Goal: Task Accomplishment & Management: Complete application form

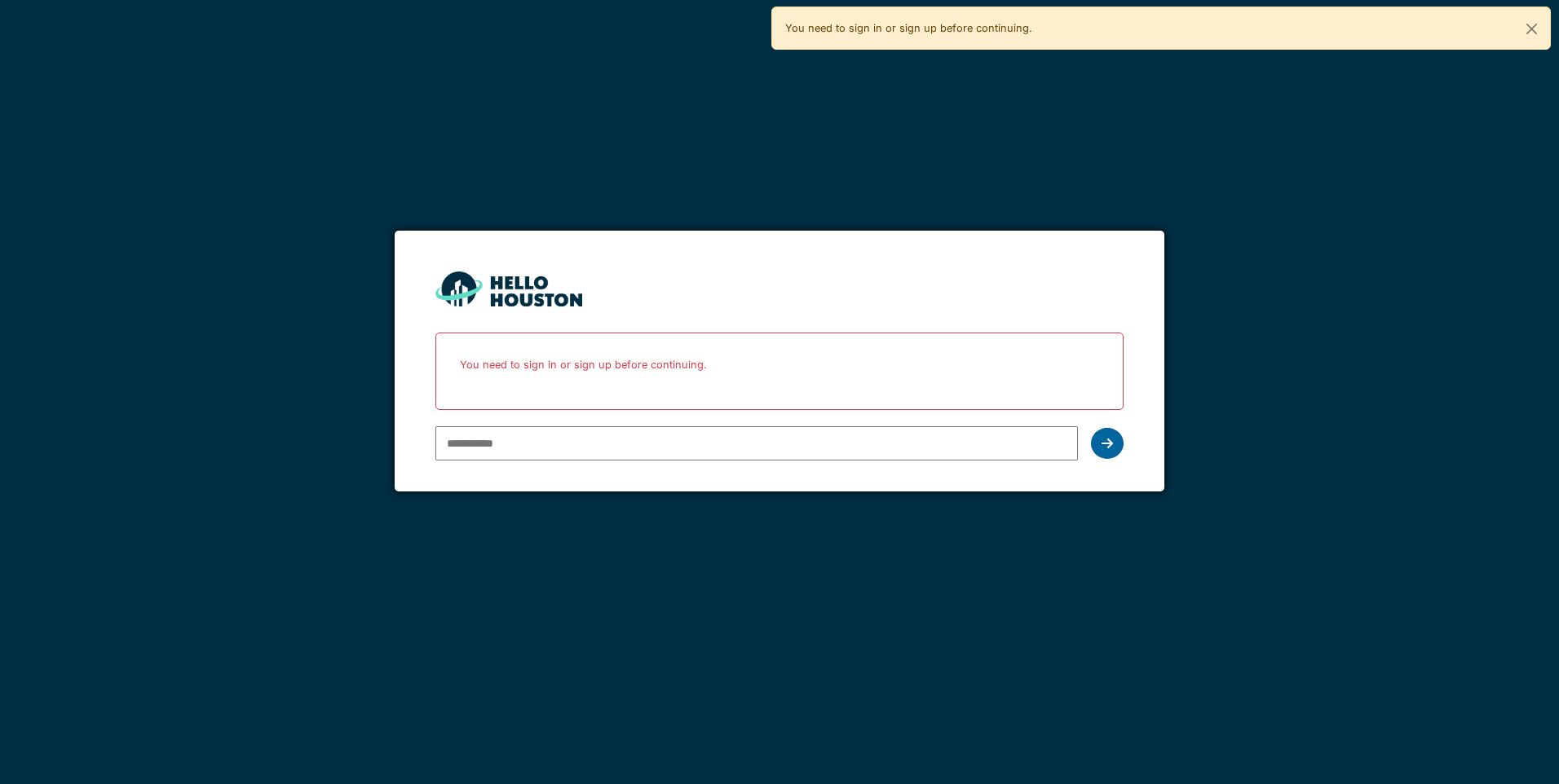
type input "**********"
click at [1107, 445] on icon at bounding box center [1107, 444] width 11 height 13
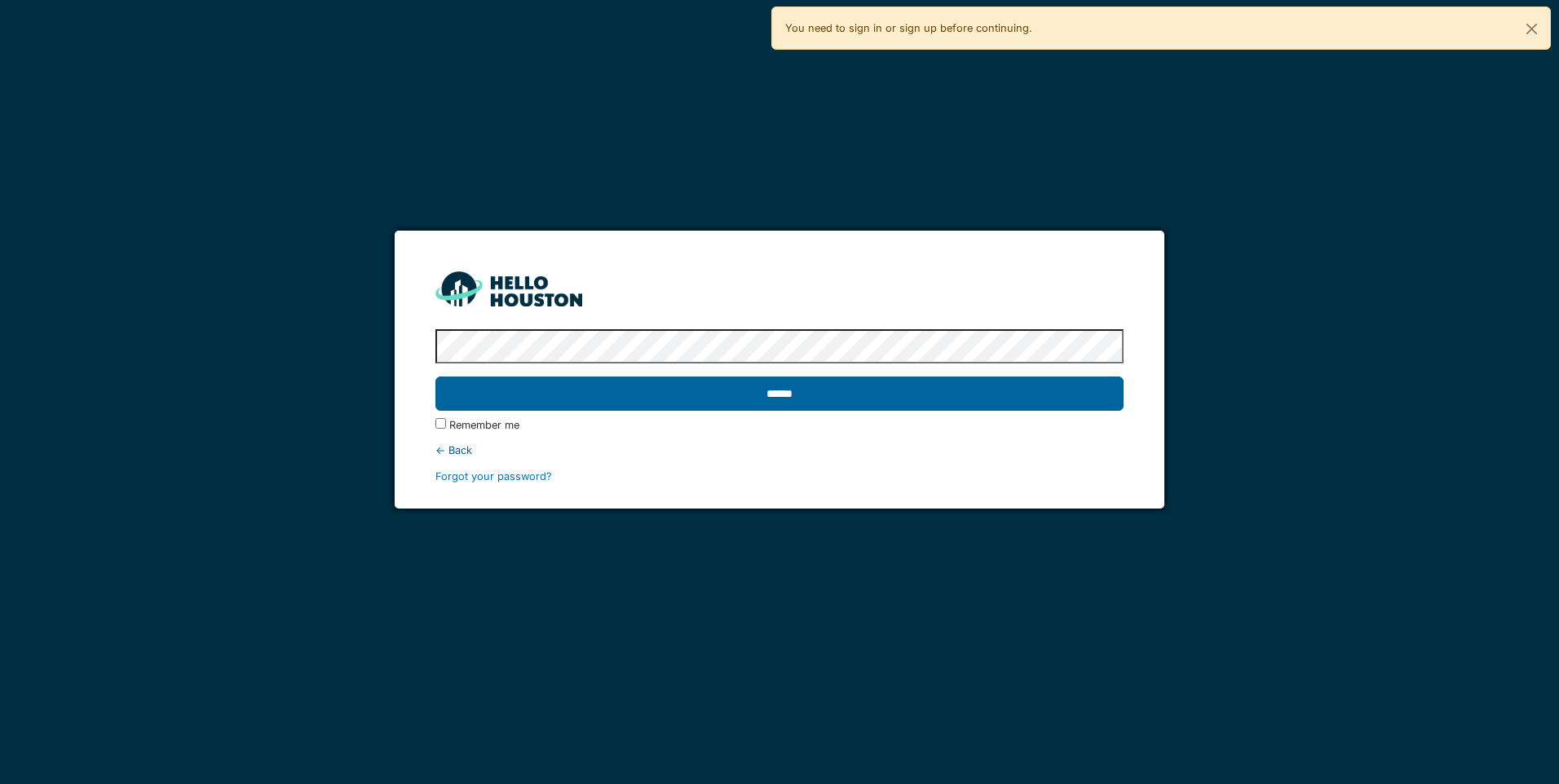
click at [909, 389] on input "******" at bounding box center [779, 393] width 687 height 34
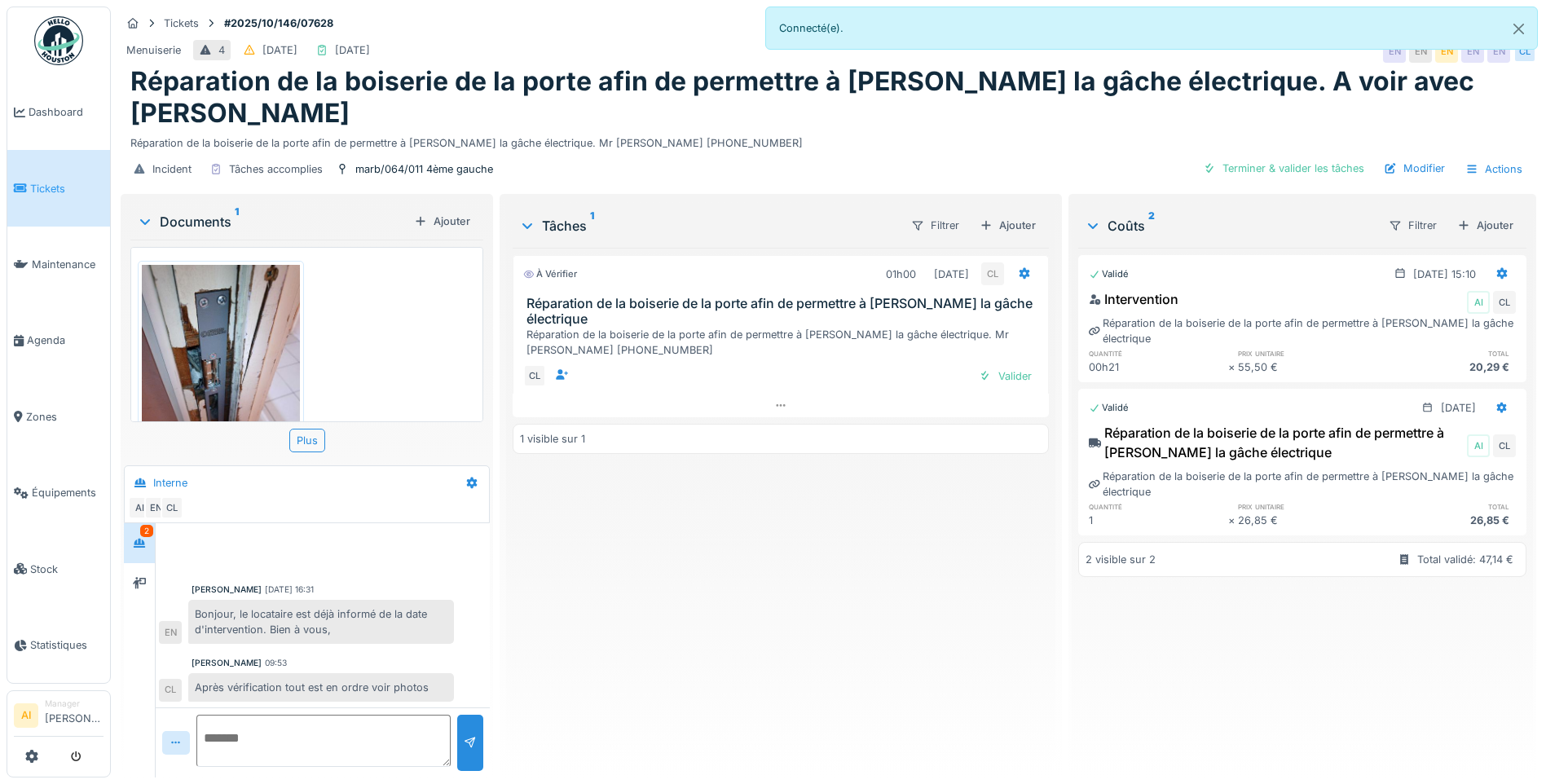
scroll to position [12, 0]
click at [992, 365] on div "Valider" at bounding box center [1005, 377] width 66 height 22
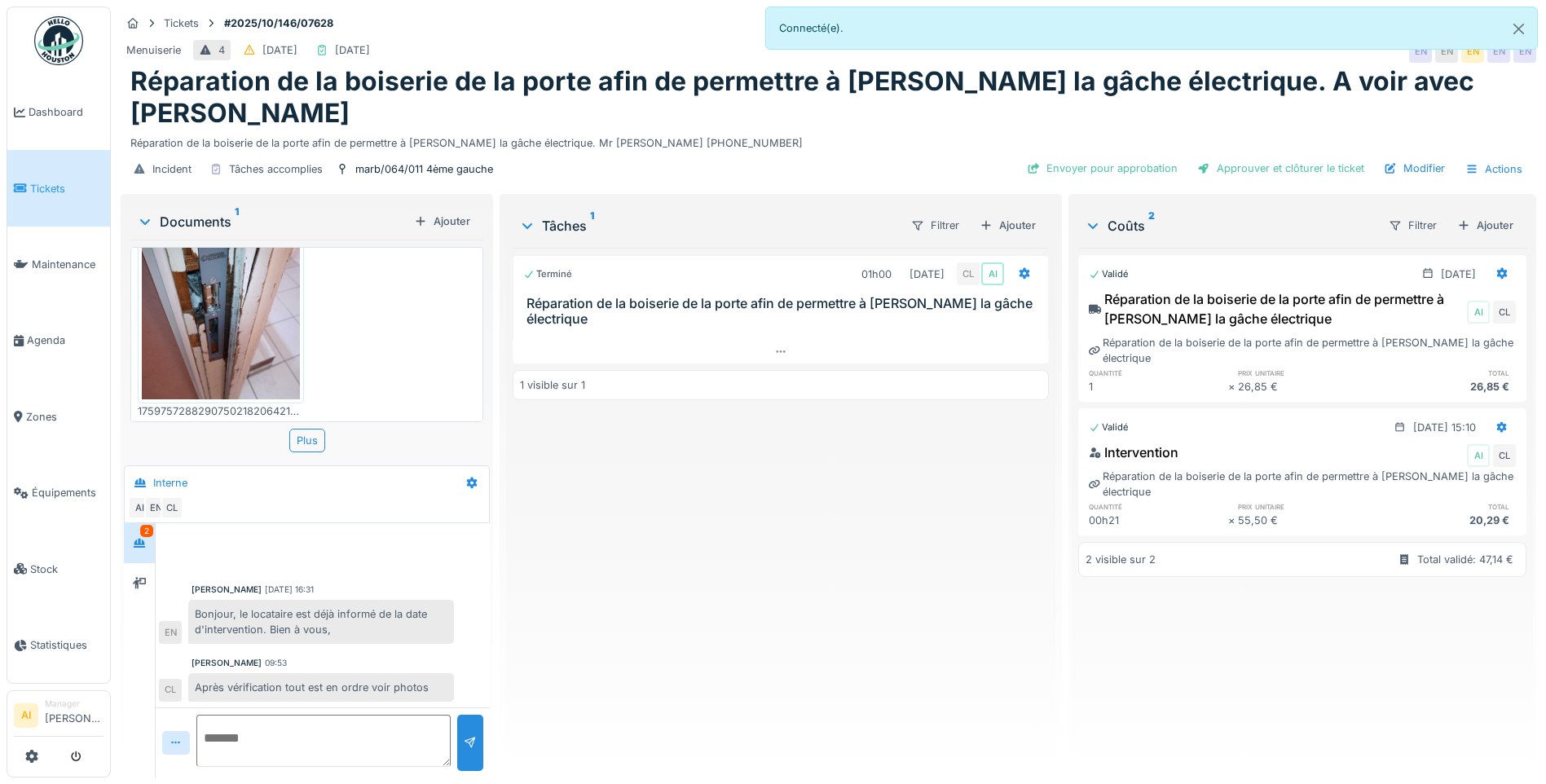
scroll to position [0, 0]
click at [239, 293] on img at bounding box center [220, 294] width 158 height 210
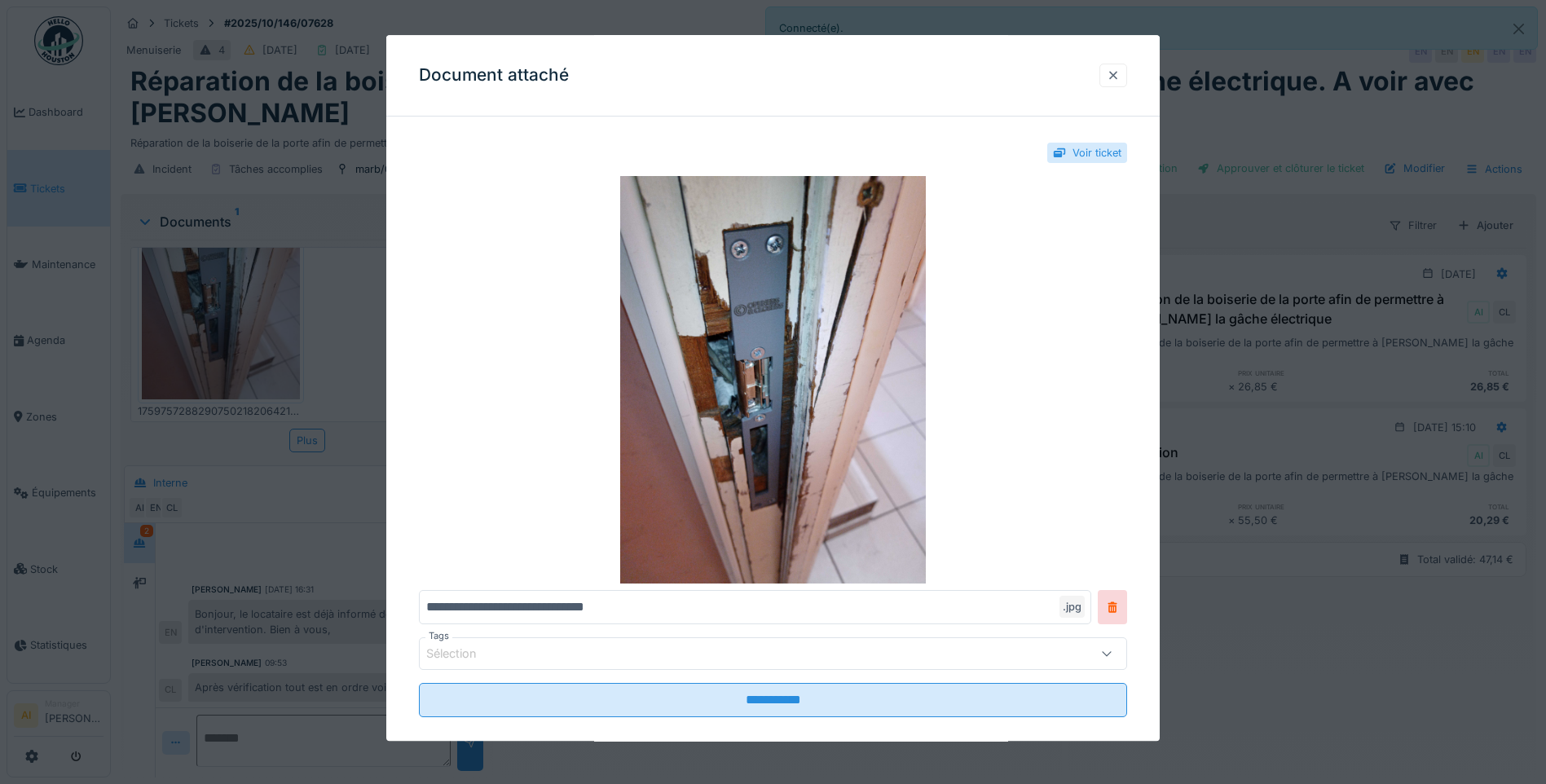
click at [1120, 73] on div at bounding box center [1113, 75] width 13 height 16
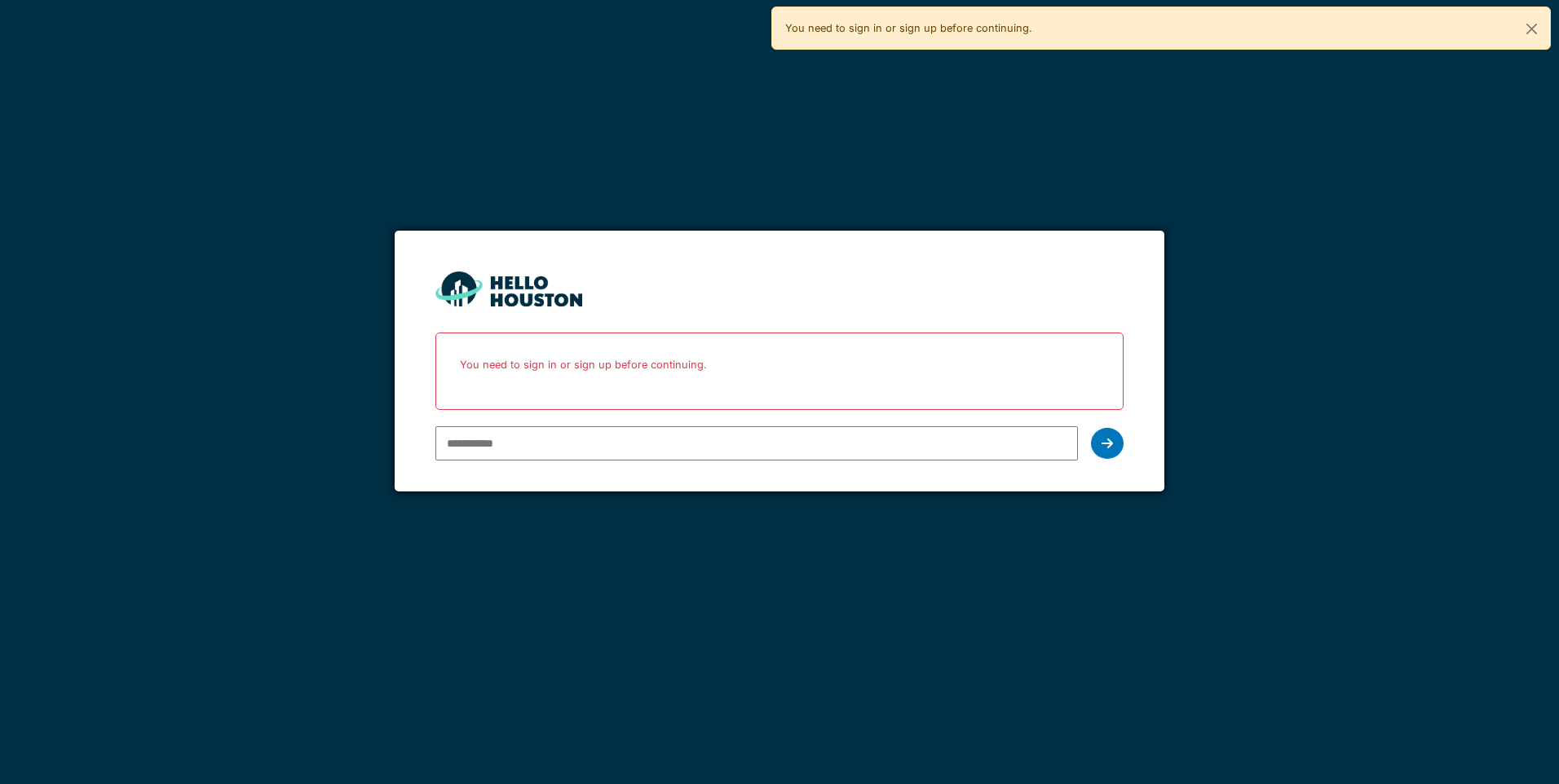
type input "**********"
click at [1092, 446] on div at bounding box center [1107, 443] width 33 height 31
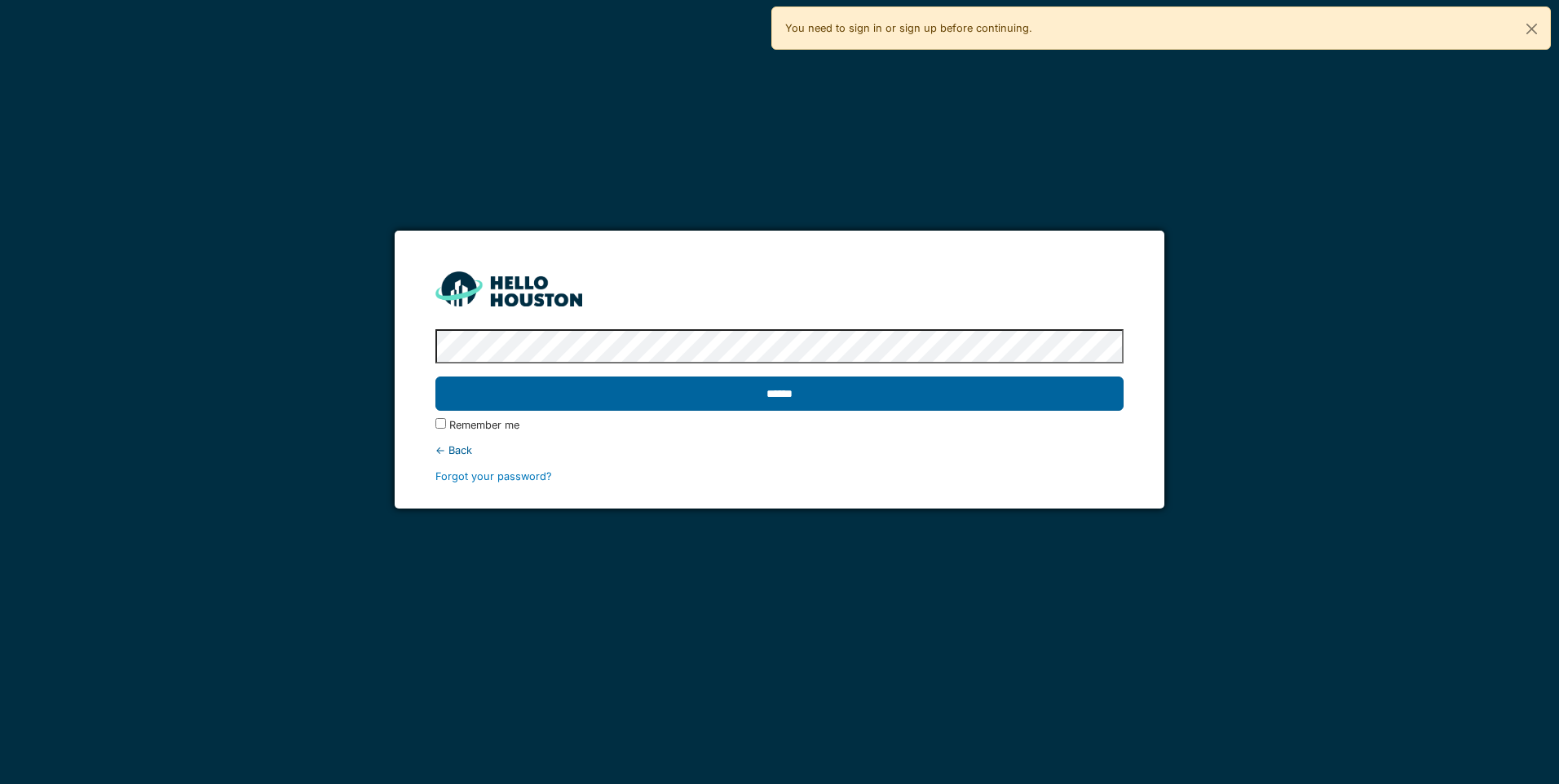
click at [1006, 409] on input "******" at bounding box center [779, 393] width 687 height 34
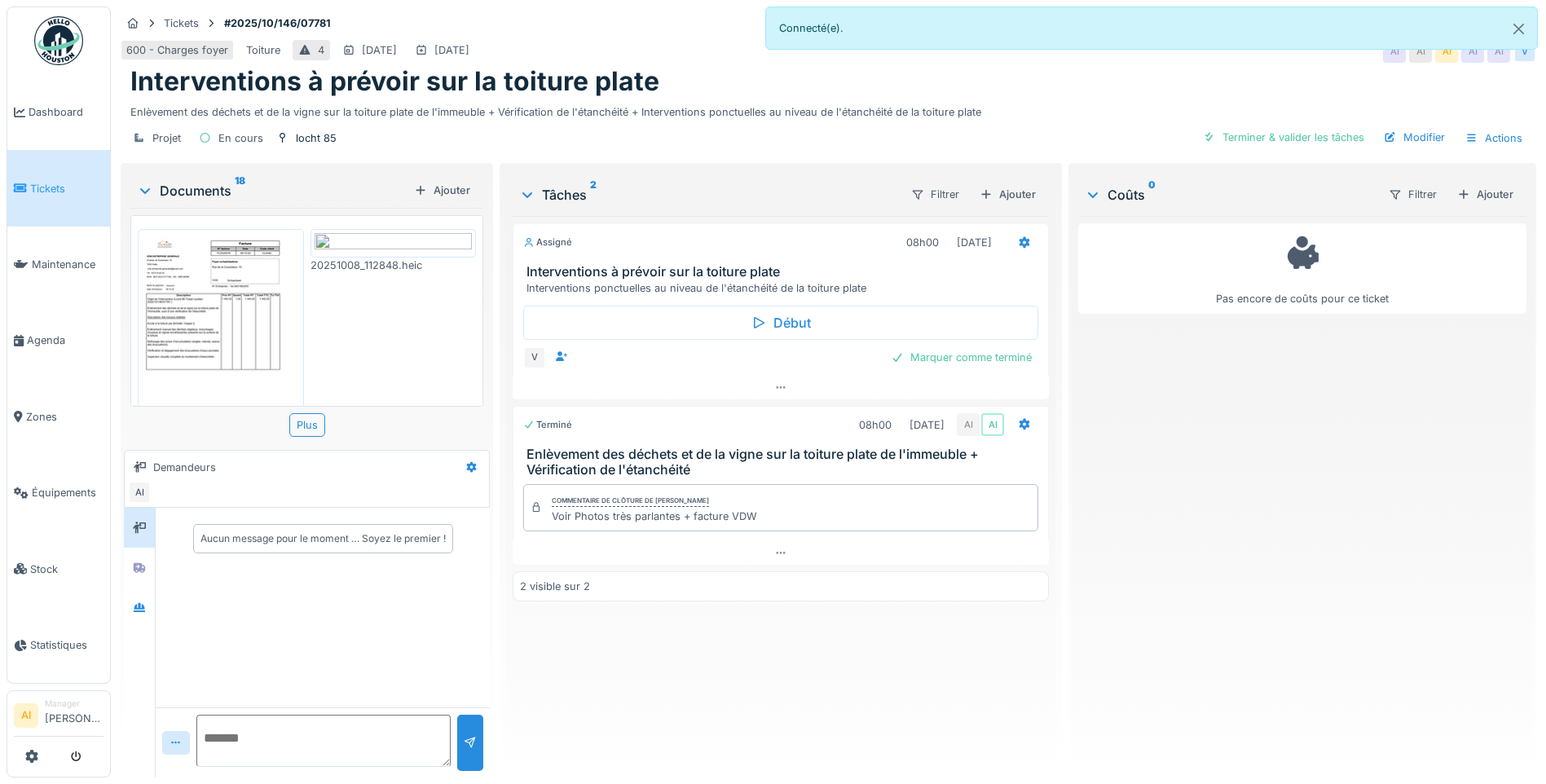
click at [241, 288] on img at bounding box center [220, 336] width 158 height 205
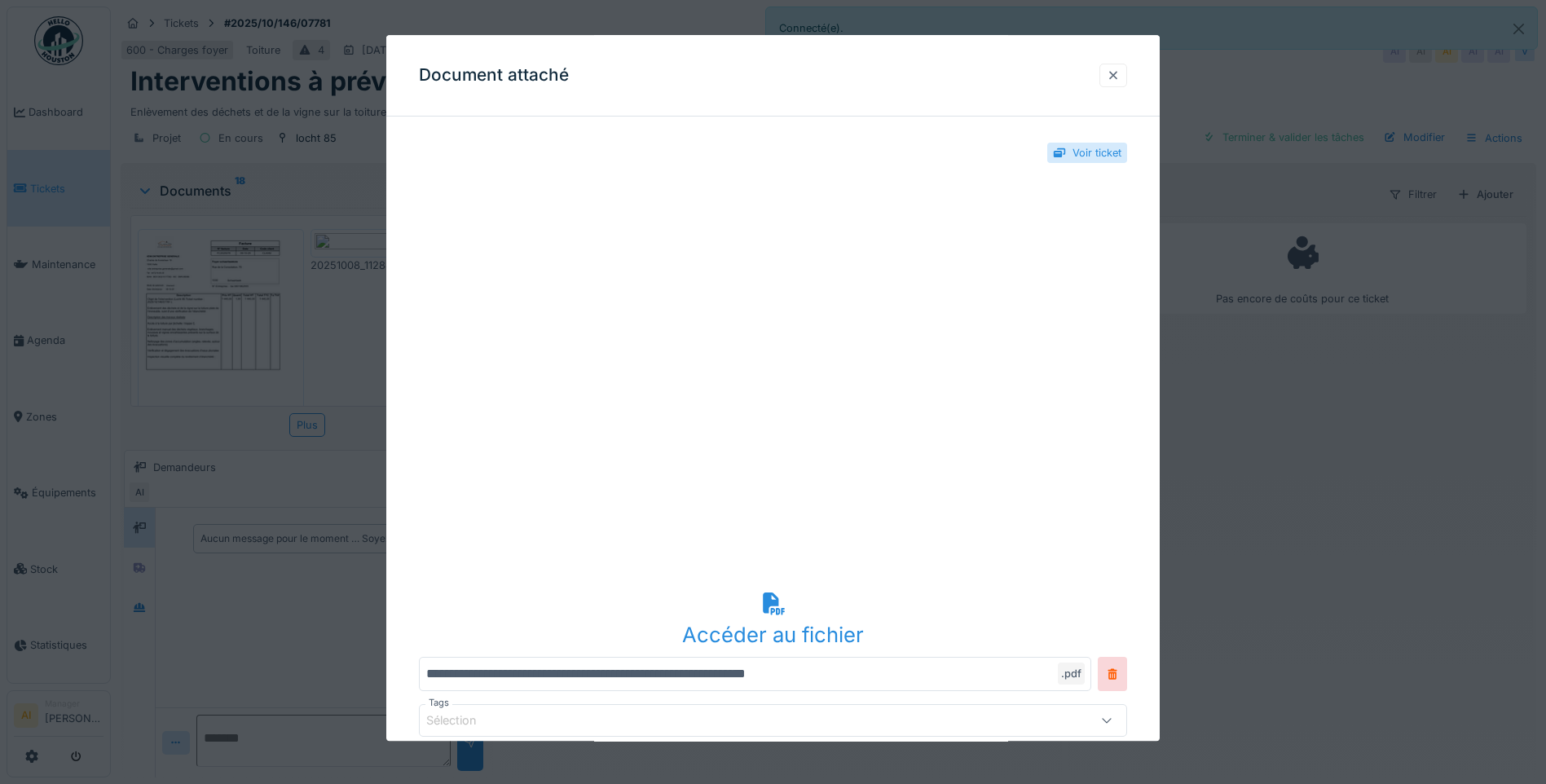
click at [1120, 77] on div at bounding box center [1113, 75] width 13 height 16
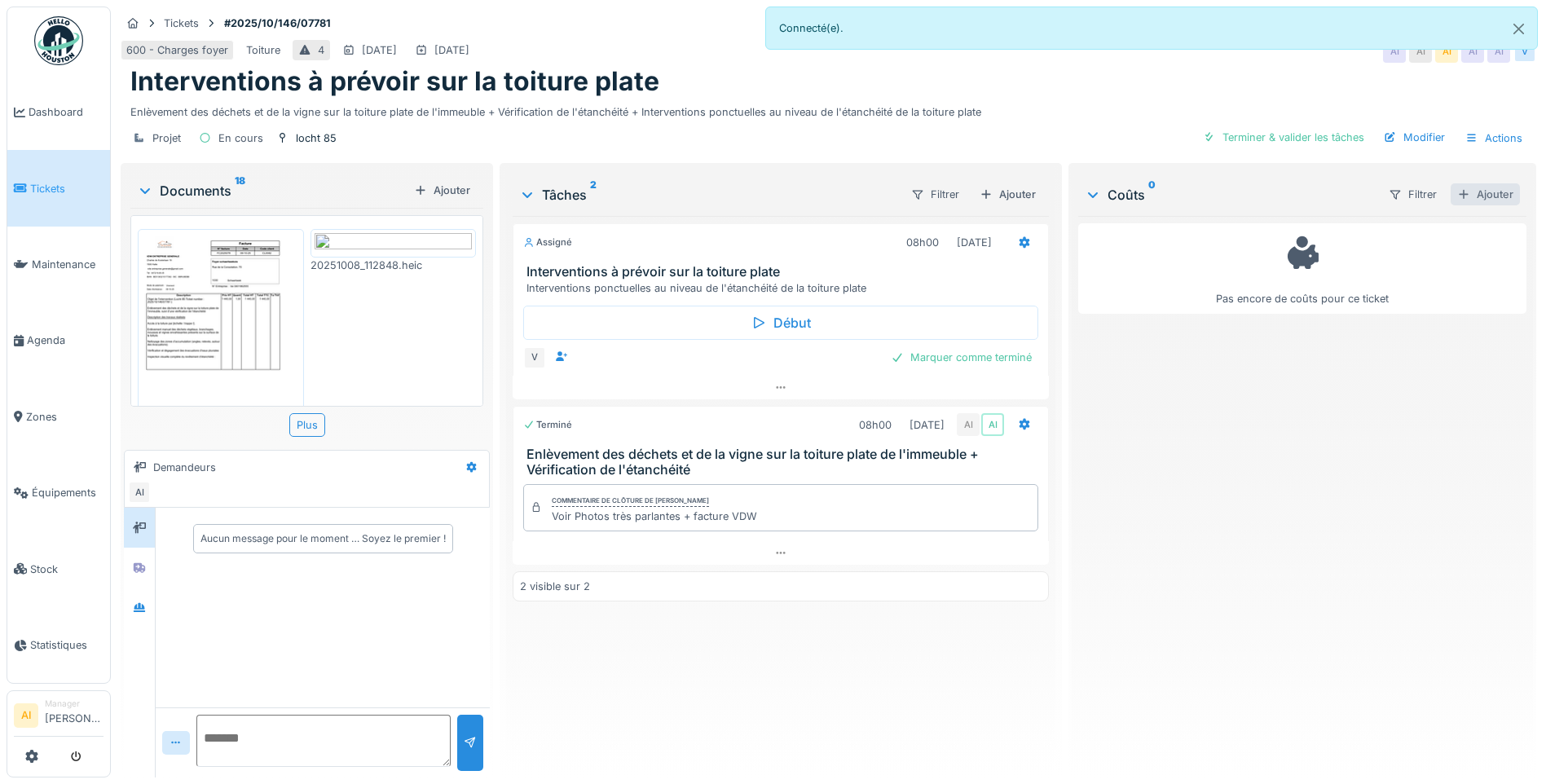
click at [1477, 185] on div "Ajouter" at bounding box center [1486, 194] width 69 height 22
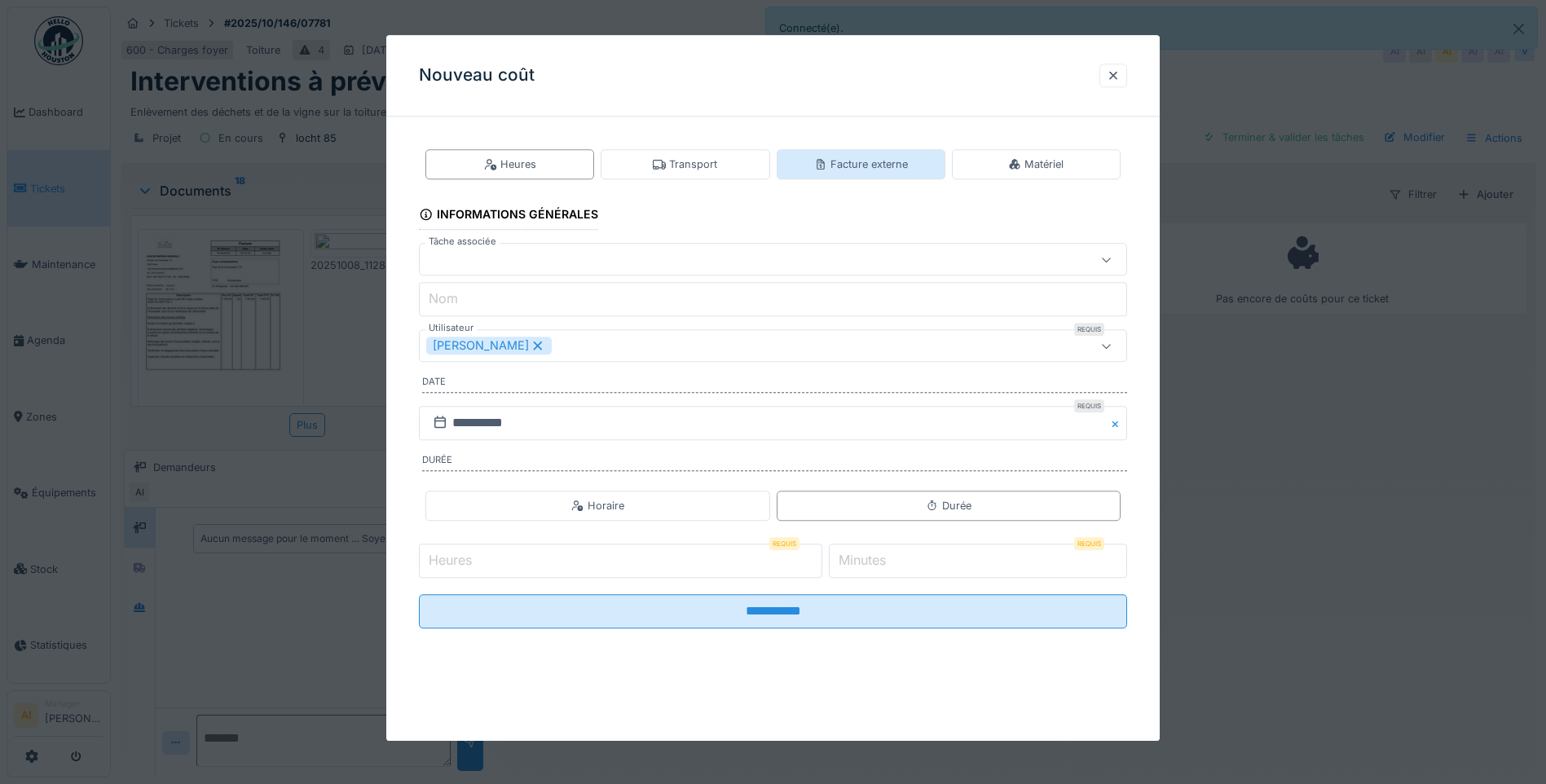
click at [861, 160] on div "Facture externe" at bounding box center [860, 164] width 94 height 16
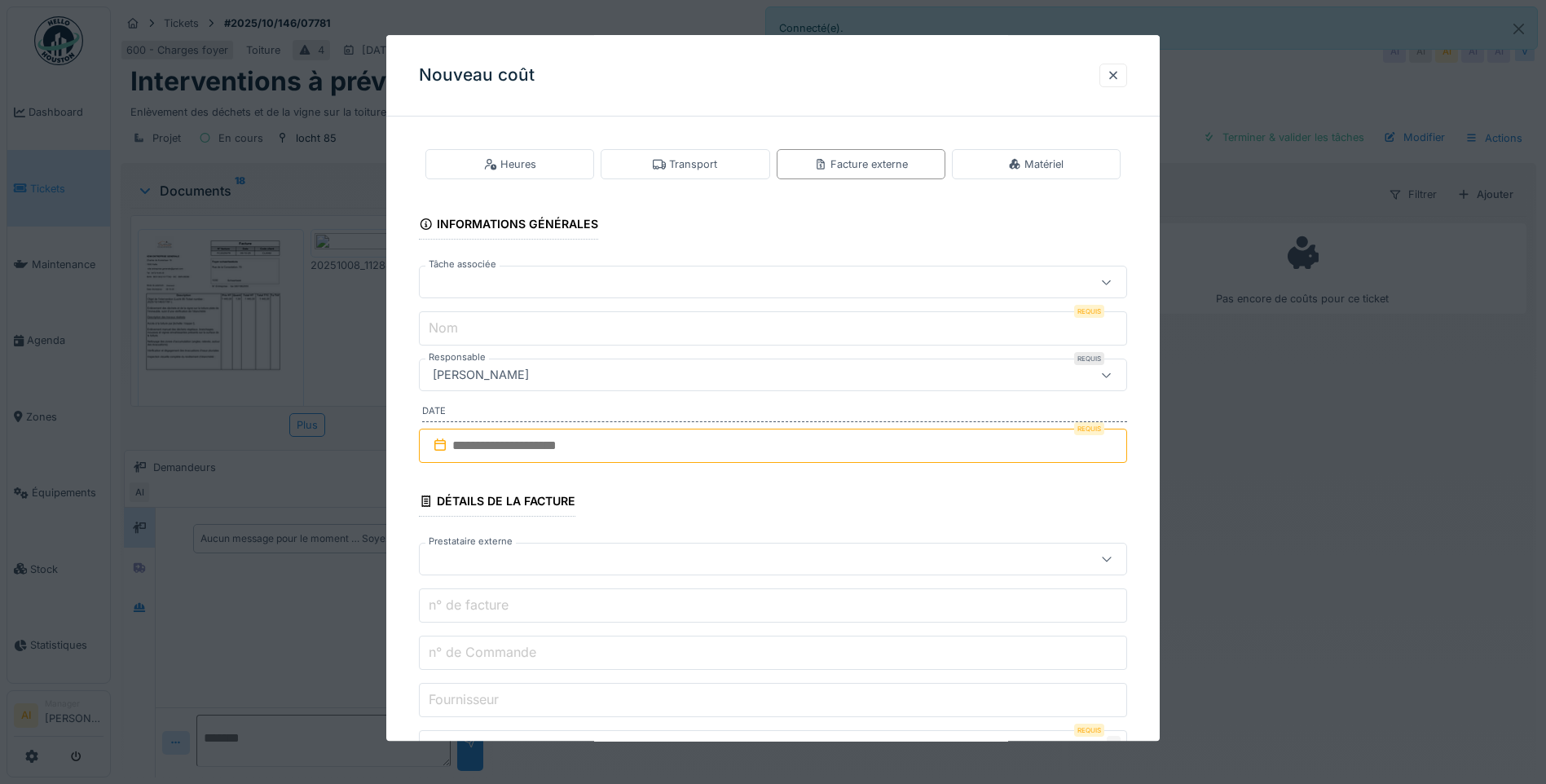
click at [494, 273] on div at bounding box center [731, 282] width 610 height 18
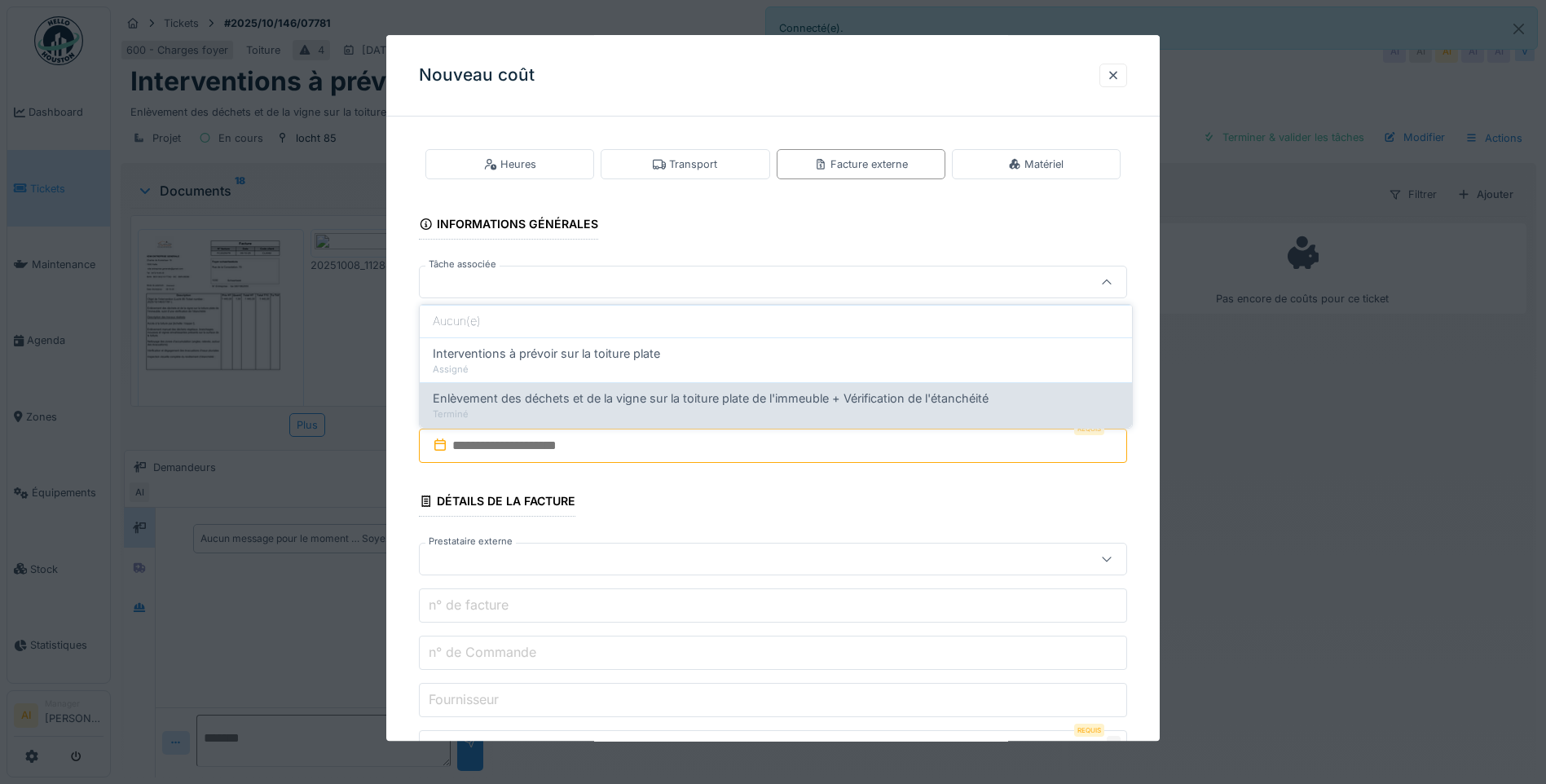
click at [522, 403] on span "Enlèvement des déchets et de la vigne sur la toiture plate de l'immeuble + Véri…" at bounding box center [711, 398] width 556 height 18
type input "******"
type input "**********"
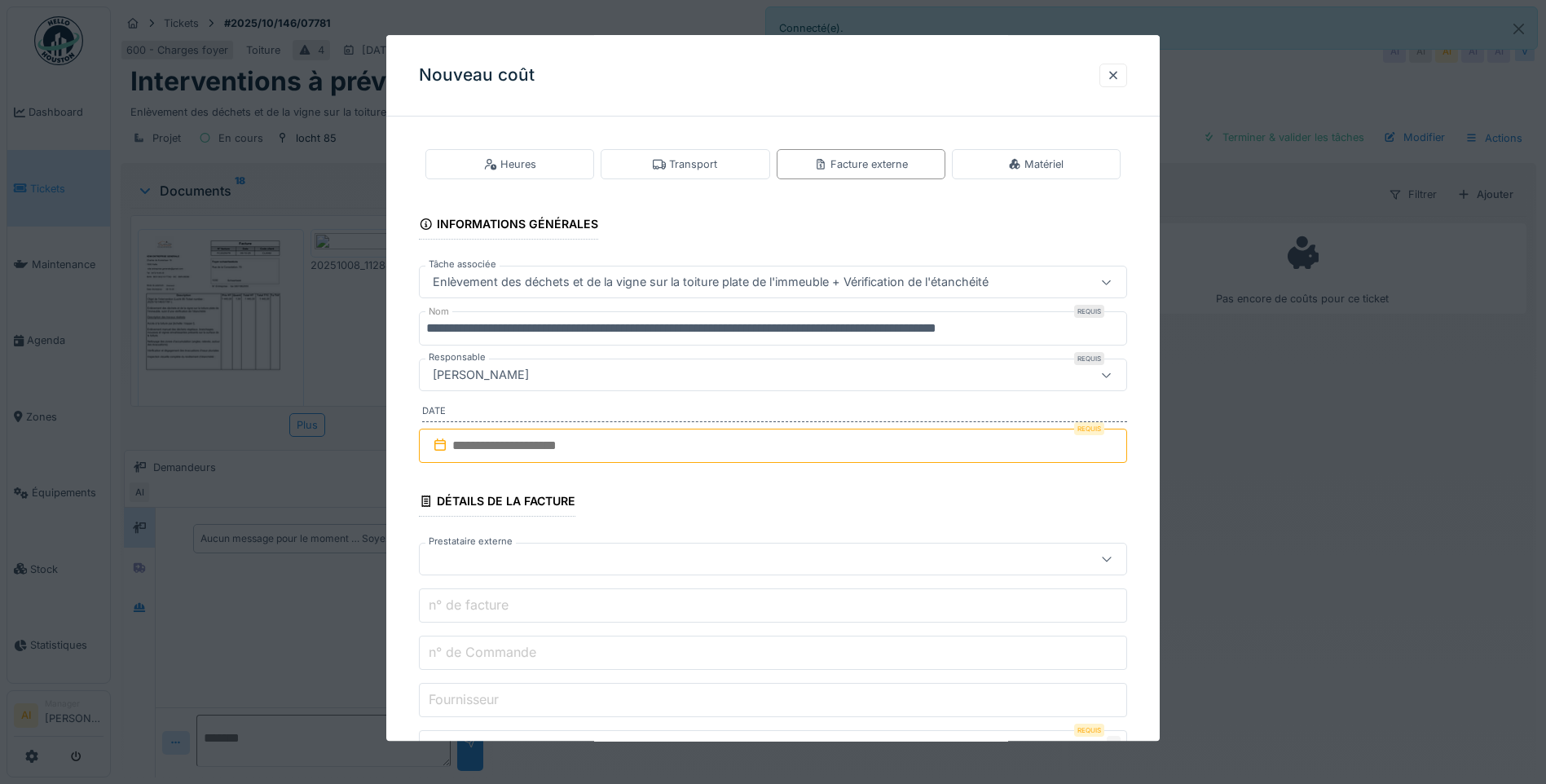
click at [546, 443] on input "text" at bounding box center [773, 445] width 709 height 34
click at [722, 580] on div "7" at bounding box center [724, 580] width 22 height 22
click at [790, 466] on fieldset "**********" at bounding box center [773, 615] width 709 height 972
click at [717, 458] on input "**********" at bounding box center [773, 445] width 709 height 34
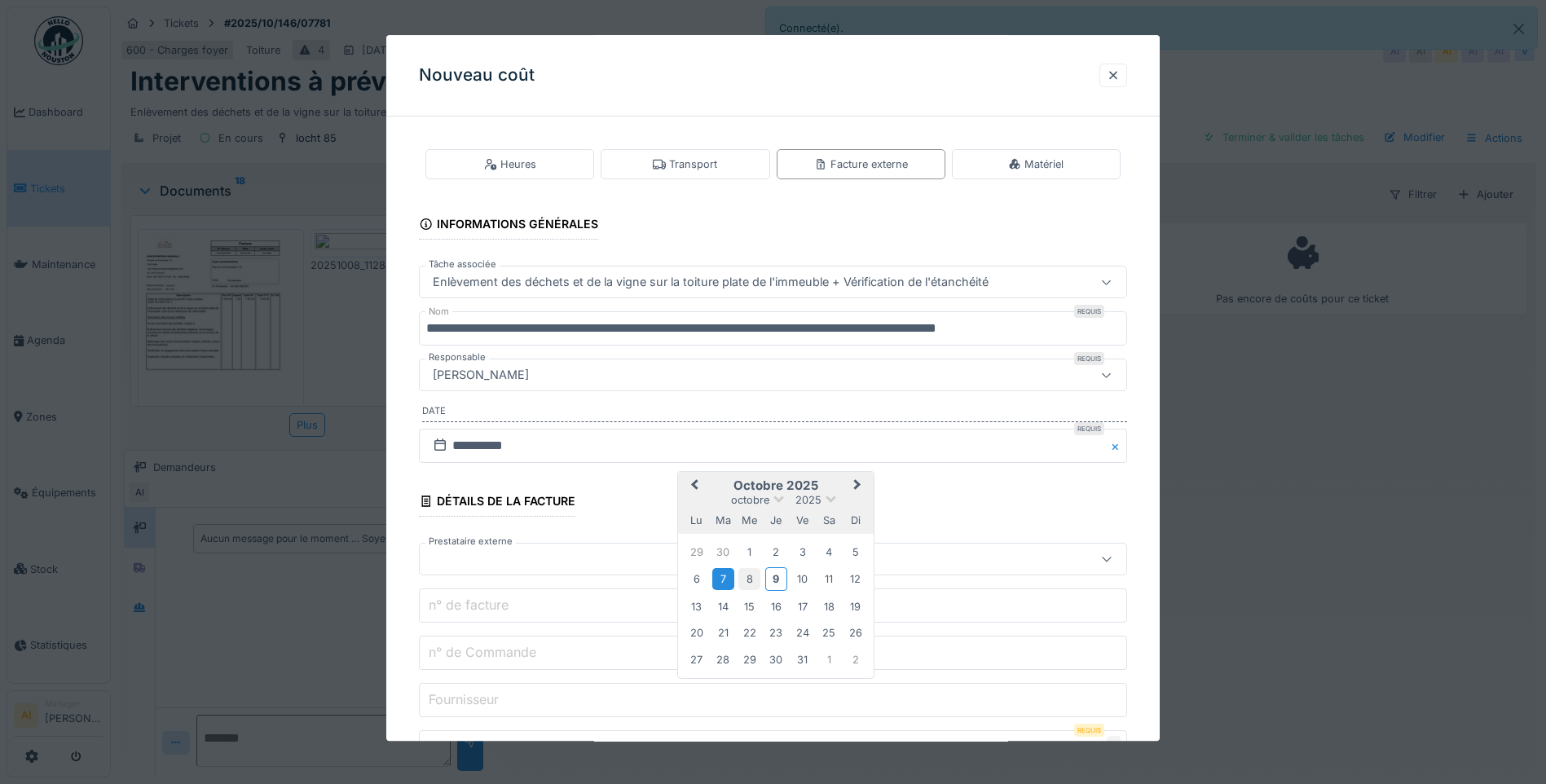
click at [746, 577] on div "8" at bounding box center [750, 580] width 22 height 22
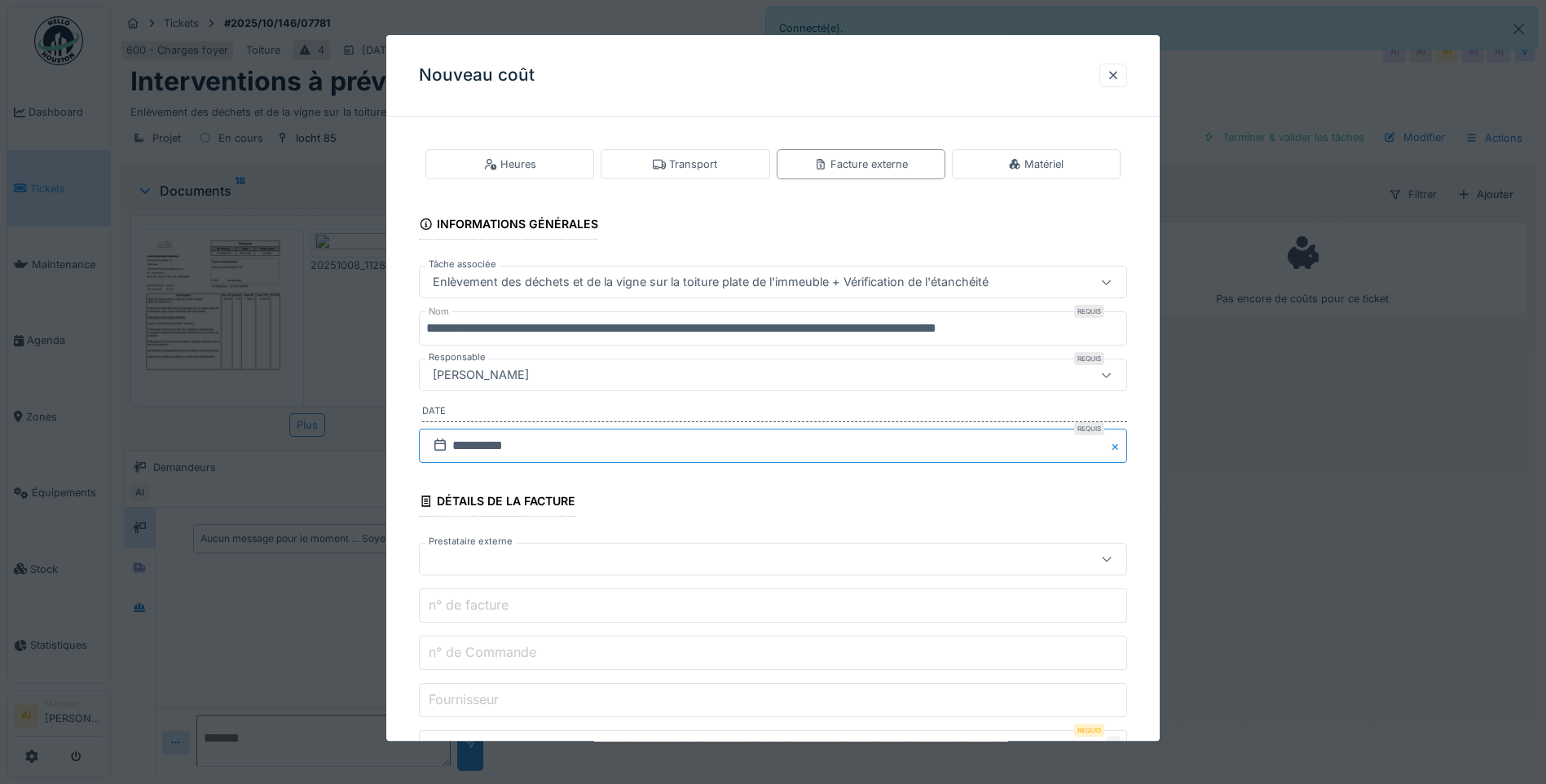
click at [473, 446] on input "**********" at bounding box center [773, 445] width 709 height 34
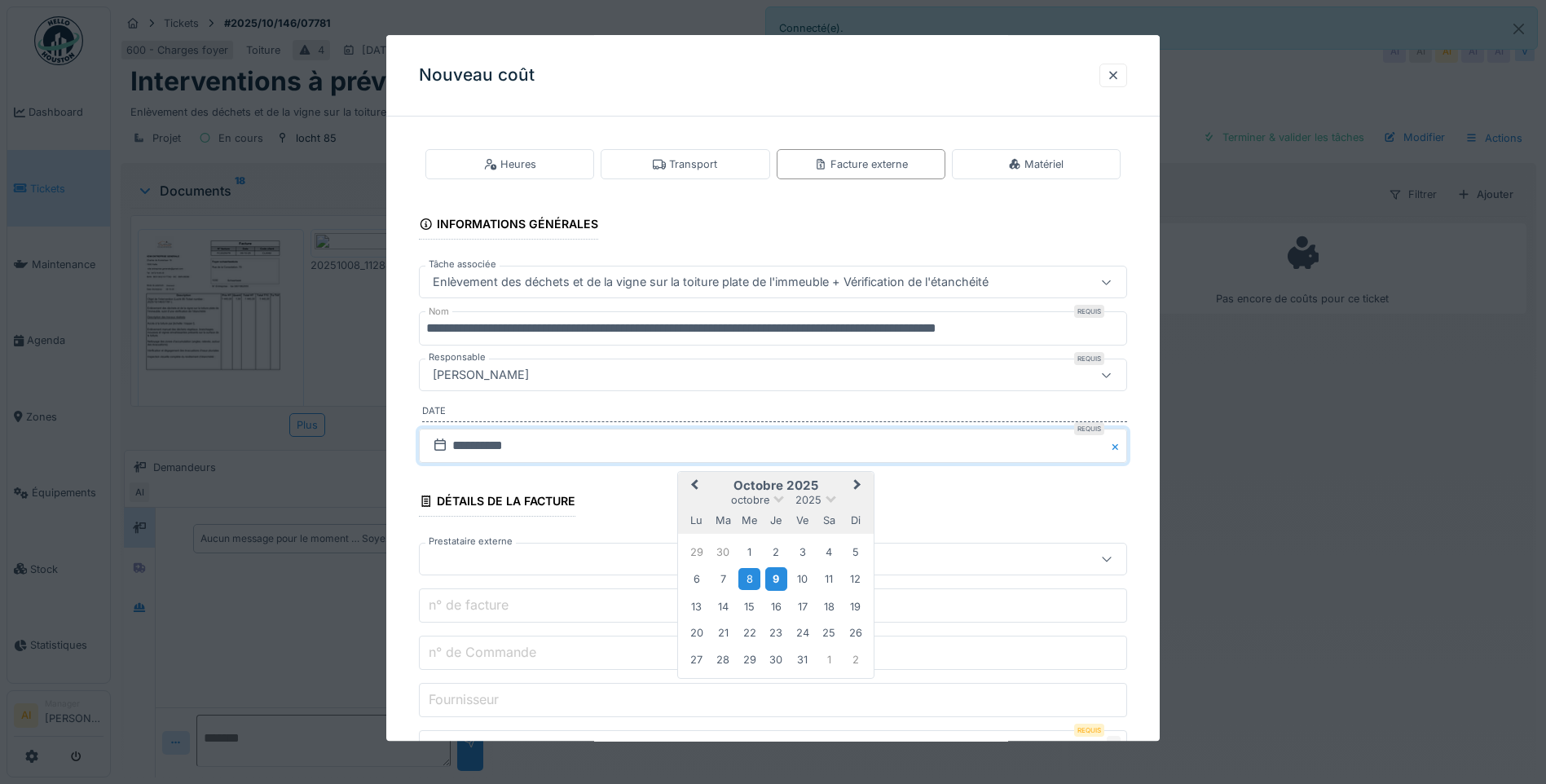
click at [772, 577] on div "9" at bounding box center [777, 579] width 22 height 23
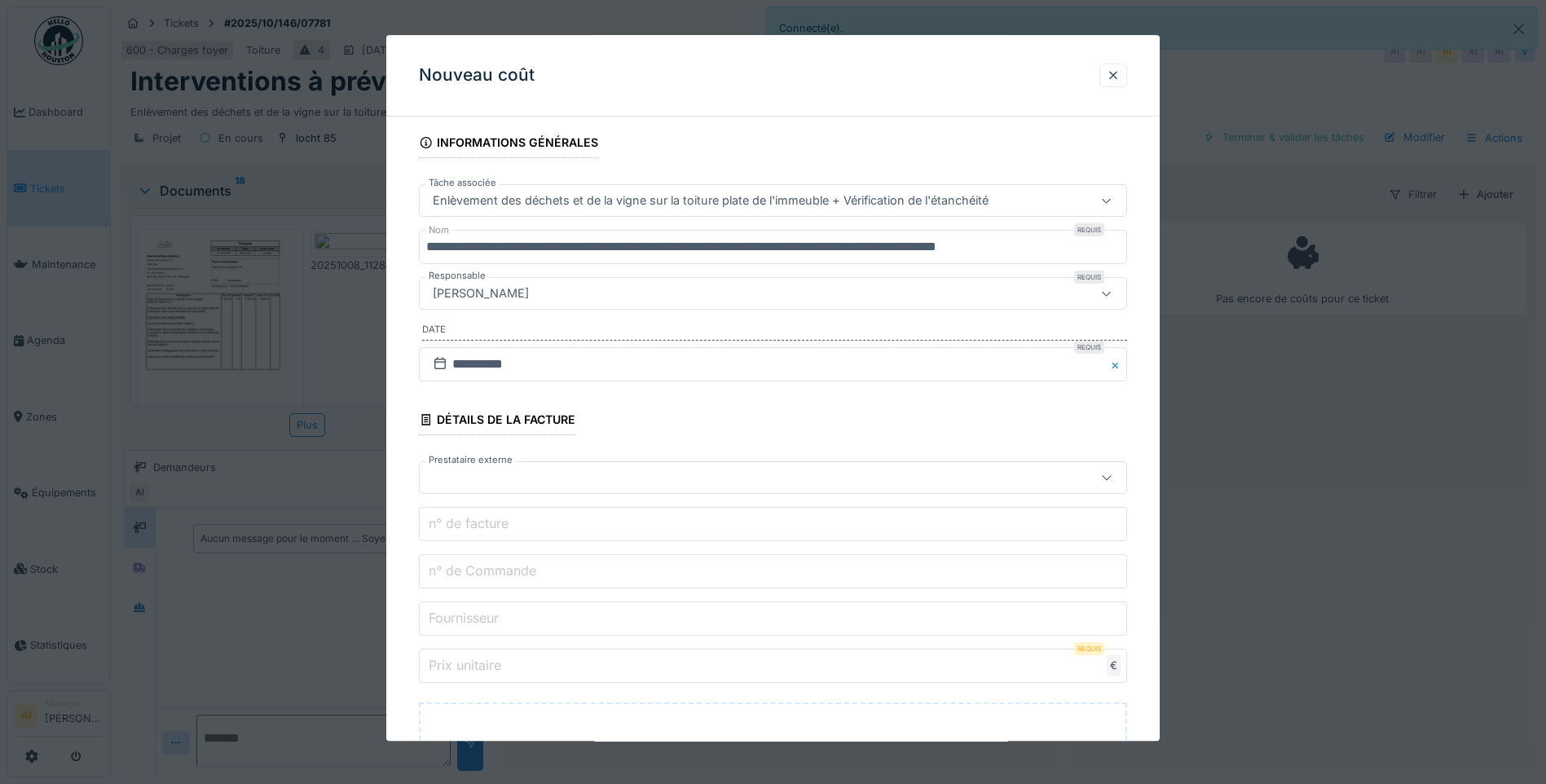
click at [520, 472] on div at bounding box center [731, 477] width 610 height 18
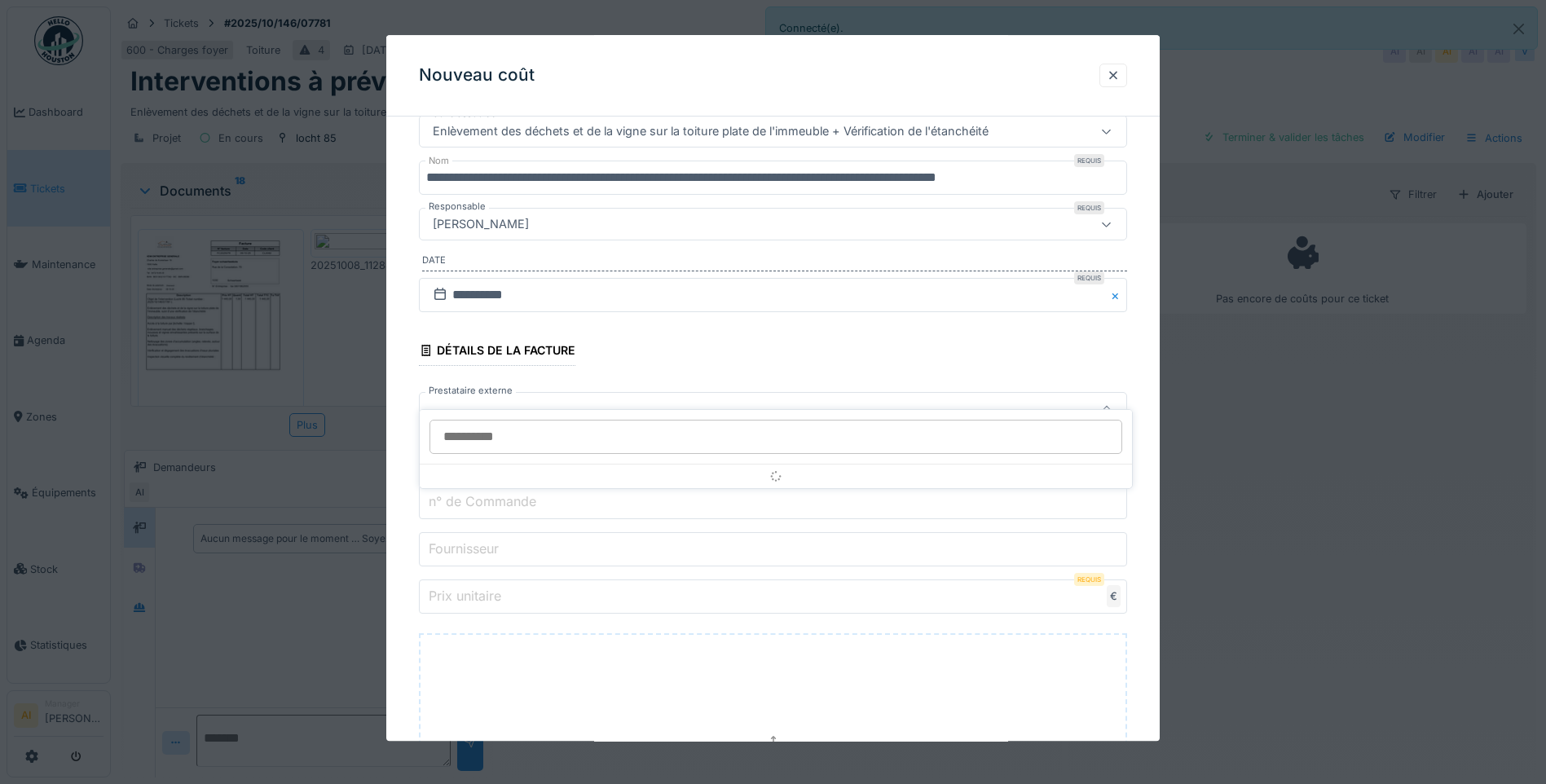
scroll to position [171, 0]
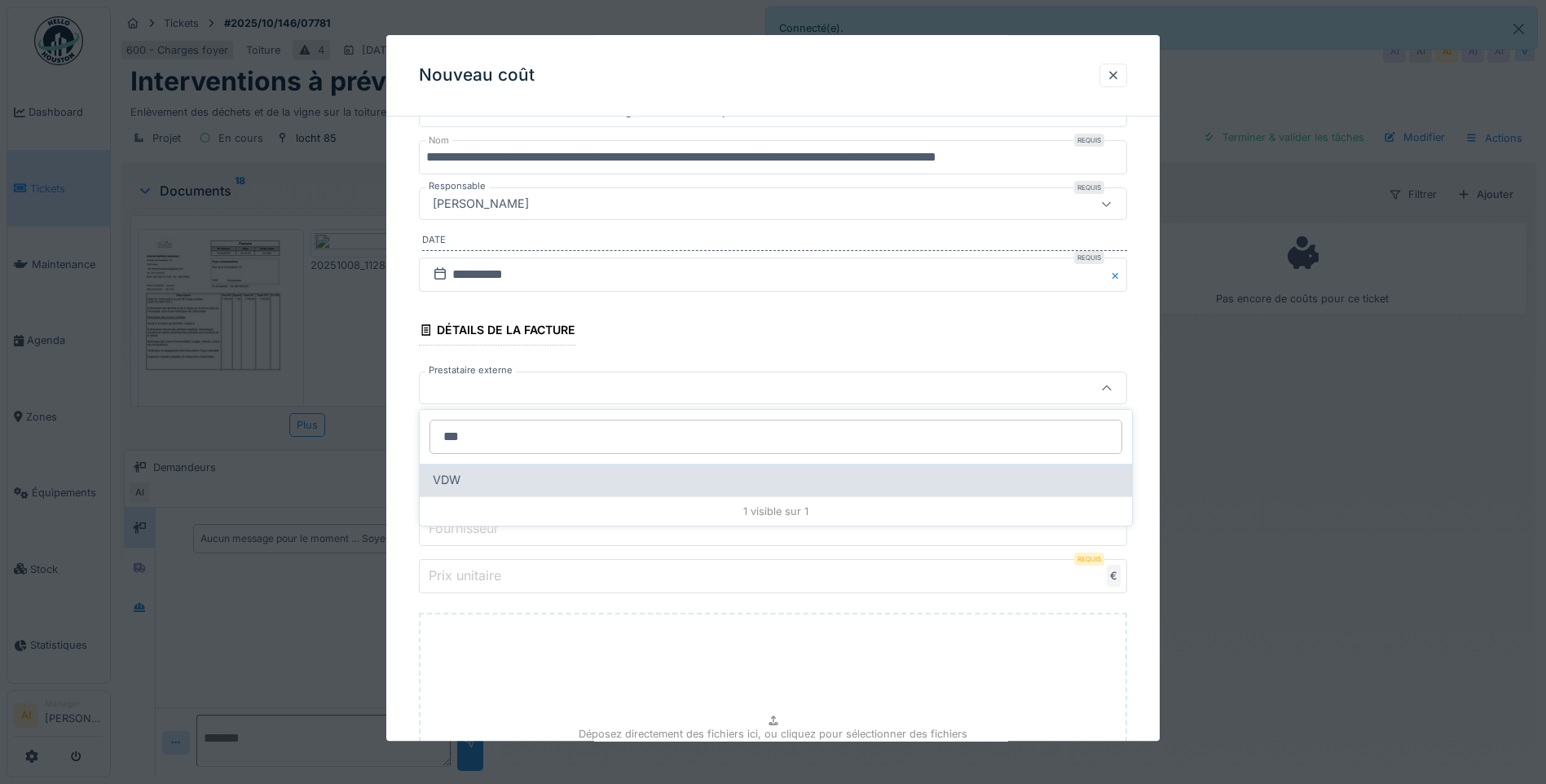
type input "***"
click at [458, 477] on span "VDW" at bounding box center [446, 480] width 28 height 18
type input "***"
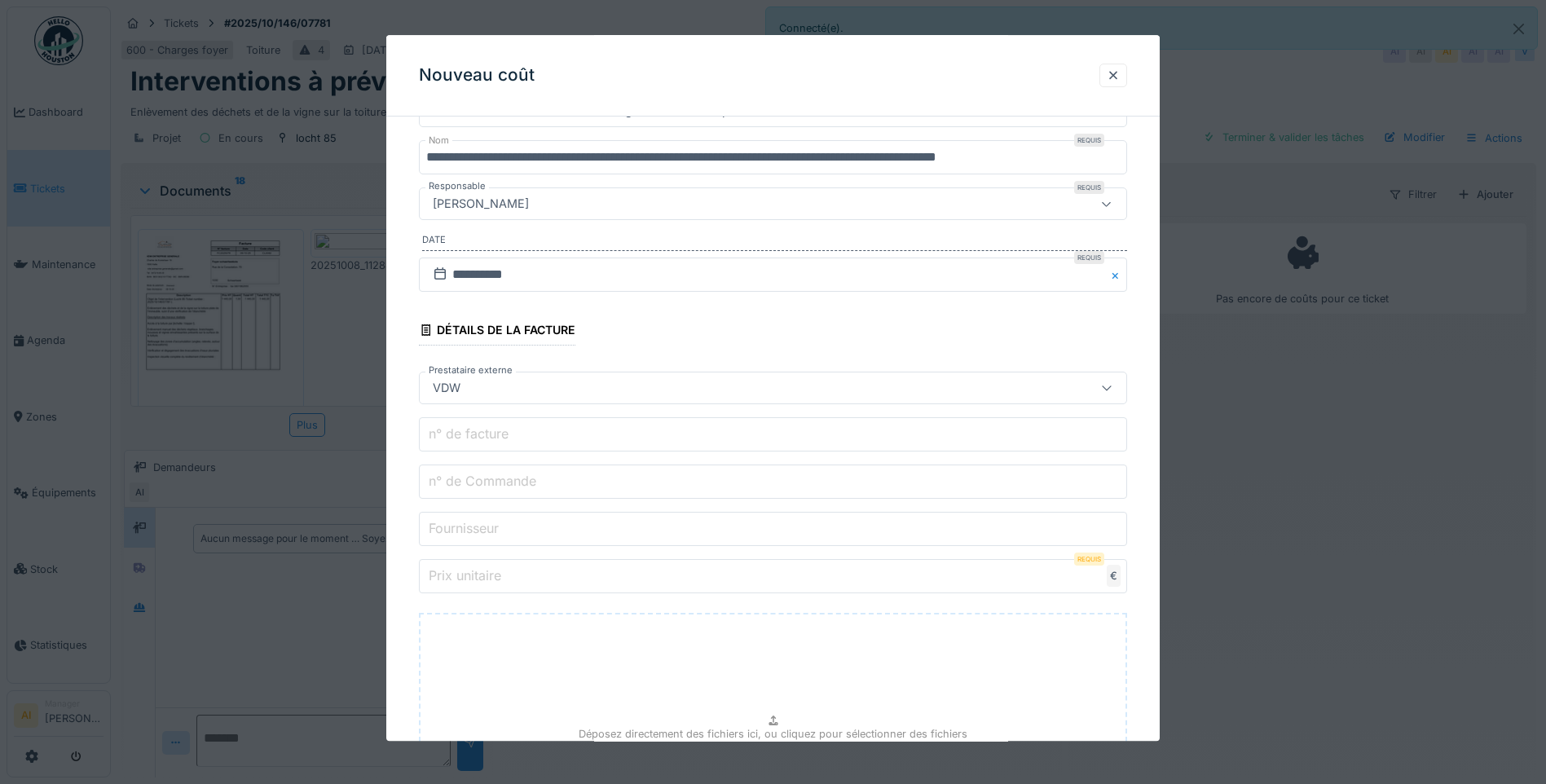
click at [498, 445] on input "n° de facture" at bounding box center [773, 434] width 709 height 34
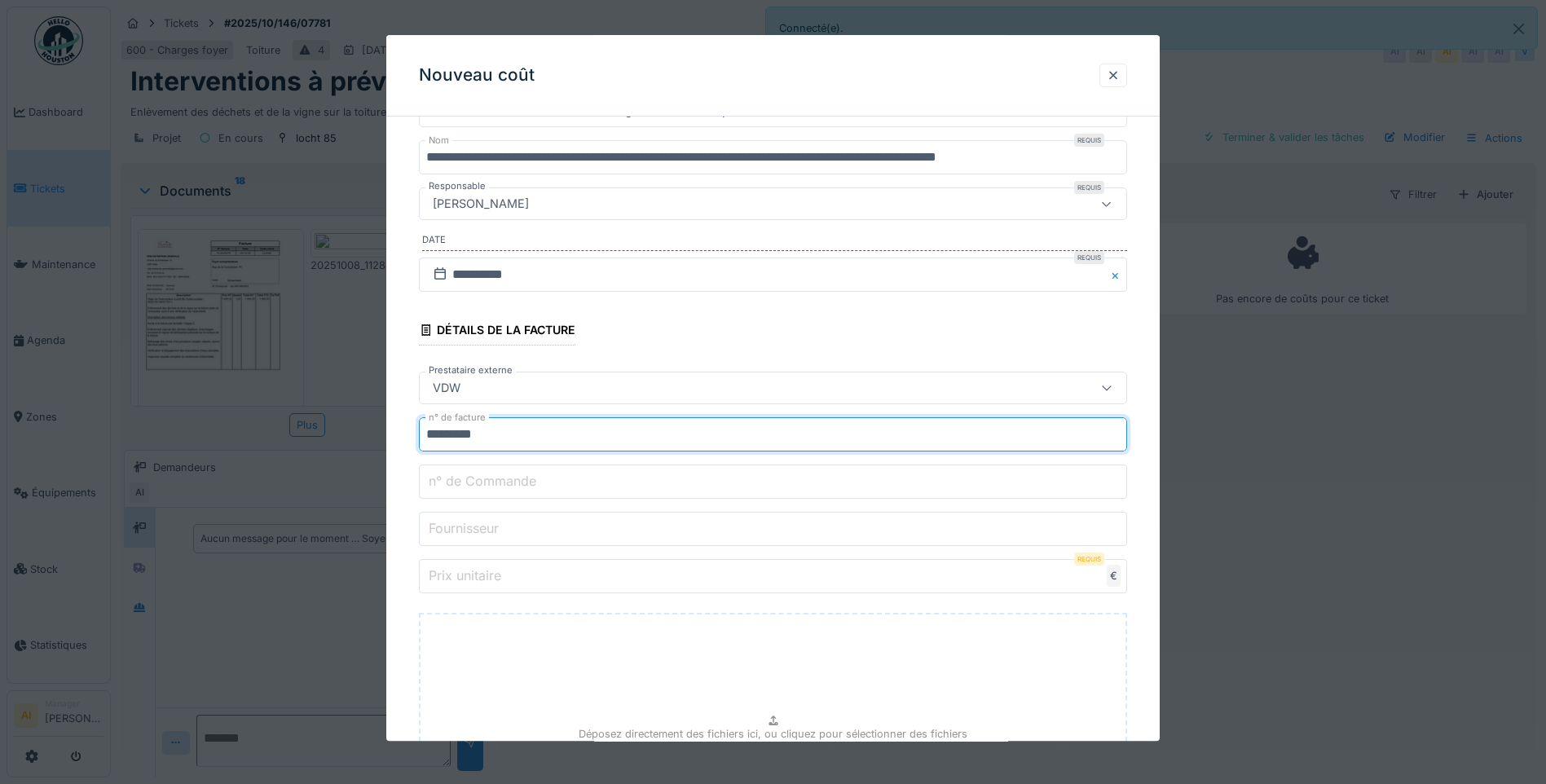
type input "*********"
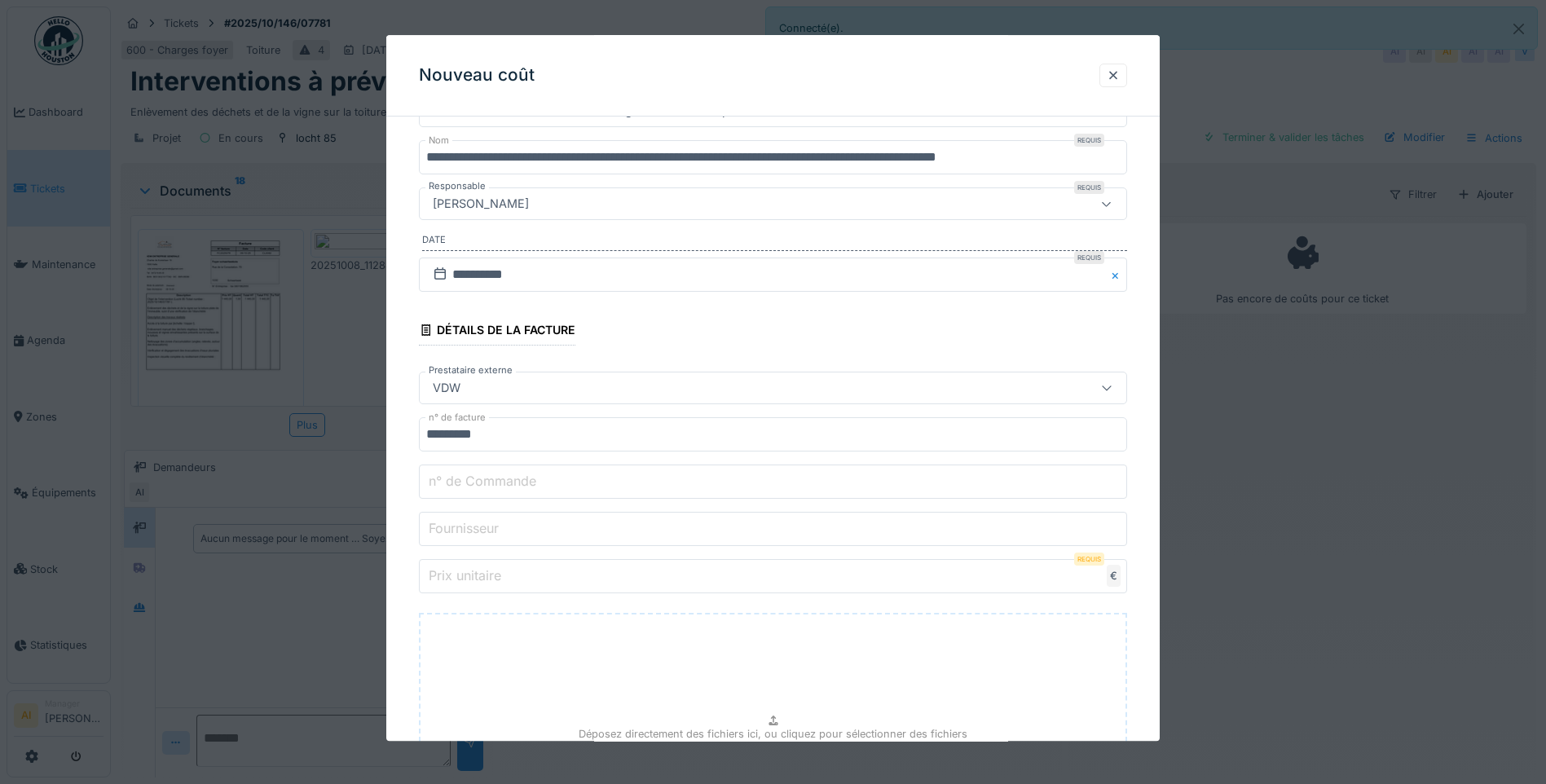
click at [486, 527] on label "Fournisseur" at bounding box center [463, 528] width 76 height 20
click at [486, 527] on input "Fournisseur" at bounding box center [773, 528] width 709 height 34
click at [477, 579] on label "Prix unitaire" at bounding box center [464, 576] width 79 height 20
click at [477, 579] on input "Prix unitaire" at bounding box center [773, 576] width 709 height 34
click at [480, 583] on label "Prix unitaire" at bounding box center [464, 576] width 79 height 20
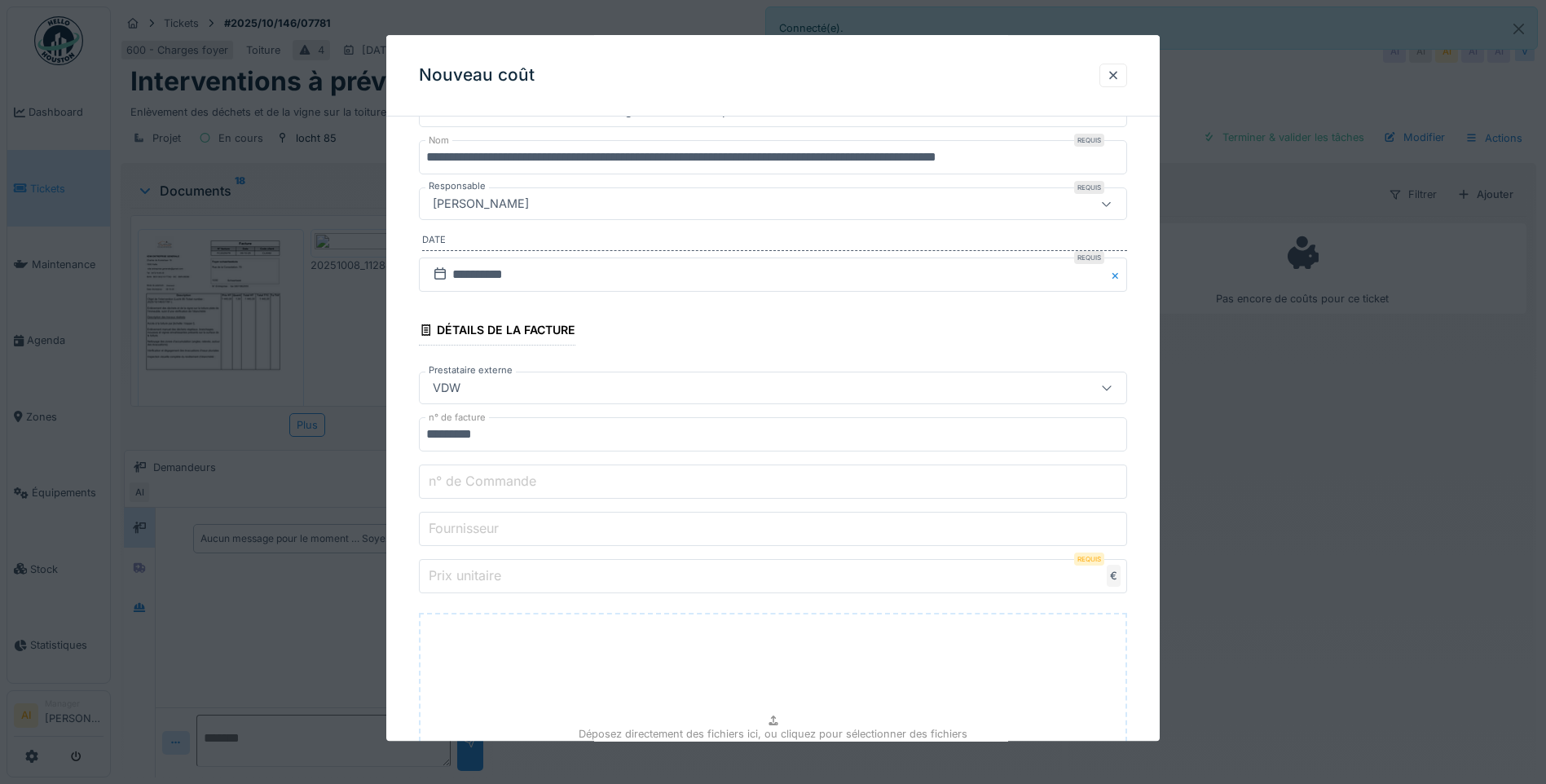
click at [480, 583] on input "Prix unitaire" at bounding box center [773, 576] width 709 height 34
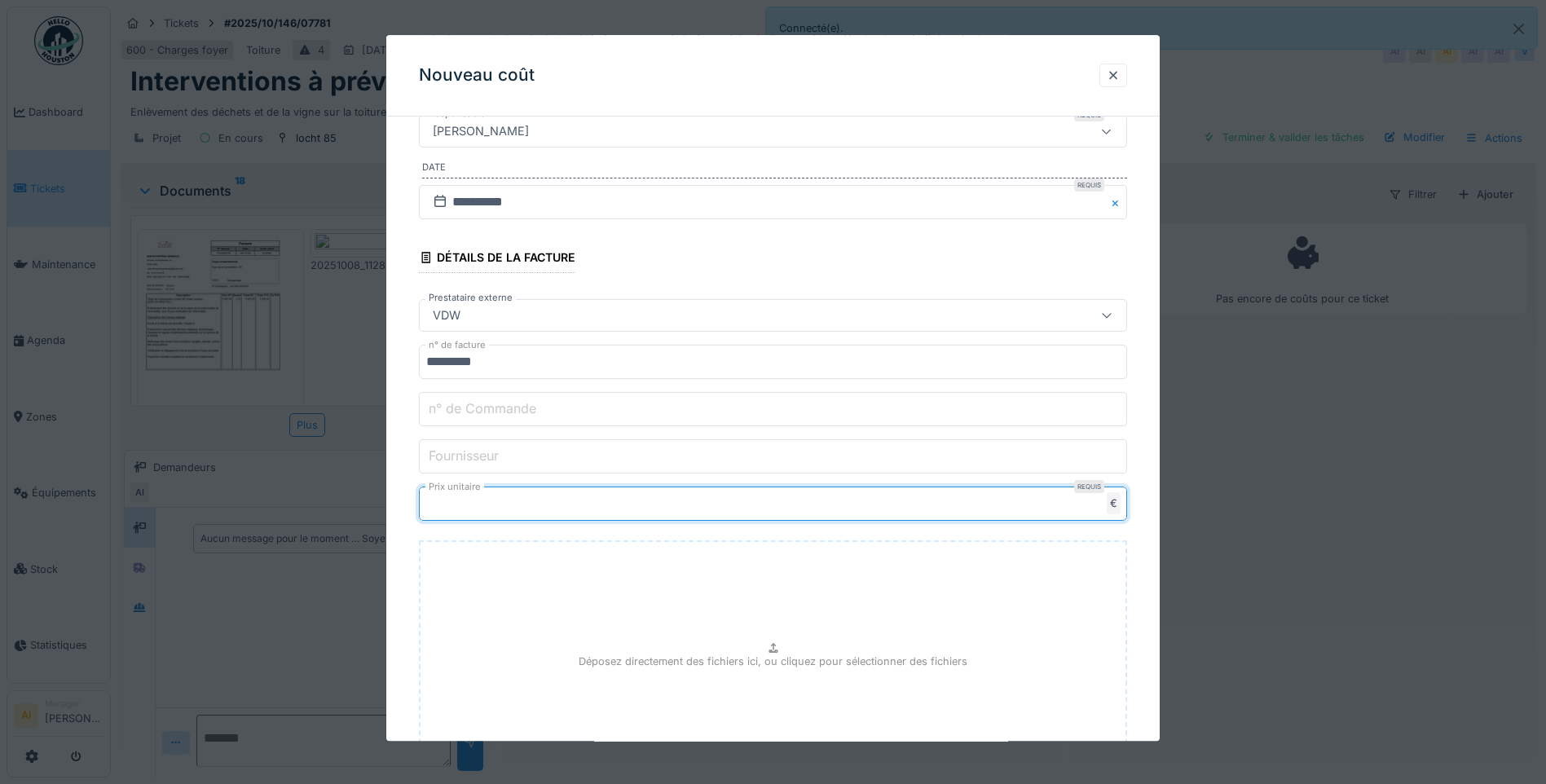
scroll to position [393, 0]
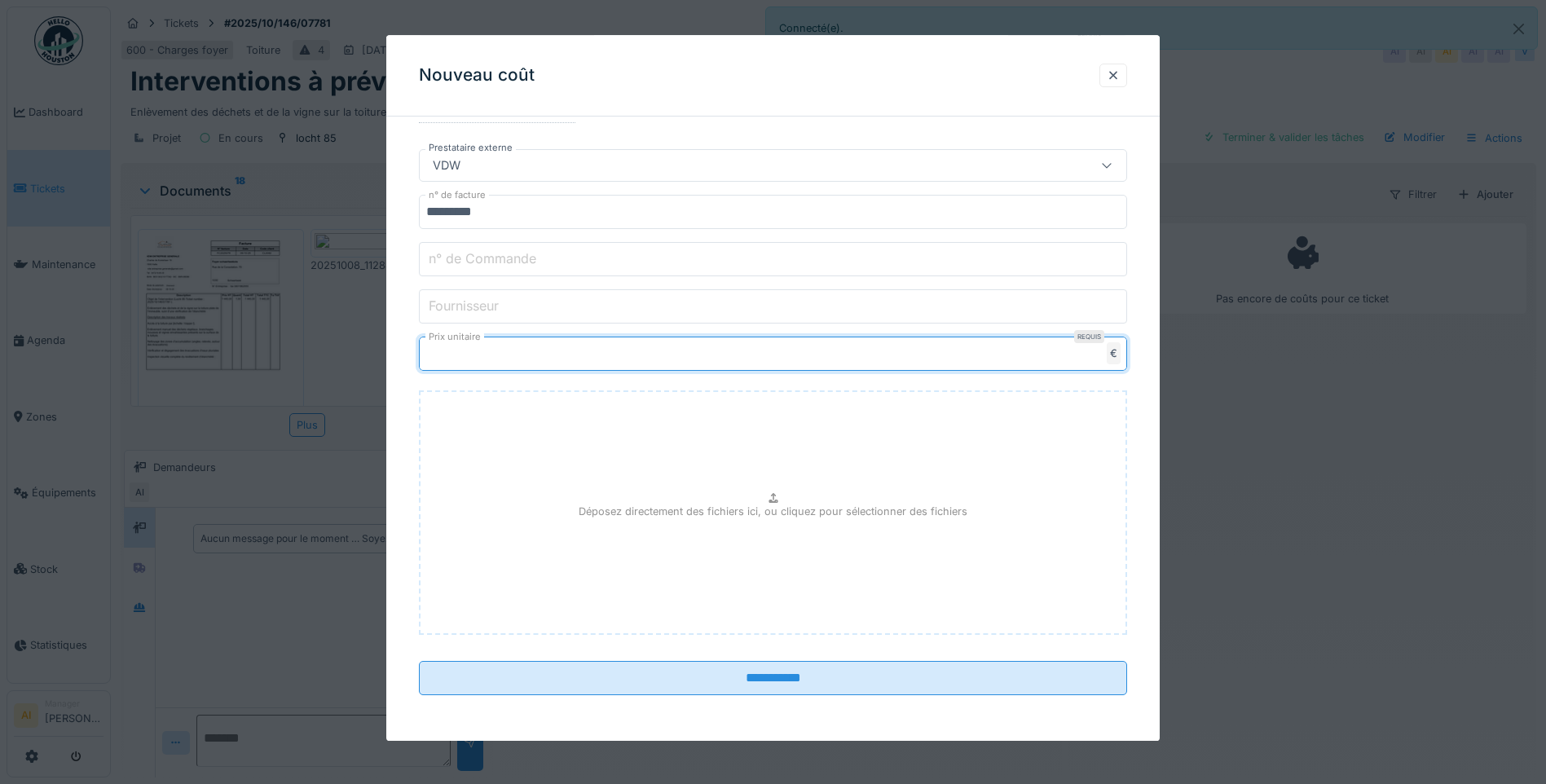
type input "****"
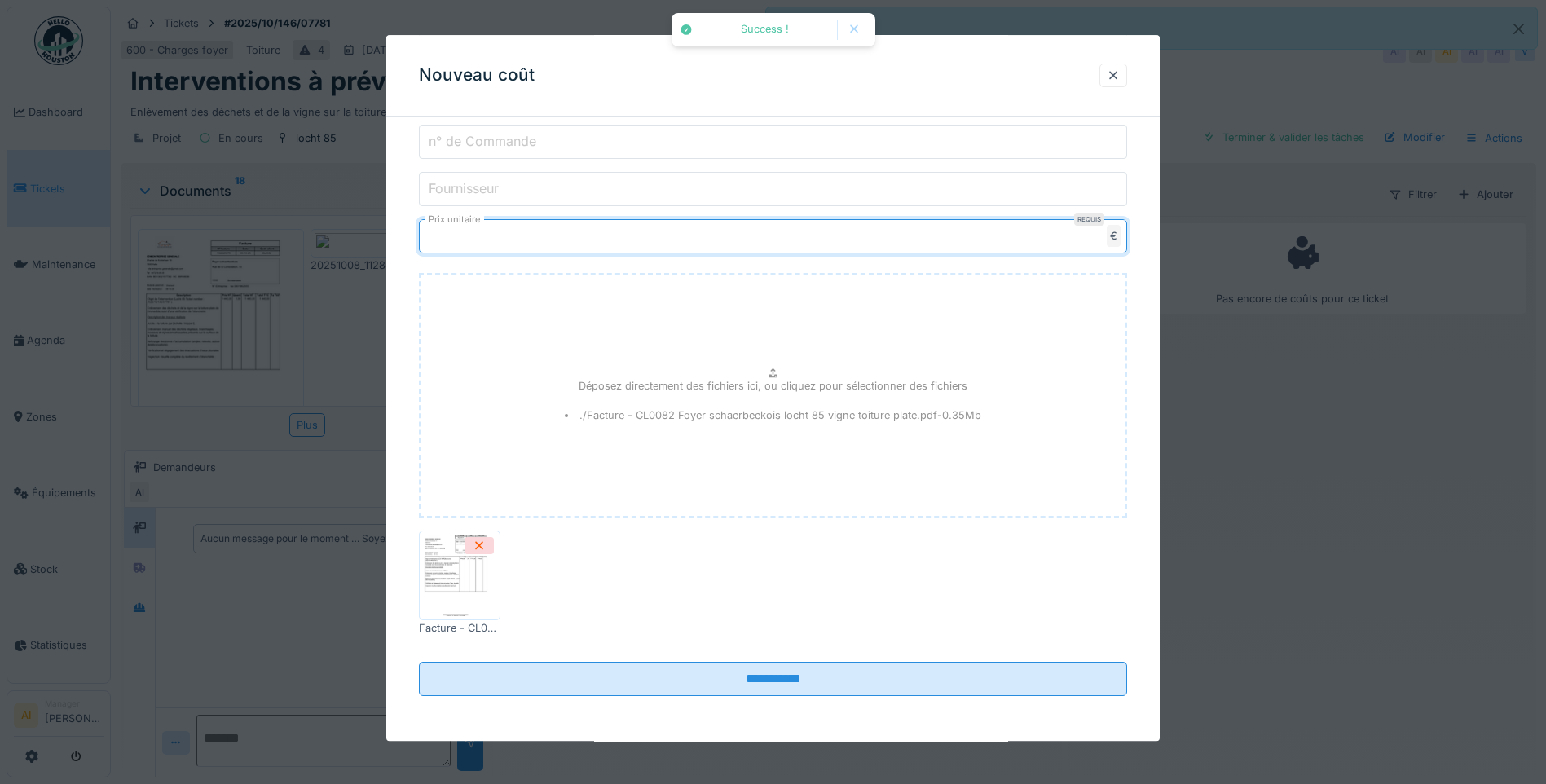
scroll to position [512, 0]
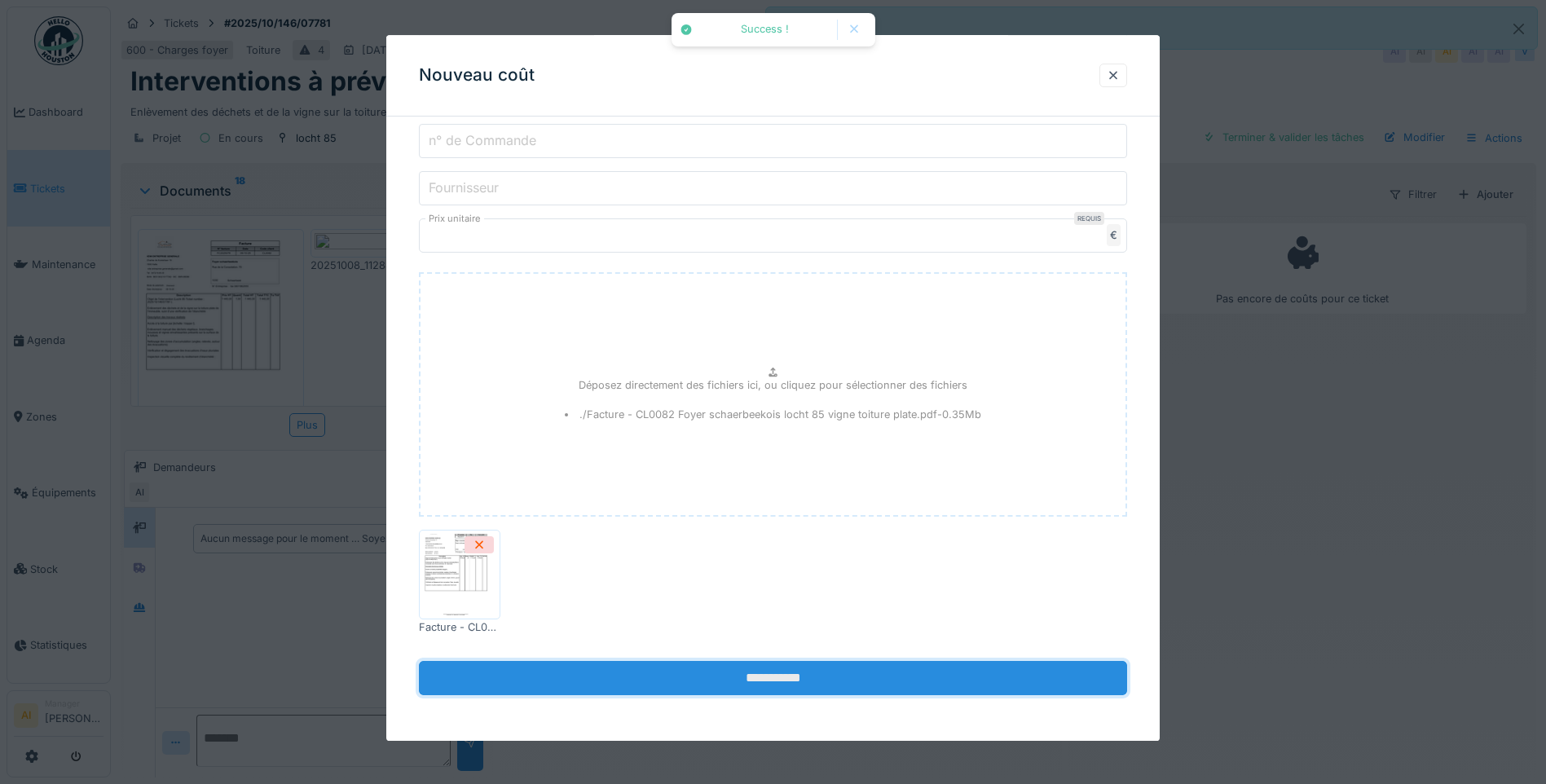
click at [763, 684] on input "**********" at bounding box center [773, 679] width 709 height 34
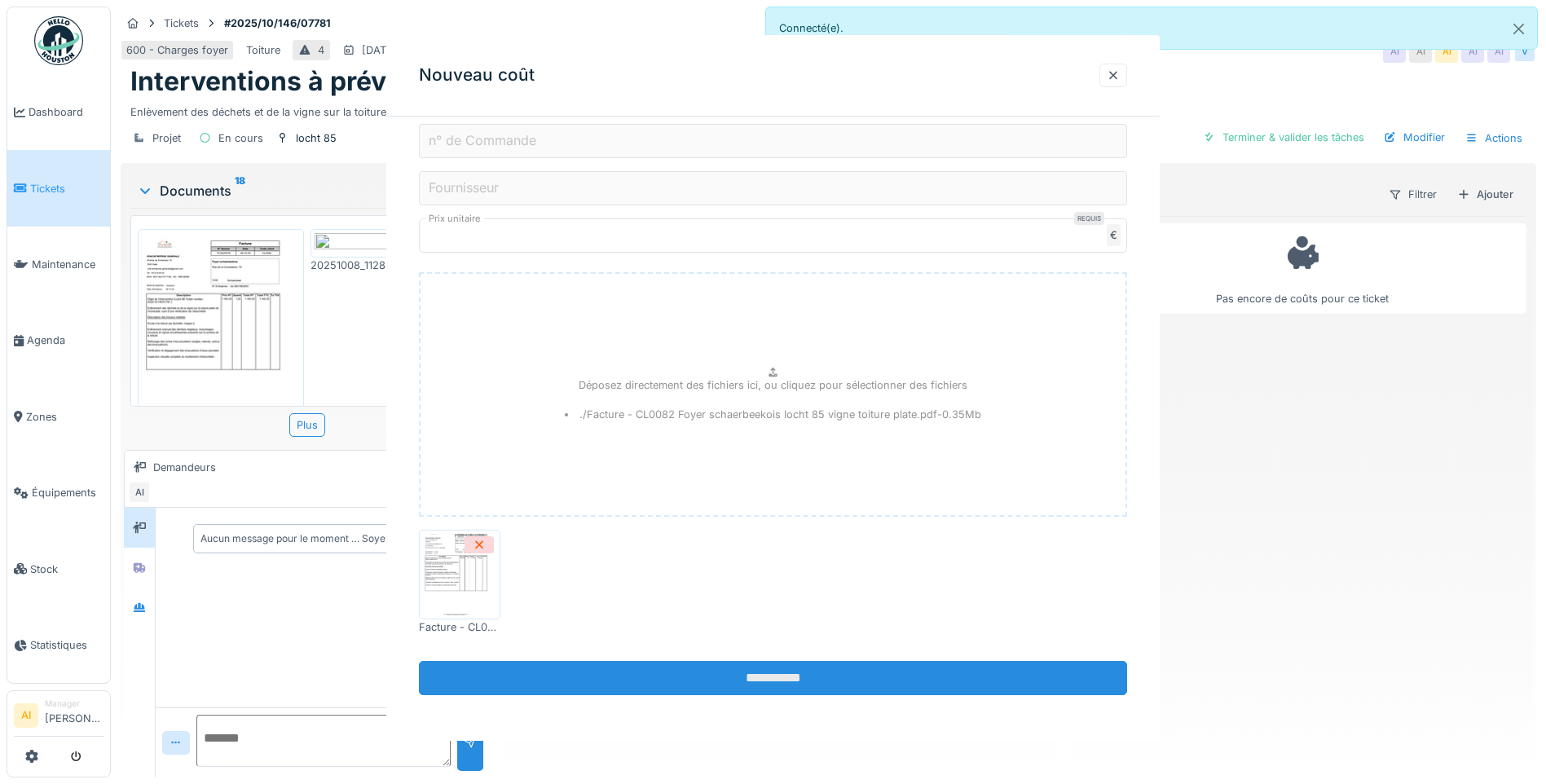
scroll to position [0, 0]
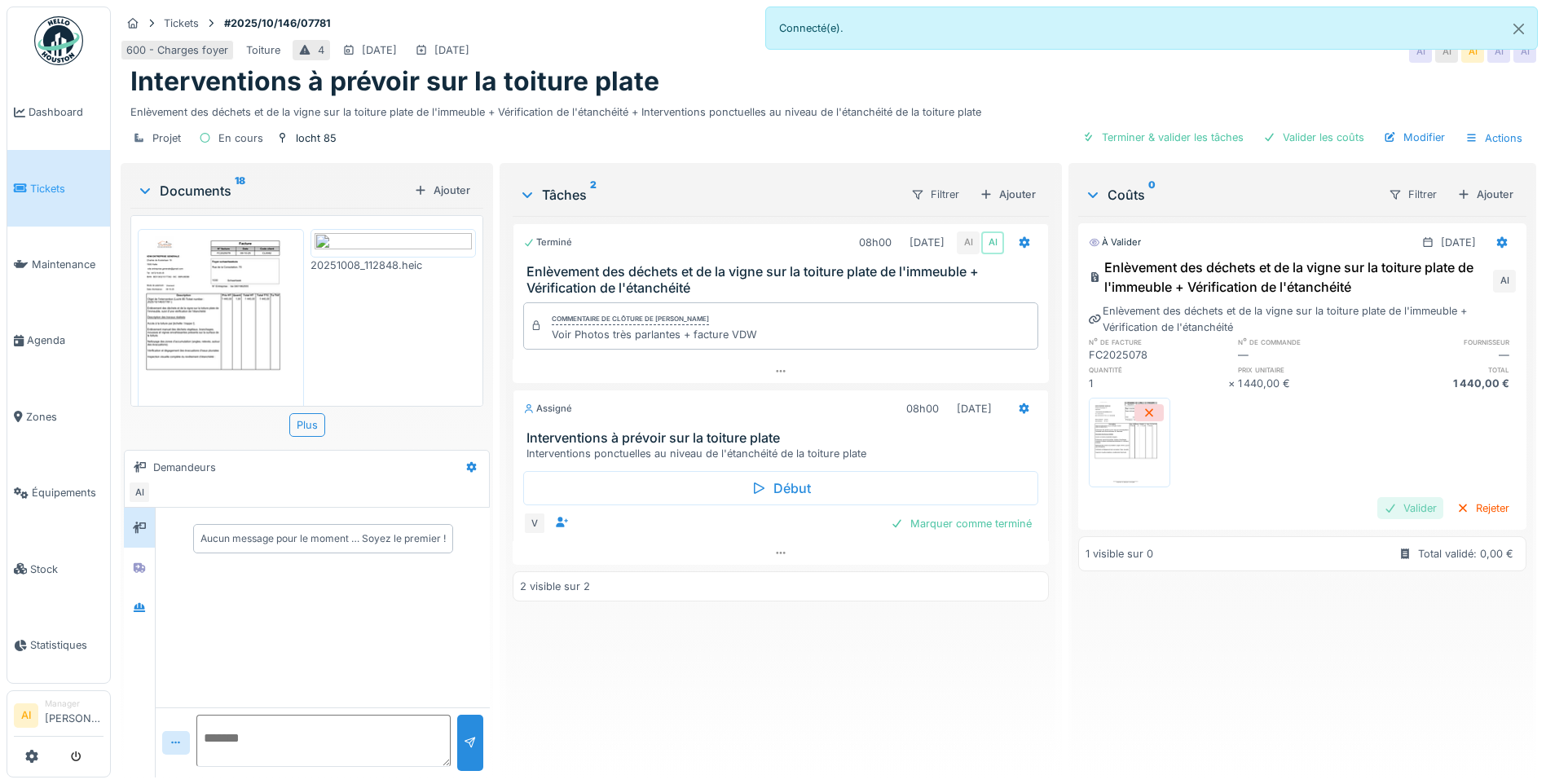
click at [1378, 511] on div "Valider" at bounding box center [1410, 509] width 66 height 22
click at [249, 289] on img at bounding box center [220, 336] width 158 height 205
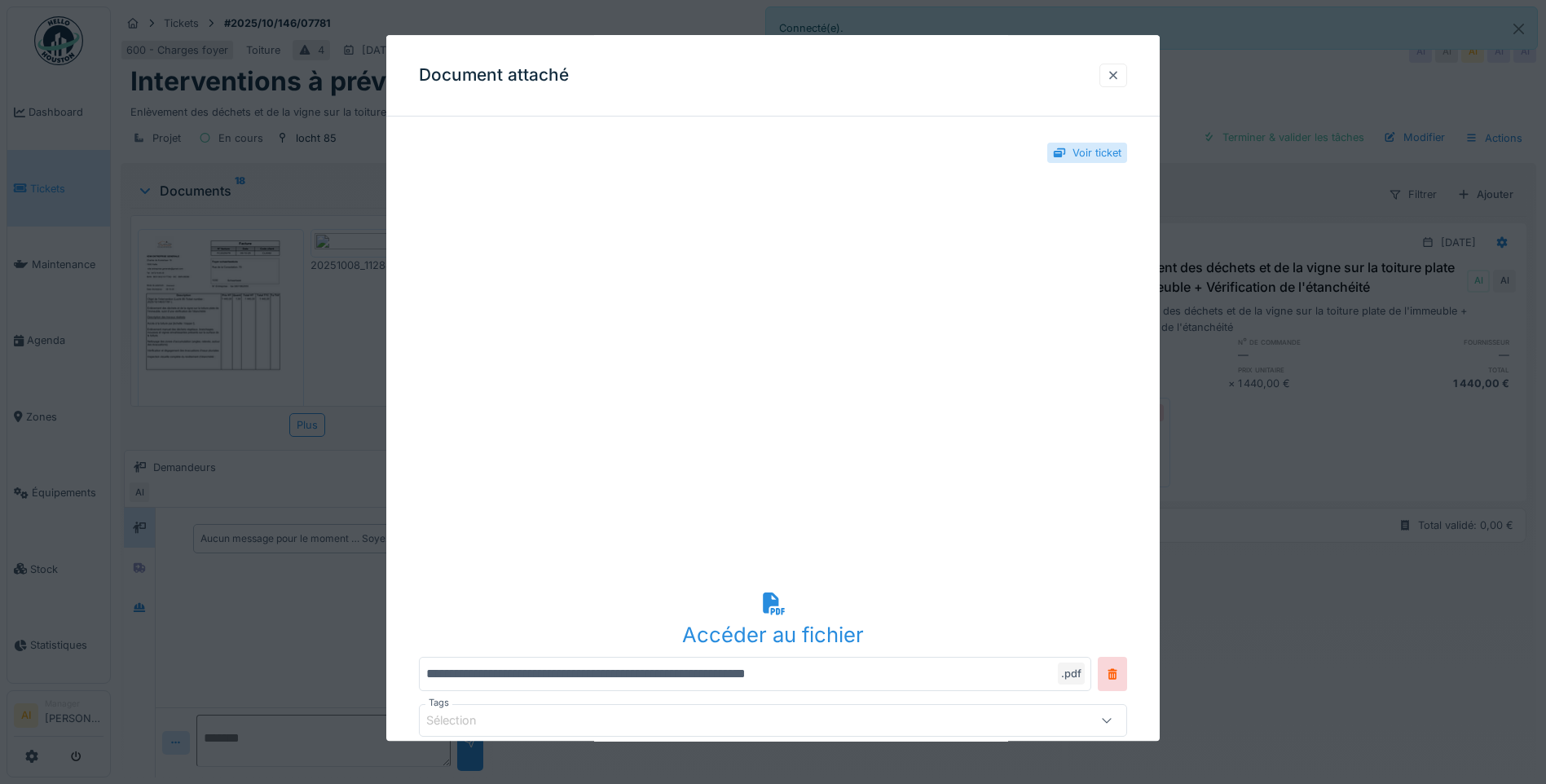
click at [1126, 71] on div at bounding box center [1113, 74] width 28 height 23
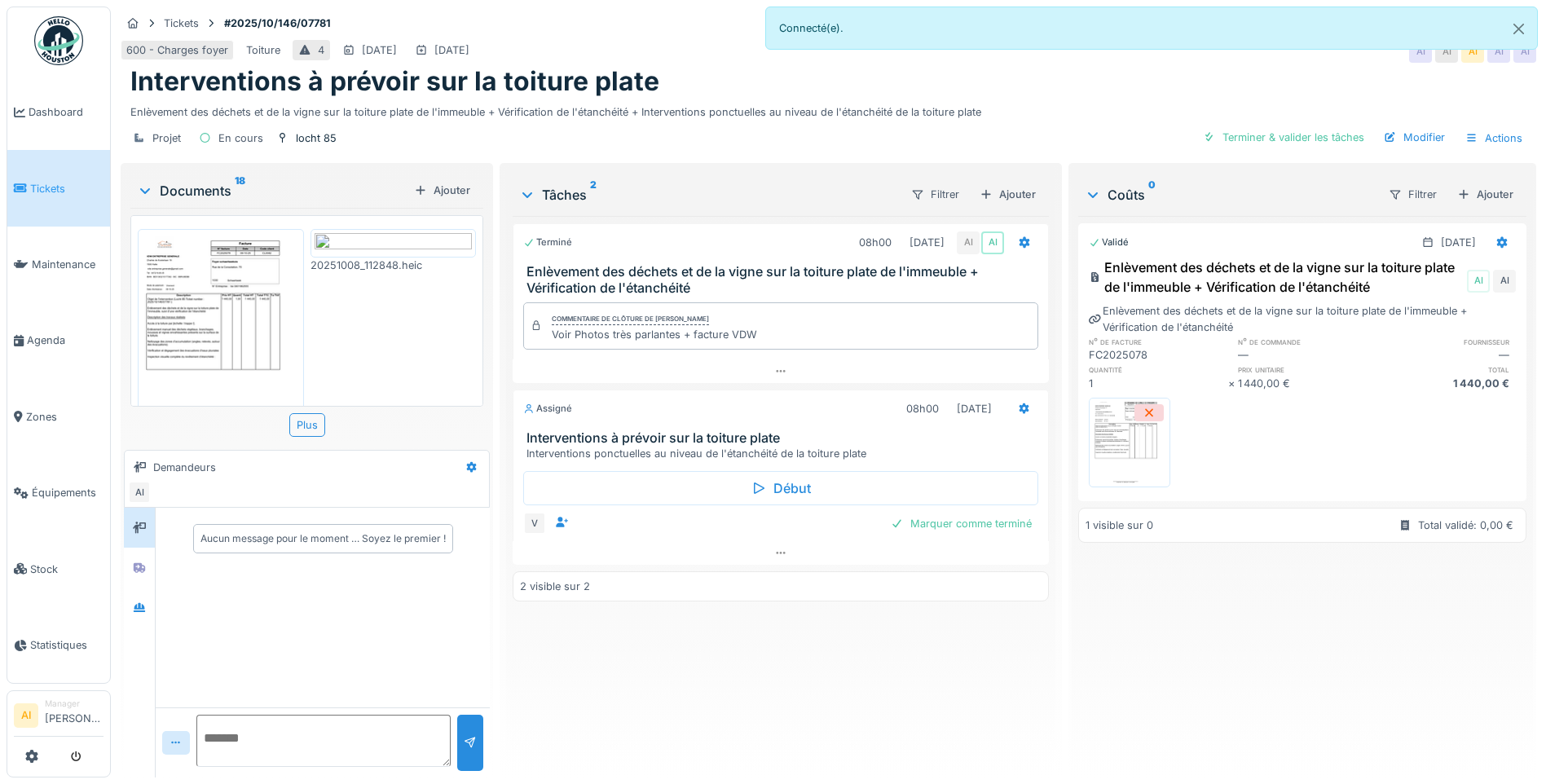
click at [393, 254] on img at bounding box center [393, 244] width 158 height 20
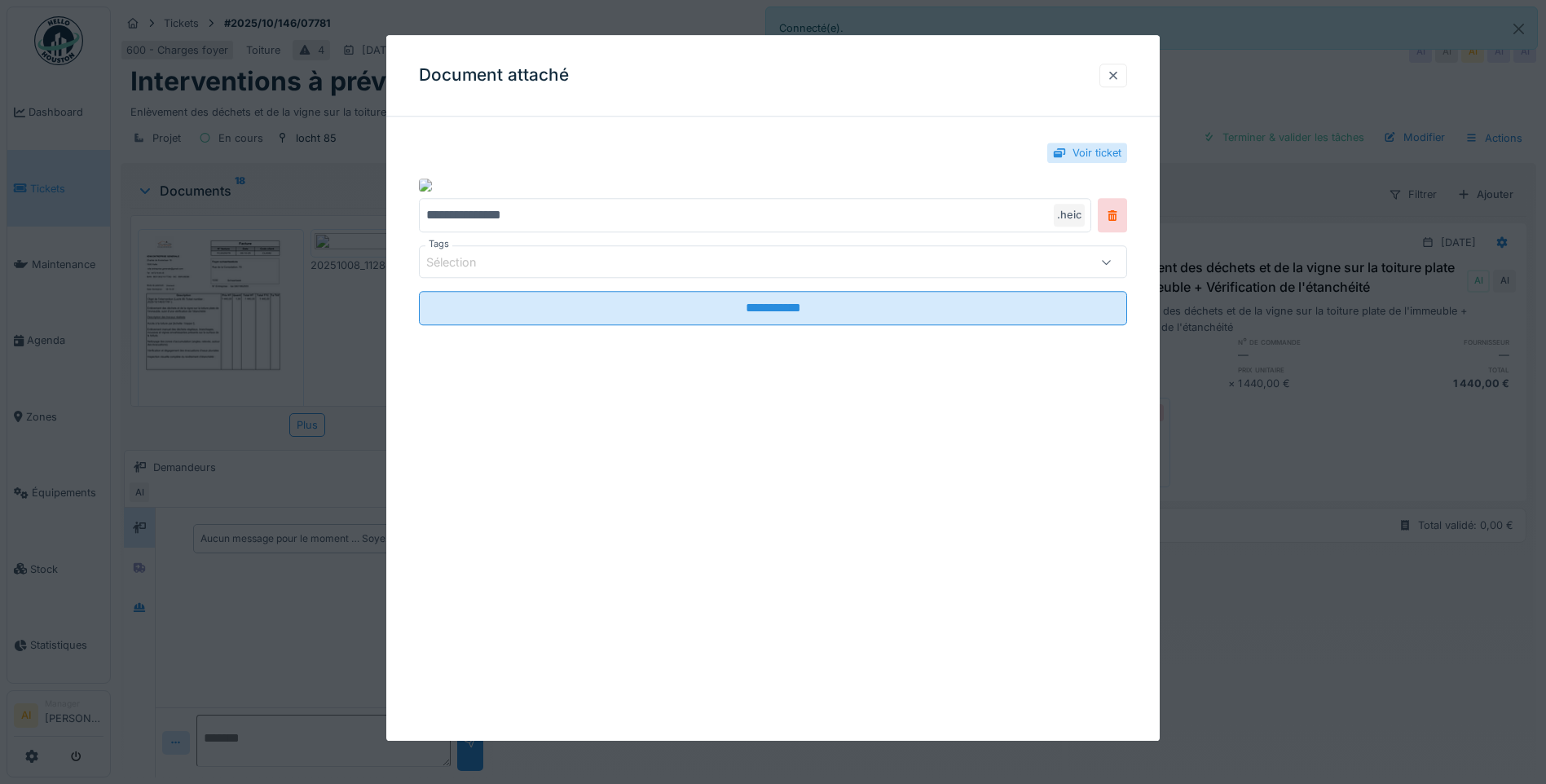
click at [1120, 75] on div at bounding box center [1113, 75] width 13 height 16
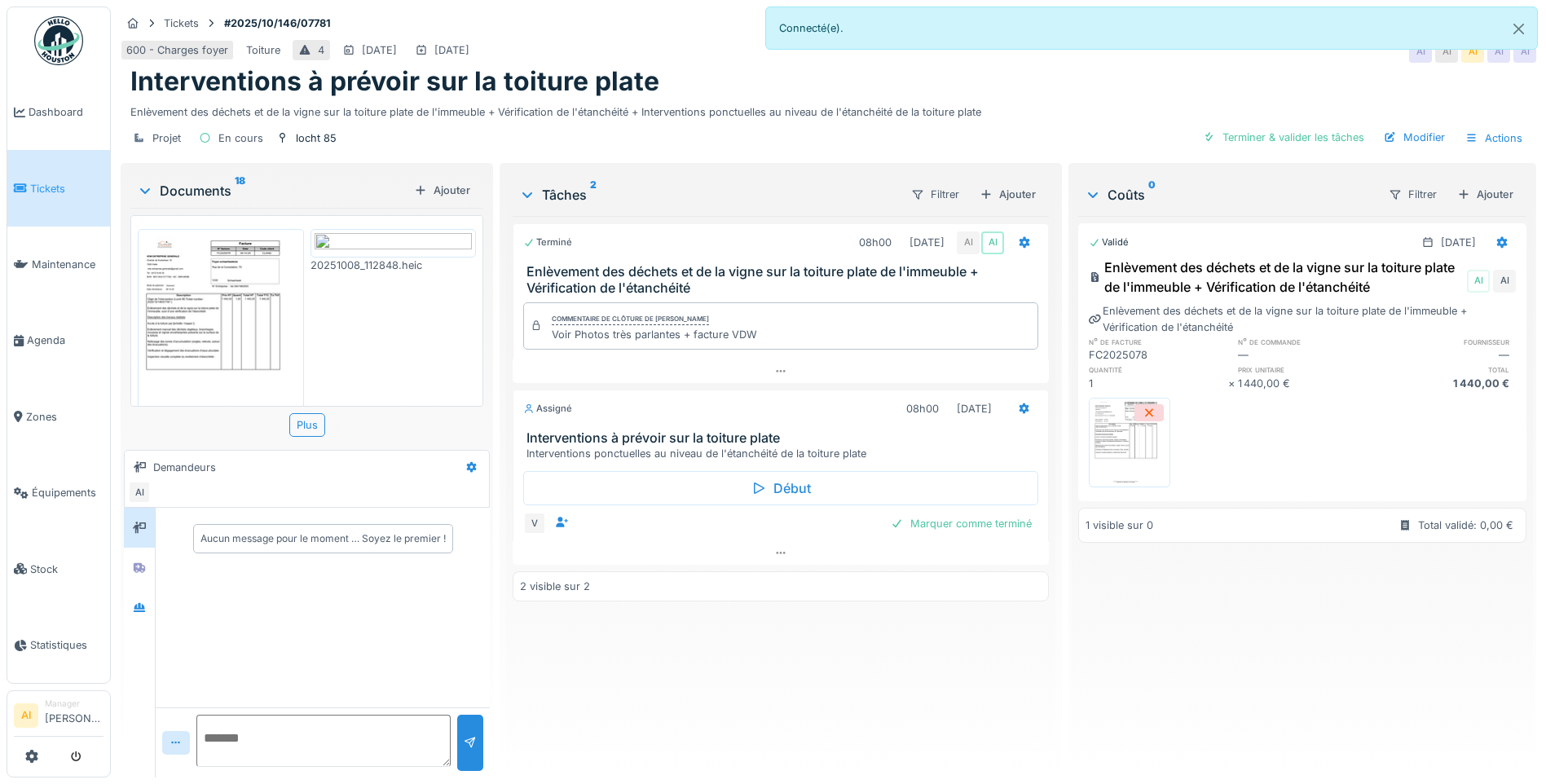
click at [367, 254] on img at bounding box center [393, 244] width 158 height 20
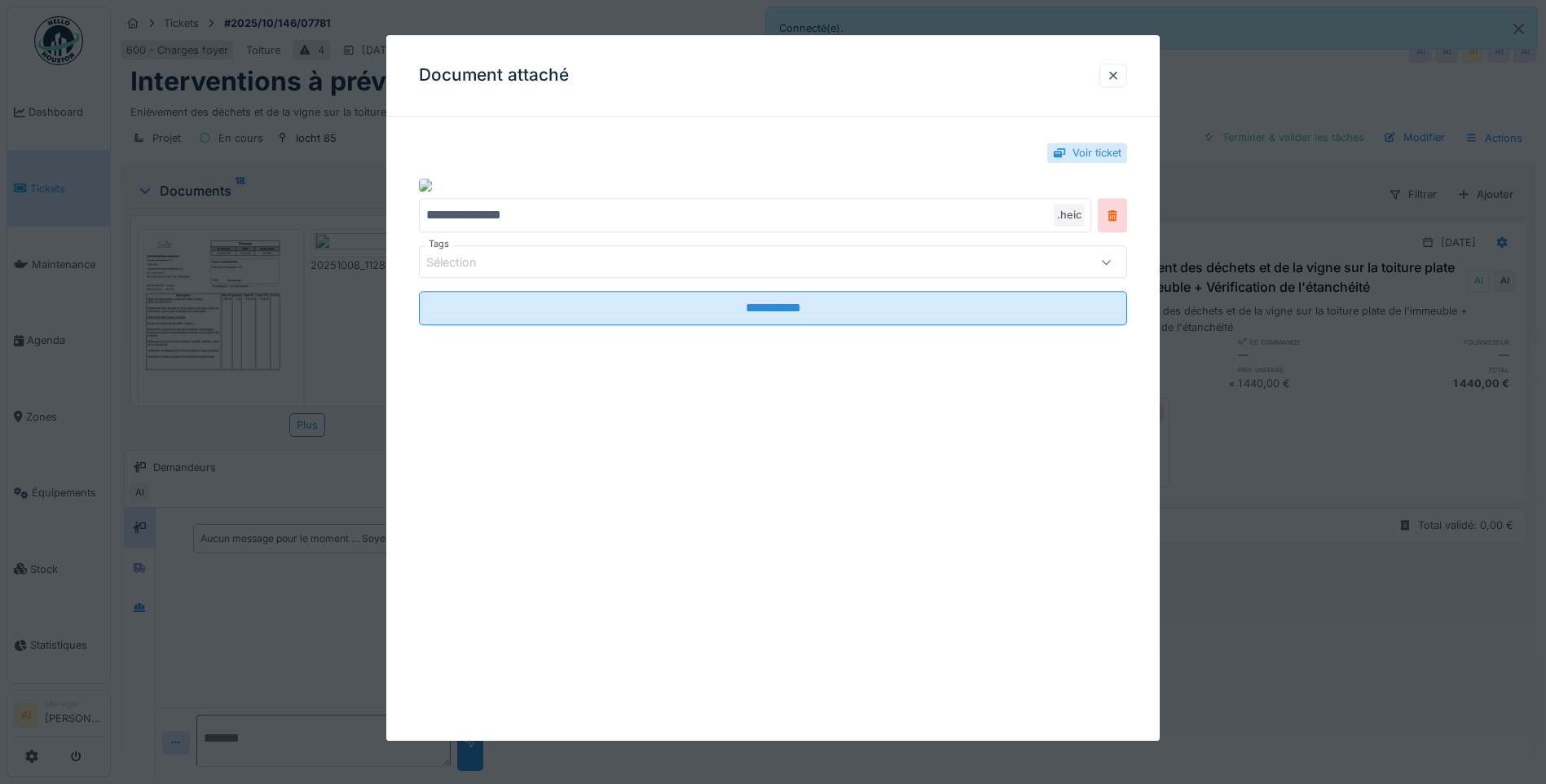
click at [557, 219] on input "**********" at bounding box center [754, 216] width 673 height 34
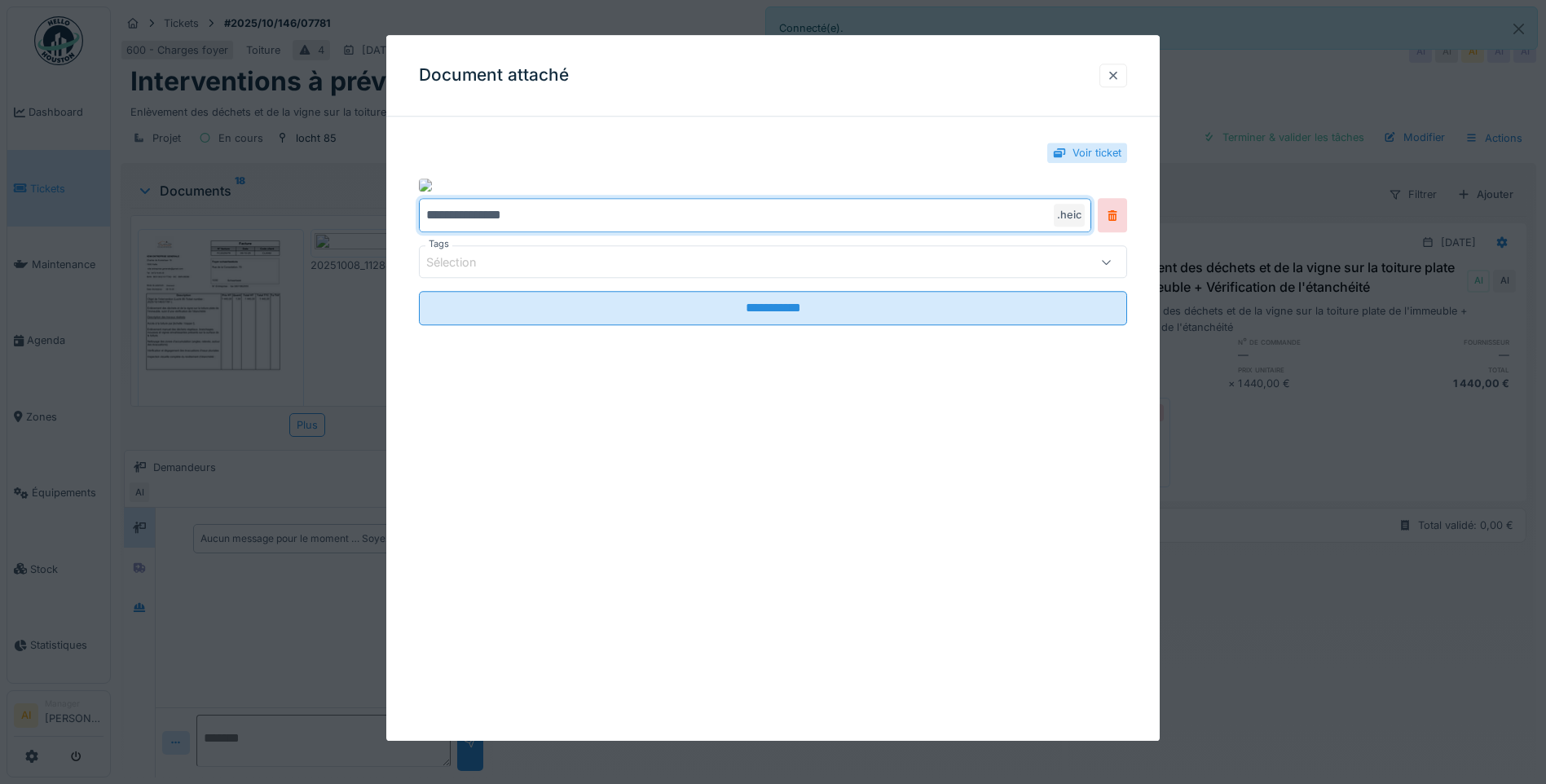
click at [1127, 76] on div at bounding box center [1113, 74] width 28 height 23
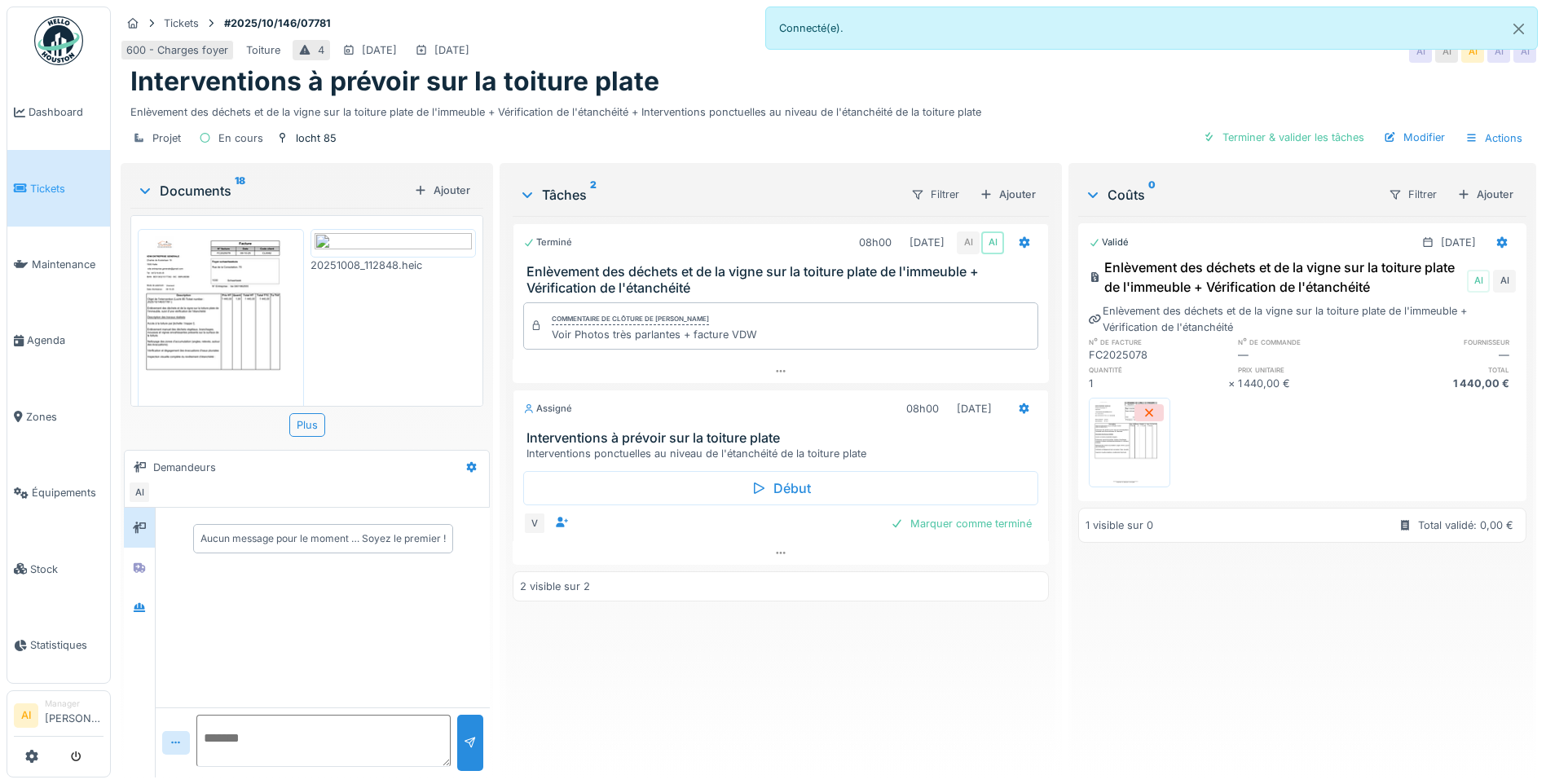
scroll to position [382, 0]
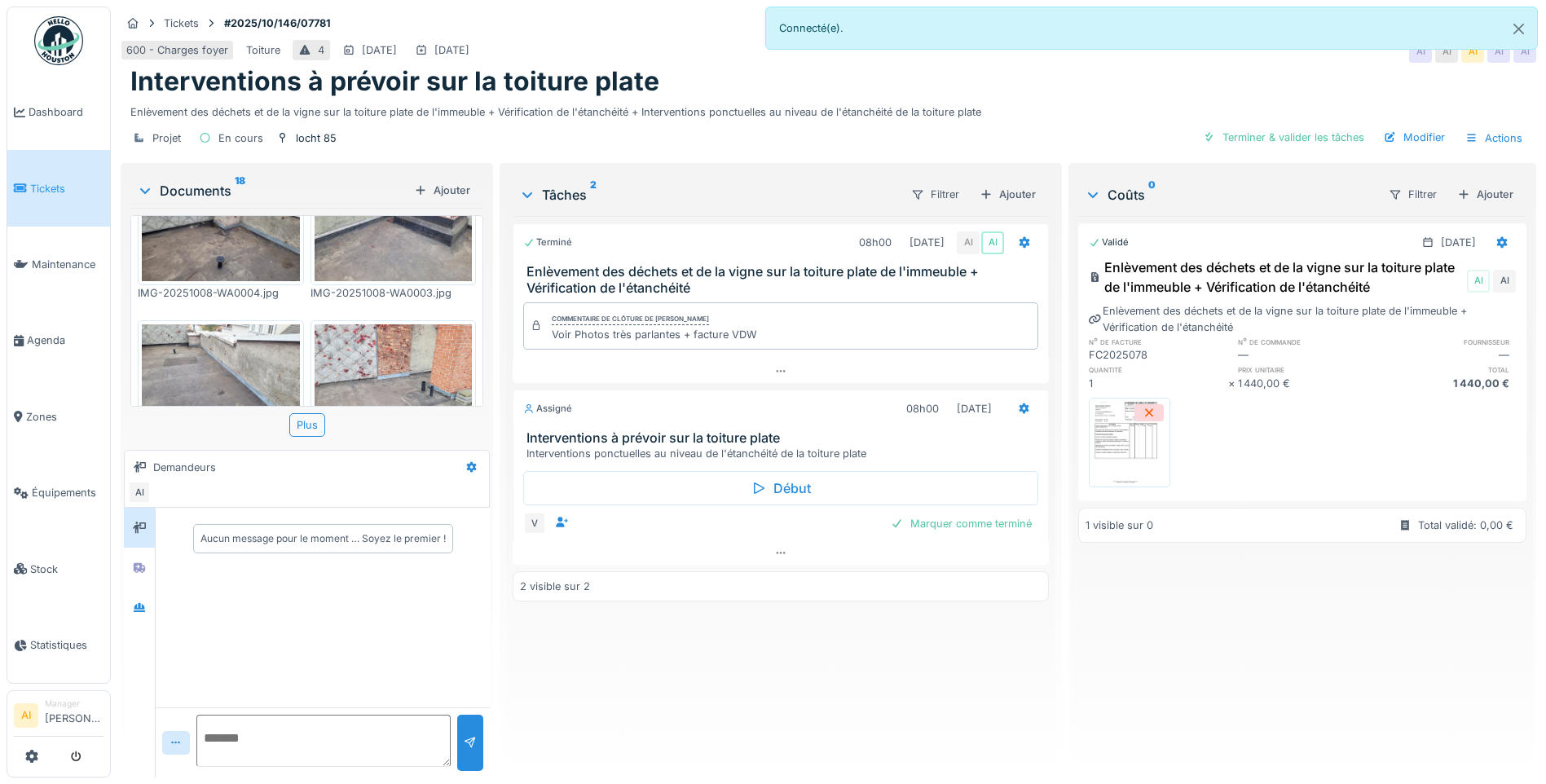
click at [241, 119] on img at bounding box center [220, 109] width 158 height 20
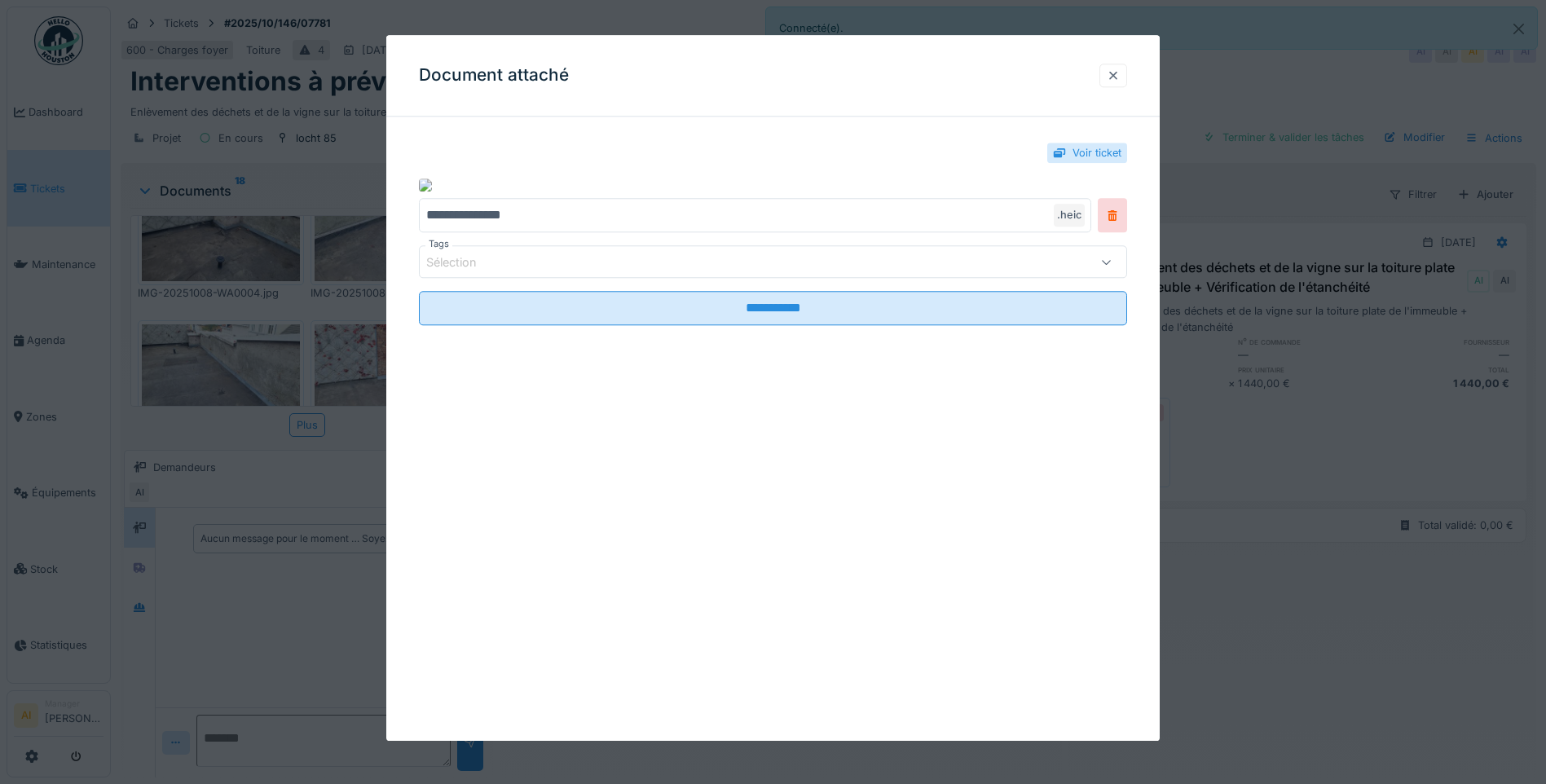
click at [1127, 80] on div at bounding box center [1113, 74] width 28 height 23
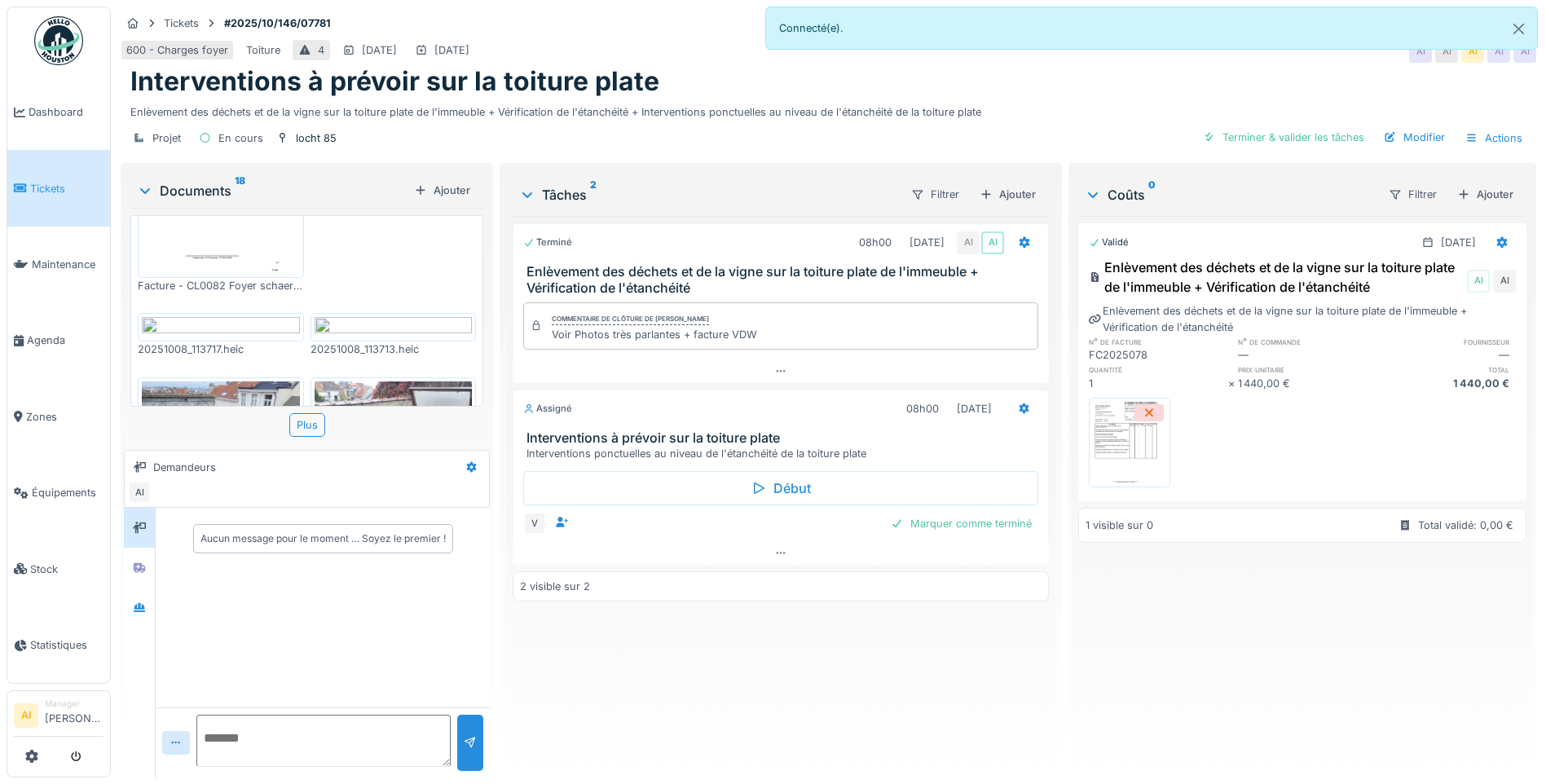
scroll to position [138, 0]
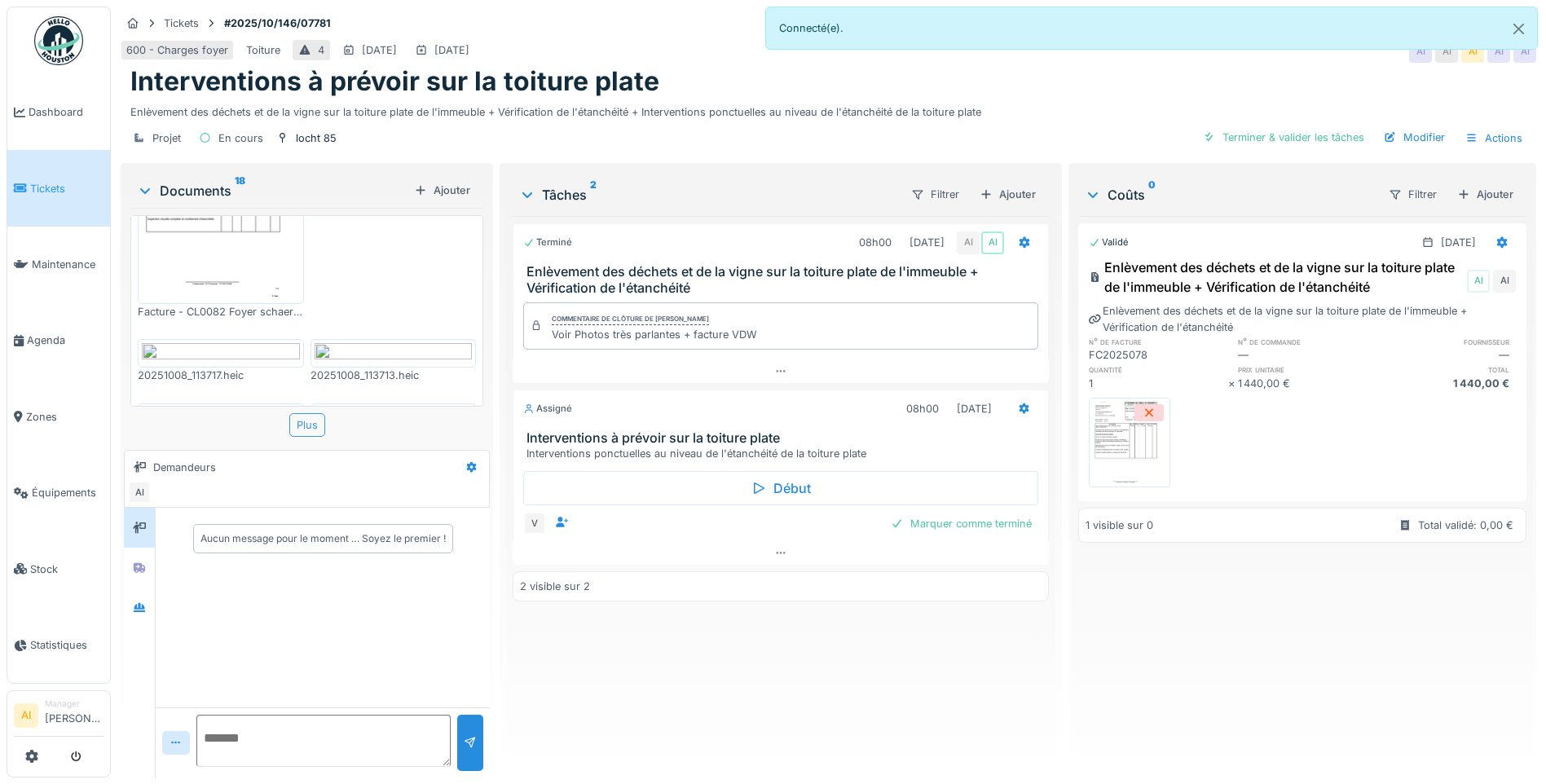
click at [306, 418] on div "Plus" at bounding box center [307, 424] width 36 height 23
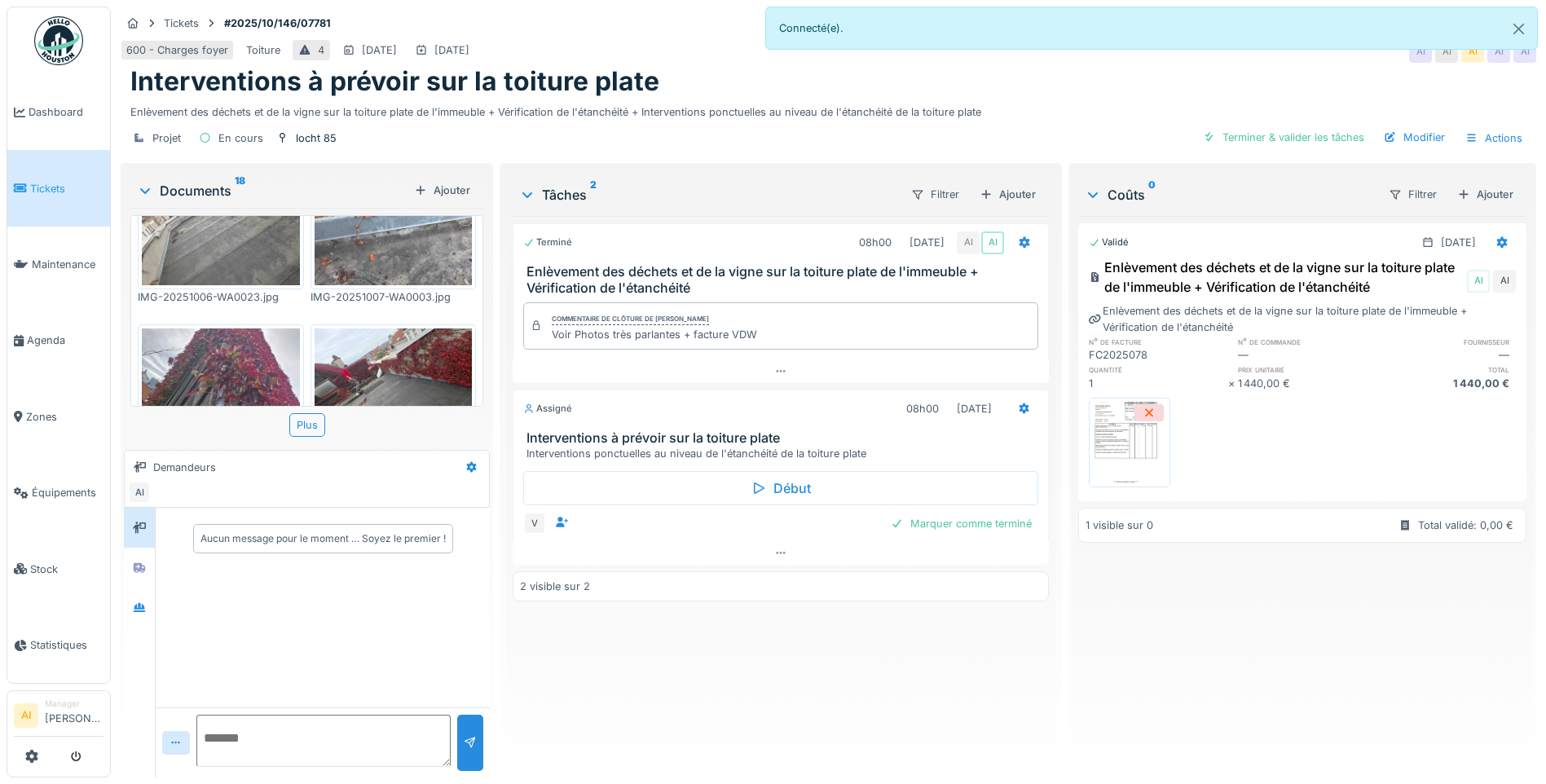
scroll to position [1197, 0]
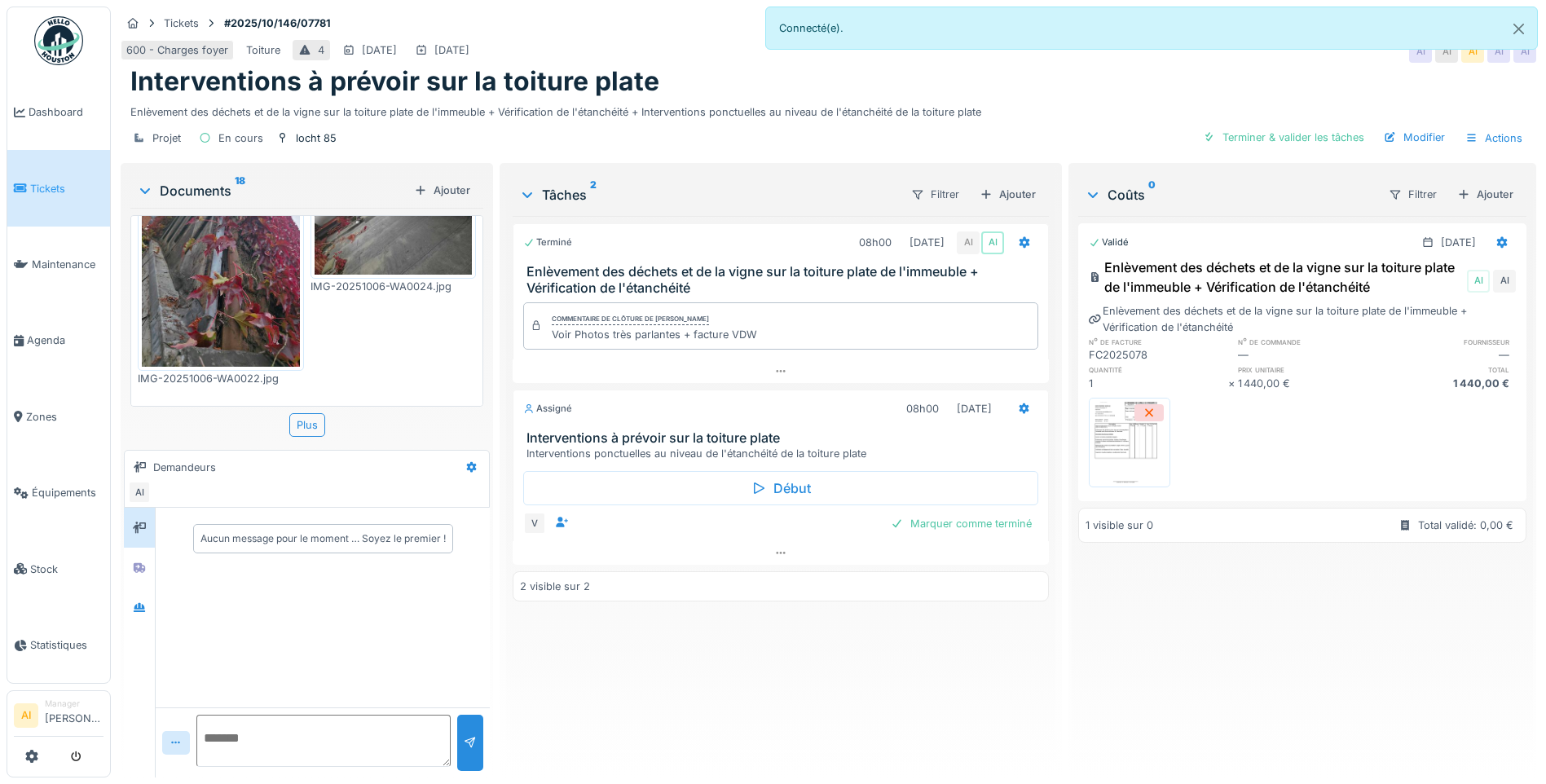
click at [369, 274] on img at bounding box center [393, 215] width 158 height 118
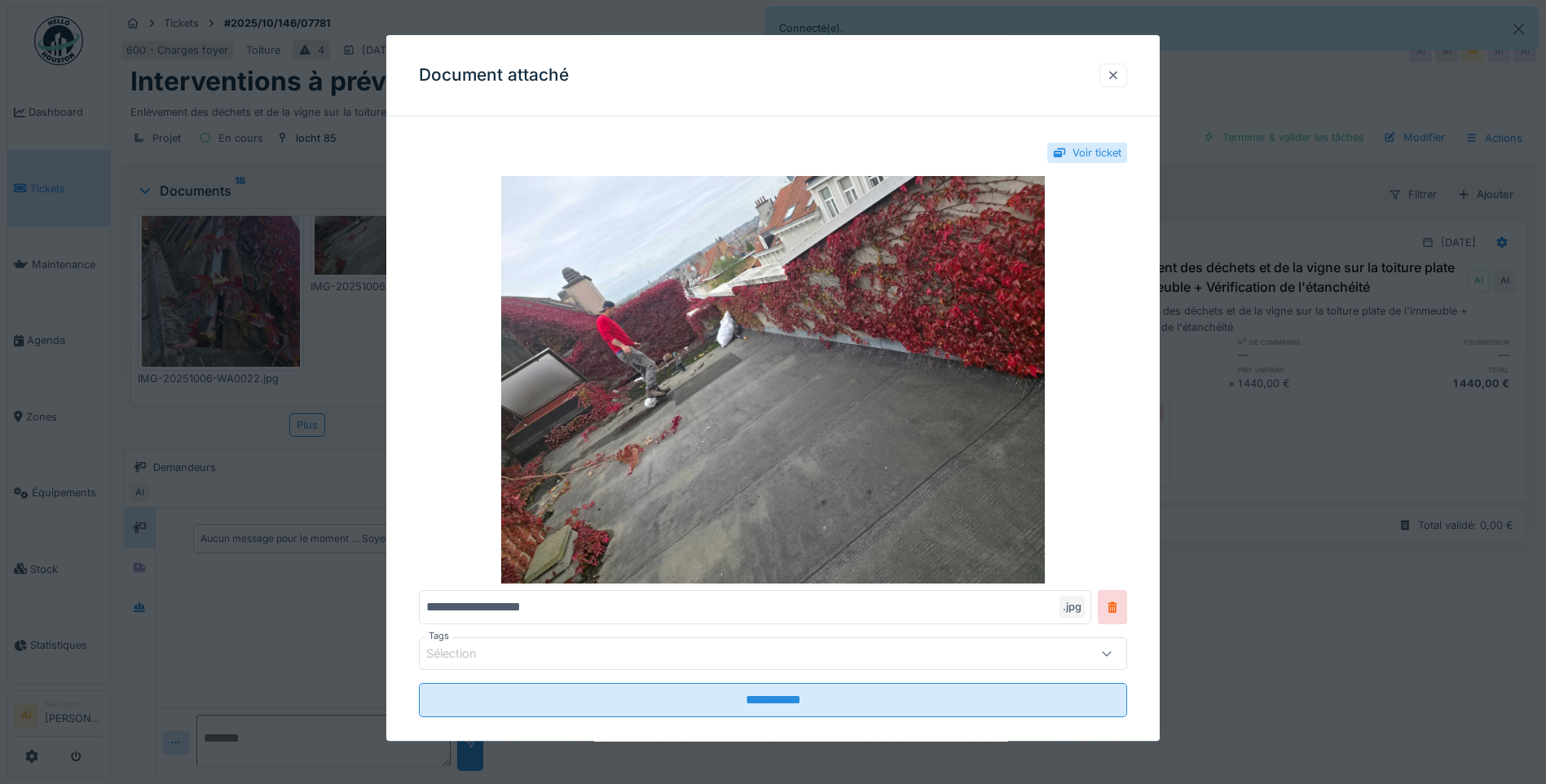
click at [1120, 76] on div at bounding box center [1113, 75] width 13 height 16
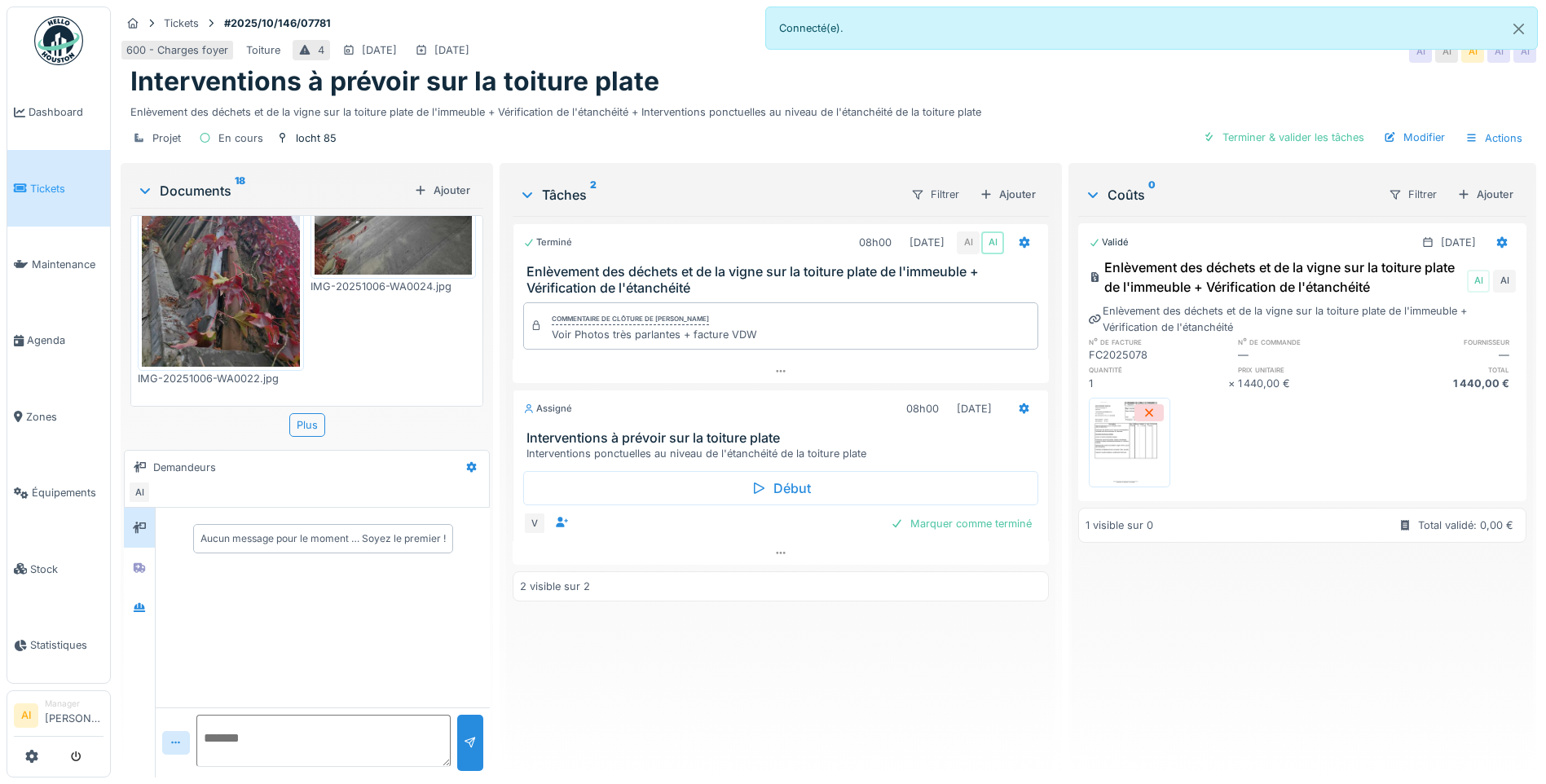
click at [242, 353] on img at bounding box center [220, 261] width 158 height 210
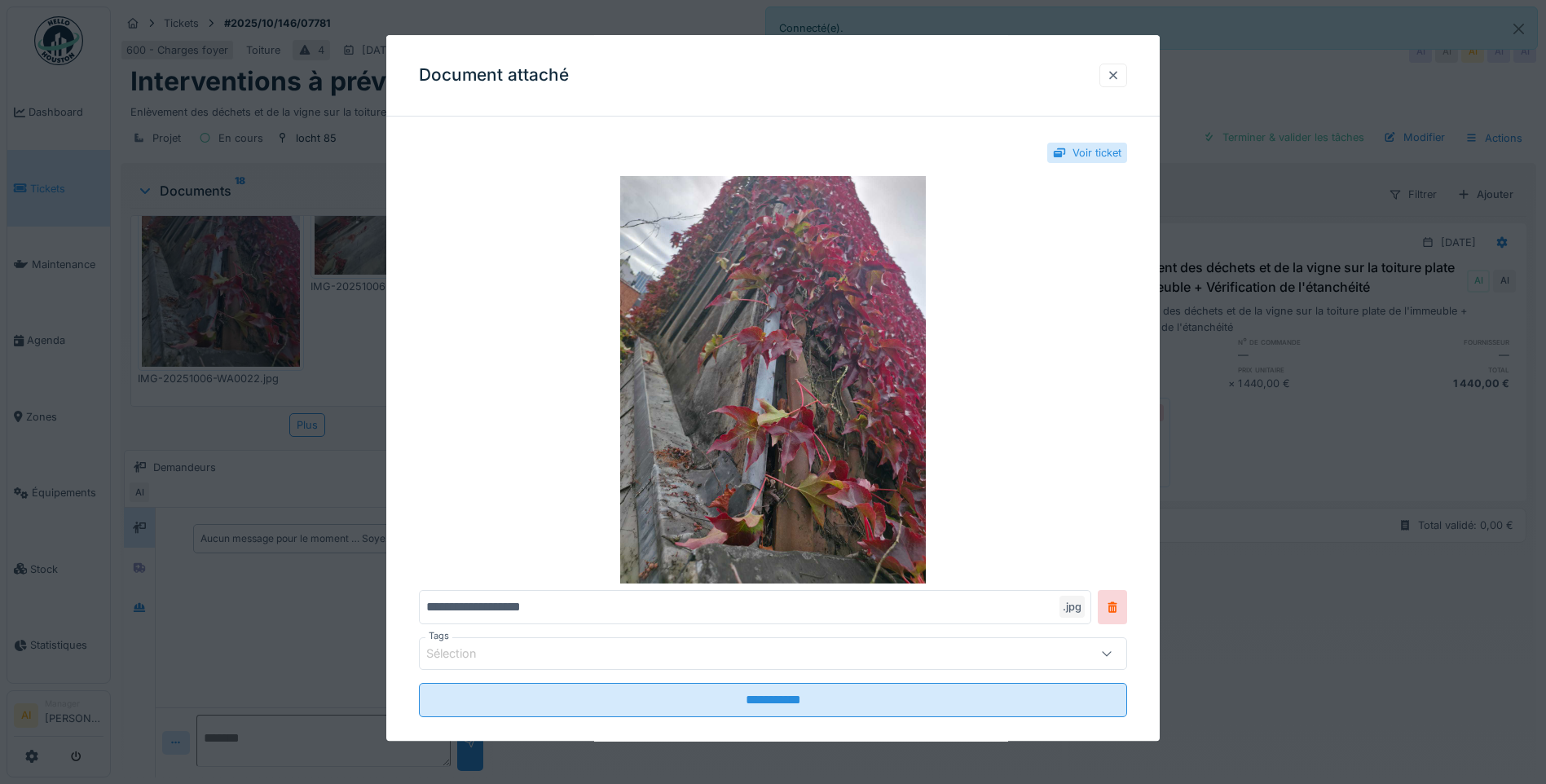
click at [1117, 78] on div at bounding box center [1113, 75] width 13 height 16
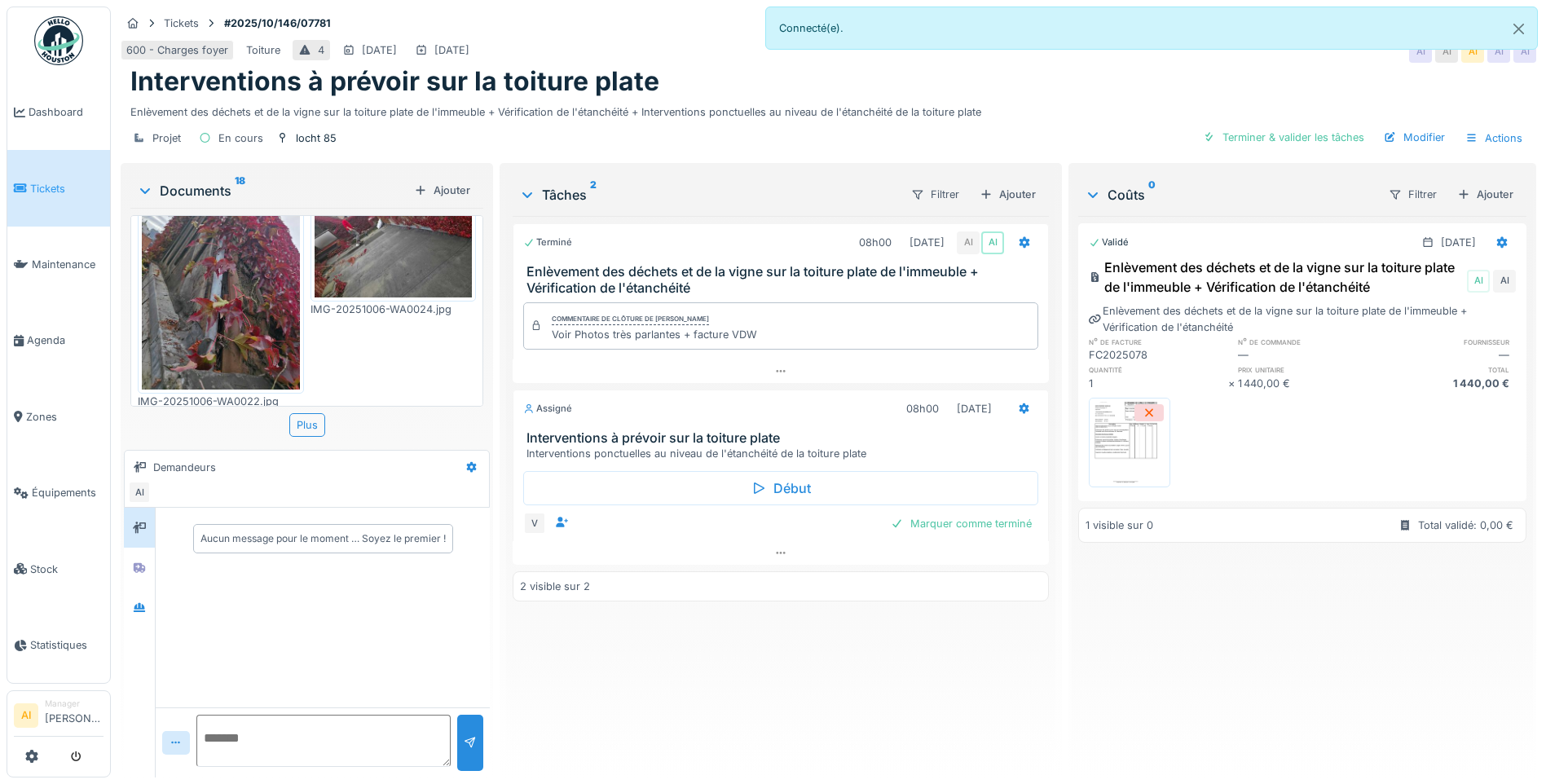
scroll to position [1151, 0]
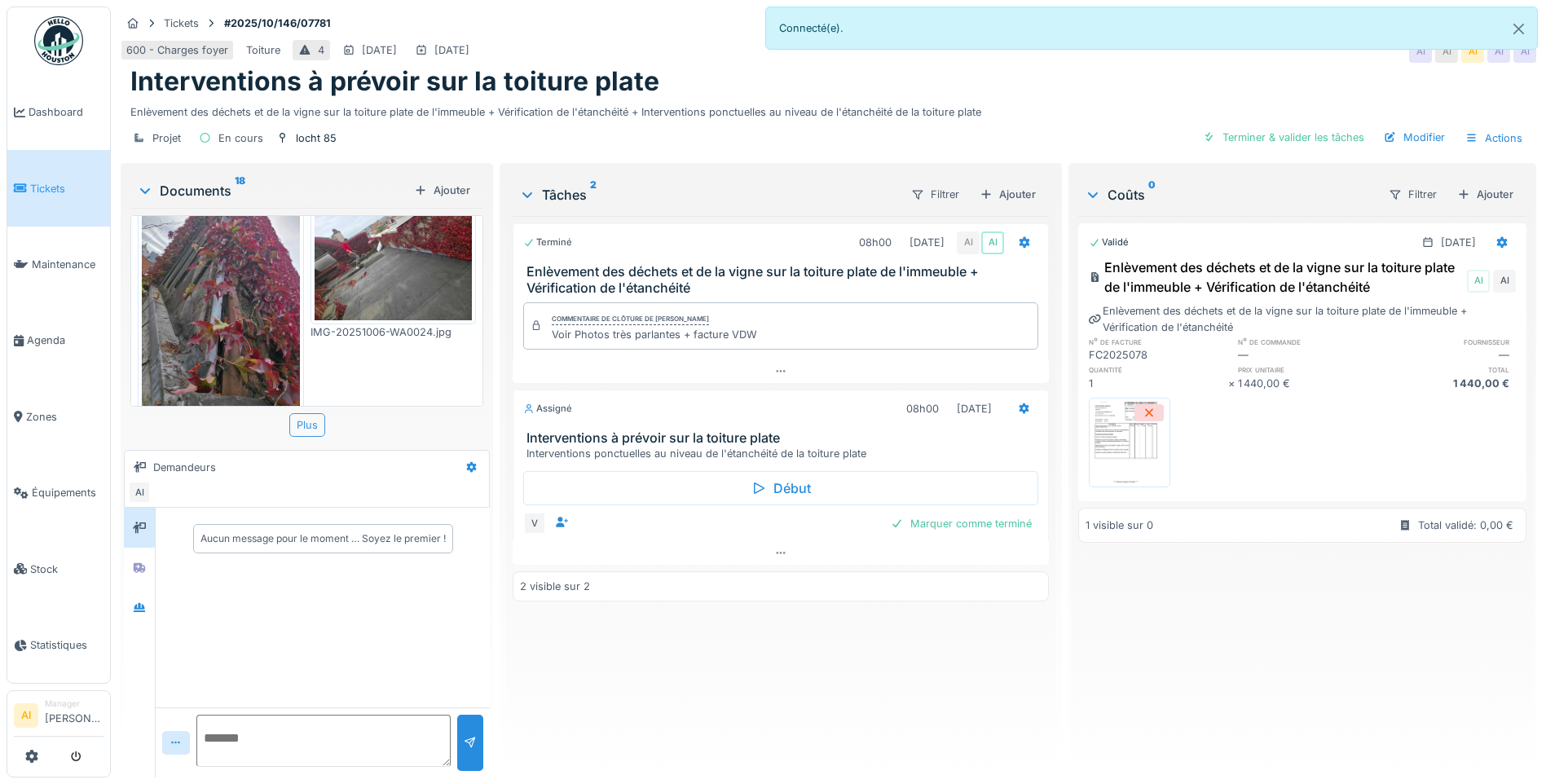
click at [314, 419] on div "Plus" at bounding box center [307, 424] width 36 height 23
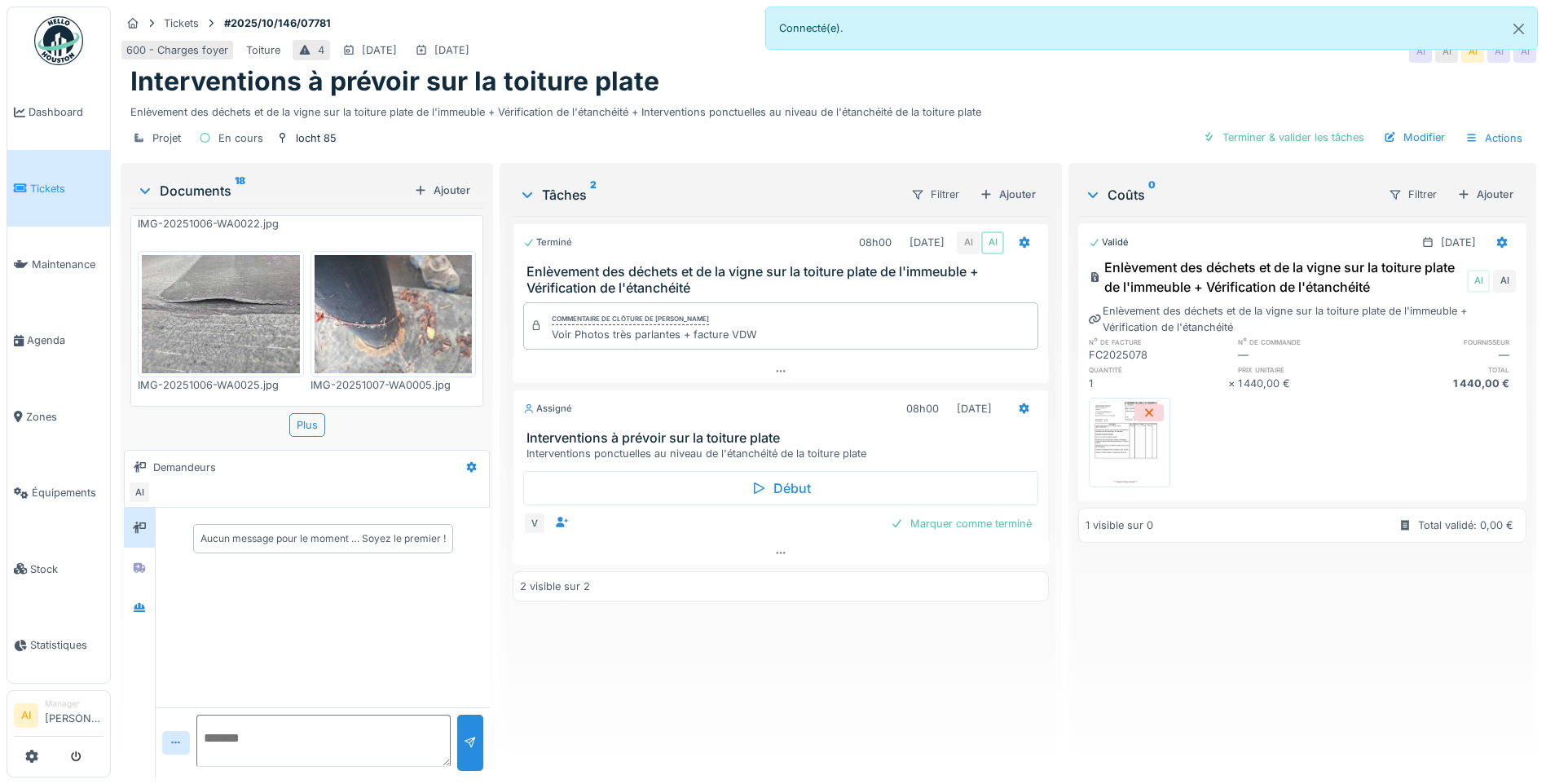
scroll to position [1478, 0]
click at [312, 424] on div "Plus" at bounding box center [307, 424] width 36 height 23
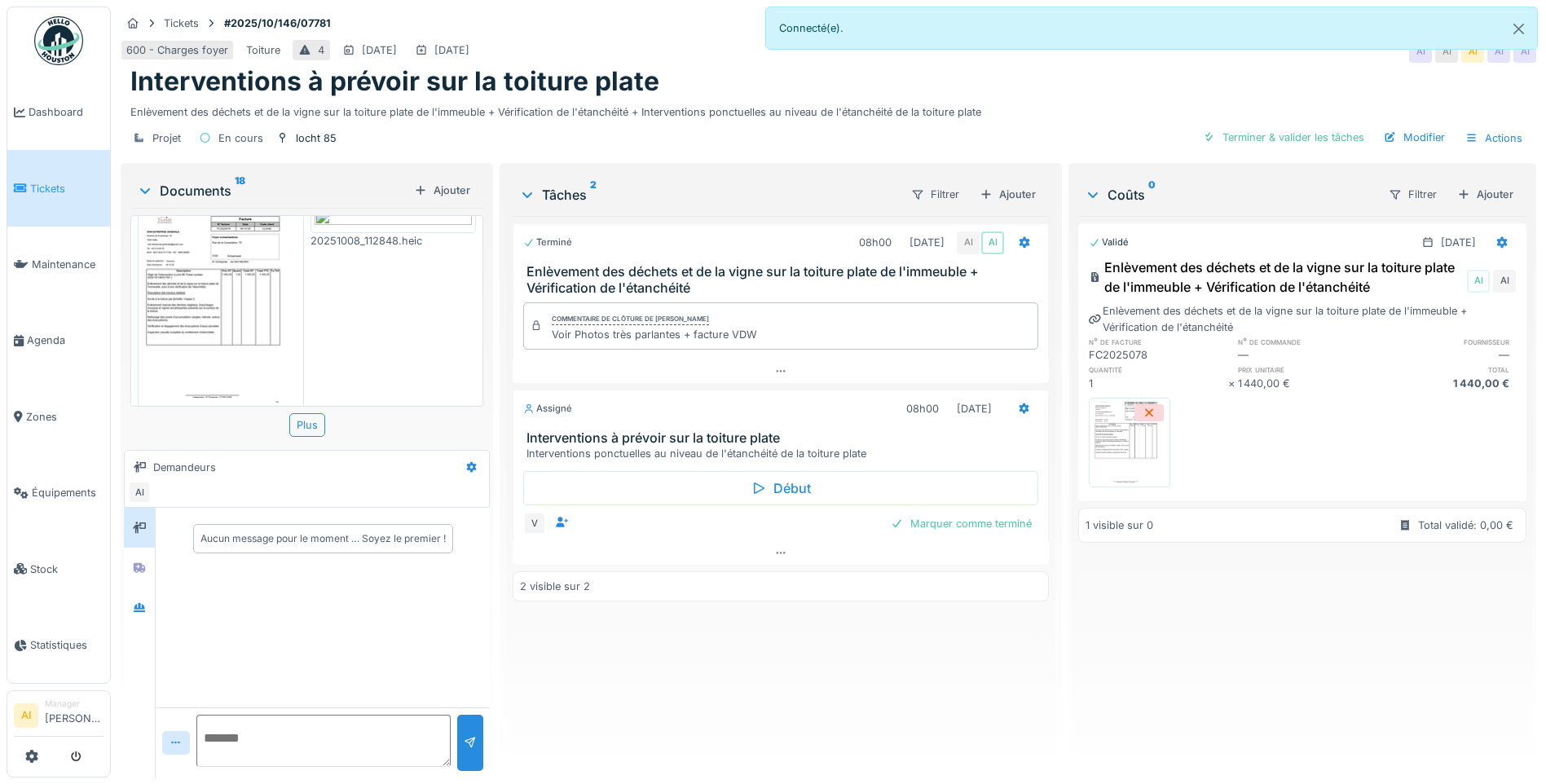
scroll to position [0, 0]
click at [372, 254] on img at bounding box center [393, 244] width 158 height 20
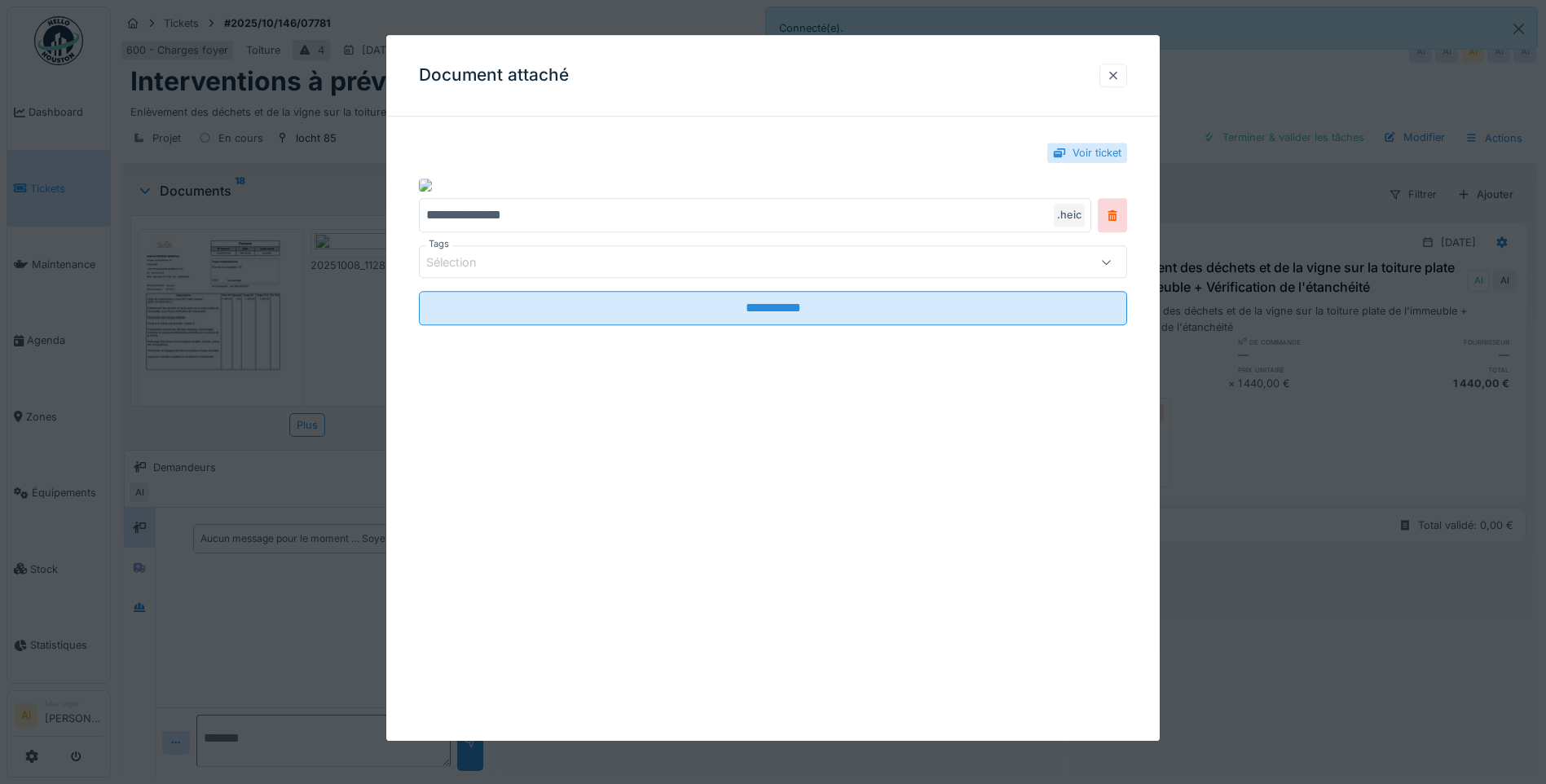
click at [1120, 75] on div at bounding box center [1113, 75] width 13 height 16
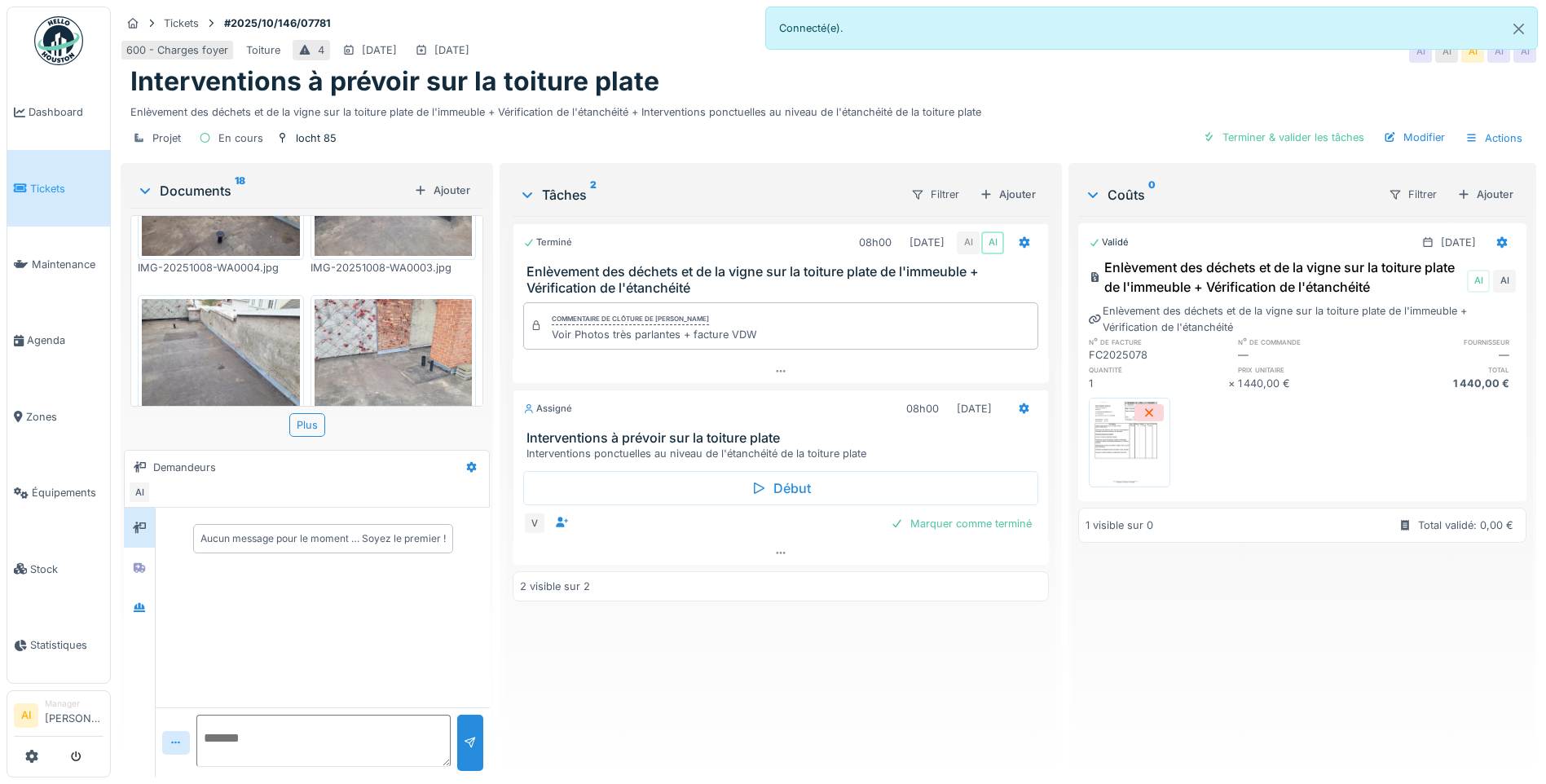
scroll to position [245, 0]
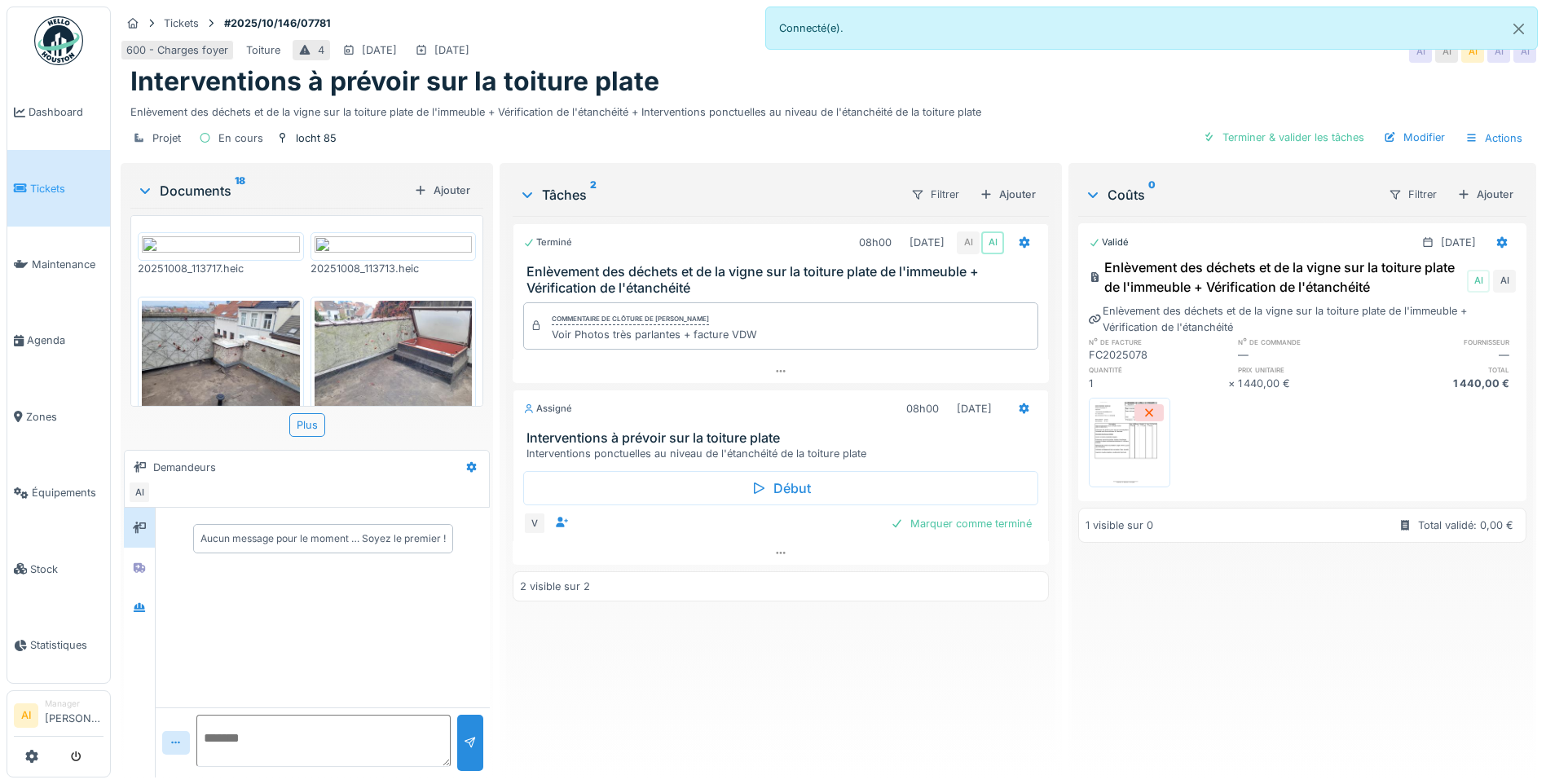
click at [210, 257] on img at bounding box center [220, 246] width 158 height 20
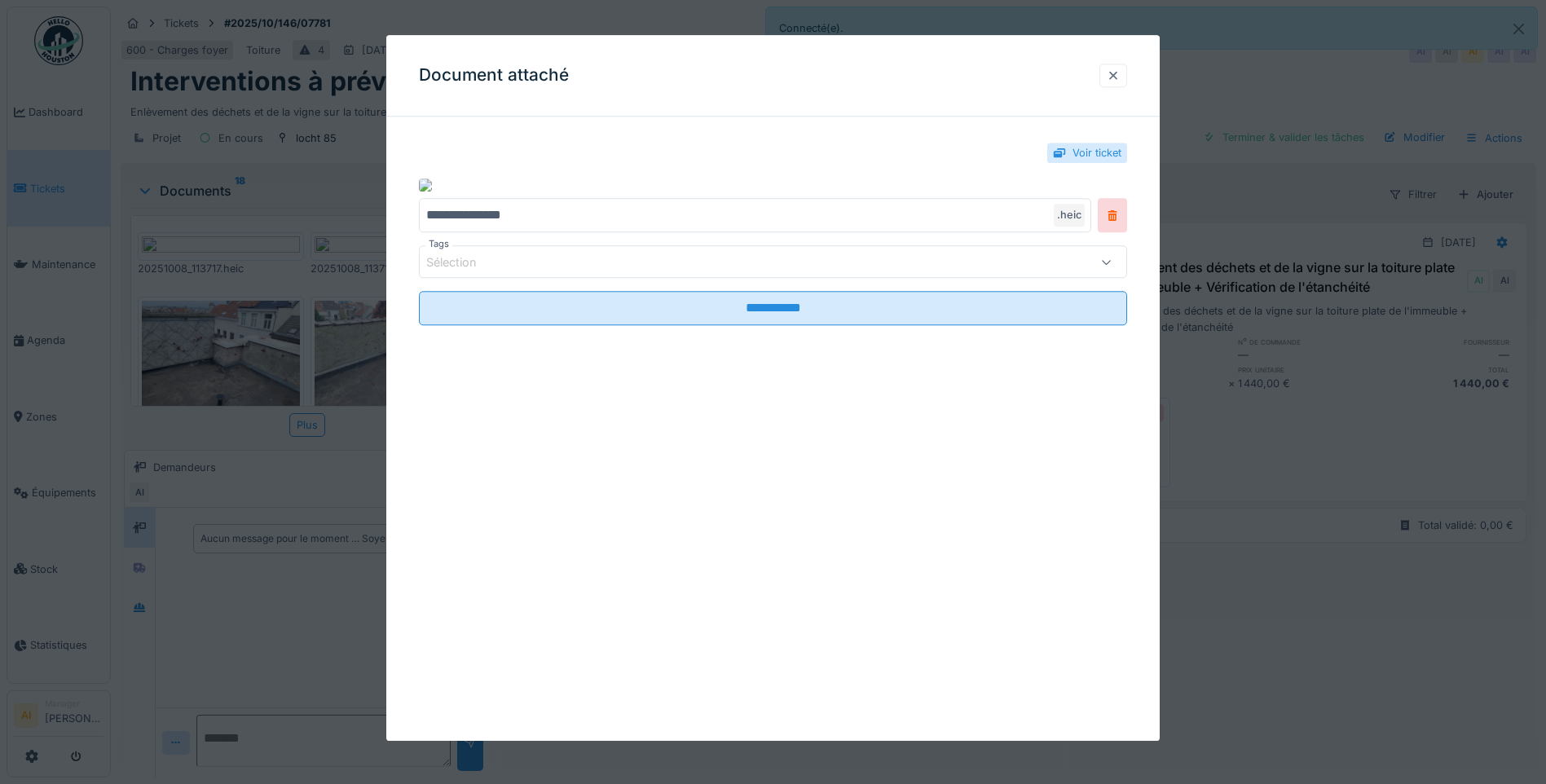
click at [1120, 68] on div at bounding box center [1113, 75] width 13 height 16
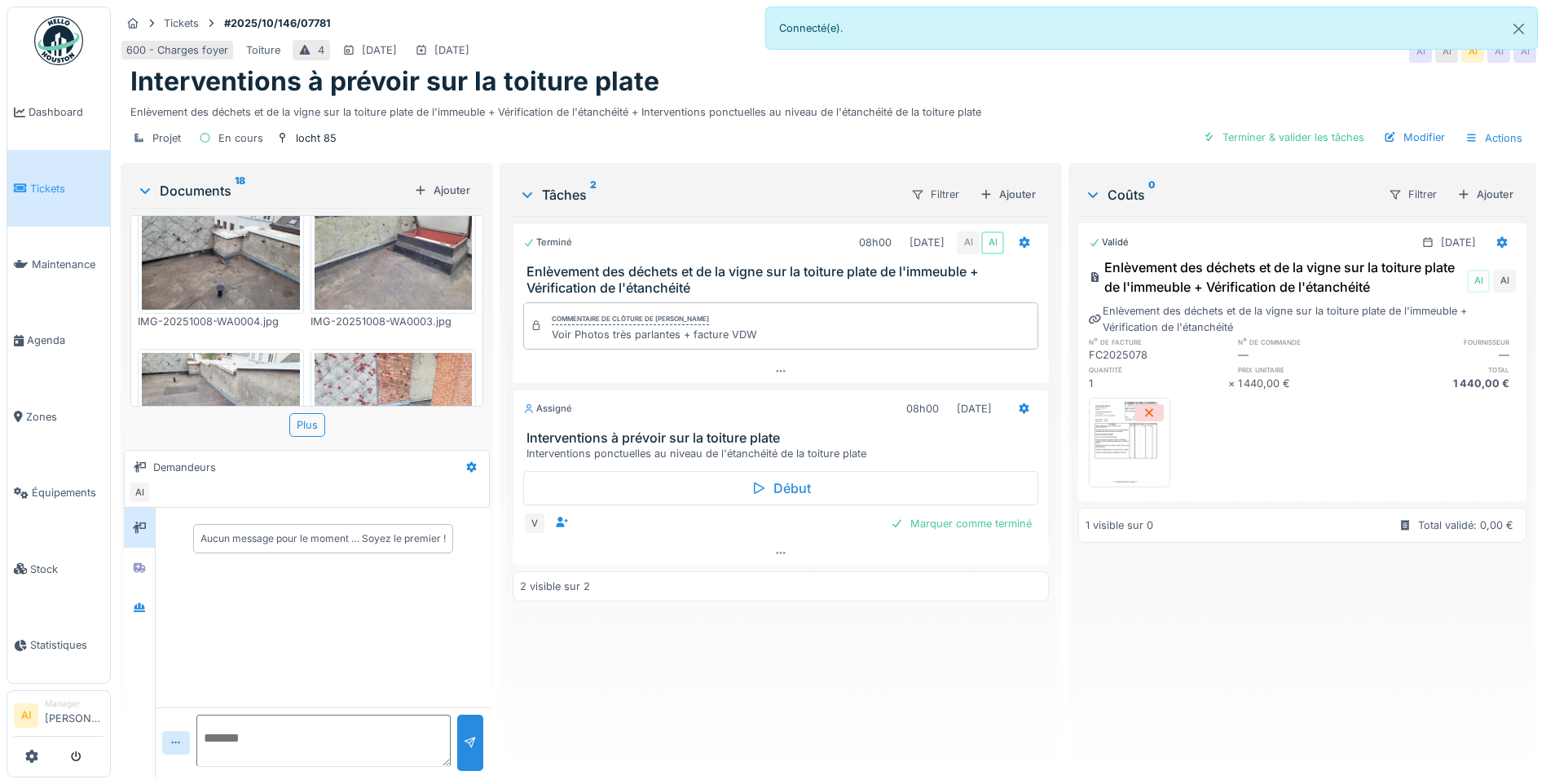
scroll to position [326, 0]
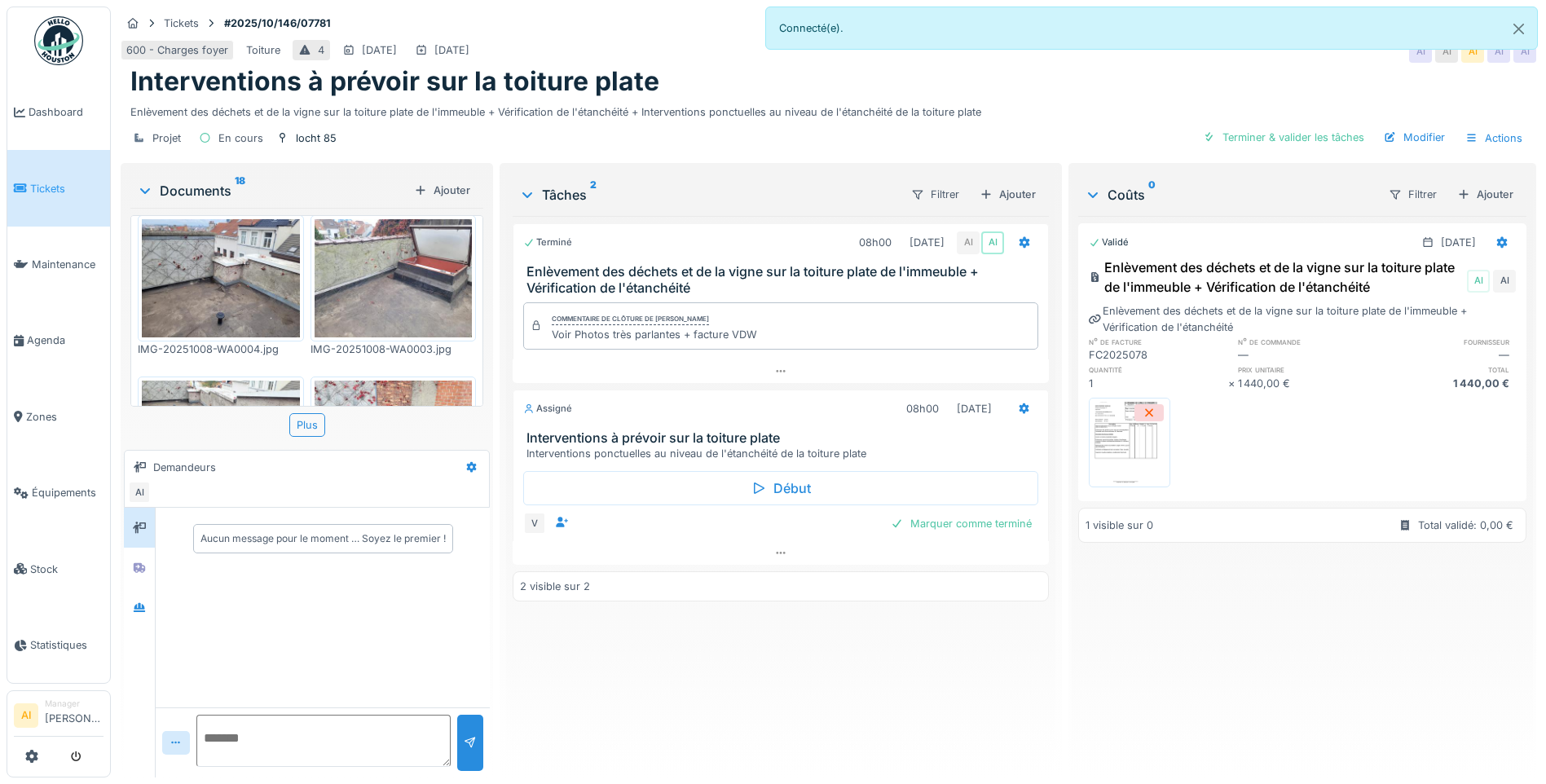
click at [346, 175] on img at bounding box center [393, 165] width 158 height 20
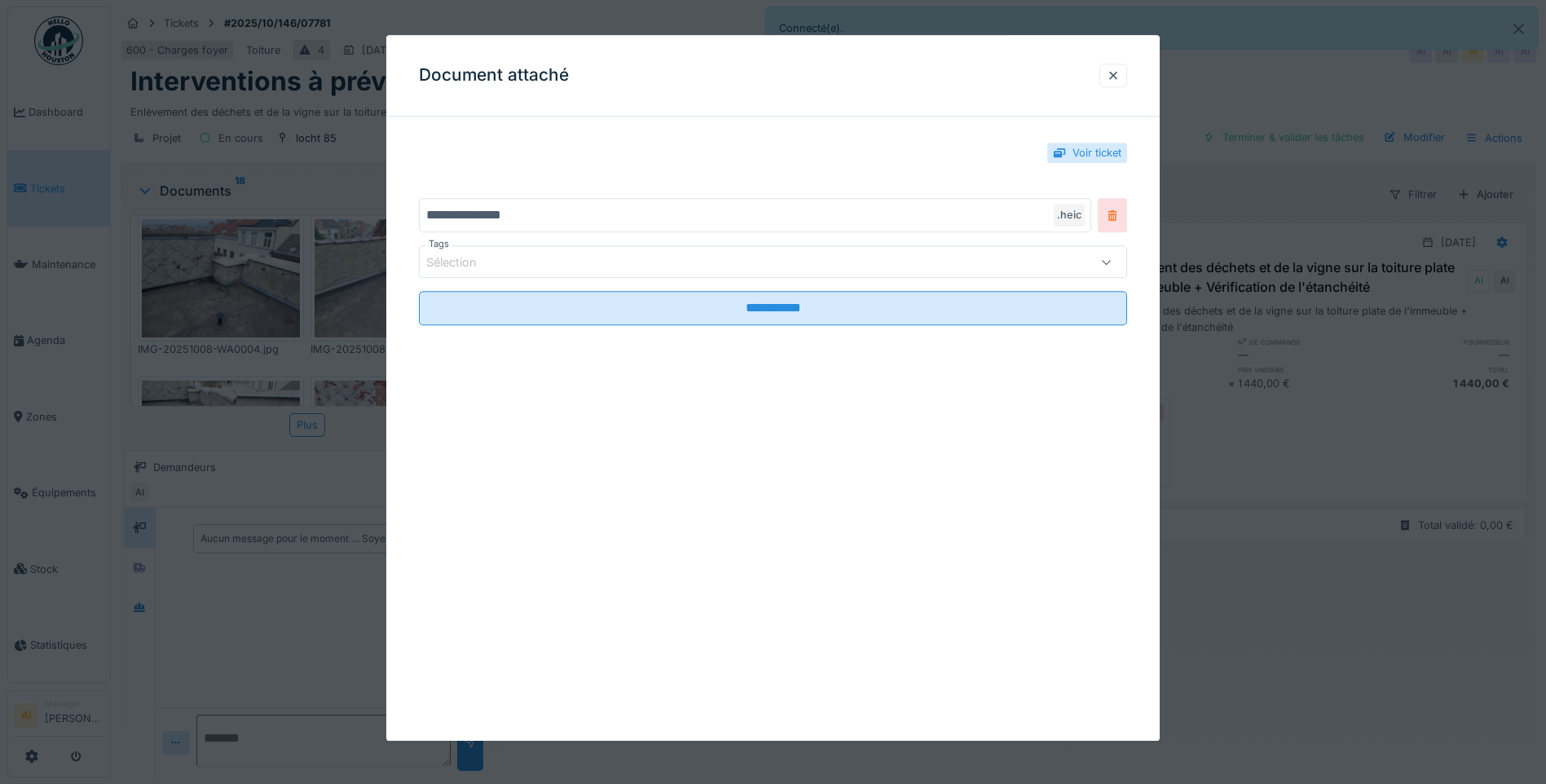
click at [1112, 214] on icon at bounding box center [1113, 215] width 13 height 10
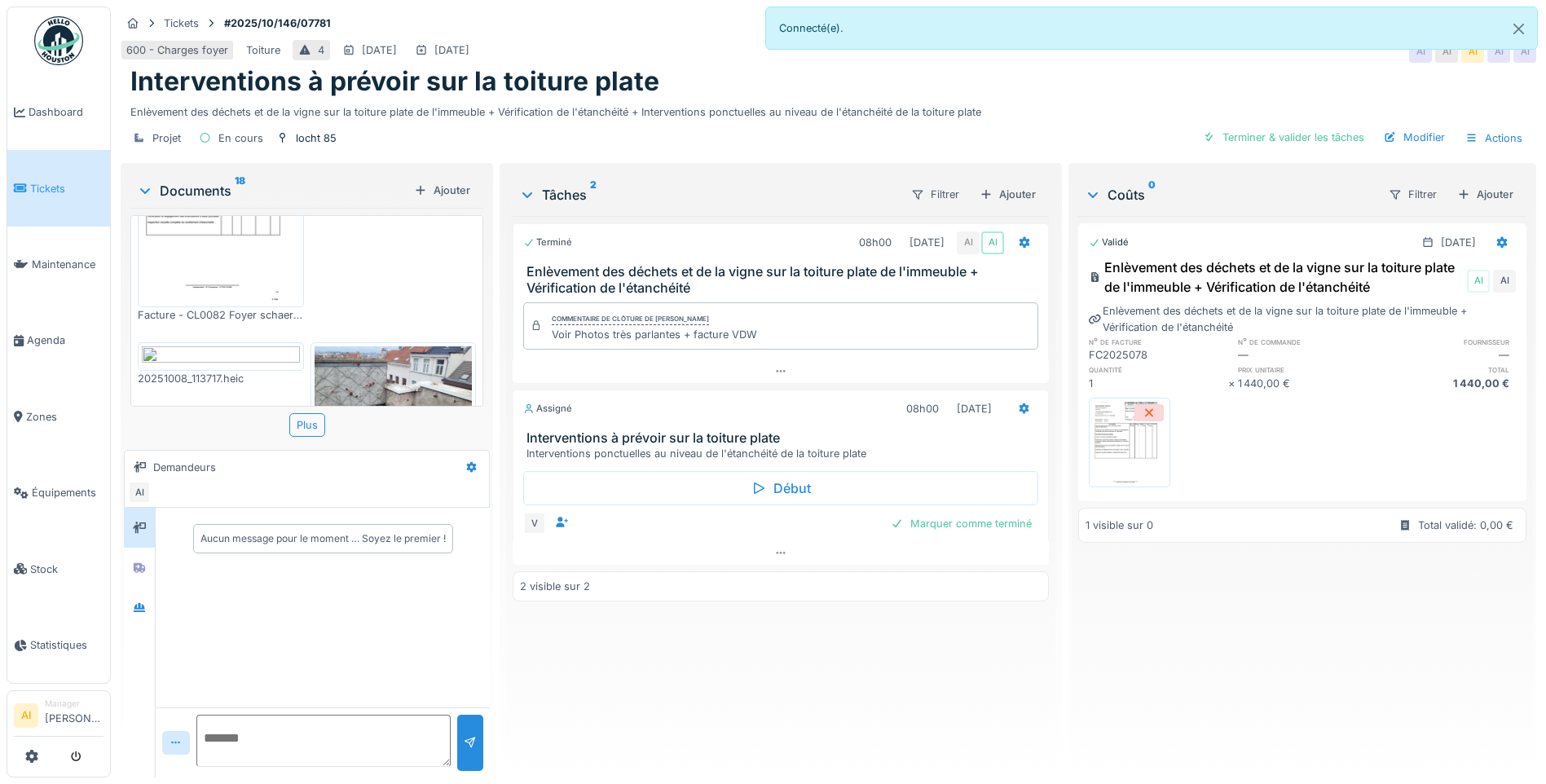
scroll to position [163, 0]
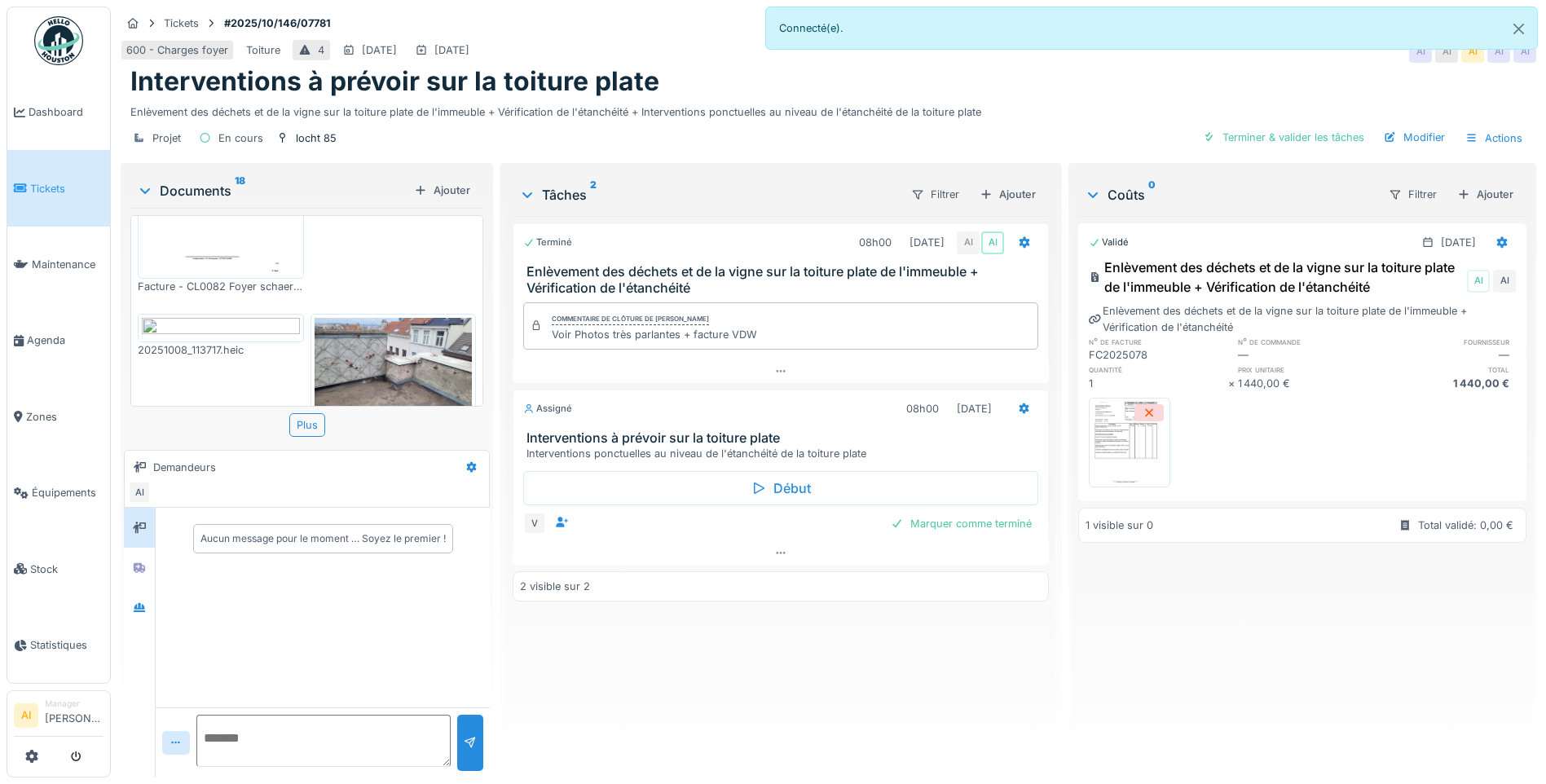
click at [241, 333] on img at bounding box center [220, 328] width 158 height 20
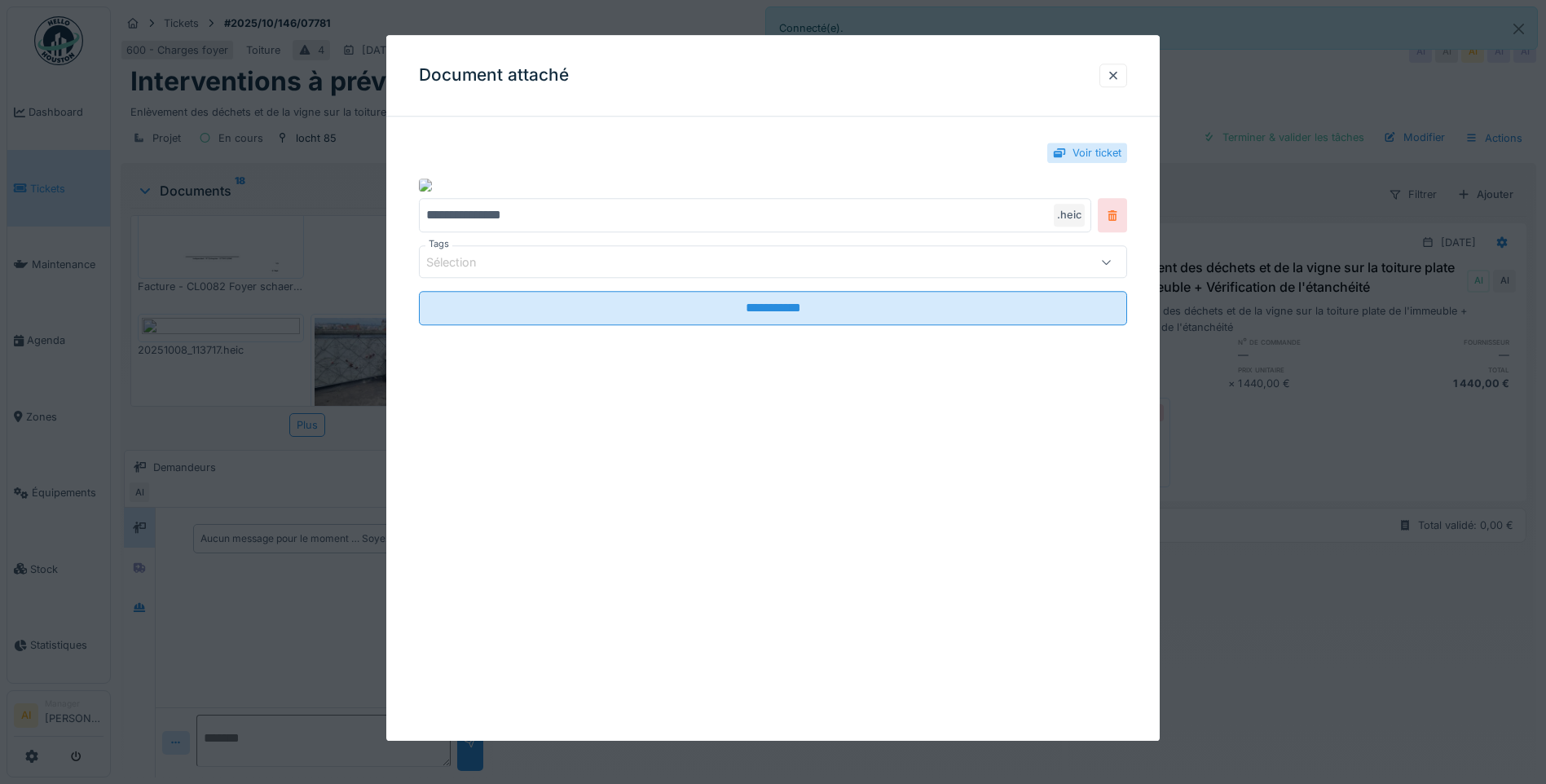
click at [1126, 210] on div at bounding box center [1113, 216] width 30 height 34
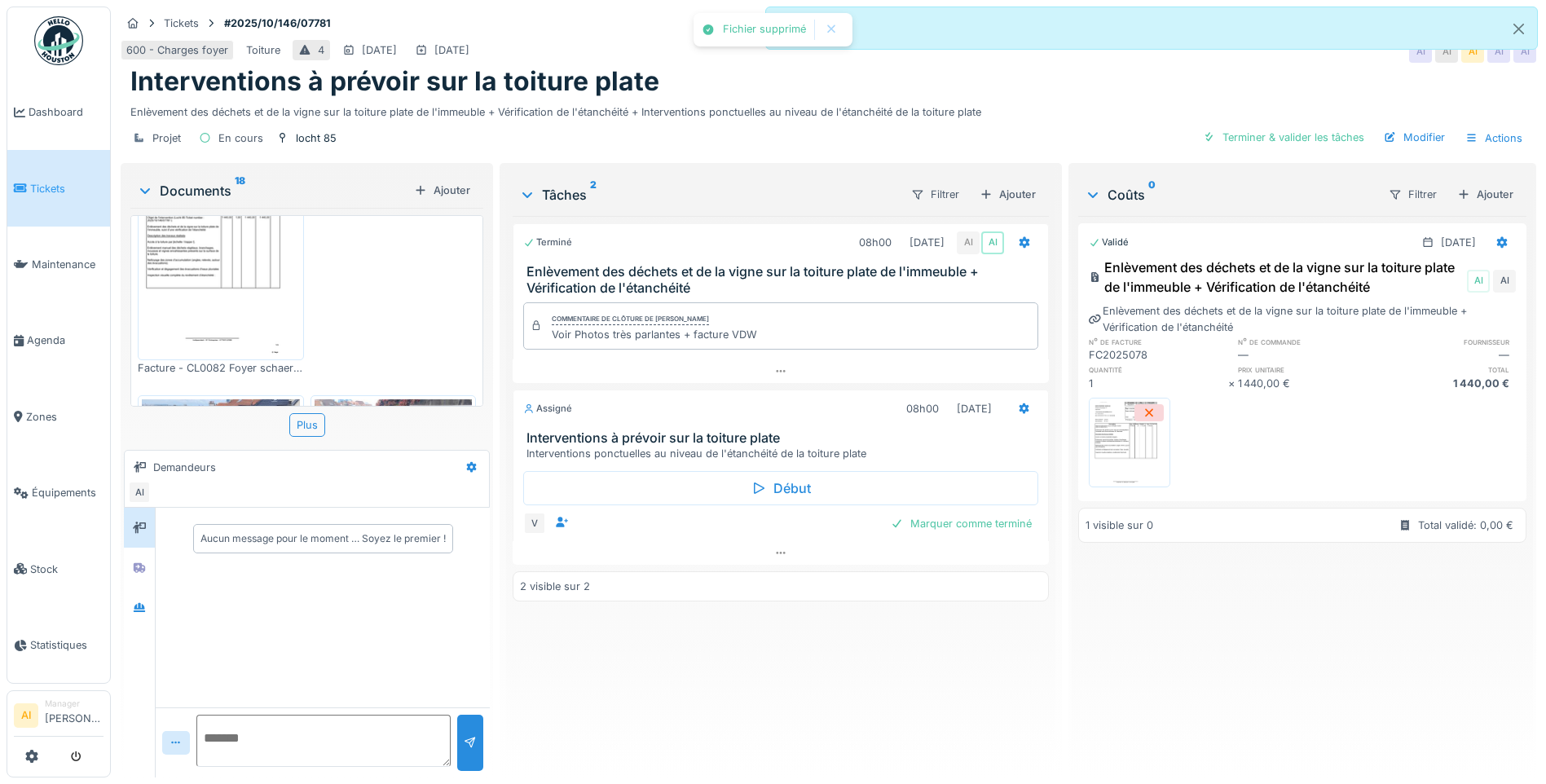
scroll to position [0, 0]
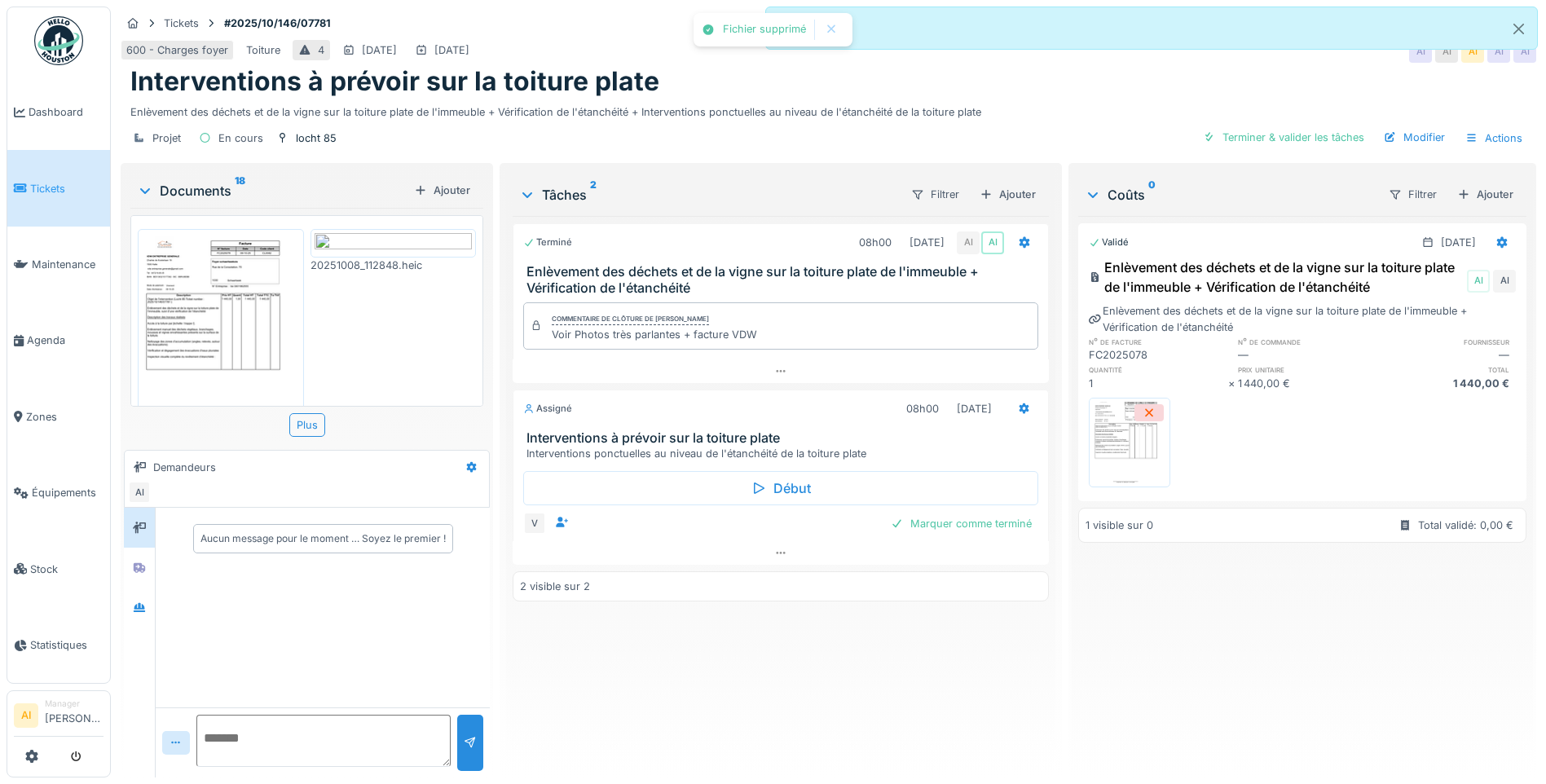
click at [369, 254] on img at bounding box center [393, 244] width 158 height 20
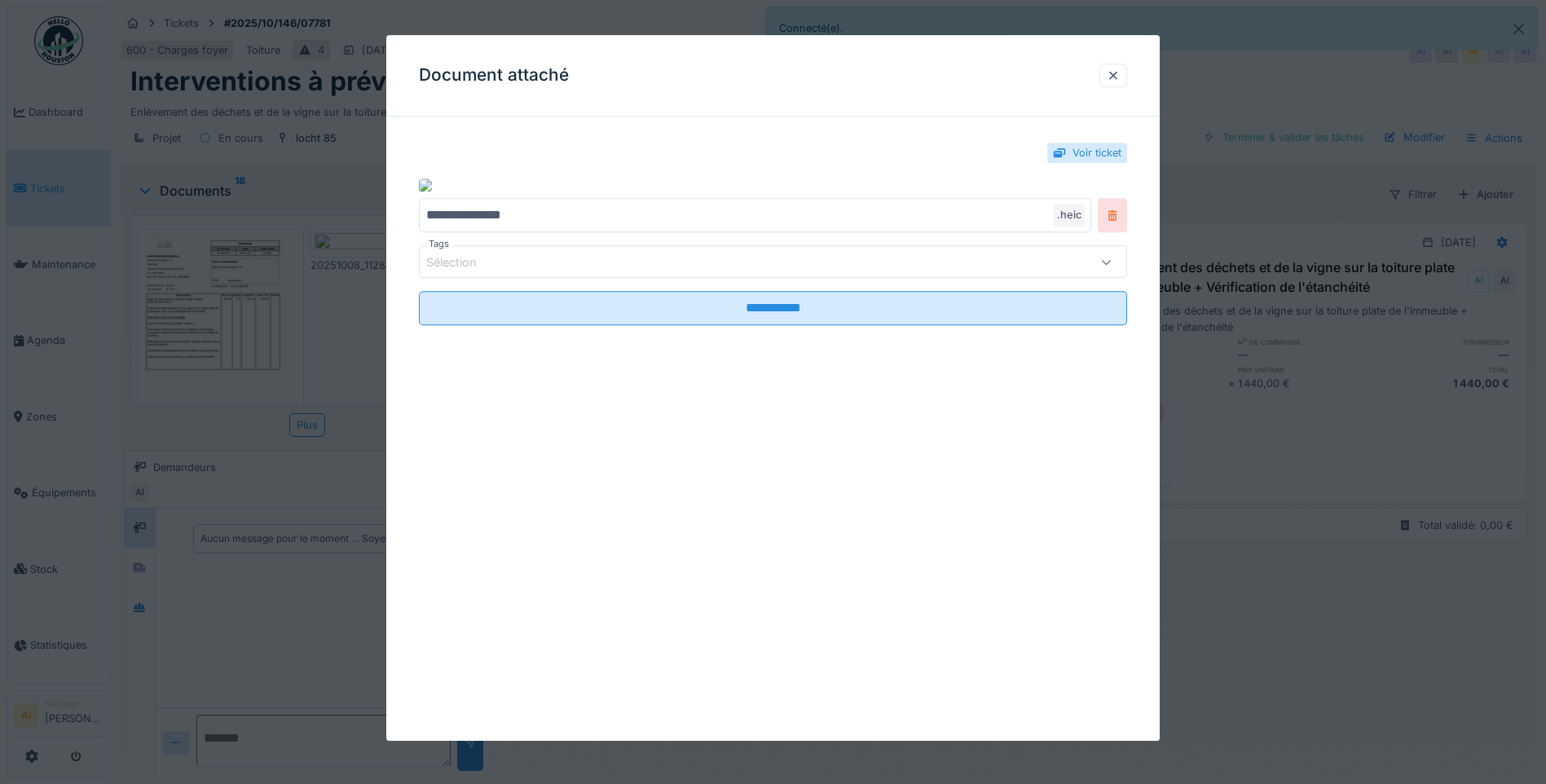
click at [1119, 219] on icon at bounding box center [1113, 215] width 13 height 10
click at [1118, 217] on icon at bounding box center [1113, 215] width 13 height 10
click at [1120, 207] on div at bounding box center [1113, 216] width 30 height 34
click at [789, 468] on div "**********" at bounding box center [773, 388] width 774 height 706
click at [1120, 80] on div at bounding box center [1113, 75] width 13 height 16
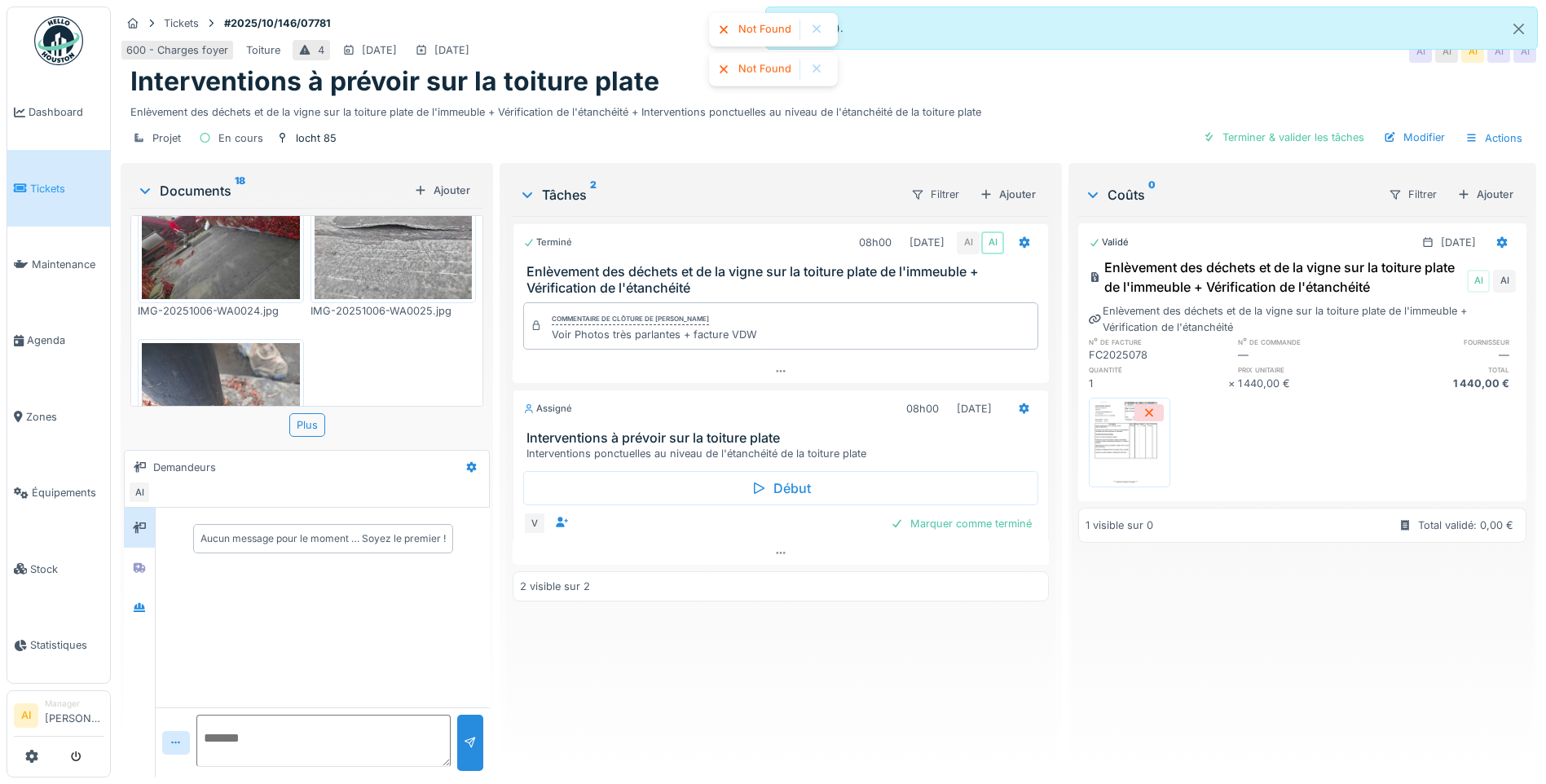
scroll to position [1234, 0]
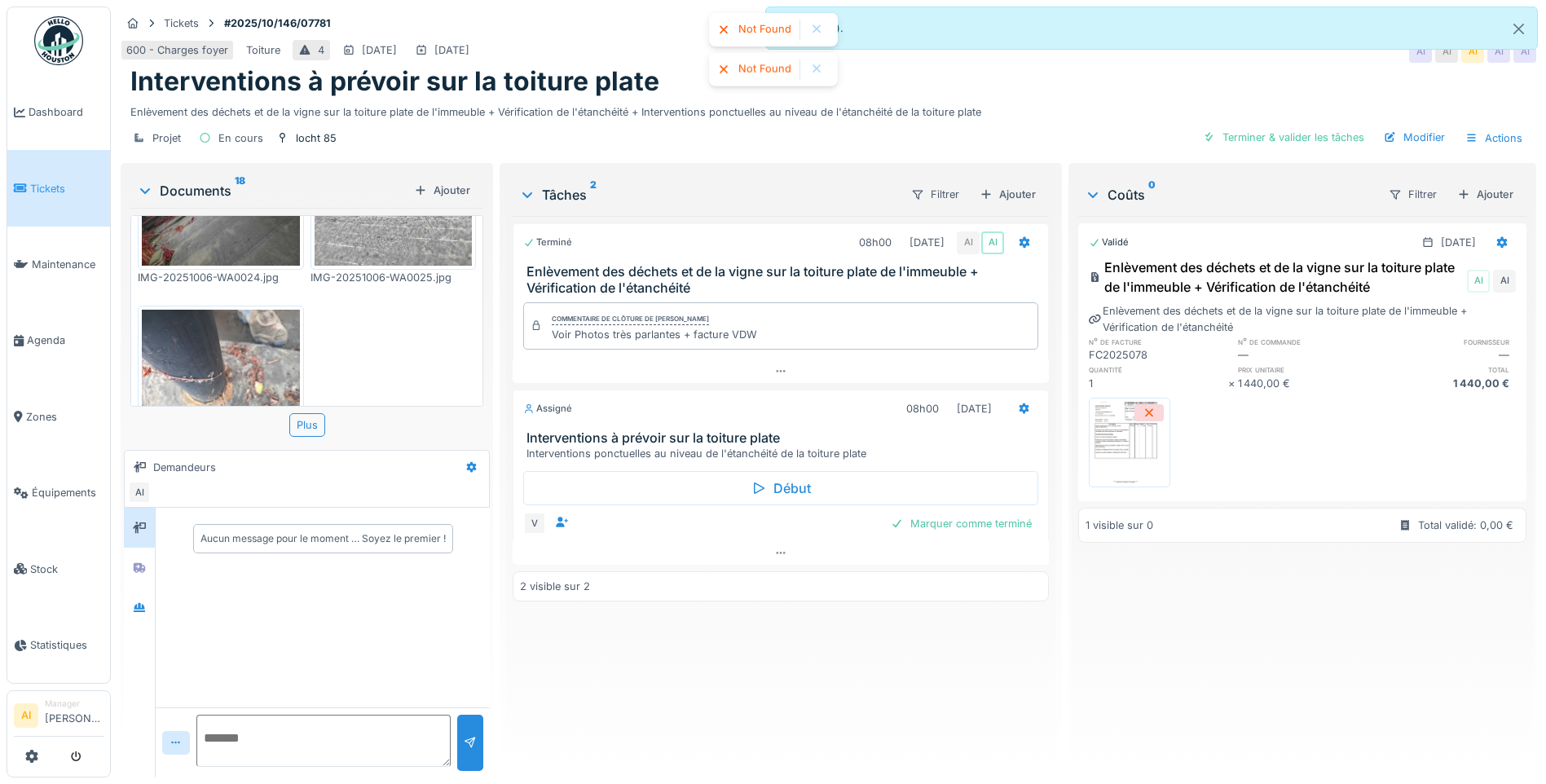
click at [175, 342] on img at bounding box center [220, 368] width 158 height 118
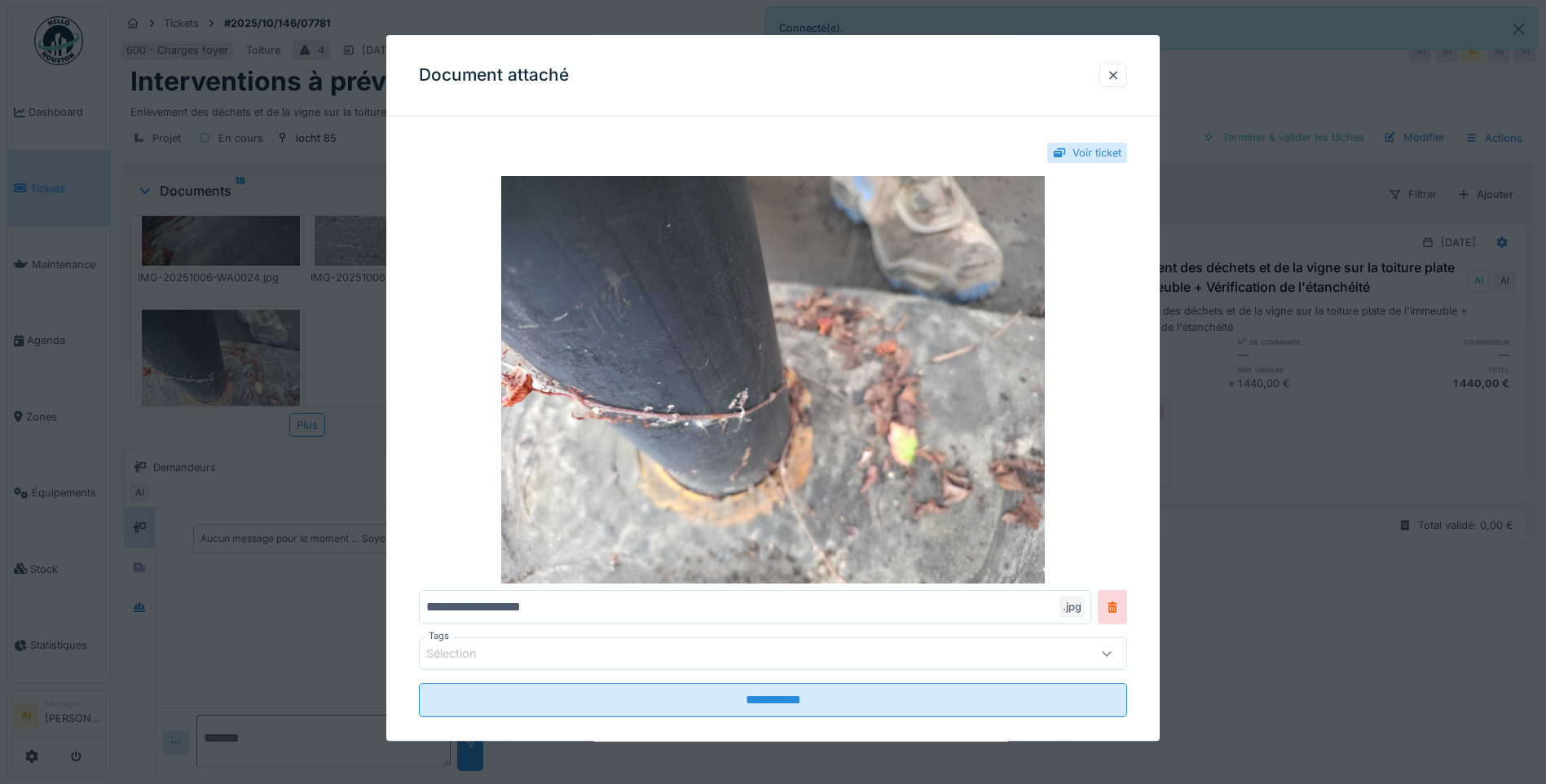
click at [1136, 72] on div "Document attaché" at bounding box center [773, 76] width 774 height 82
click at [1119, 72] on div at bounding box center [1113, 75] width 13 height 16
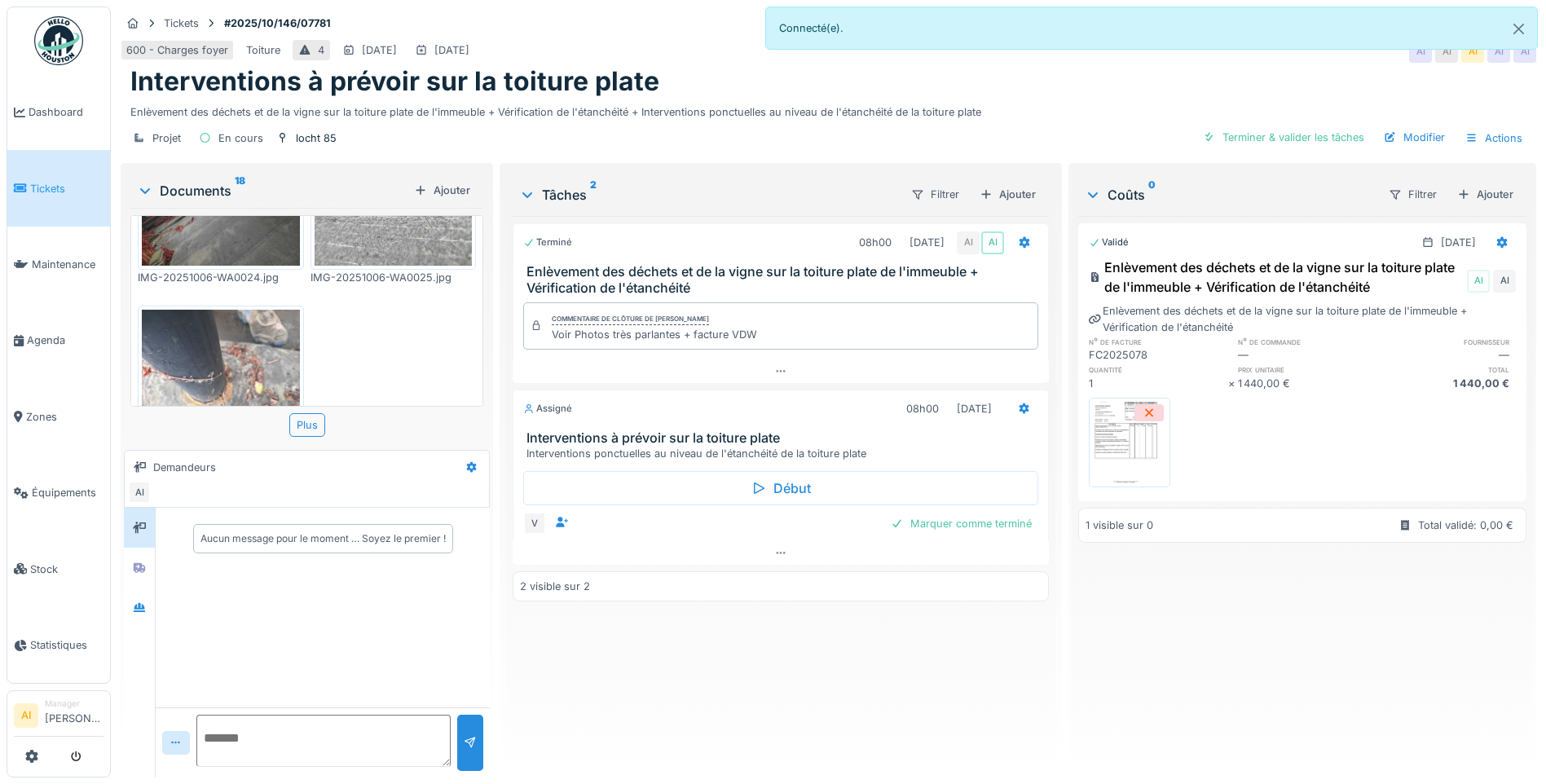
scroll to position [1152, 0]
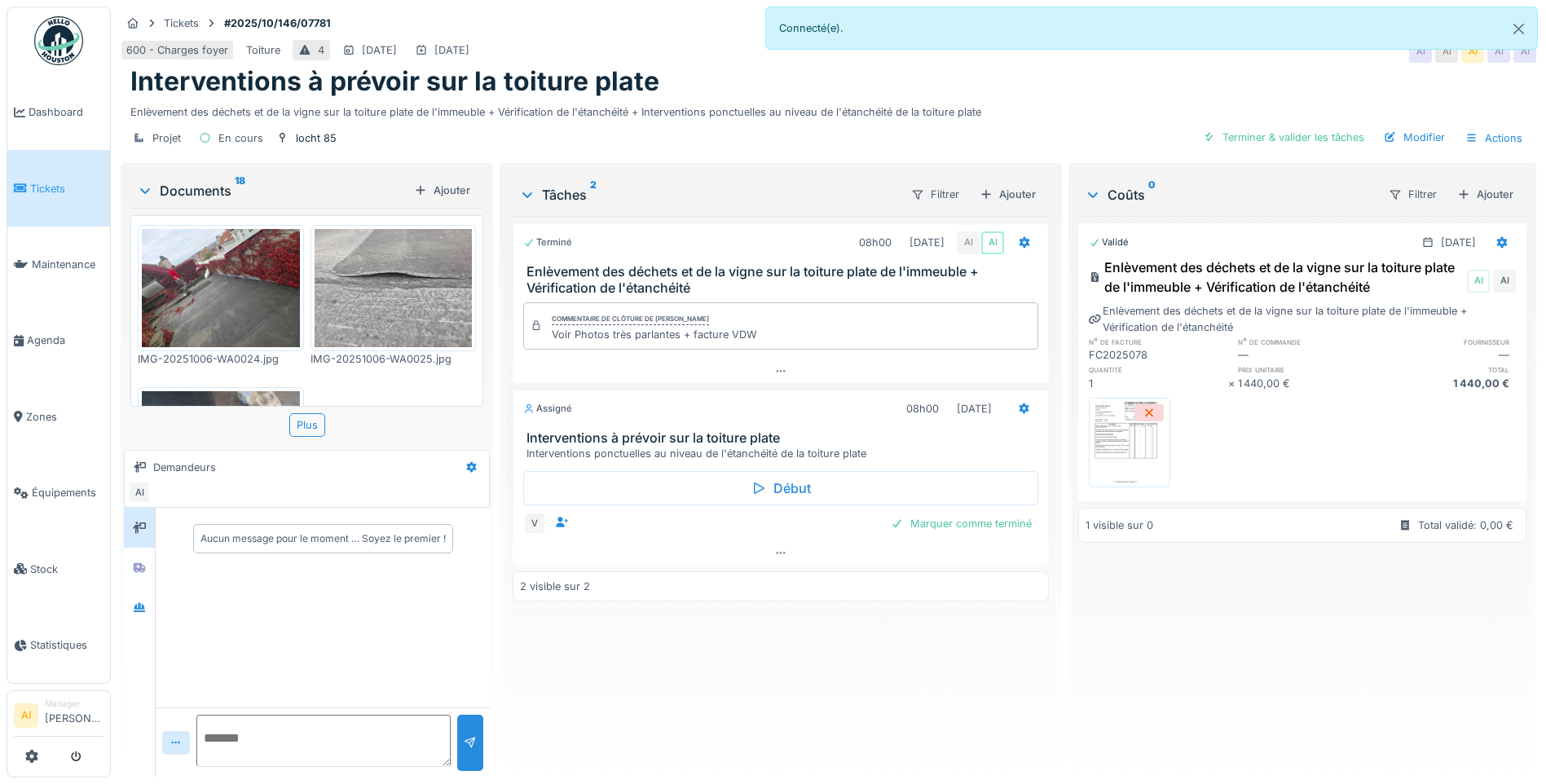
click at [368, 293] on img at bounding box center [393, 287] width 158 height 118
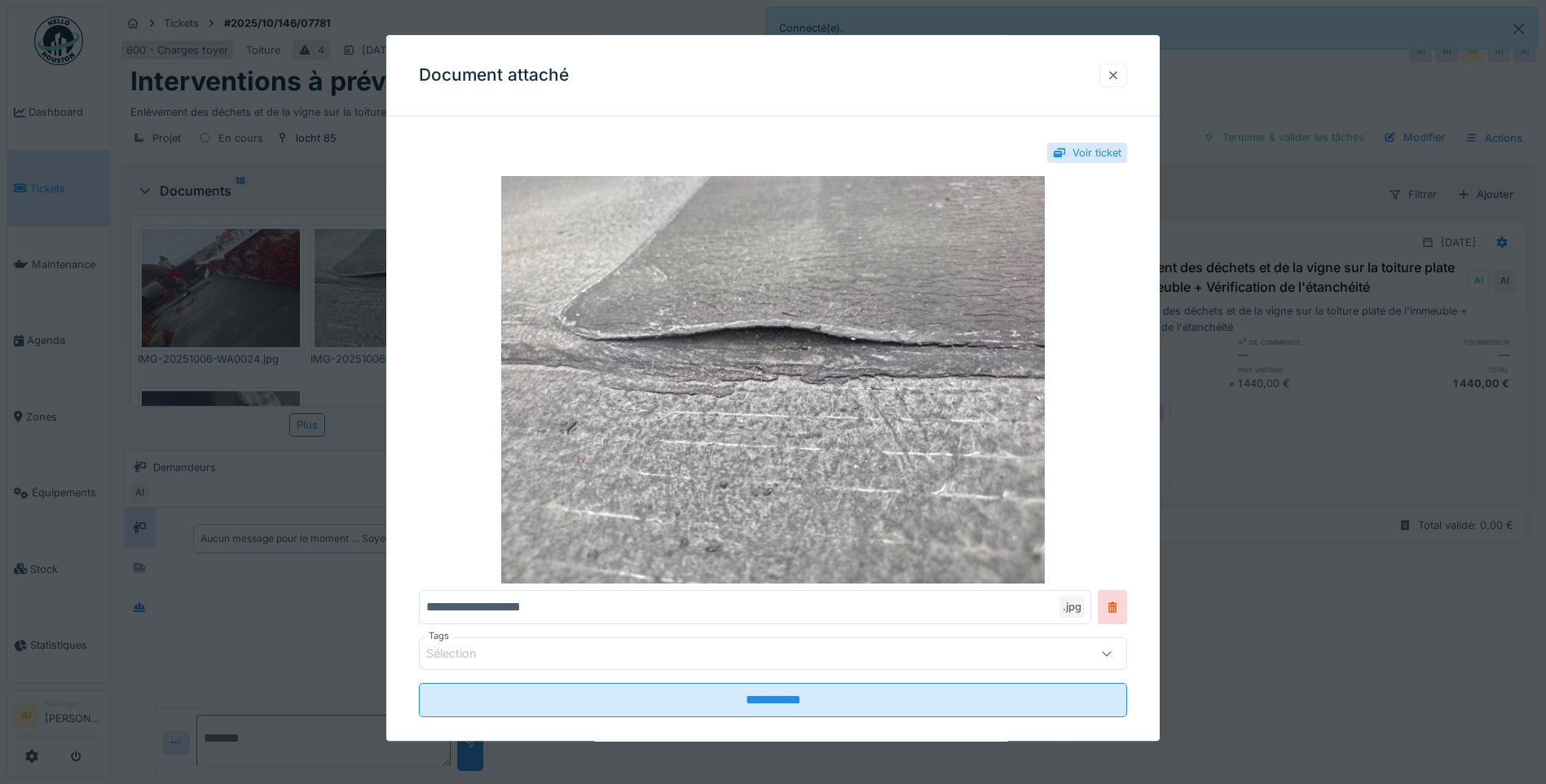
click at [1113, 74] on div at bounding box center [1113, 75] width 13 height 16
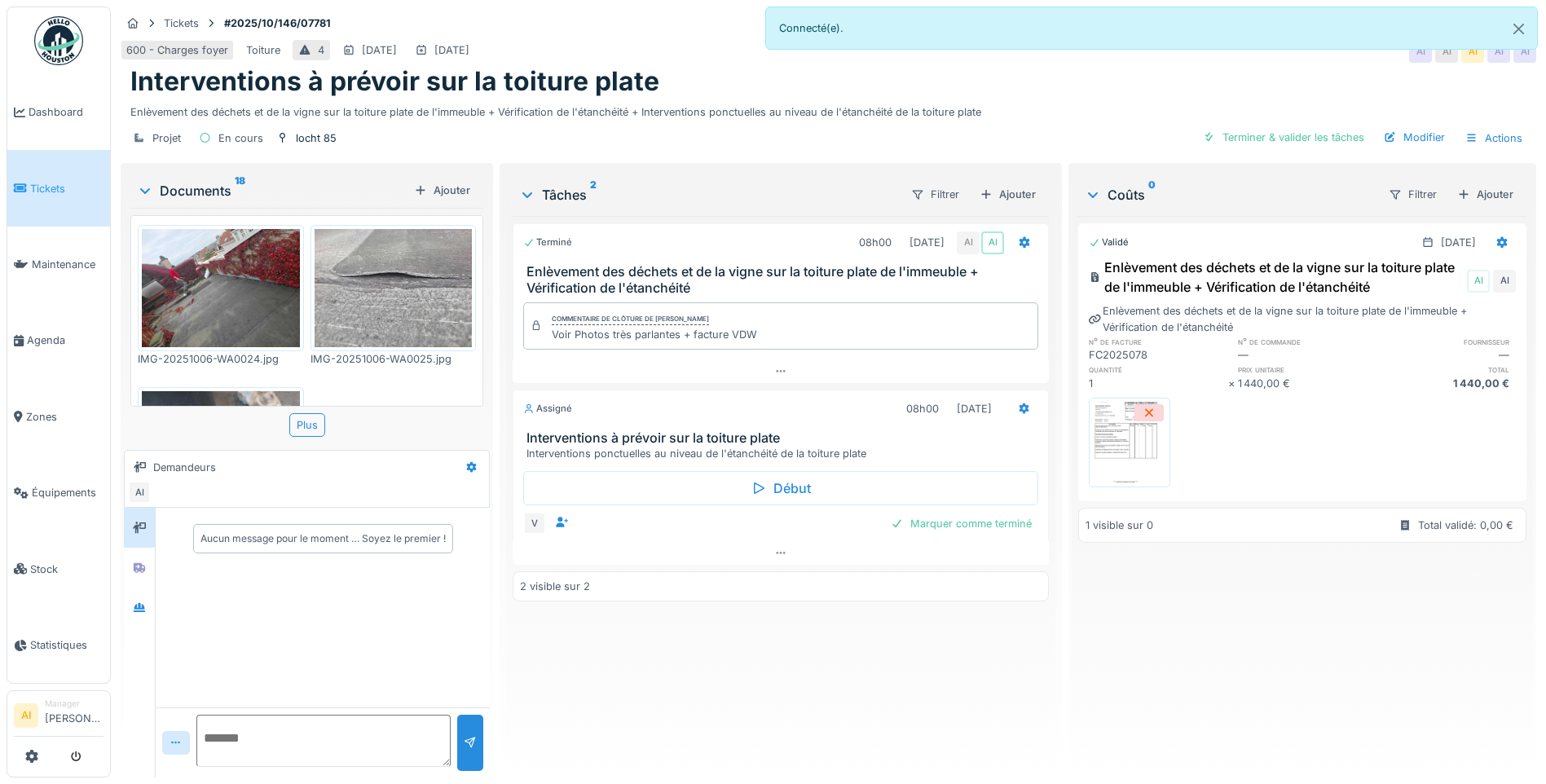
click at [243, 229] on img at bounding box center [220, 287] width 158 height 118
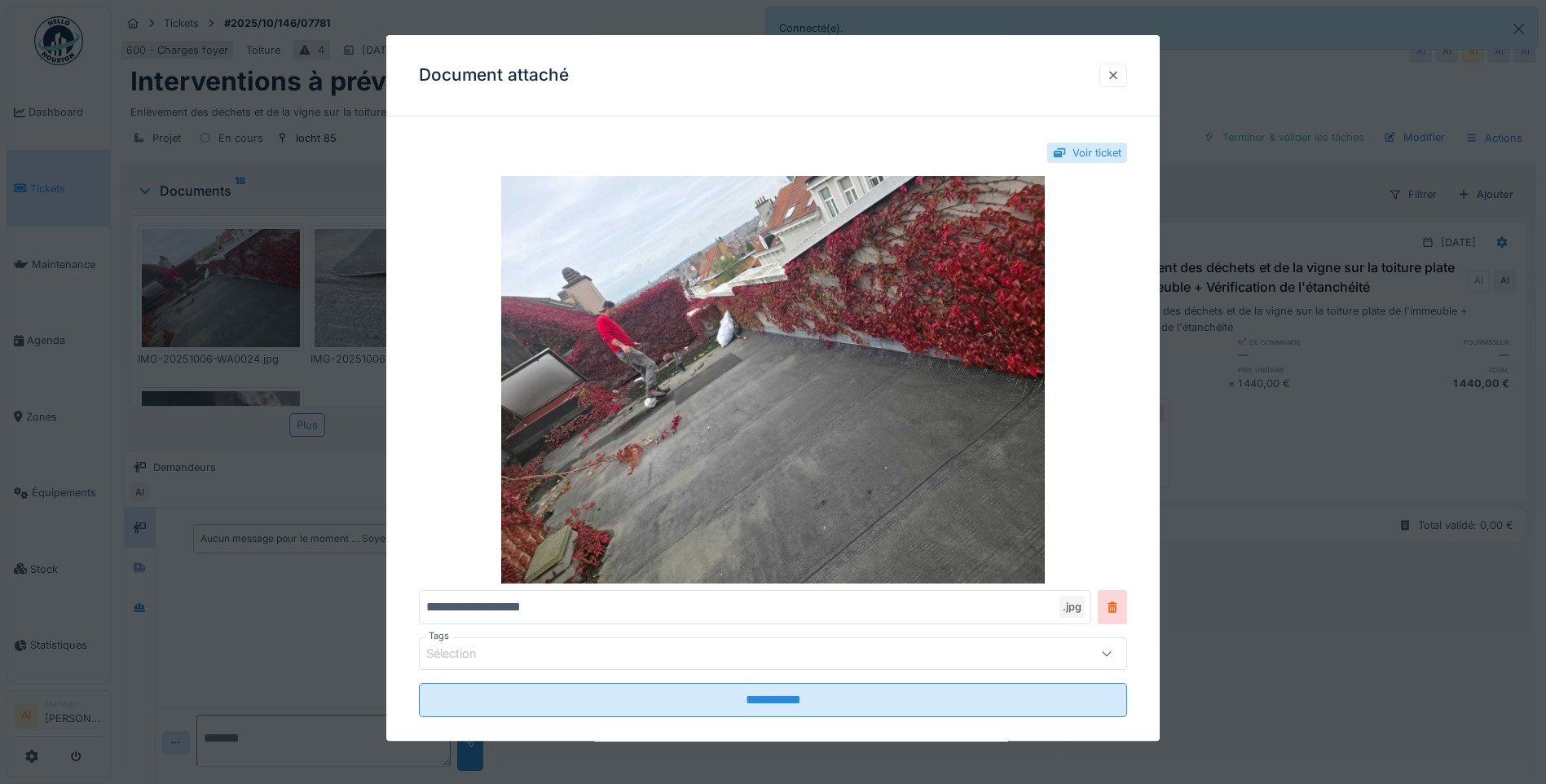
click at [1124, 66] on div at bounding box center [1113, 74] width 28 height 23
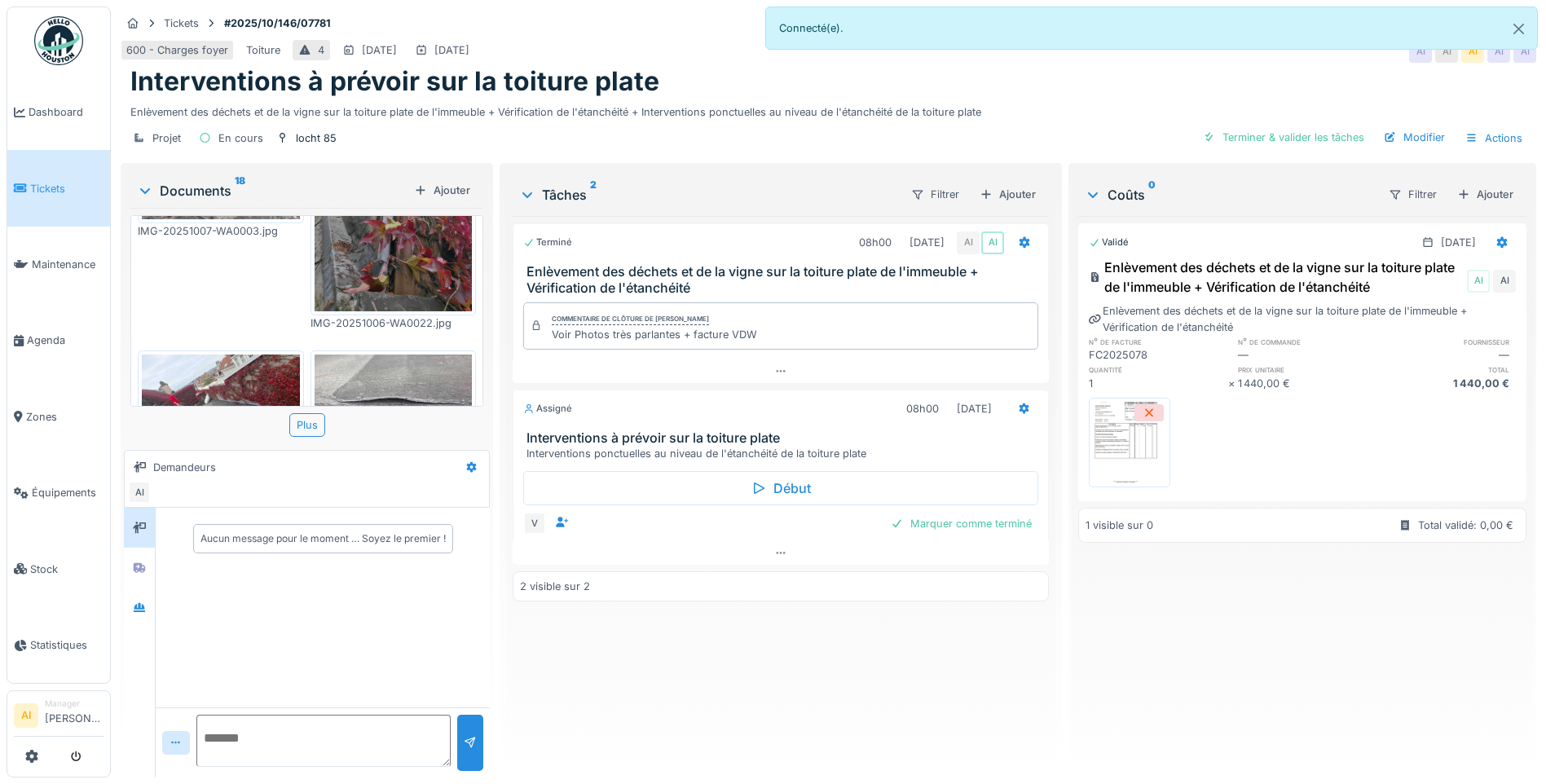
scroll to position [990, 0]
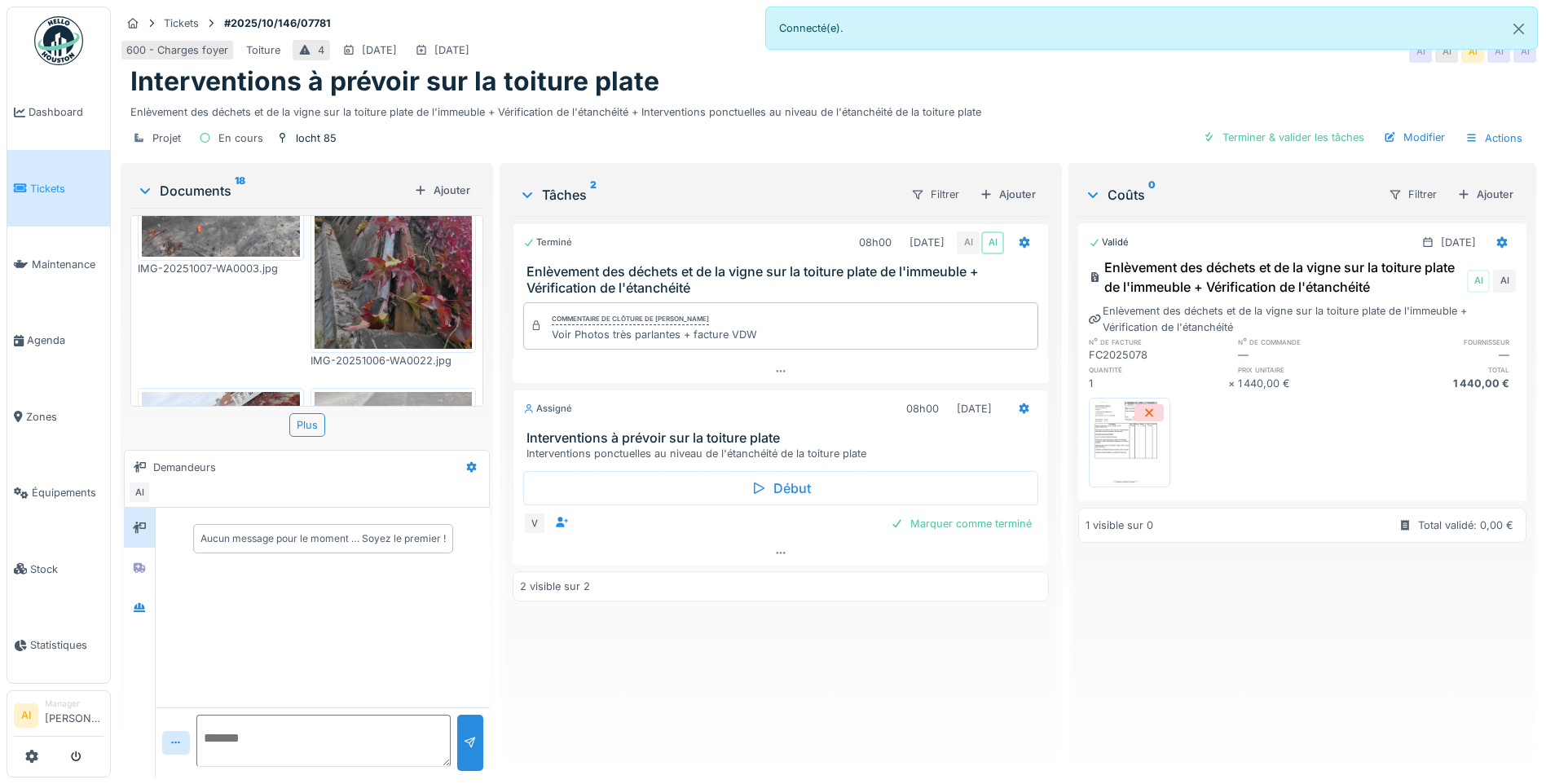
click at [402, 273] on img at bounding box center [393, 244] width 158 height 210
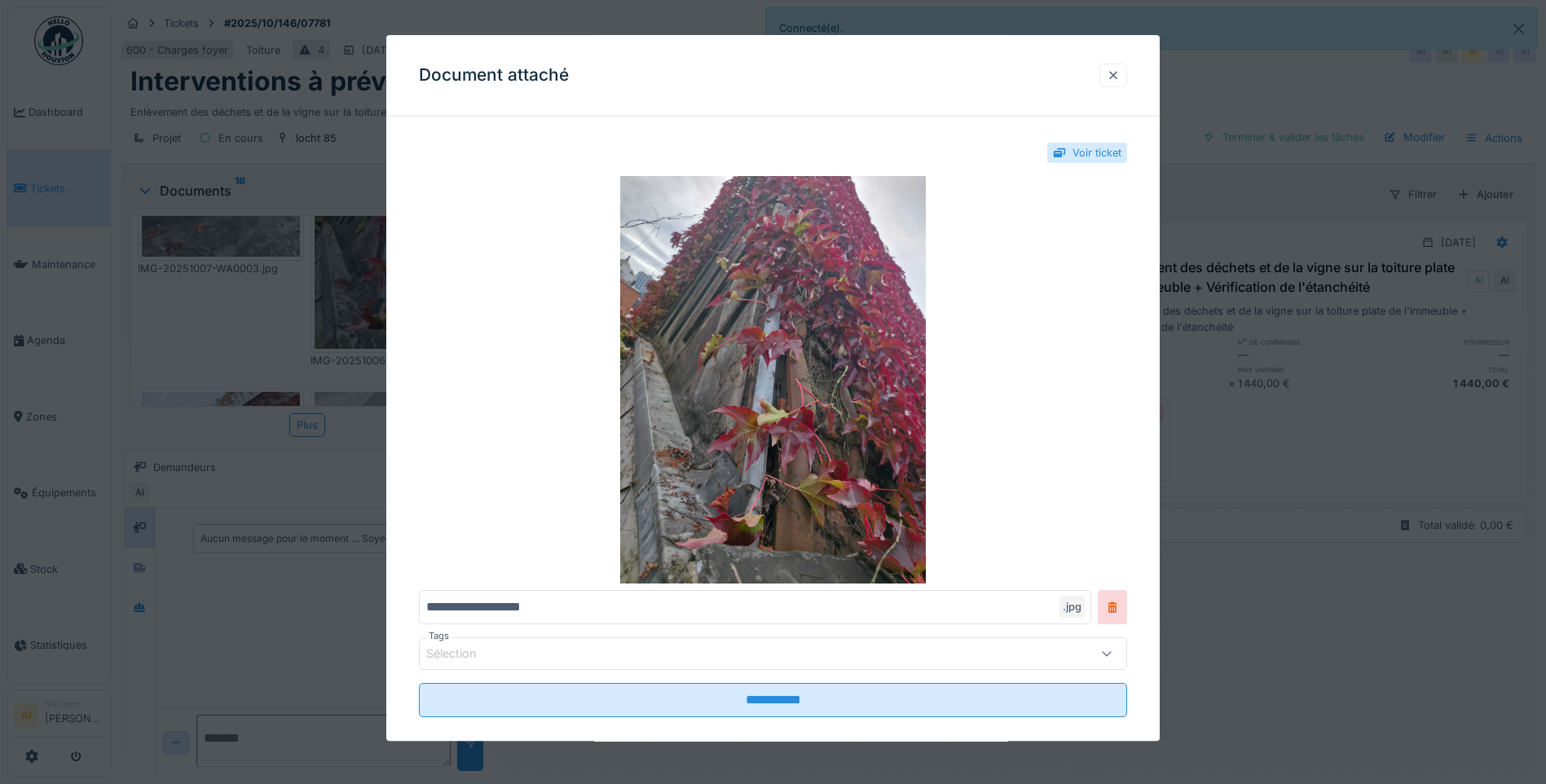
click at [1118, 76] on div at bounding box center [1113, 75] width 13 height 16
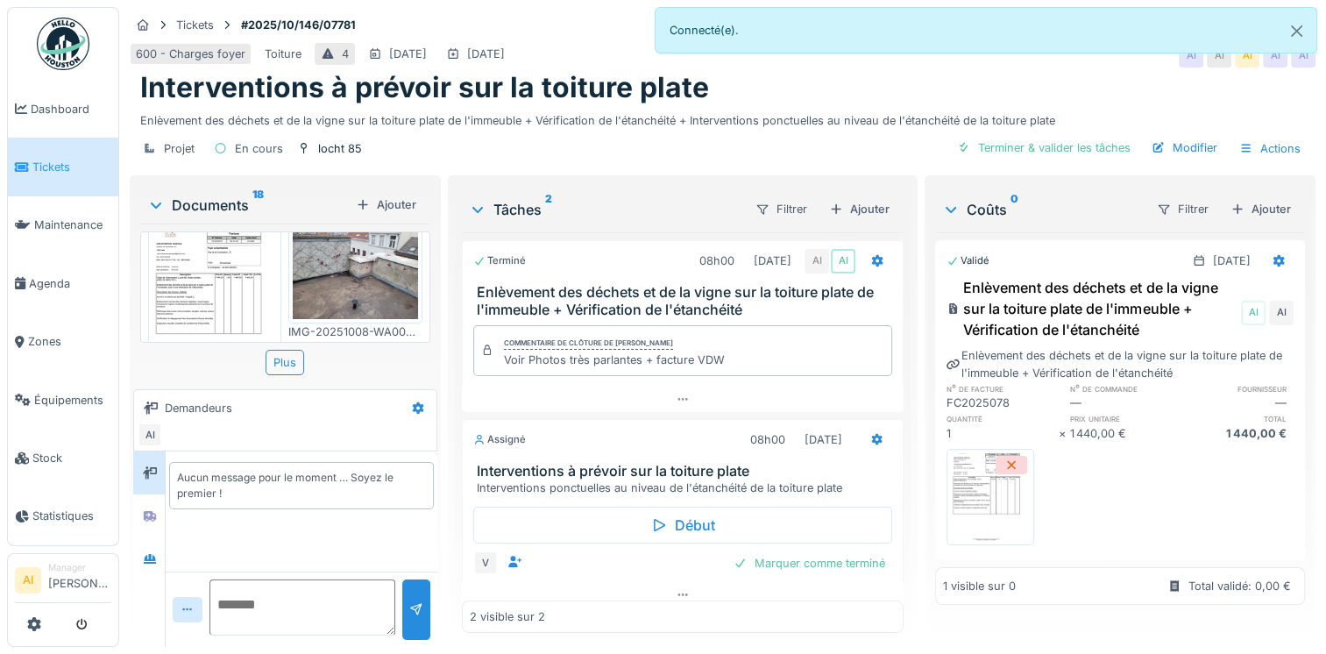
scroll to position [0, 0]
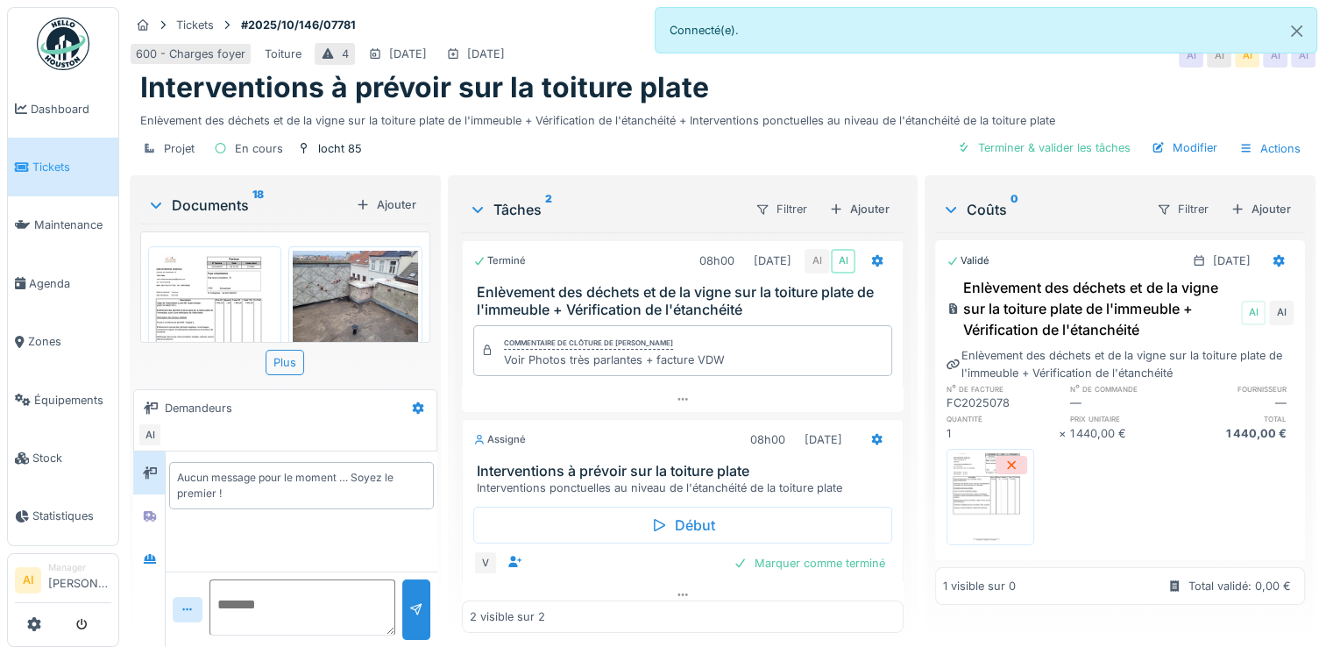
click at [345, 259] on img at bounding box center [355, 298] width 124 height 94
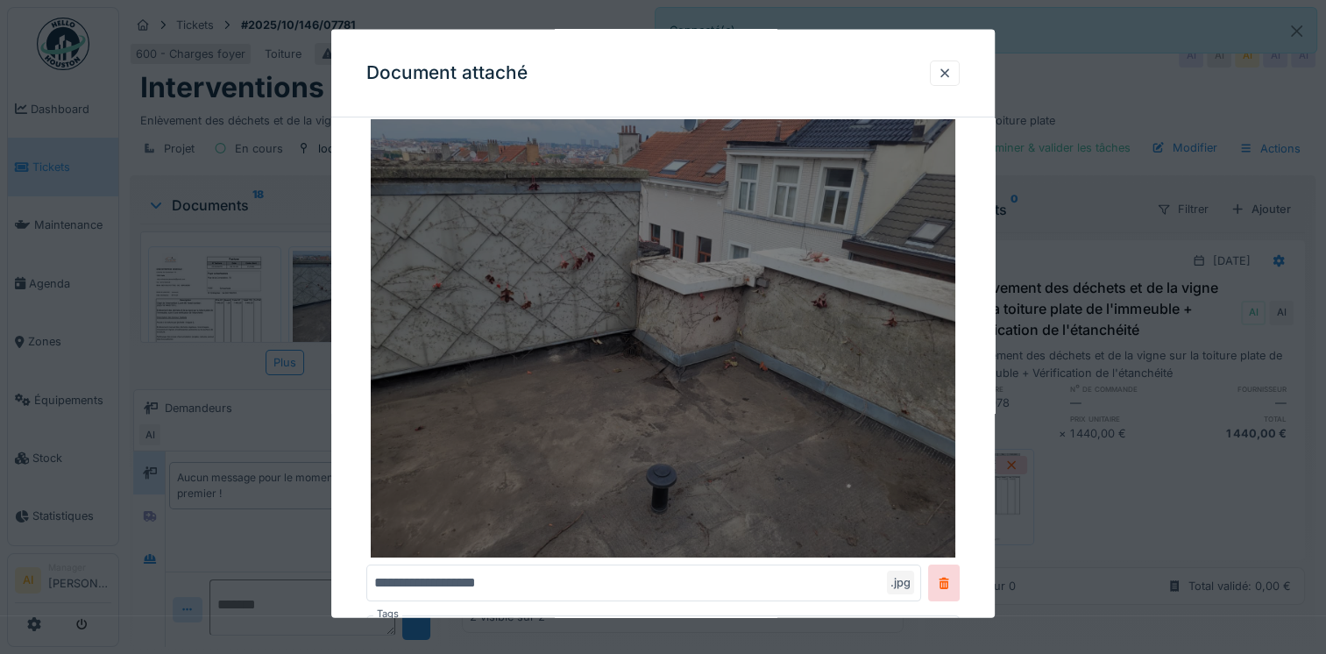
scroll to position [88, 0]
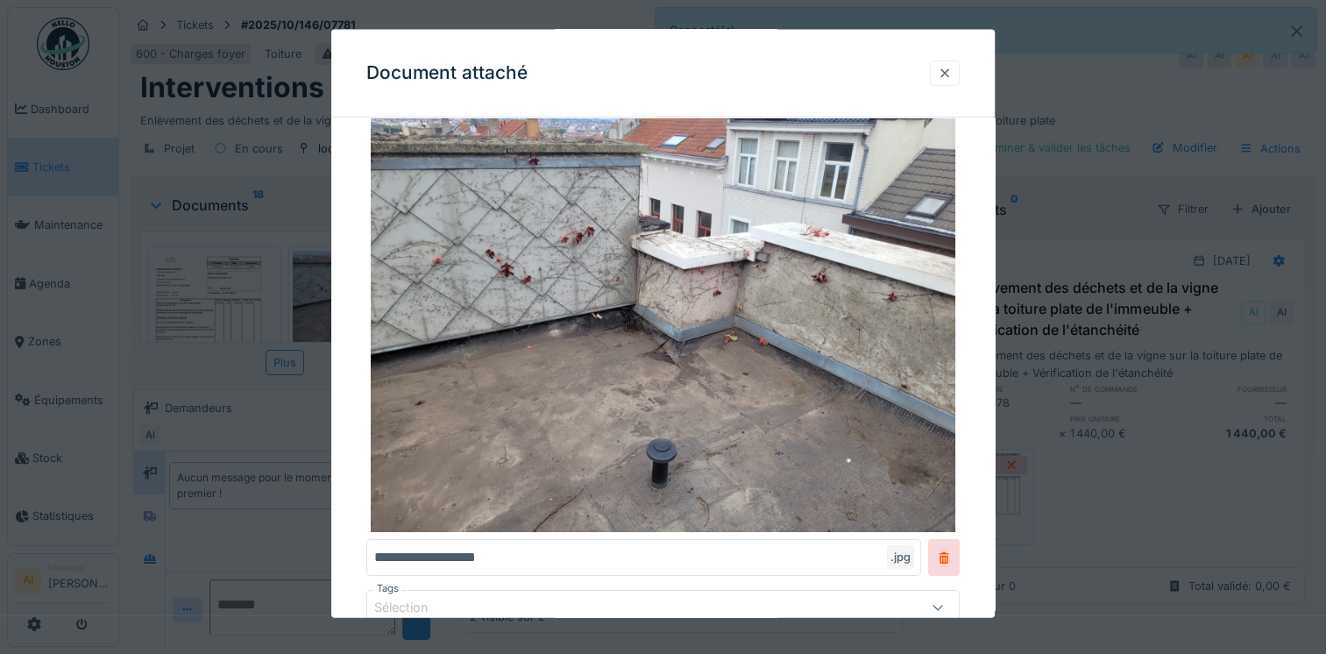
click at [960, 67] on div at bounding box center [945, 72] width 30 height 25
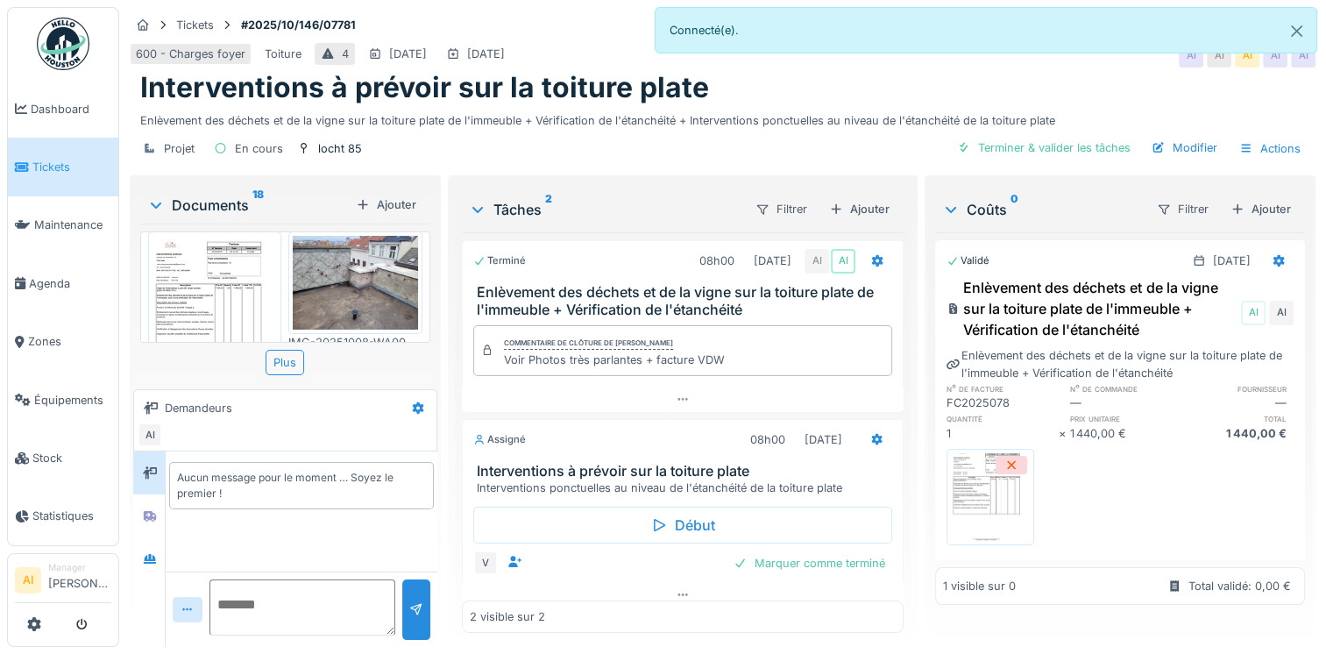
scroll to position [0, 0]
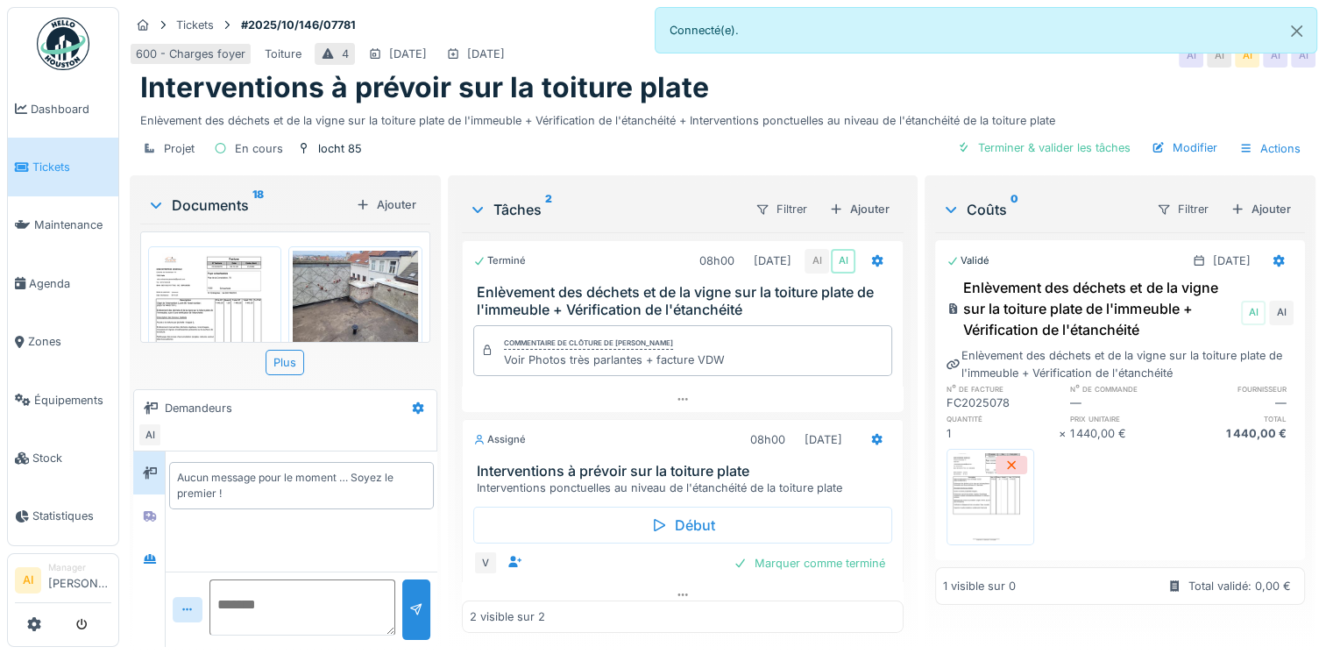
click at [337, 293] on img at bounding box center [355, 298] width 124 height 94
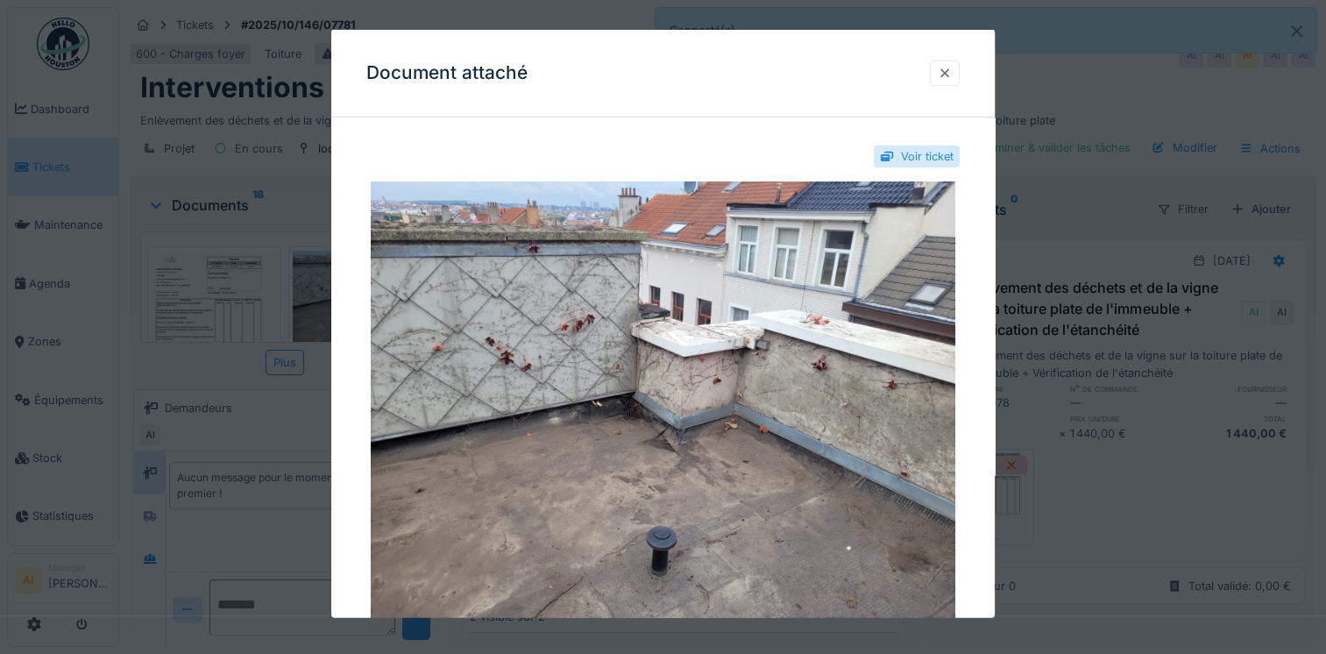
click at [948, 73] on div at bounding box center [945, 72] width 14 height 17
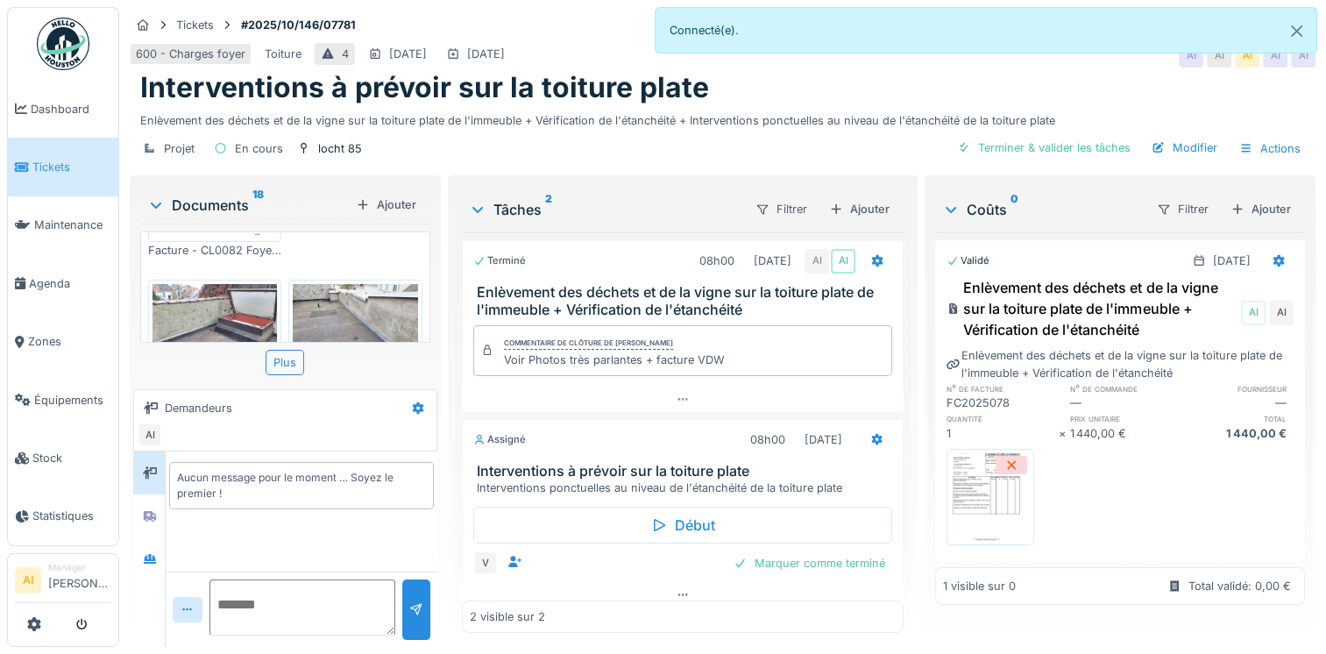
scroll to position [210, 0]
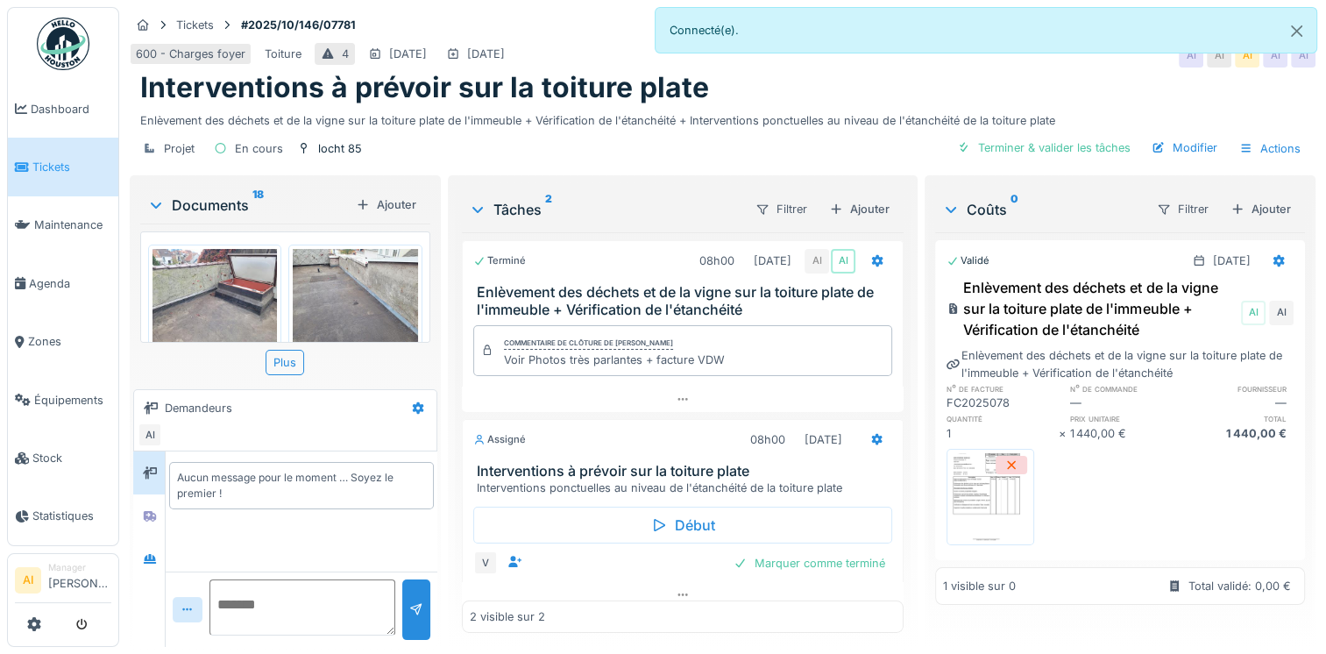
click at [205, 273] on img at bounding box center [214, 296] width 124 height 94
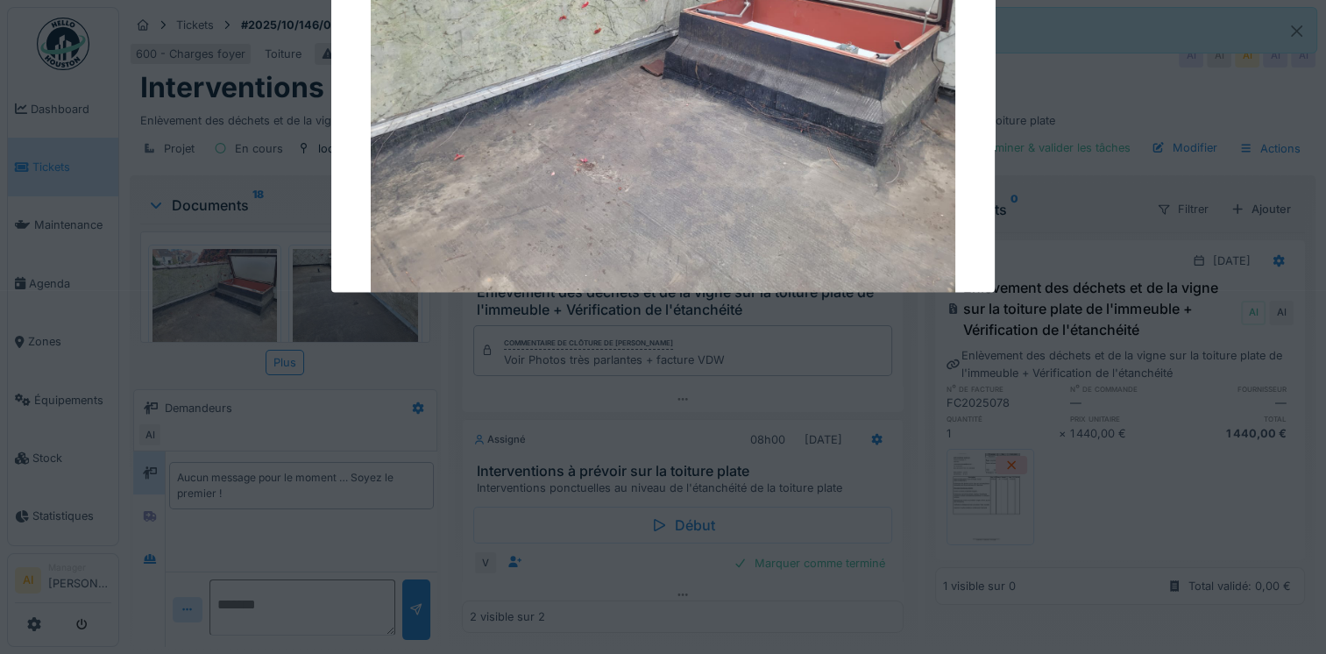
click at [205, 273] on div at bounding box center [663, 327] width 1326 height 654
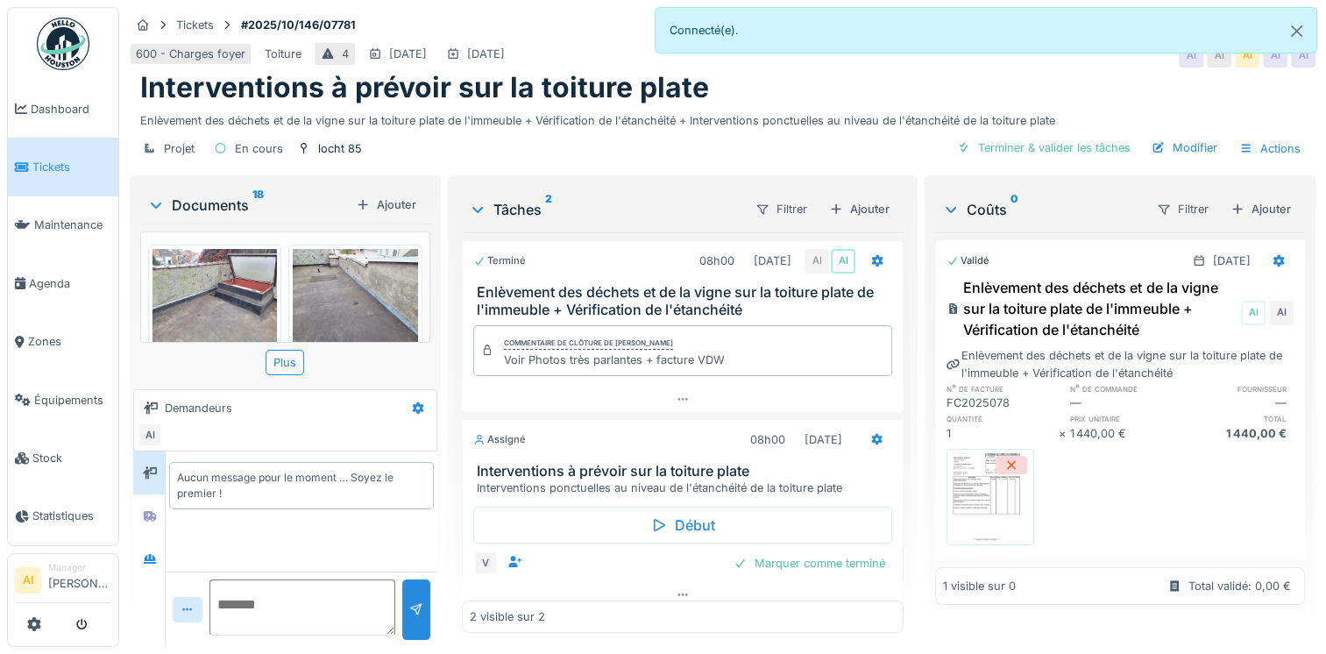
click at [205, 273] on img at bounding box center [214, 296] width 124 height 94
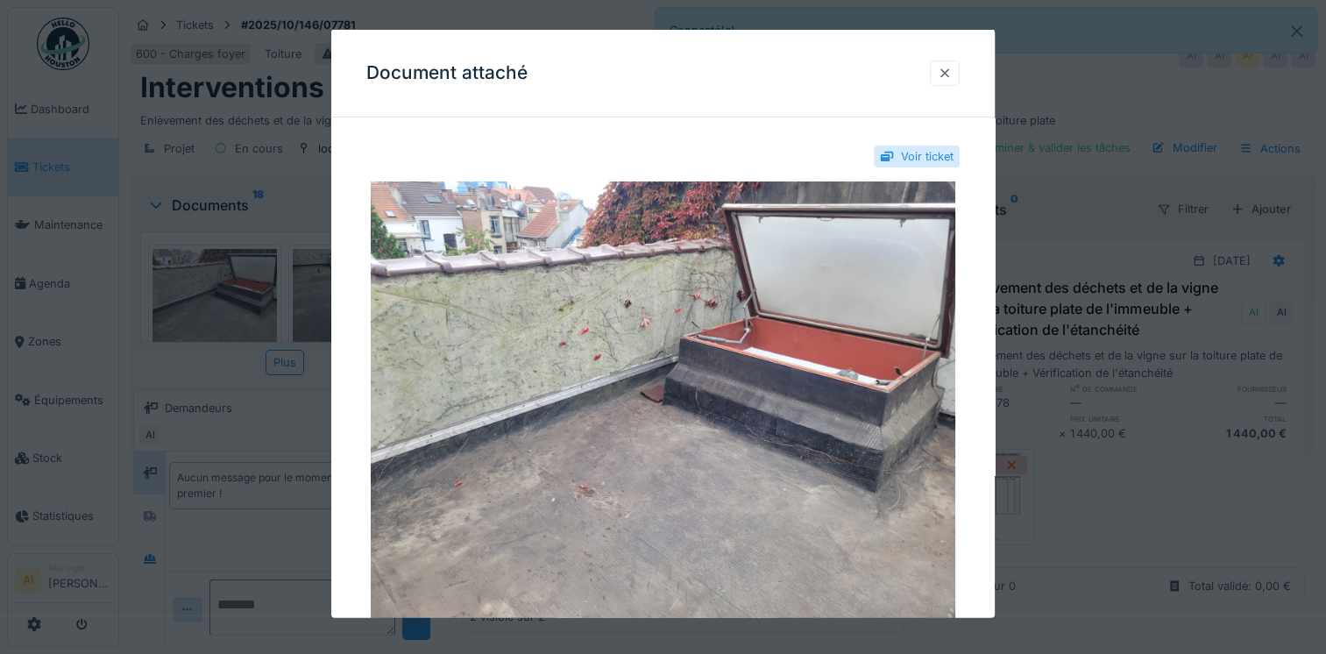
click at [960, 67] on div at bounding box center [945, 72] width 30 height 25
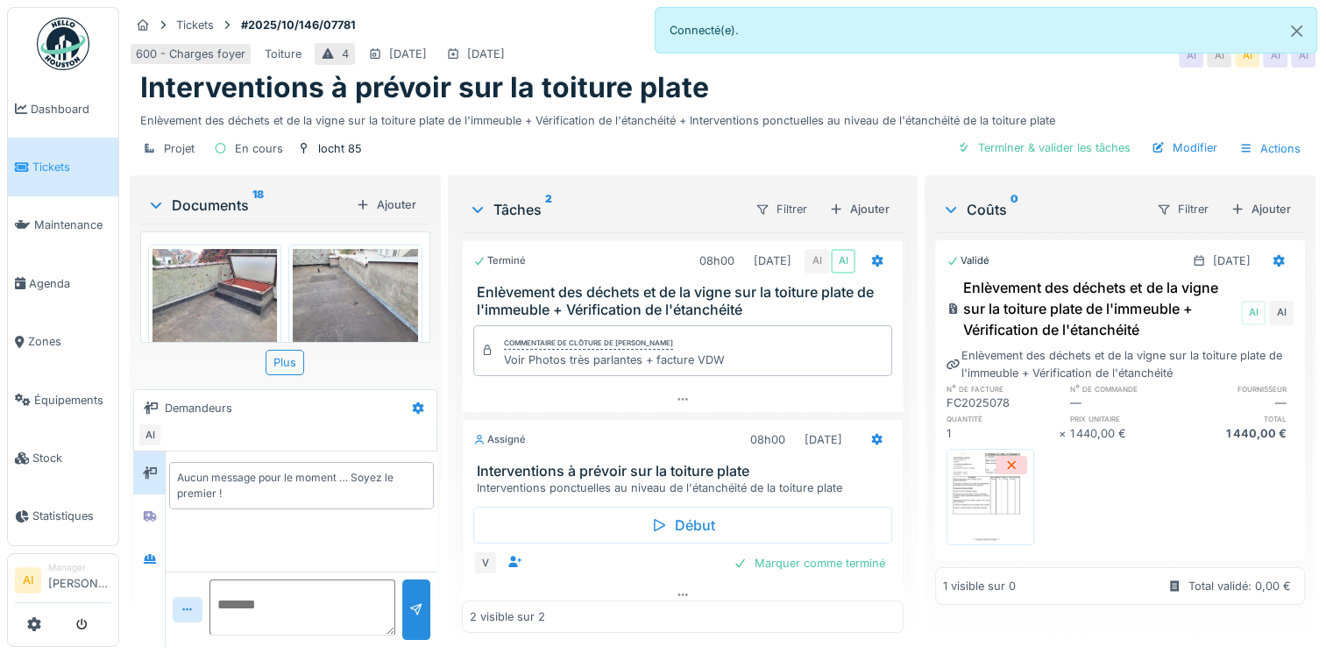
click at [377, 281] on img at bounding box center [355, 296] width 124 height 94
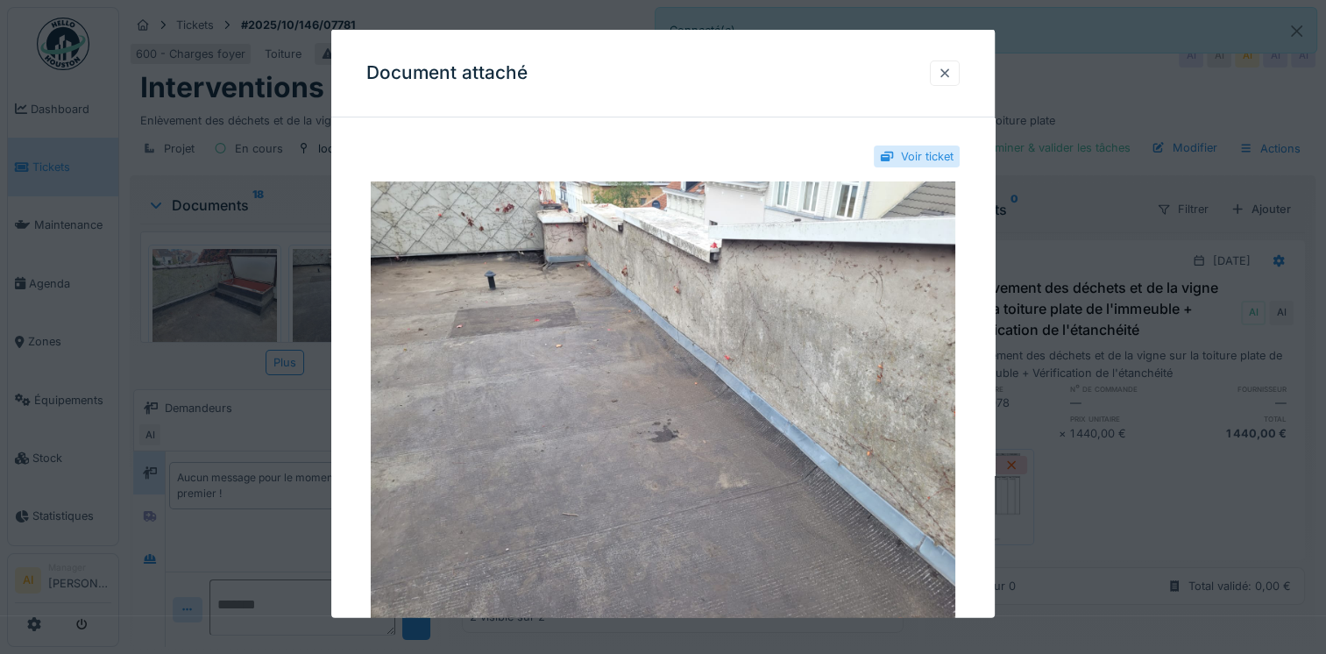
click at [946, 70] on div at bounding box center [945, 72] width 14 height 17
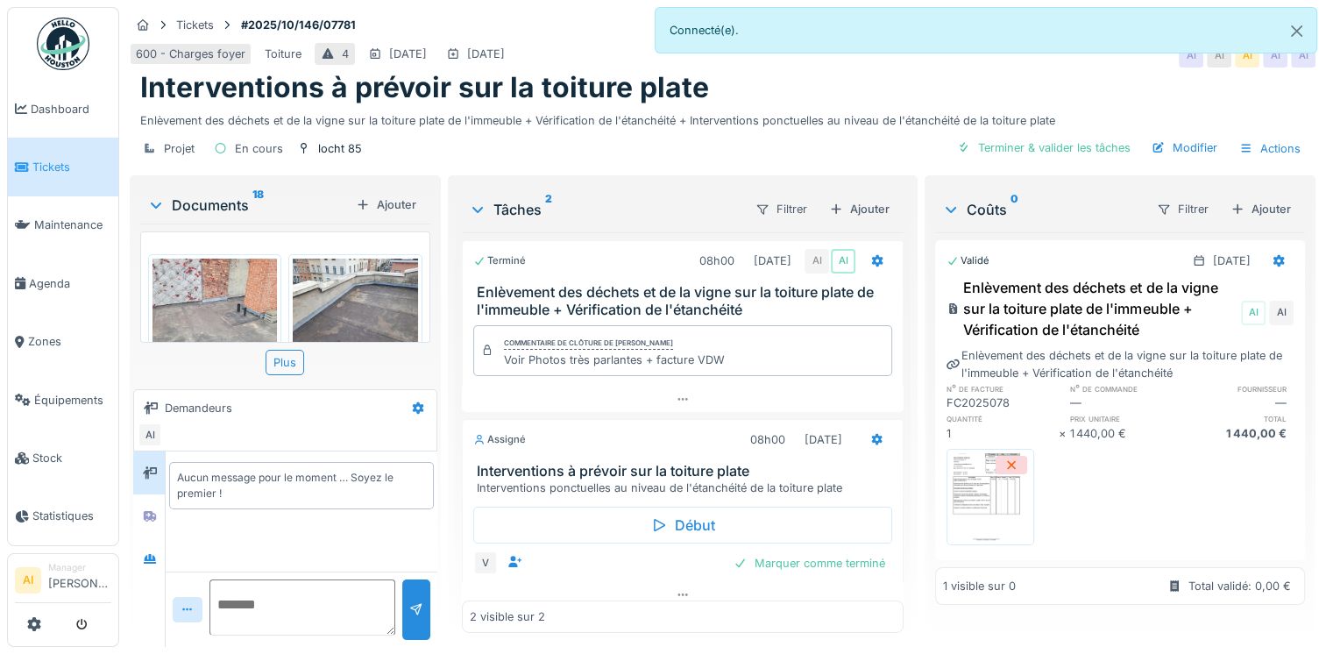
scroll to position [351, 0]
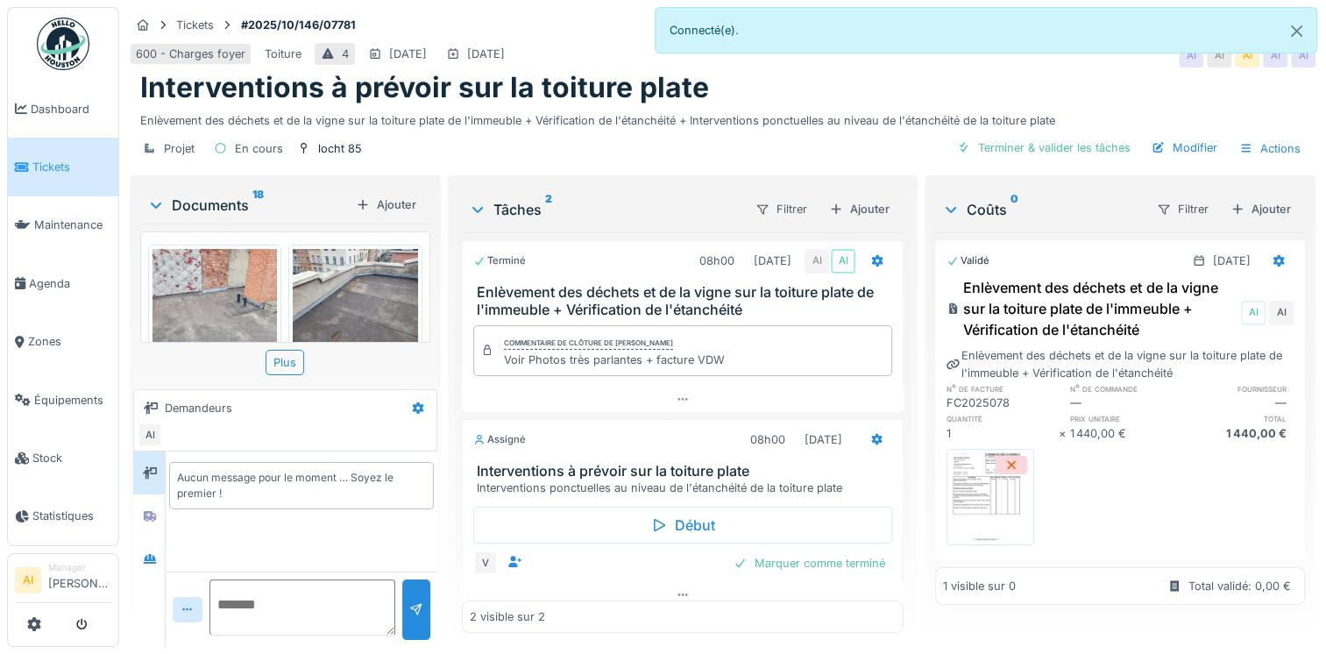
click at [198, 264] on img at bounding box center [214, 296] width 124 height 94
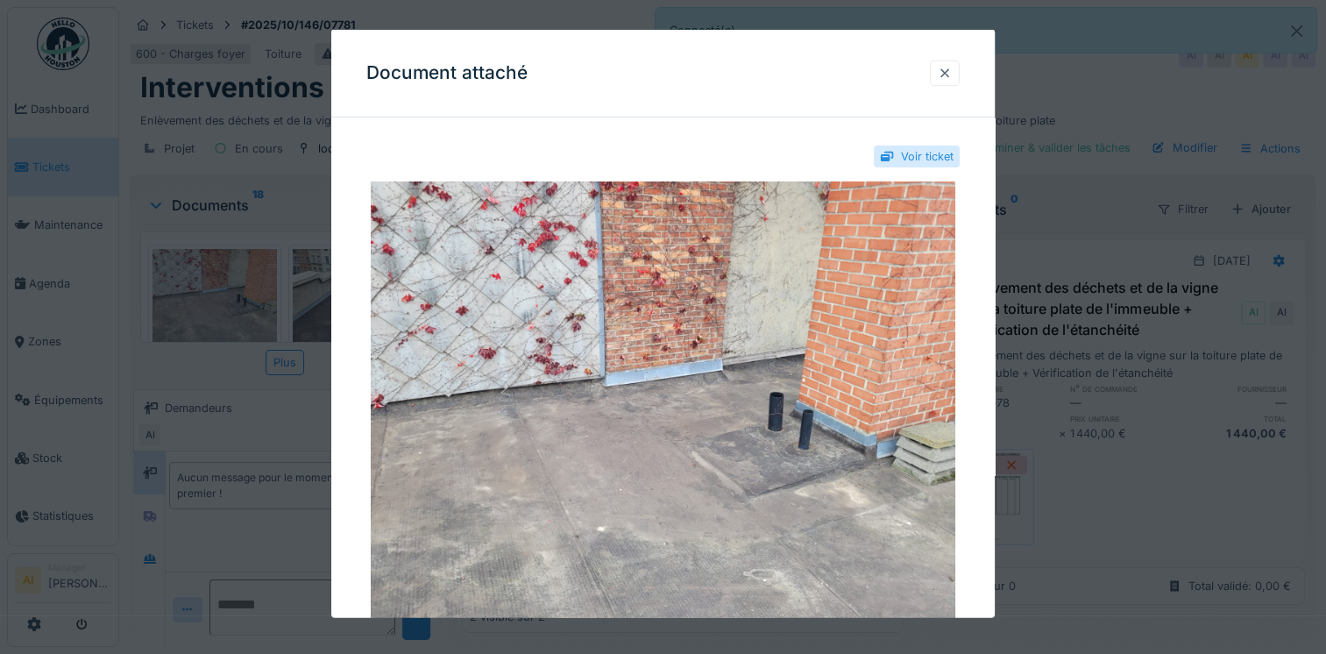
click at [952, 75] on div at bounding box center [945, 72] width 14 height 17
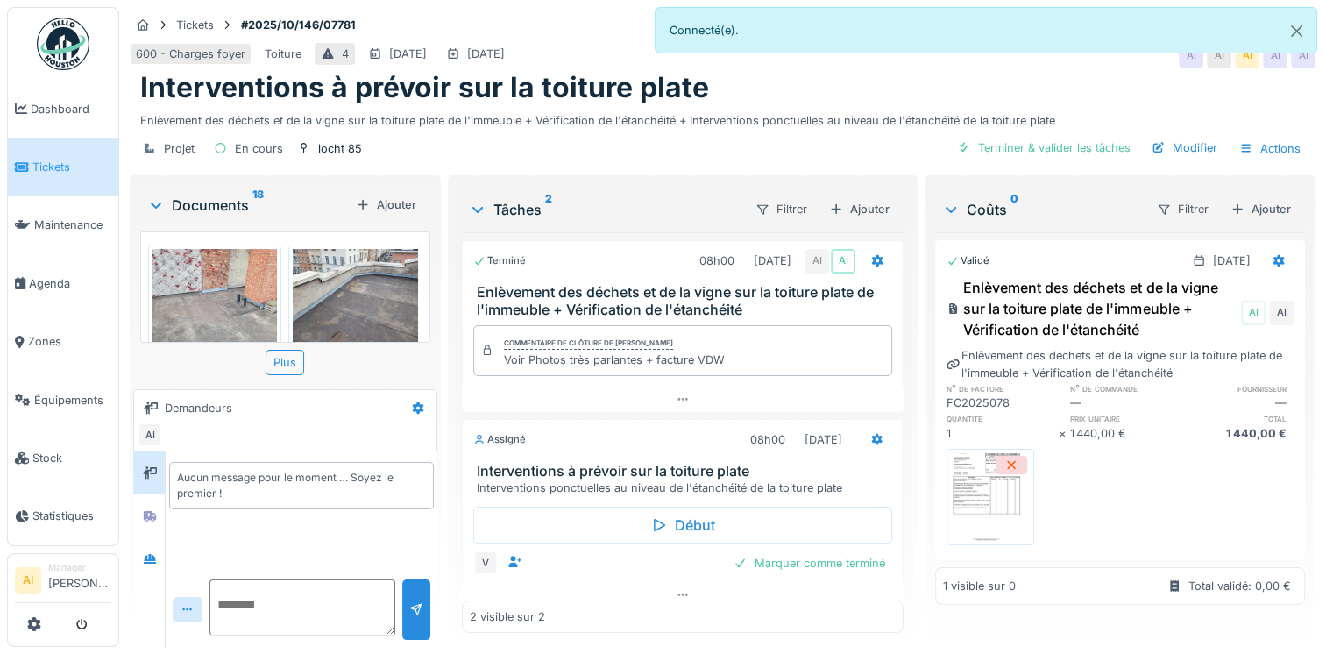
click at [373, 279] on img at bounding box center [355, 296] width 124 height 94
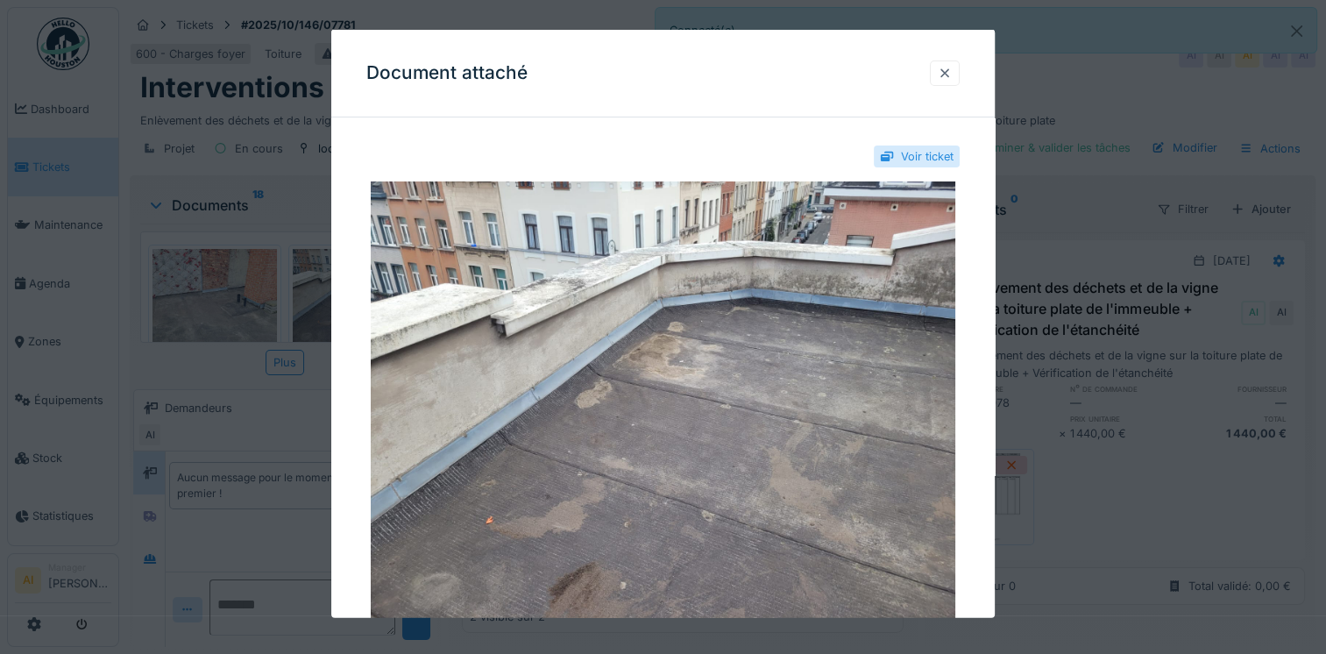
click at [951, 68] on div at bounding box center [945, 72] width 14 height 17
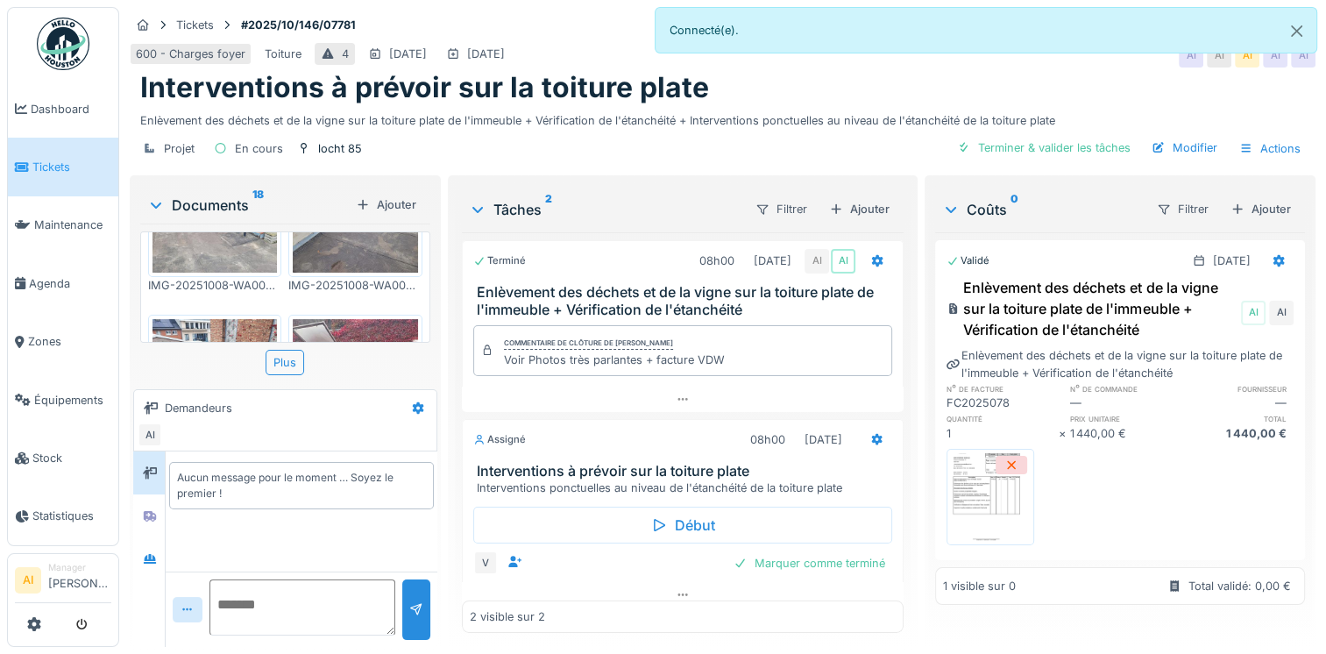
scroll to position [456, 0]
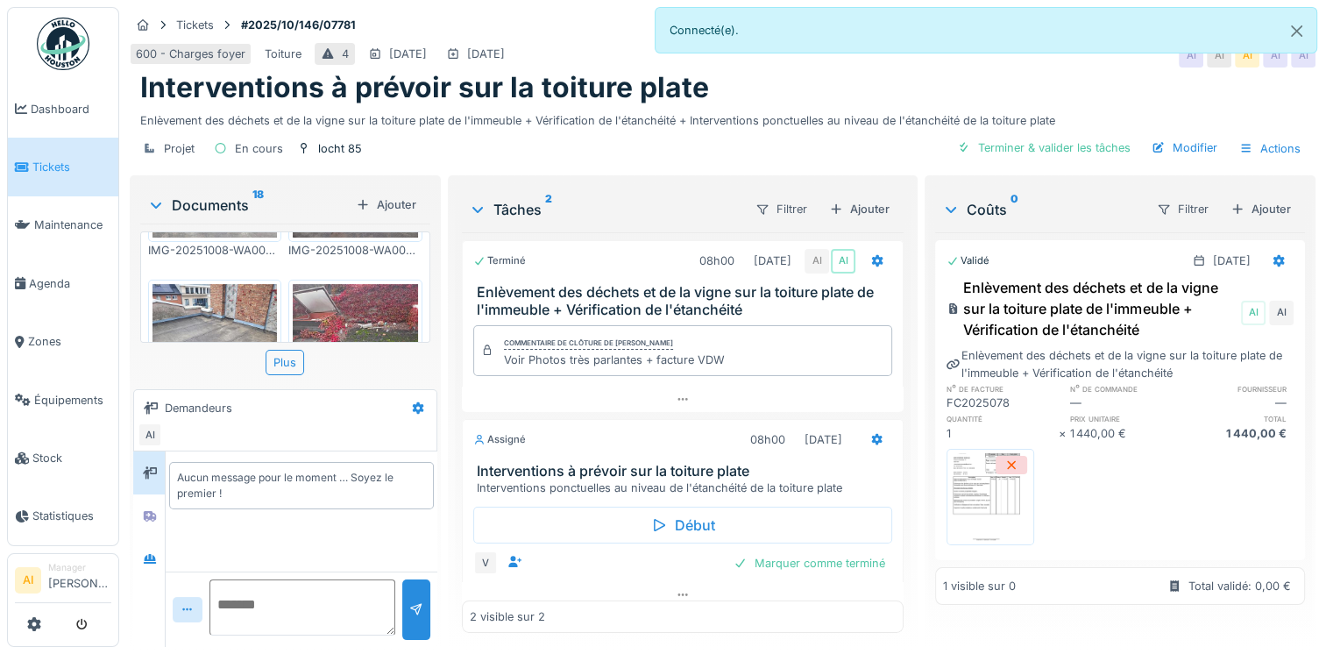
click at [250, 304] on img at bounding box center [214, 331] width 124 height 94
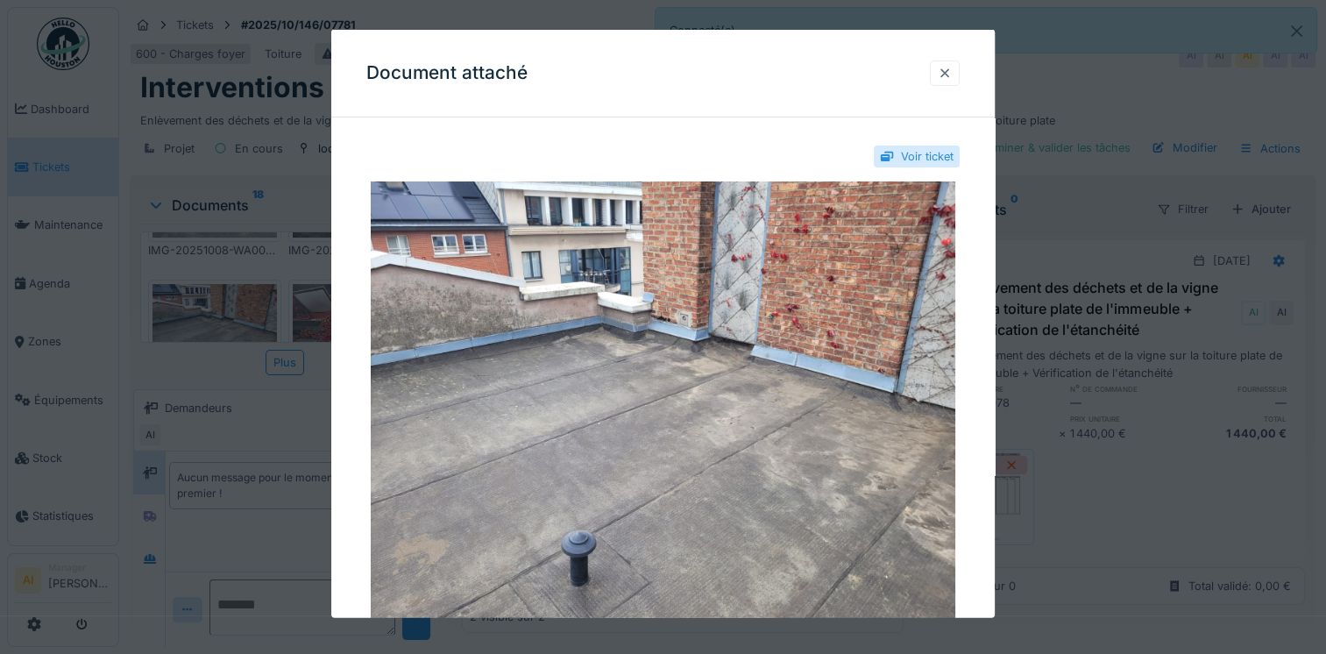
click at [951, 65] on div at bounding box center [945, 72] width 14 height 17
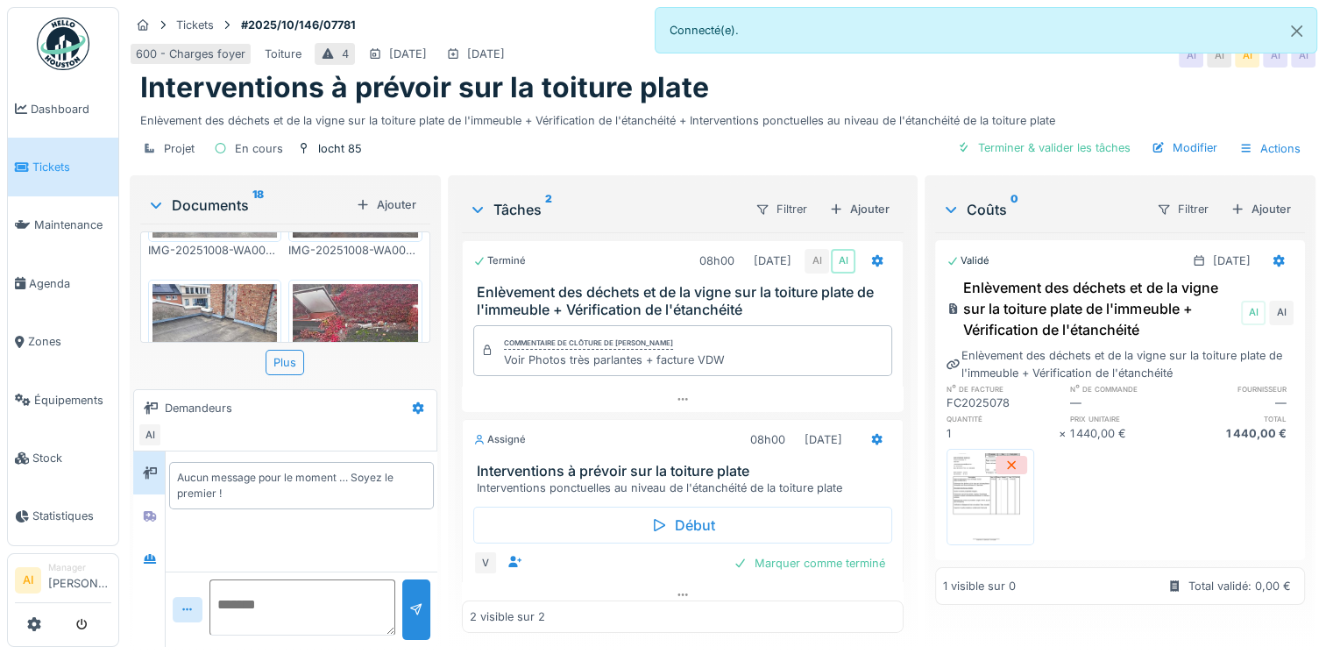
scroll to position [0, 0]
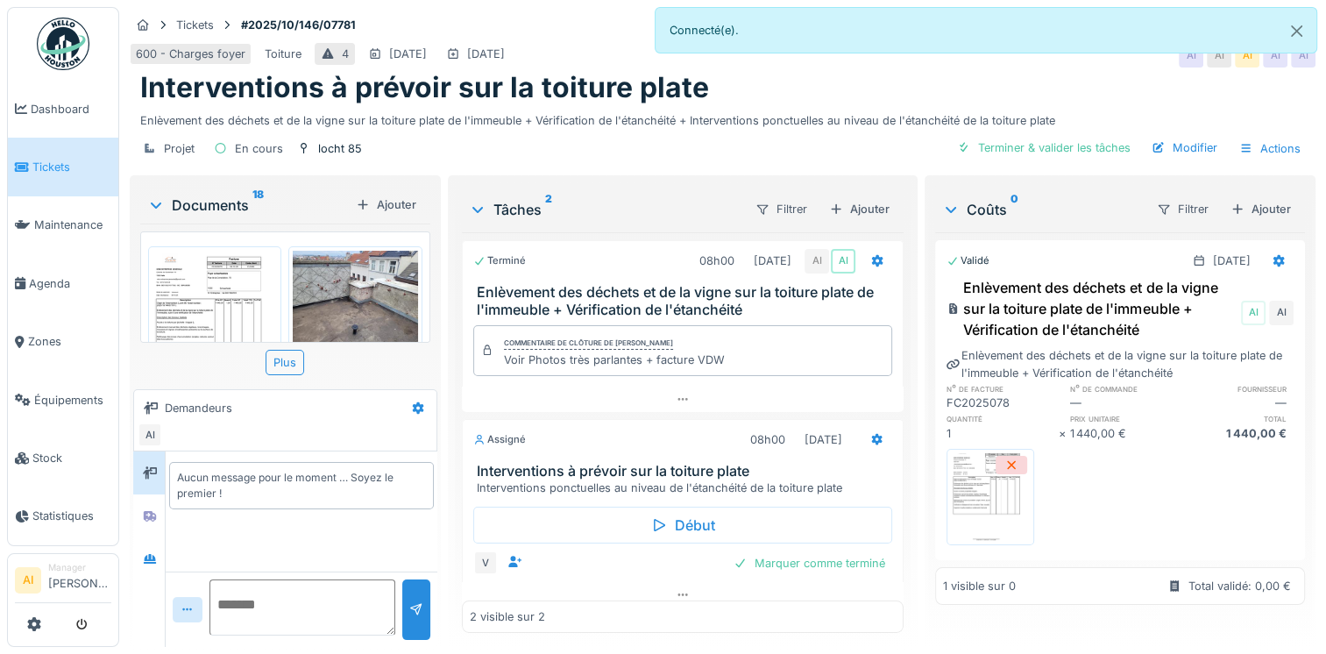
click at [221, 276] on img at bounding box center [214, 332] width 124 height 162
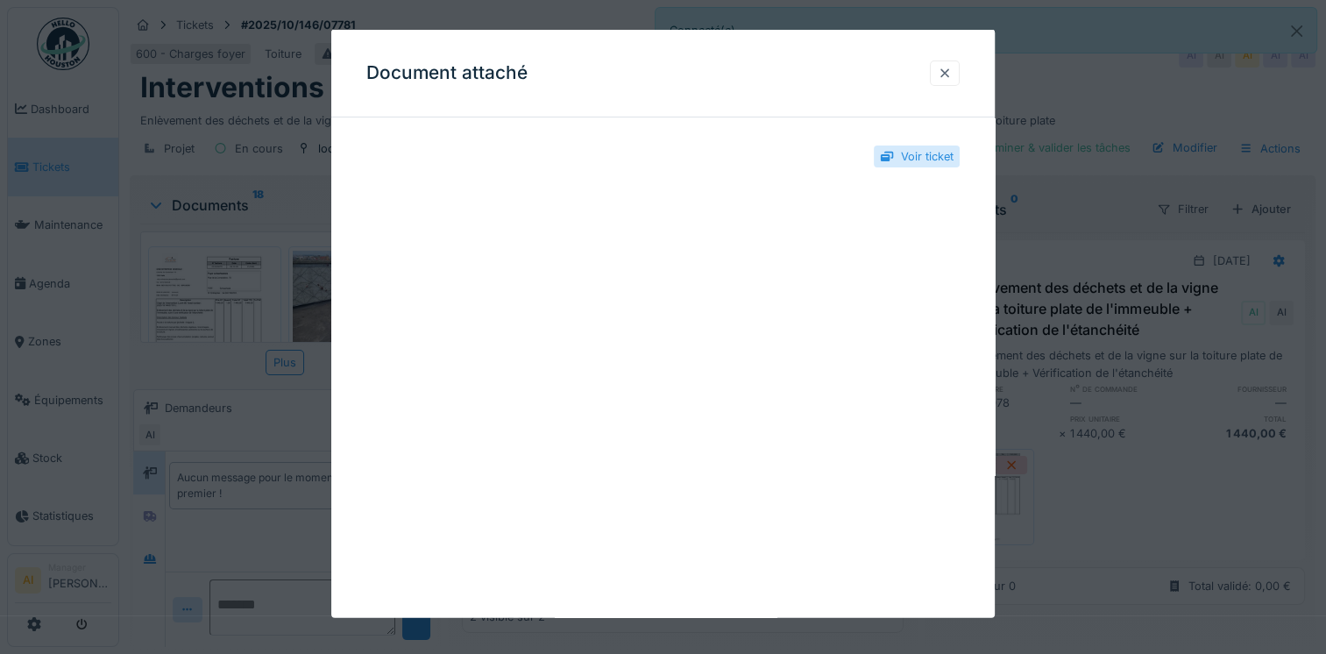
click at [946, 73] on div at bounding box center [945, 72] width 14 height 17
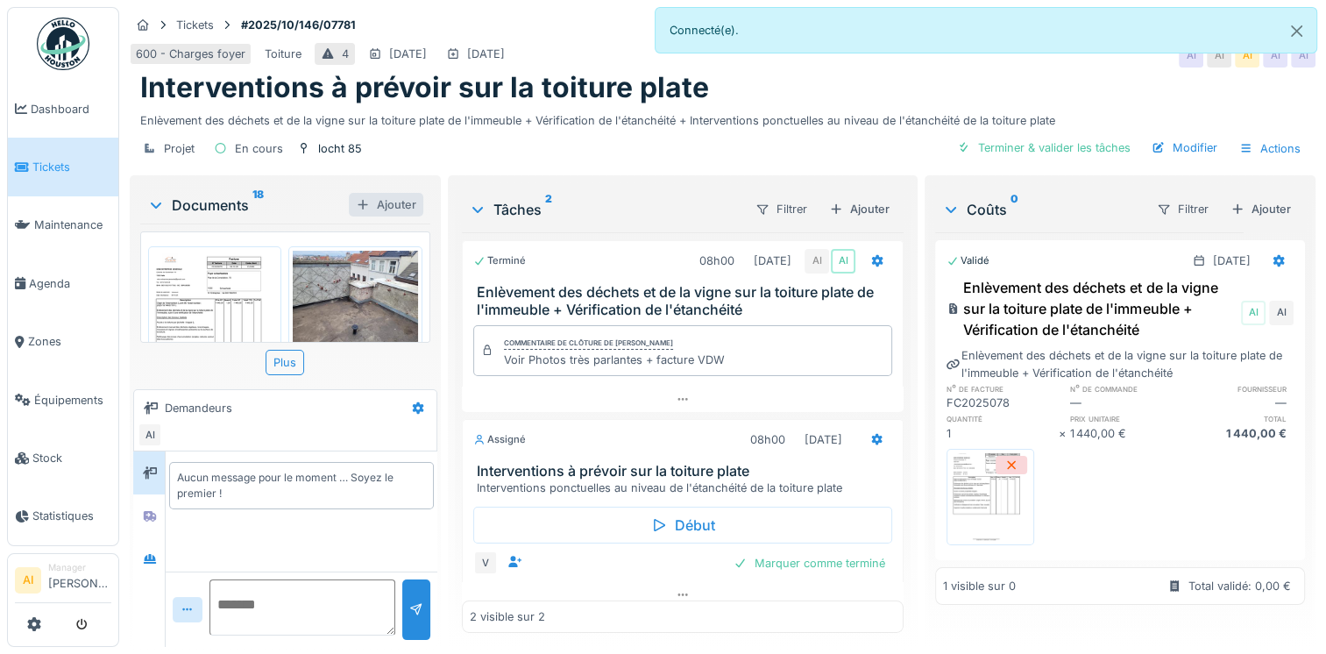
click at [379, 198] on div "Ajouter" at bounding box center [386, 205] width 74 height 24
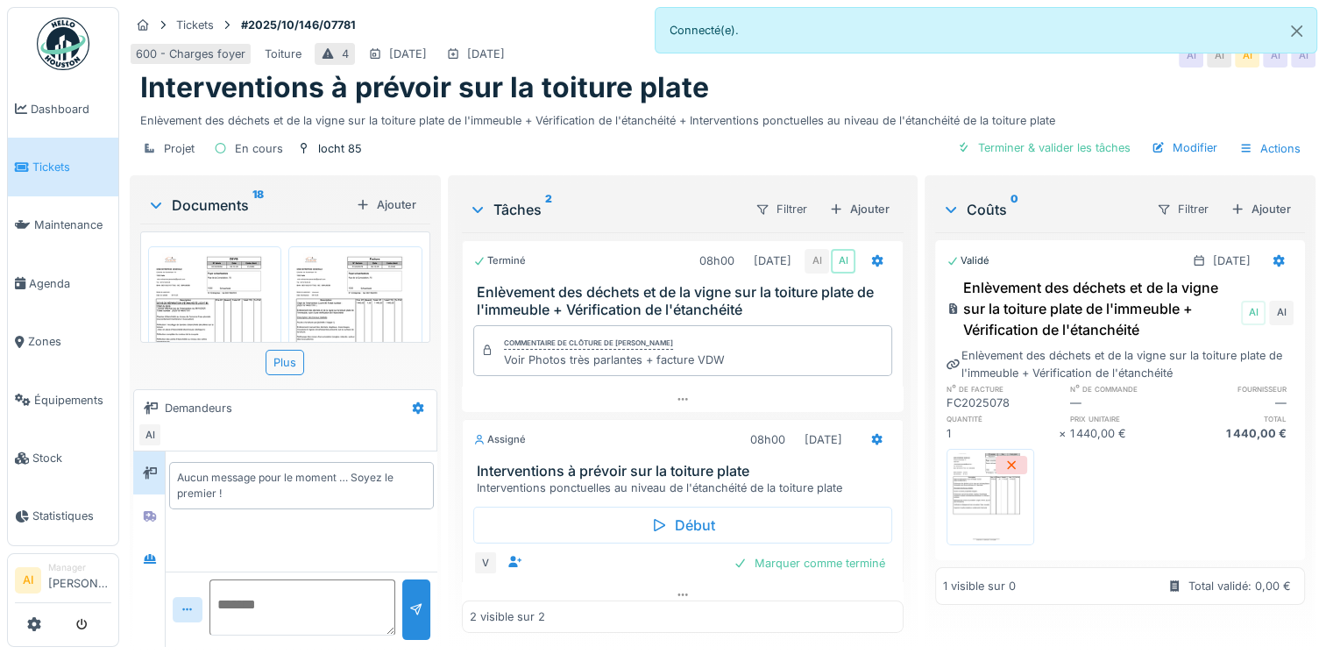
click at [328, 293] on img at bounding box center [355, 332] width 124 height 162
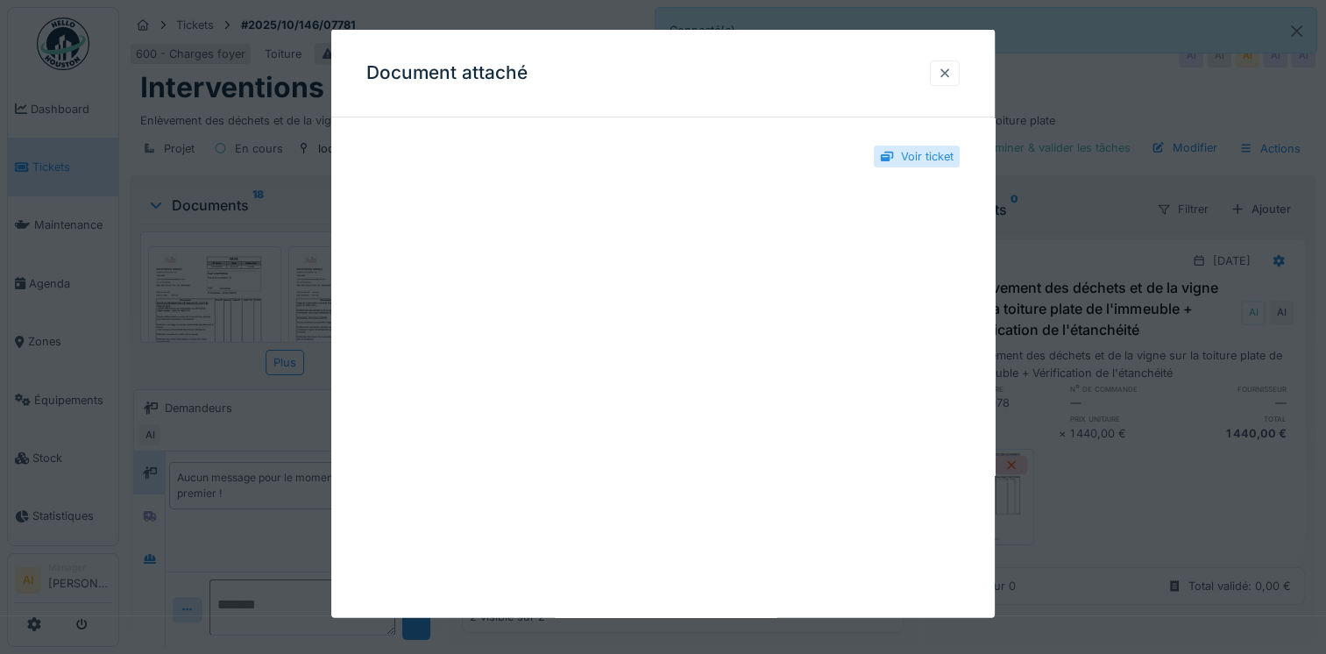
click at [952, 65] on div at bounding box center [945, 72] width 14 height 17
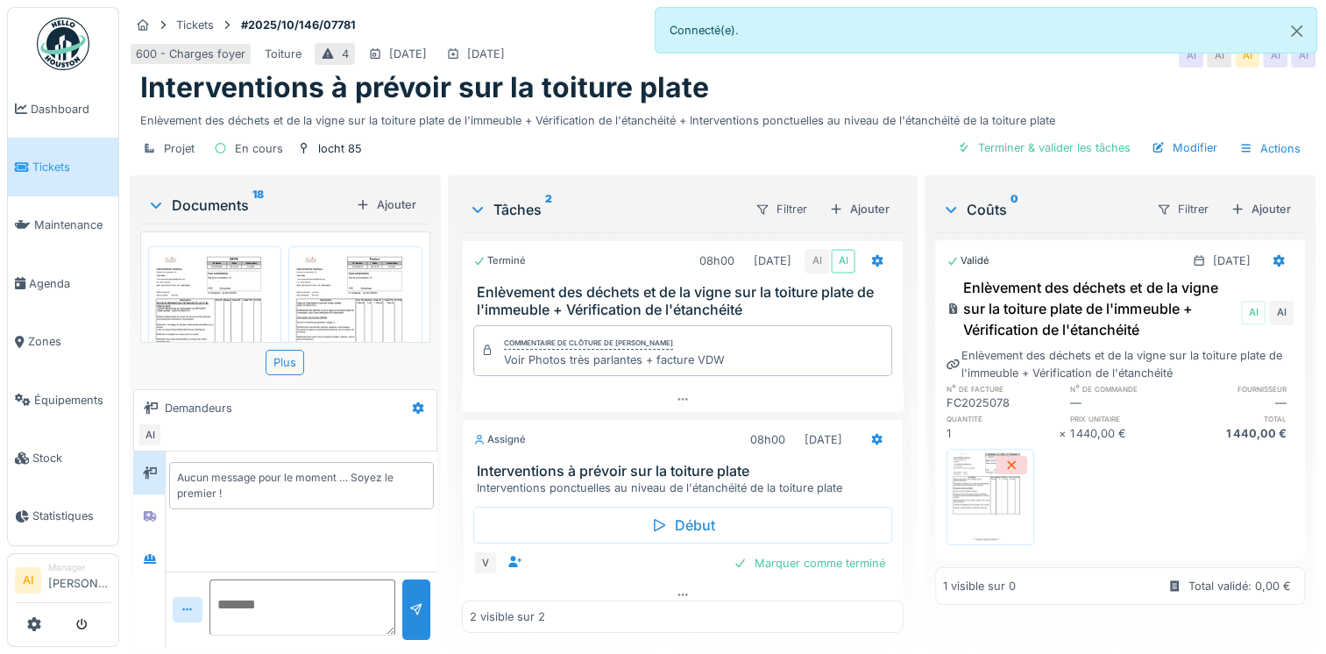
click at [211, 294] on img at bounding box center [214, 332] width 124 height 162
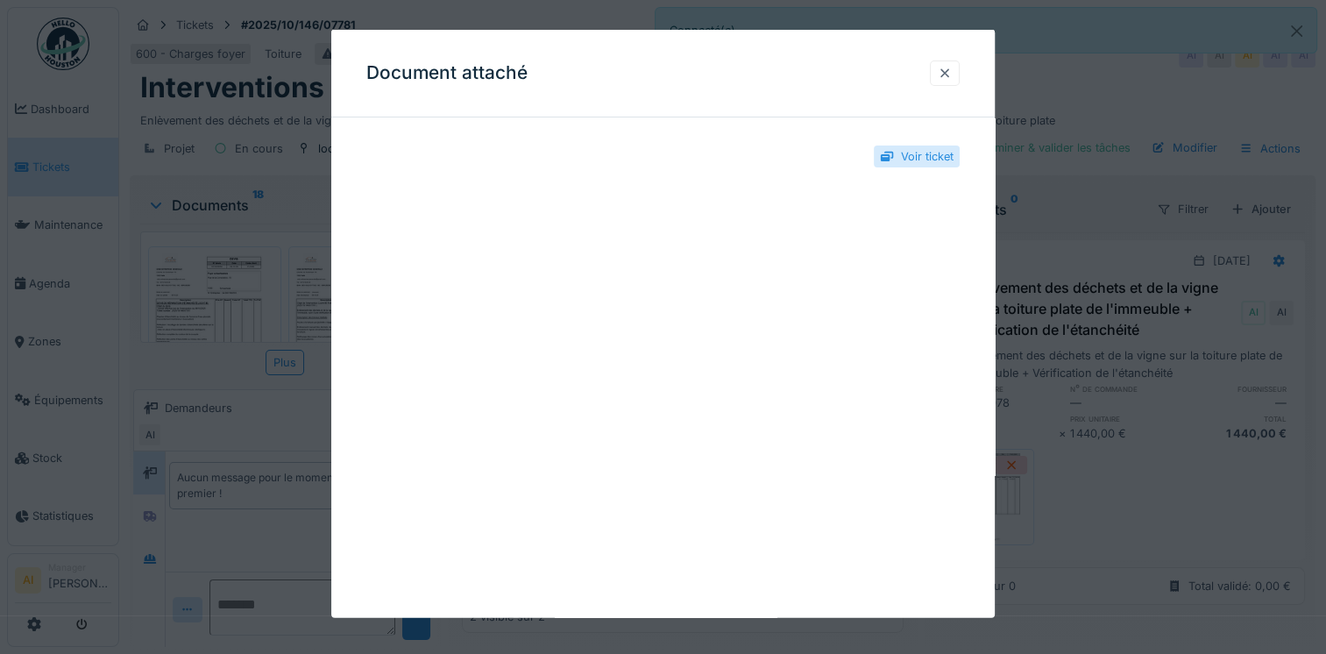
click at [952, 72] on div at bounding box center [945, 72] width 14 height 17
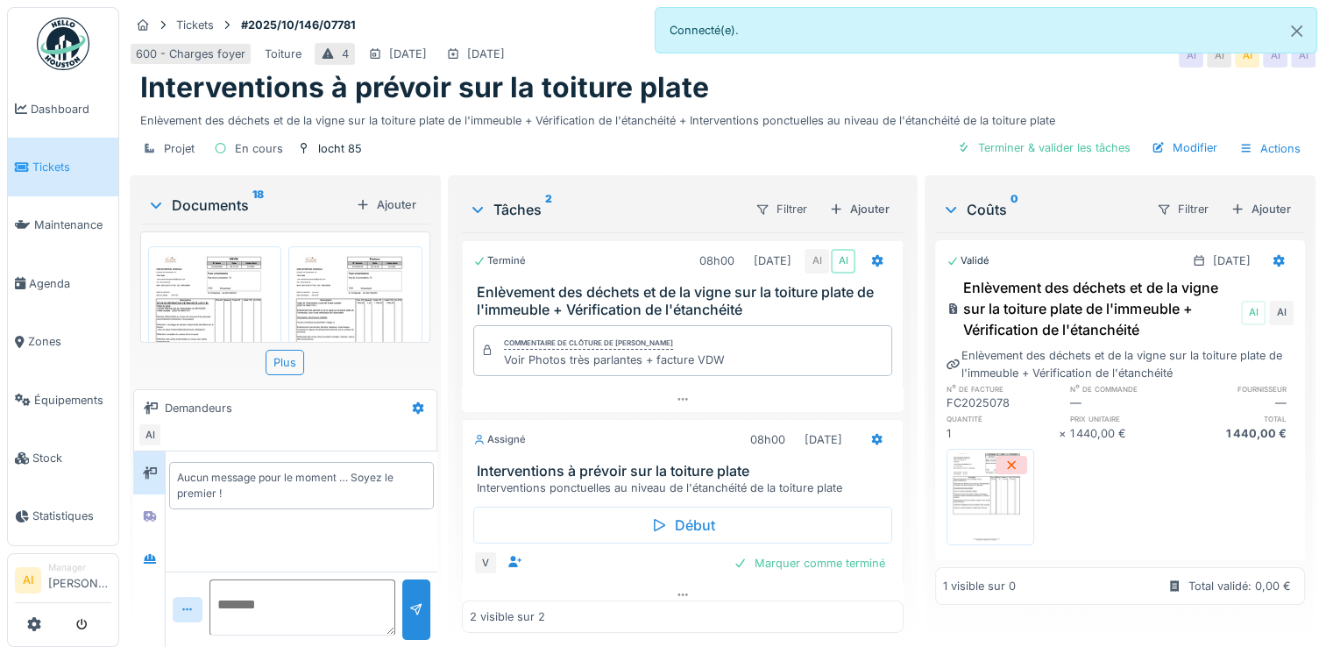
click at [232, 276] on img at bounding box center [214, 332] width 124 height 162
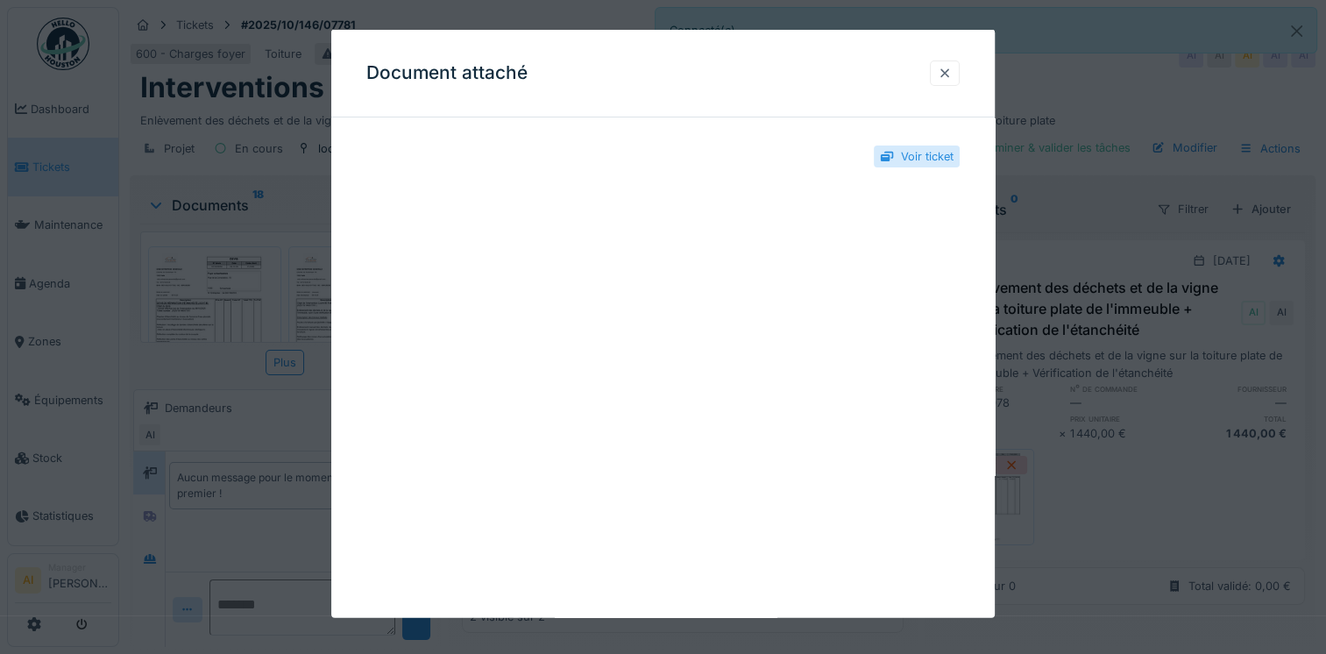
click at [952, 73] on div at bounding box center [945, 72] width 14 height 17
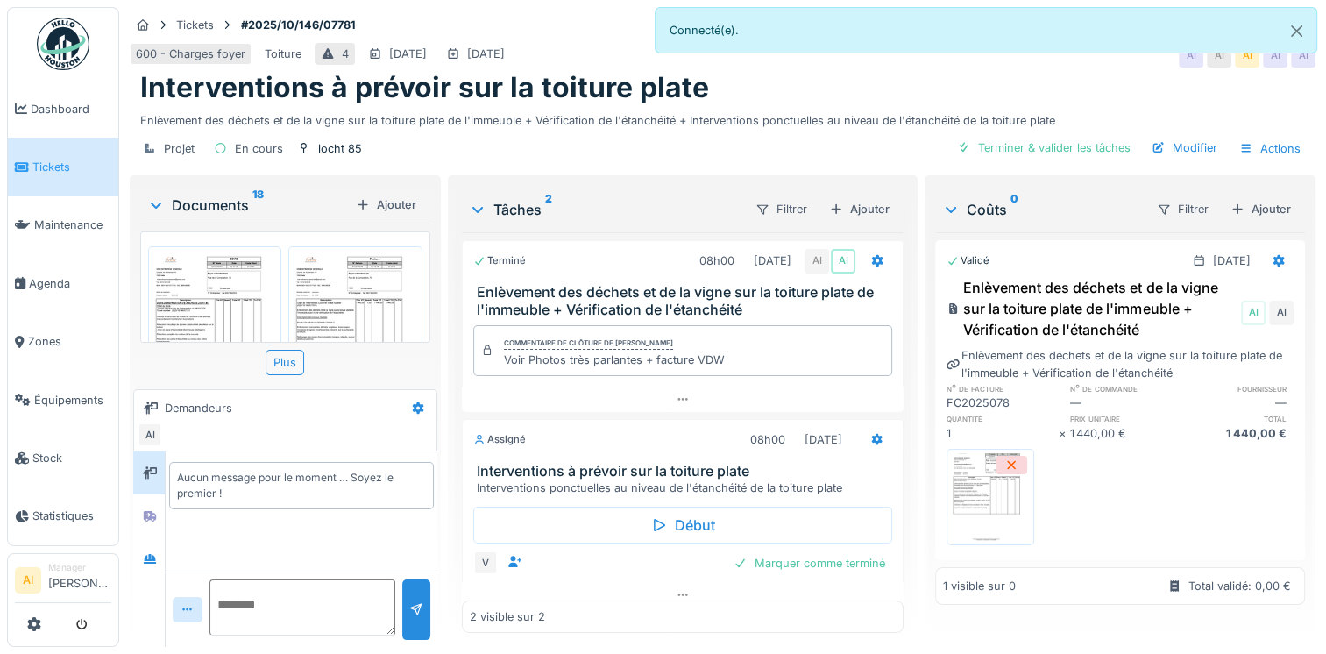
click at [351, 288] on img at bounding box center [355, 332] width 124 height 162
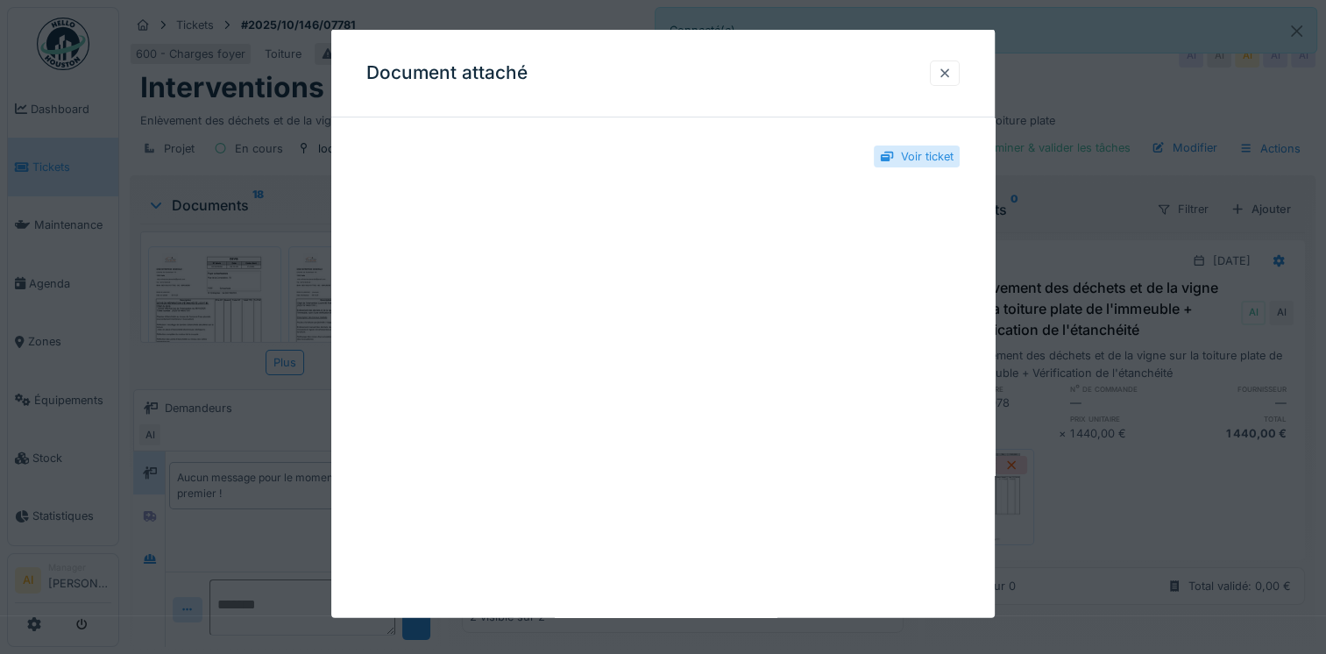
click at [952, 64] on div at bounding box center [945, 72] width 14 height 17
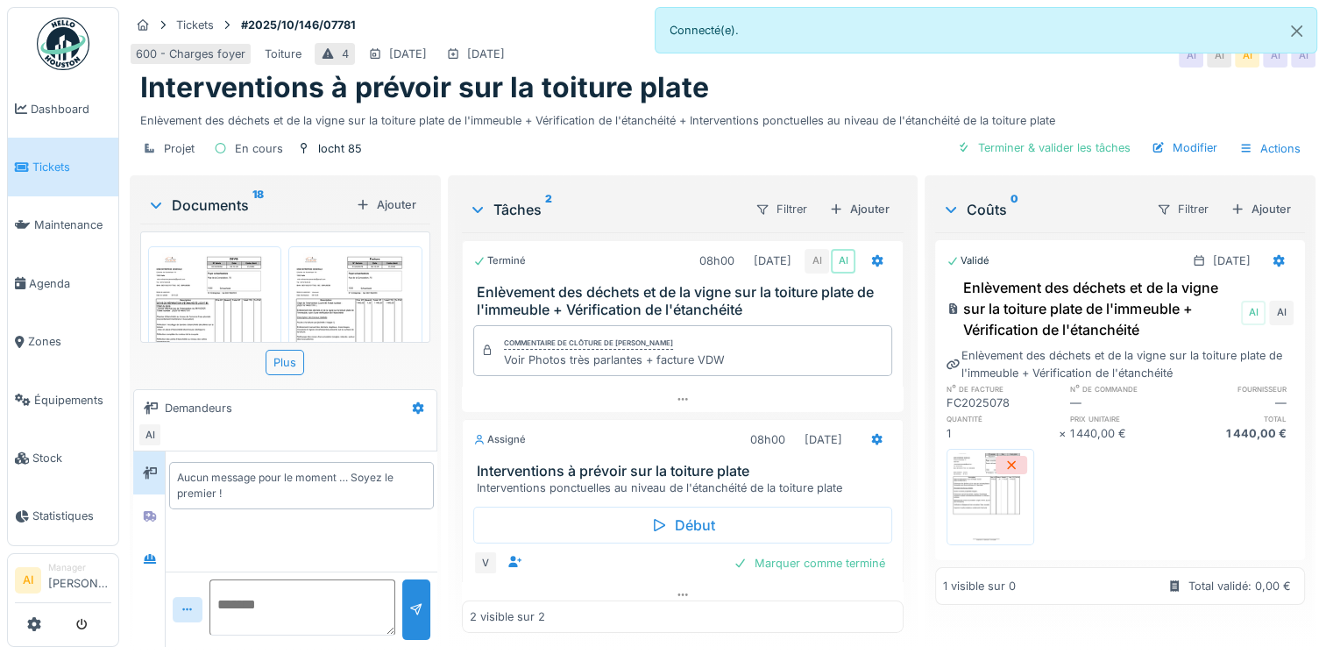
click at [638, 142] on div "Projet En cours locht 85 Terminer & valider les tâches Modifier Actions" at bounding box center [723, 148] width 1186 height 39
click at [356, 297] on img at bounding box center [355, 332] width 124 height 162
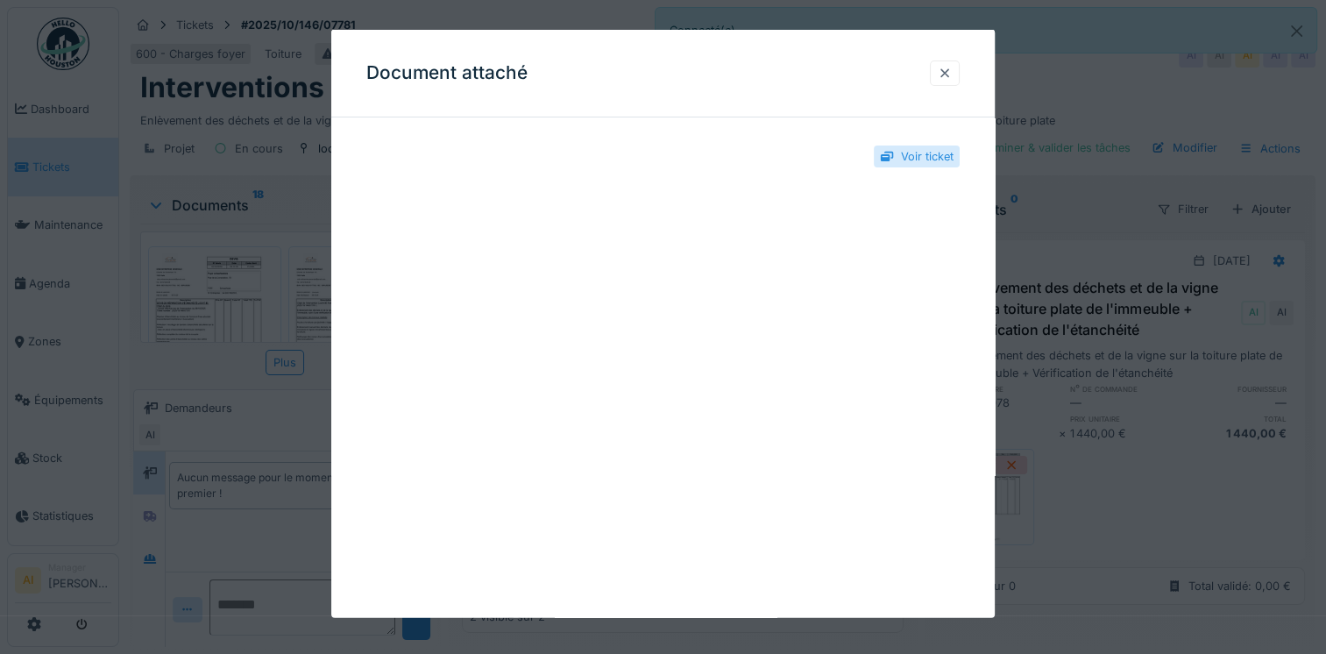
click at [952, 75] on div at bounding box center [945, 72] width 14 height 17
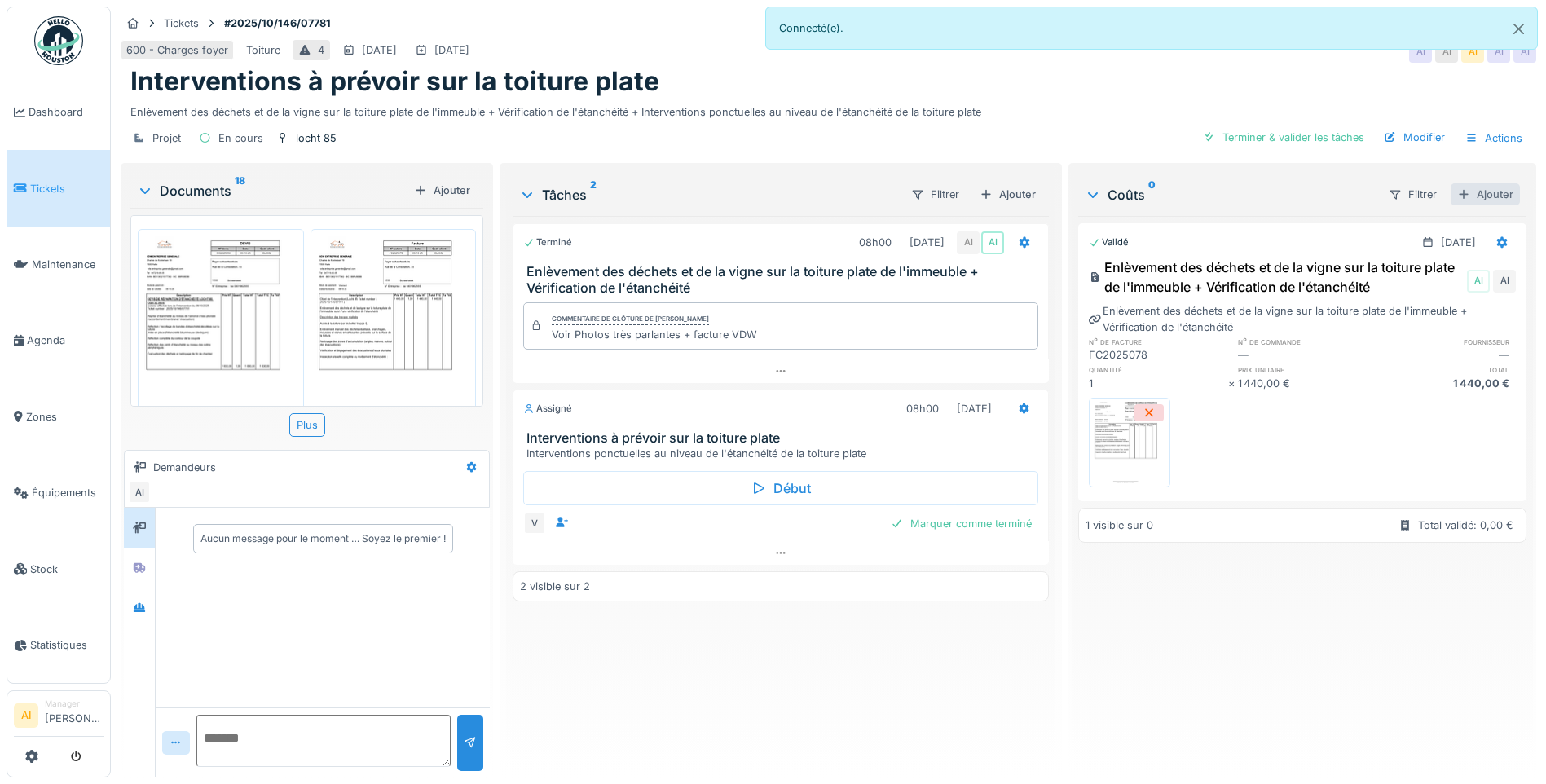
click at [1457, 194] on div "Ajouter" at bounding box center [1486, 194] width 69 height 22
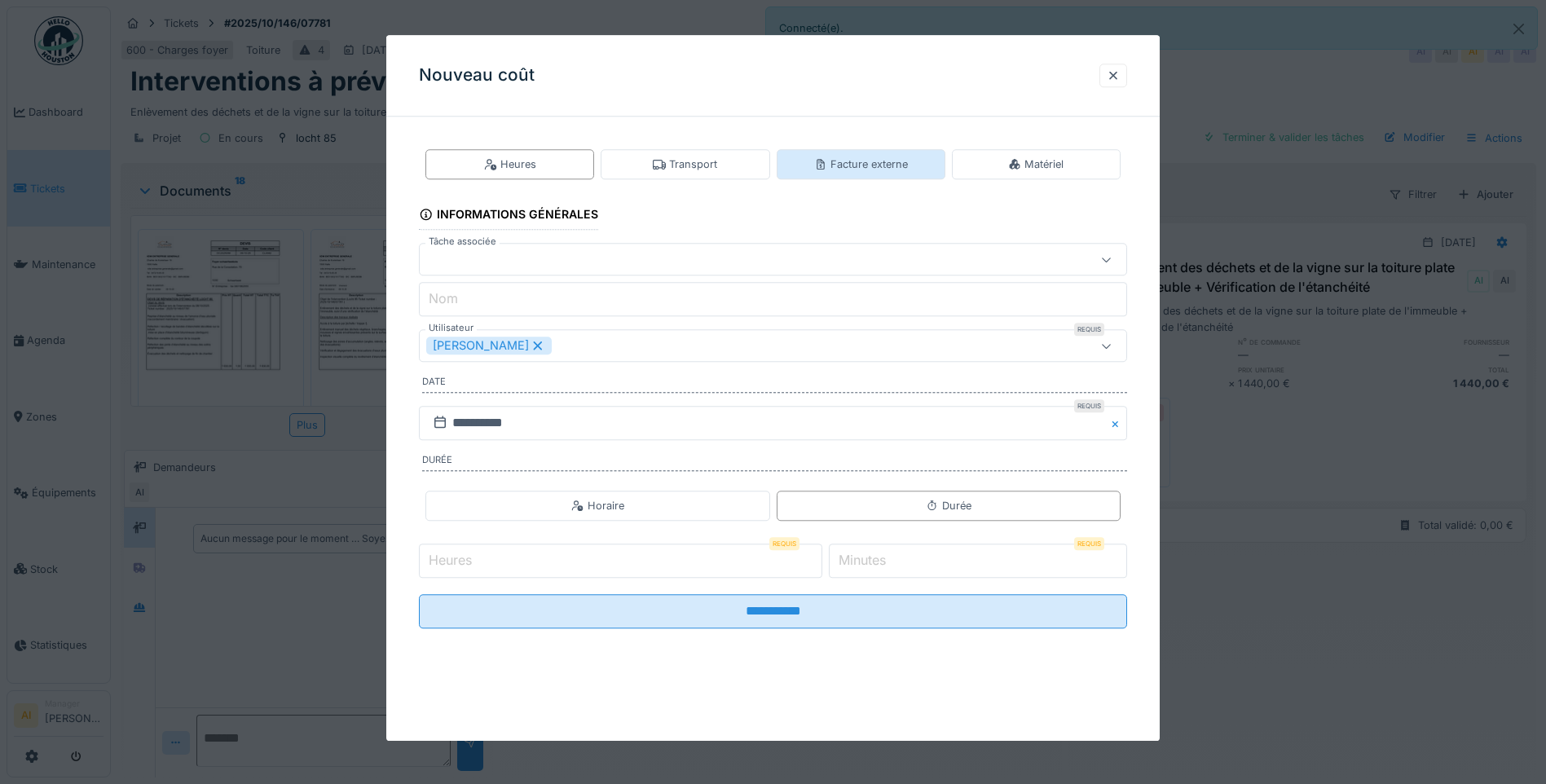
click at [833, 174] on div "Facture externe" at bounding box center [860, 164] width 168 height 30
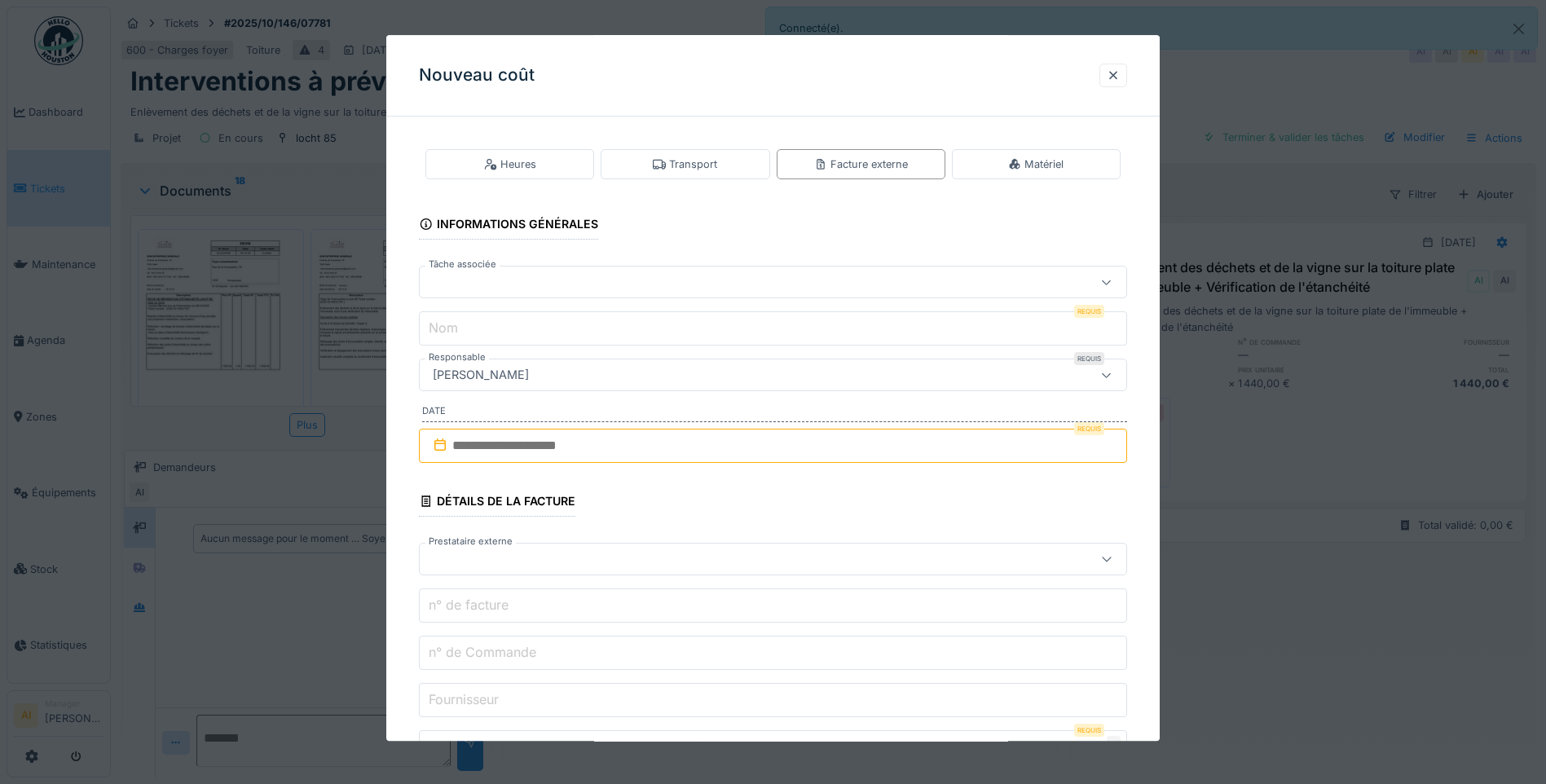
click at [533, 288] on div at bounding box center [731, 282] width 610 height 18
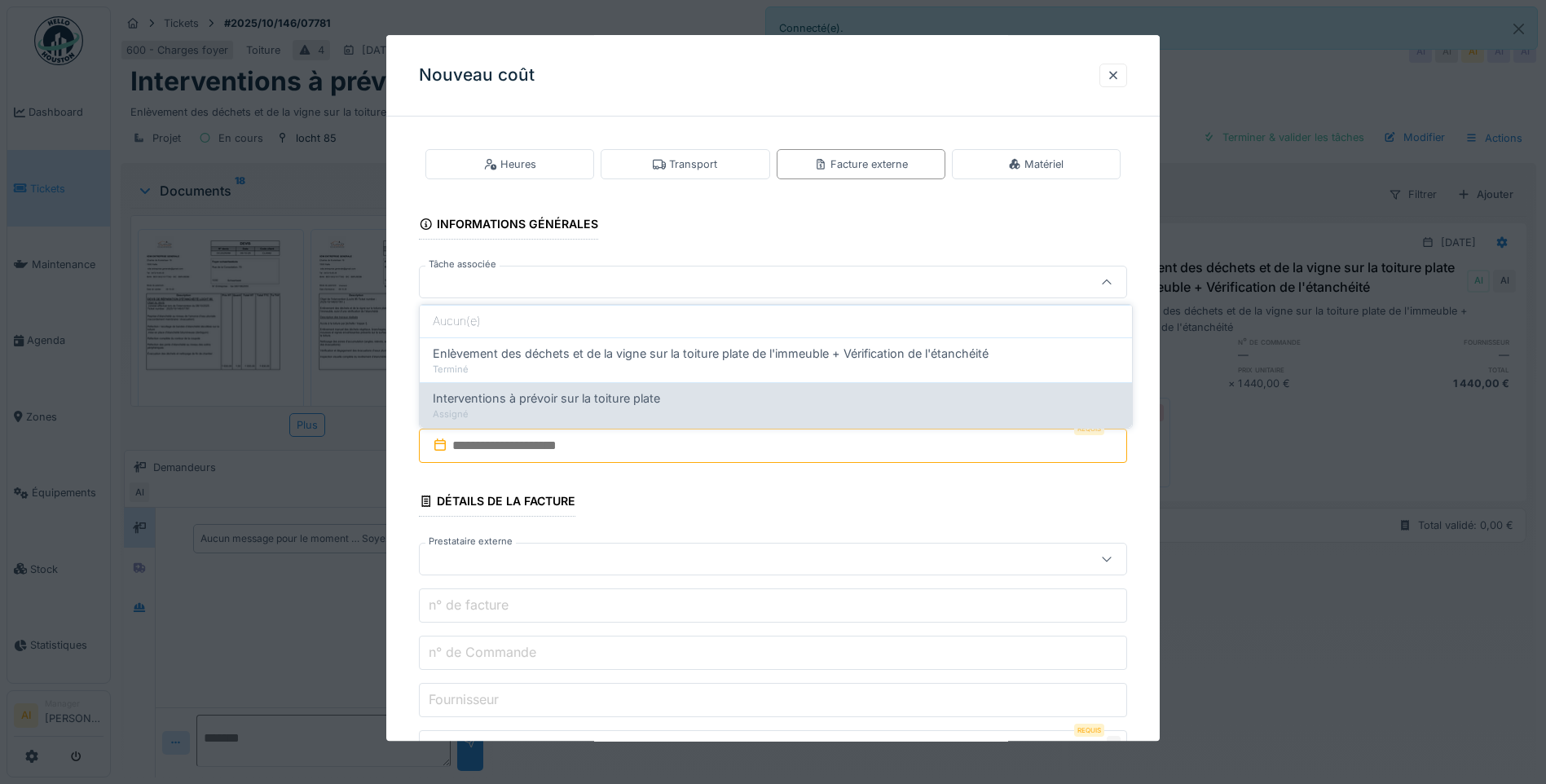
click at [508, 403] on span "Interventions à prévoir sur la toiture plate" at bounding box center [546, 398] width 227 height 18
type input "******"
type input "**********"
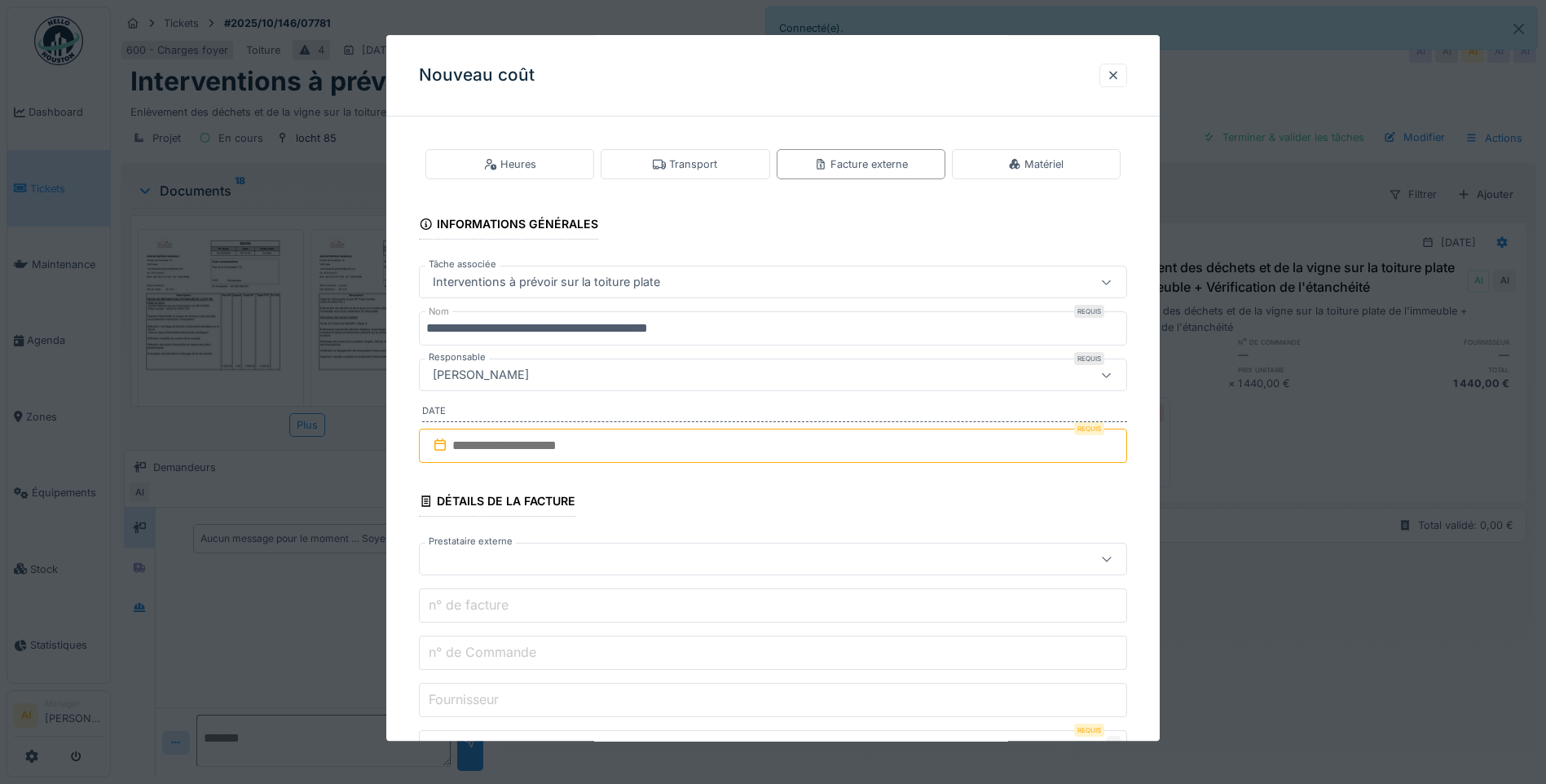
click at [472, 444] on input "text" at bounding box center [773, 445] width 709 height 34
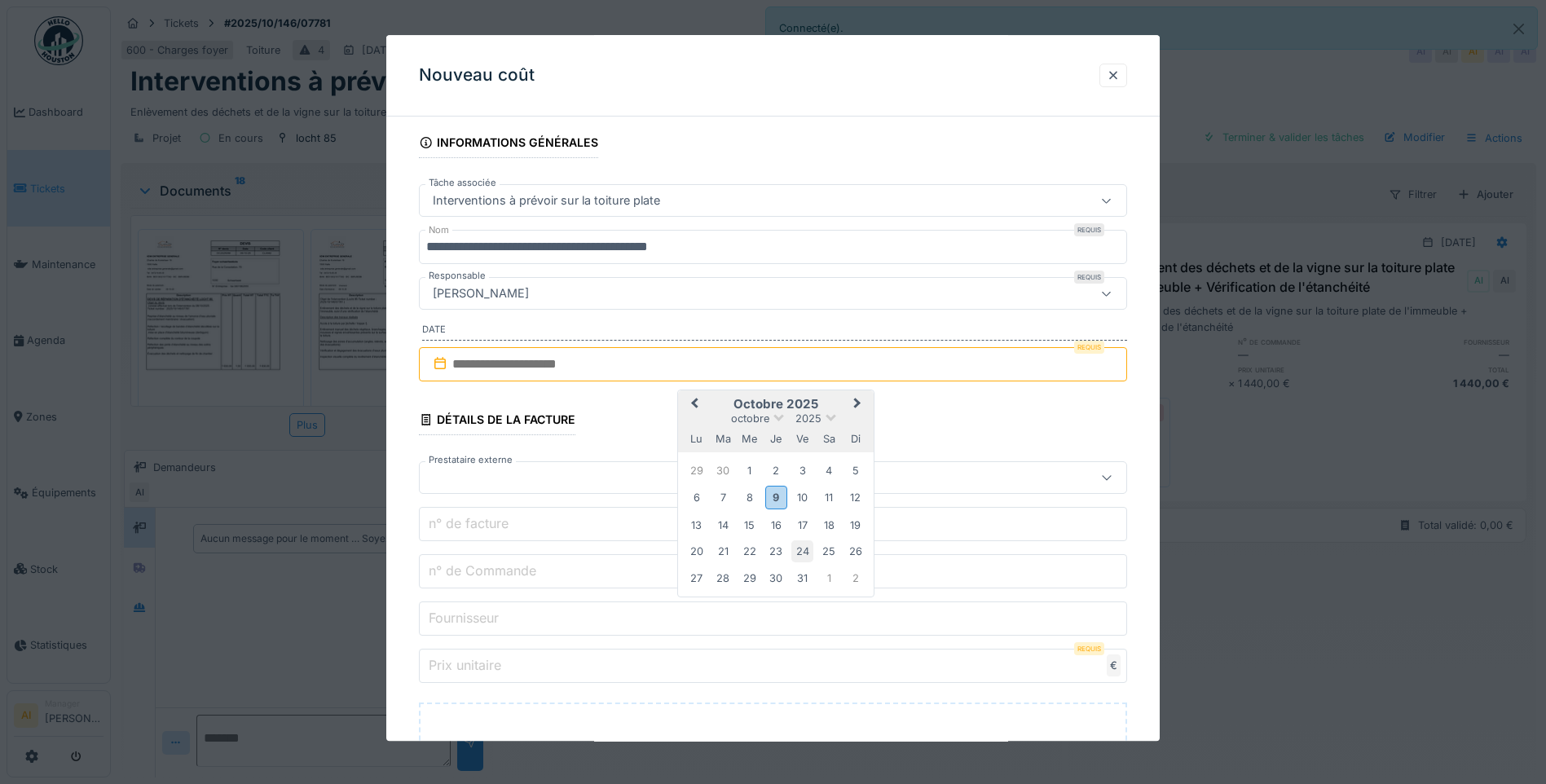
click at [798, 550] on div "24" at bounding box center [803, 551] width 22 height 22
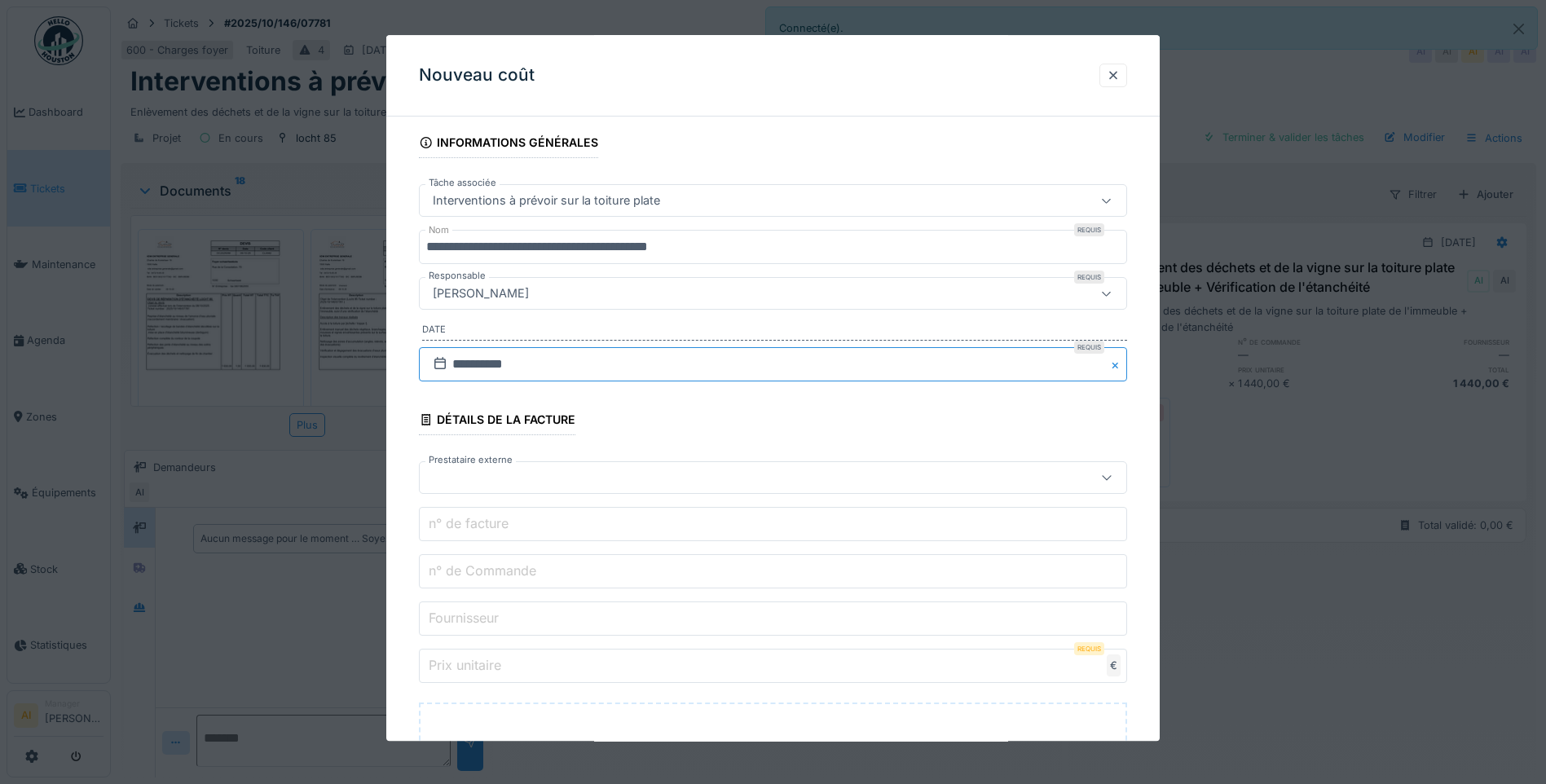
click at [501, 365] on input "**********" at bounding box center [773, 364] width 709 height 34
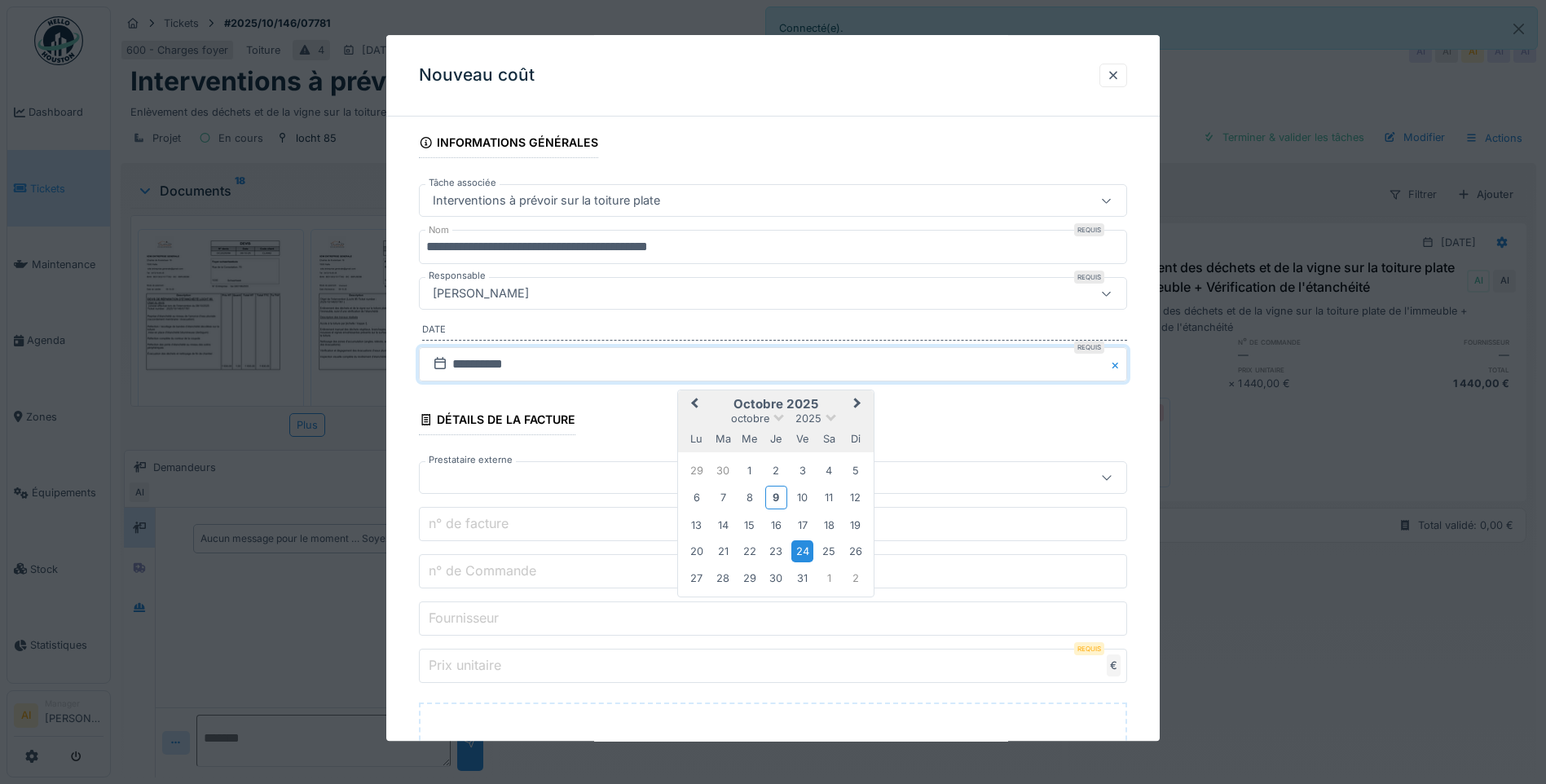
click at [1122, 359] on button "Close" at bounding box center [1118, 364] width 18 height 34
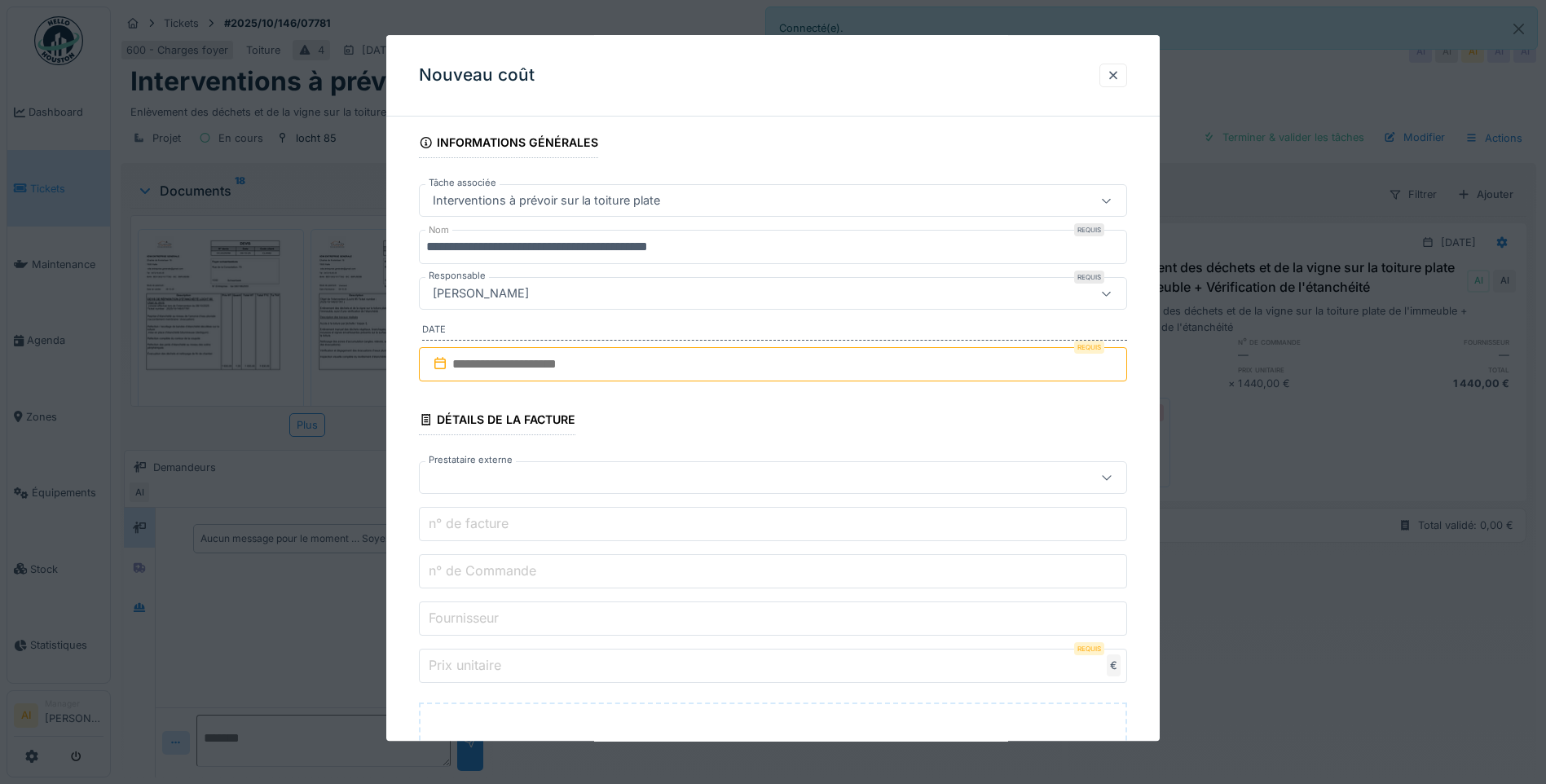
click at [529, 372] on input "text" at bounding box center [773, 364] width 709 height 34
click at [728, 524] on div "14" at bounding box center [724, 525] width 22 height 22
click at [529, 368] on input "**********" at bounding box center [773, 364] width 709 height 34
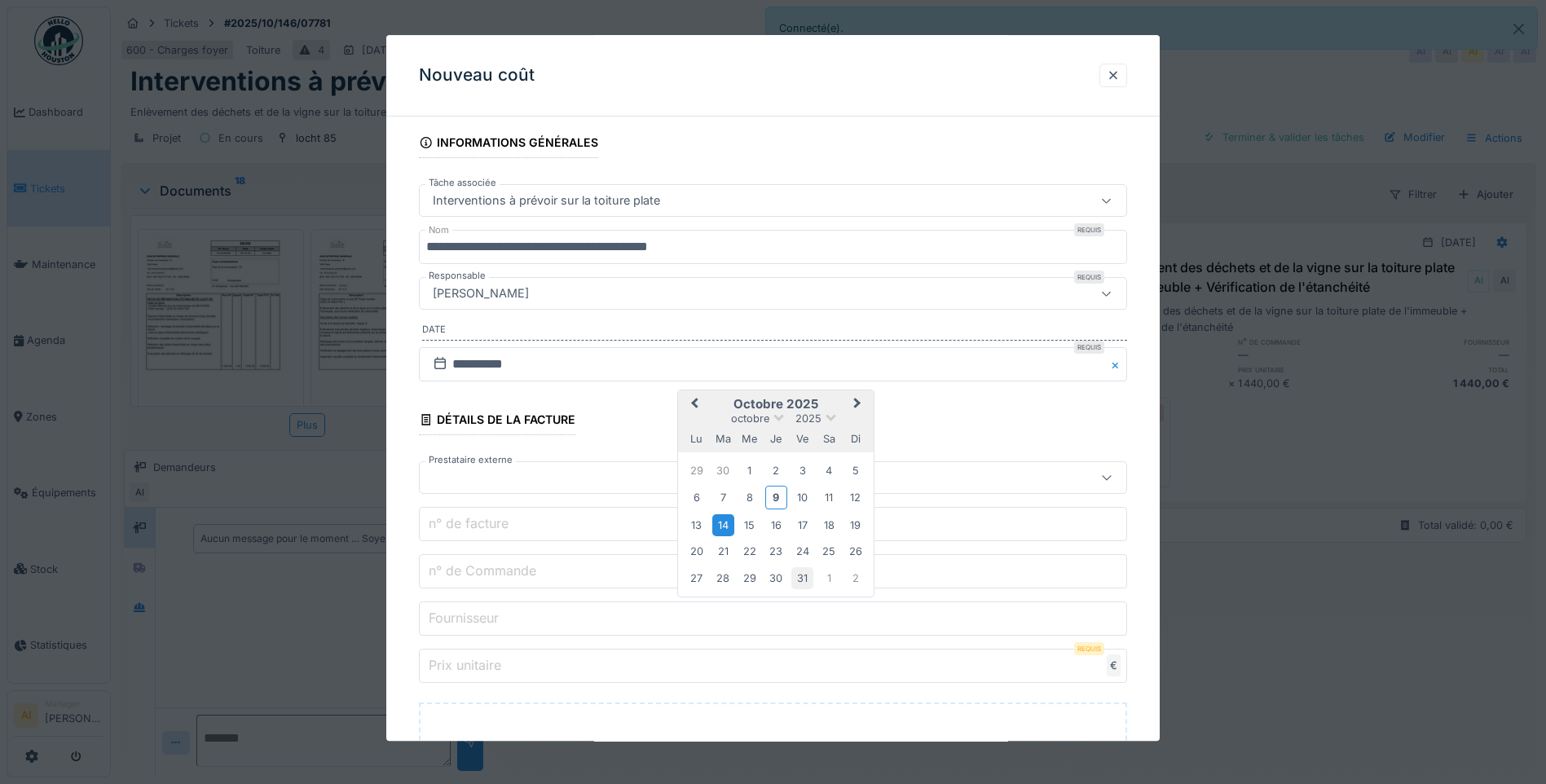
click at [802, 573] on div "31" at bounding box center [803, 578] width 22 height 22
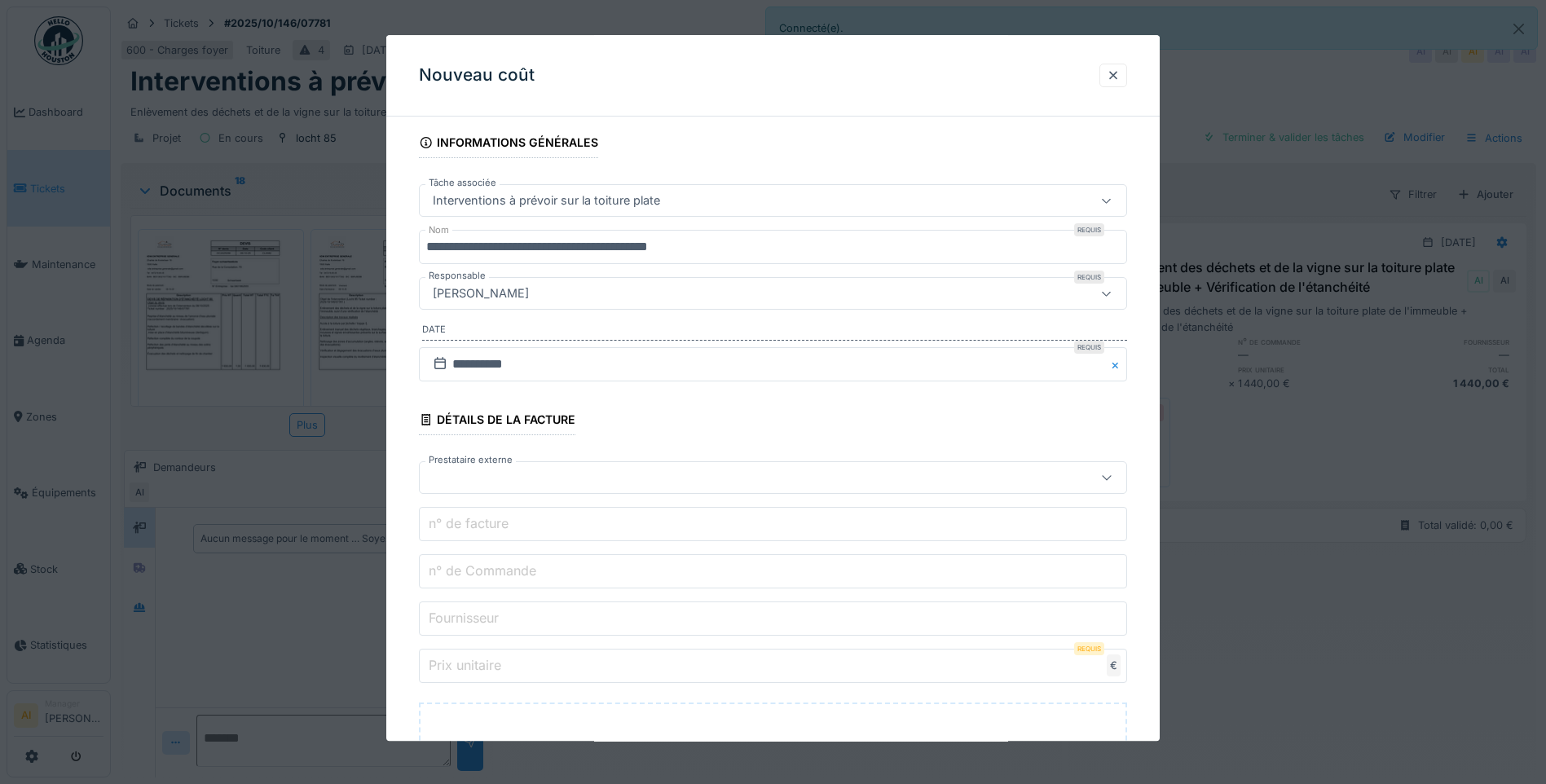
click at [536, 472] on div at bounding box center [731, 477] width 610 height 18
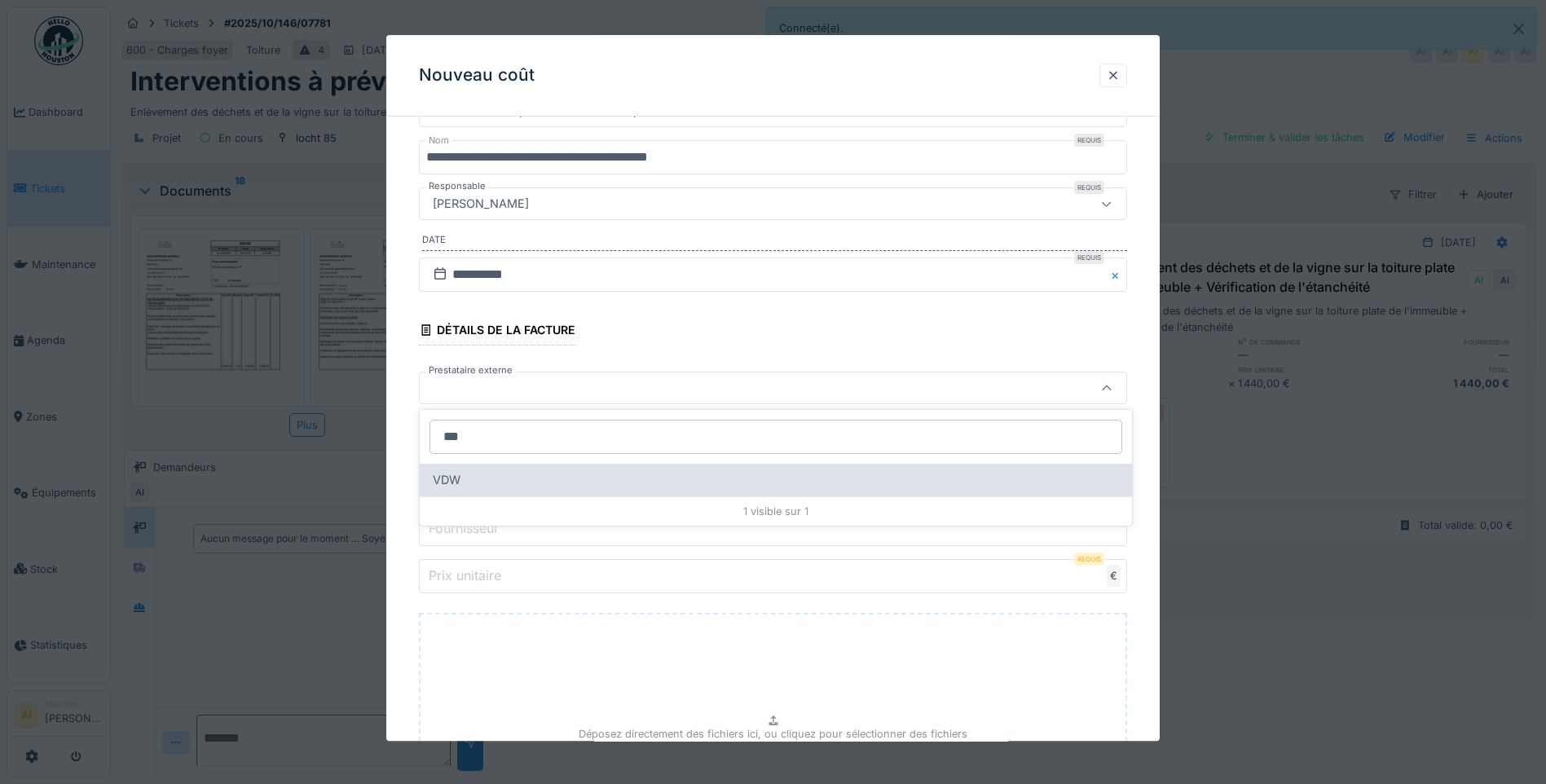
type input "***"
click at [446, 466] on div "VDW" at bounding box center [776, 480] width 713 height 33
type input "***"
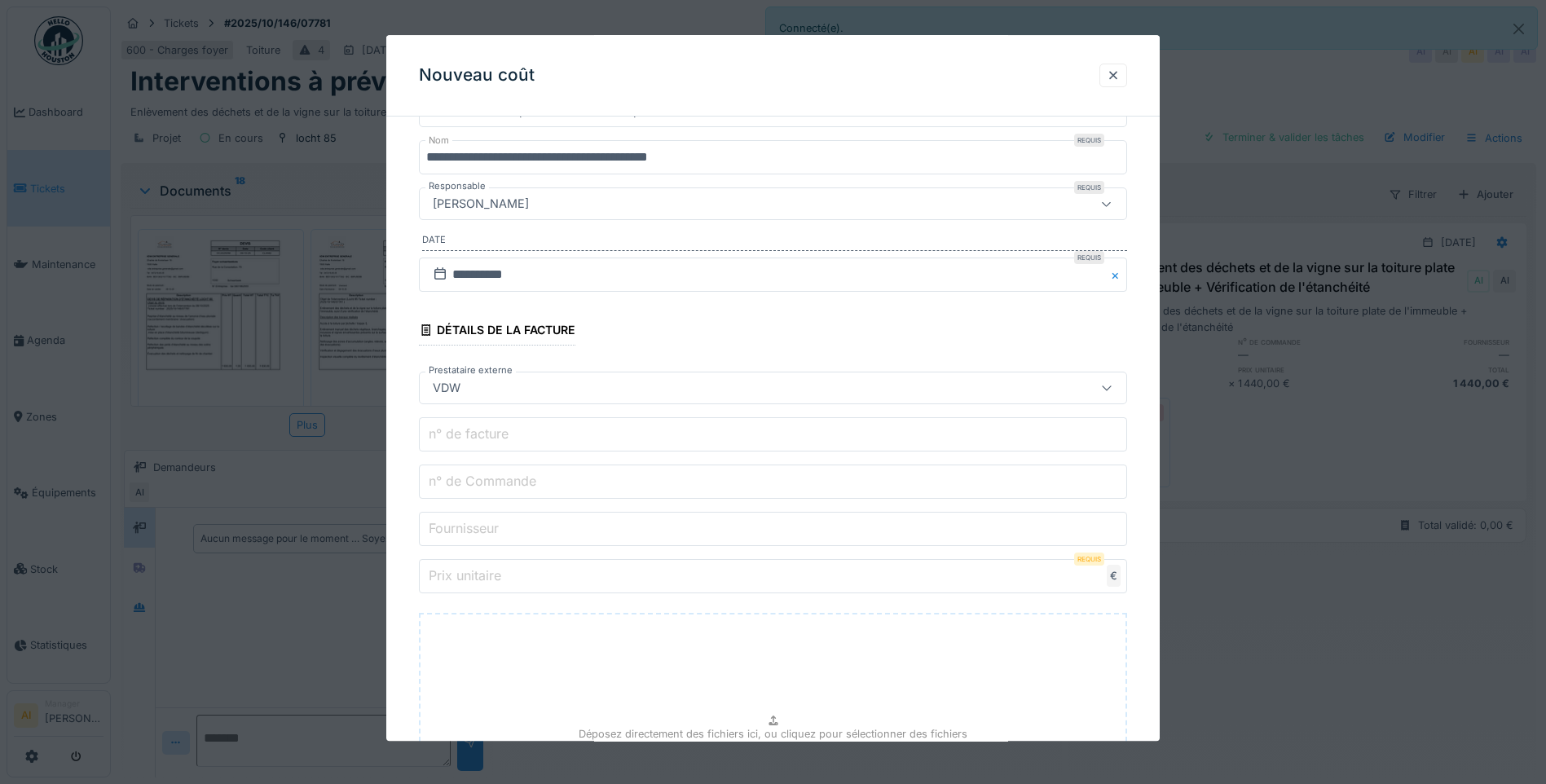
click at [494, 444] on label "n° de facture" at bounding box center [468, 434] width 87 height 20
click at [494, 444] on input "n° de facture" at bounding box center [773, 434] width 709 height 34
paste input "*********"
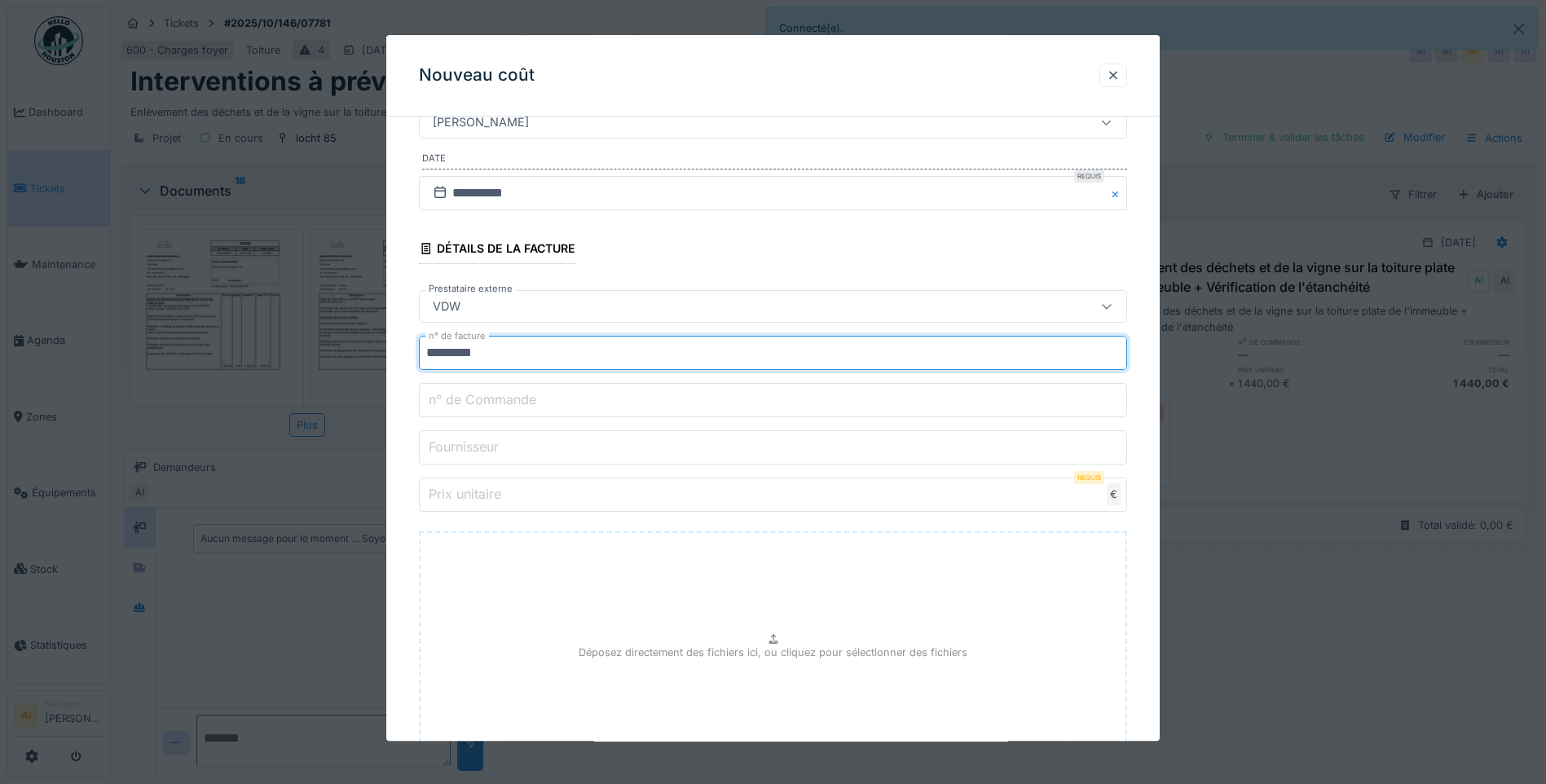
scroll to position [334, 0]
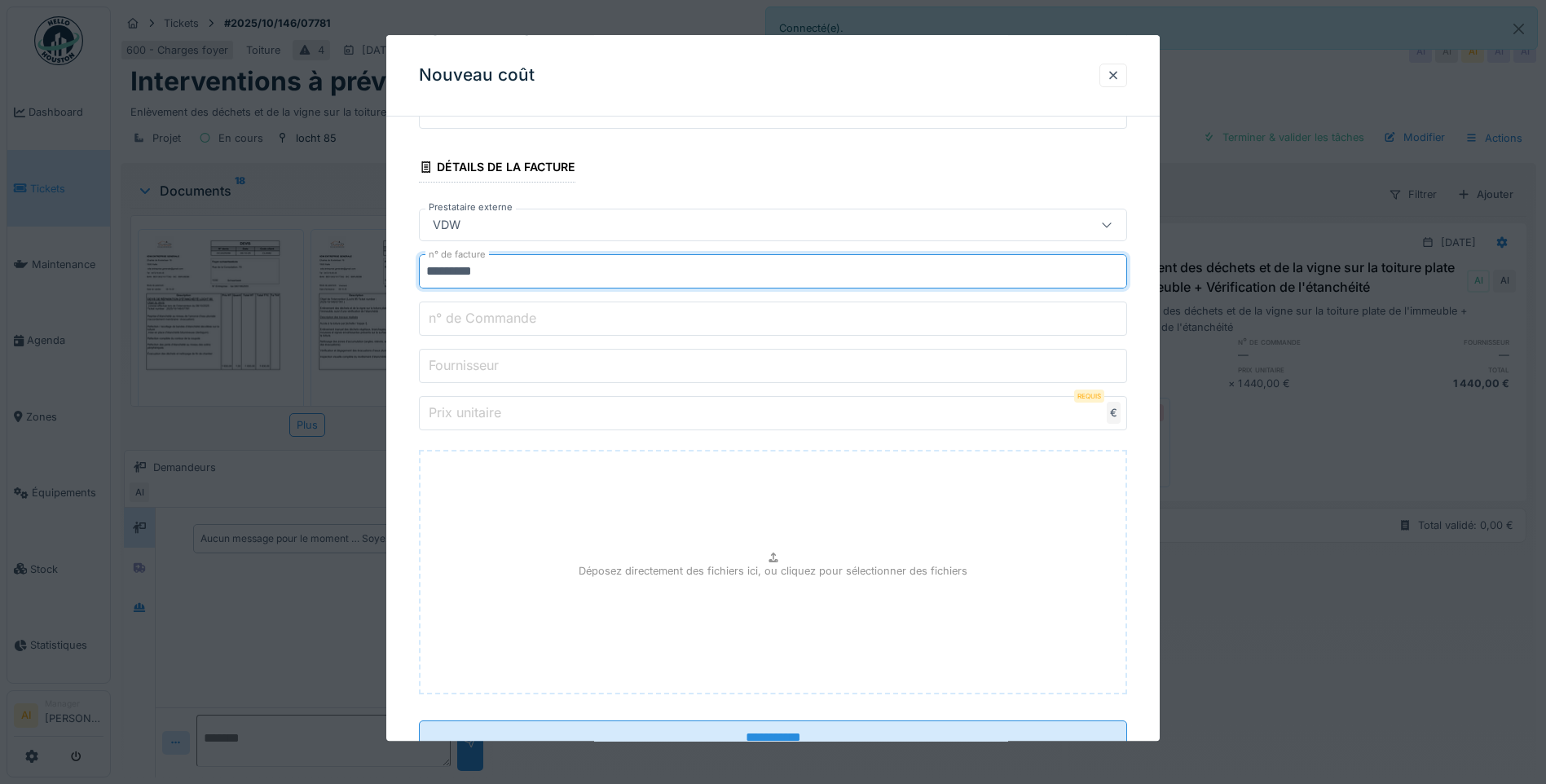
type input "*********"
click at [491, 413] on label "Prix unitaire" at bounding box center [464, 413] width 79 height 20
click at [491, 413] on input "Prix unitaire" at bounding box center [773, 413] width 709 height 34
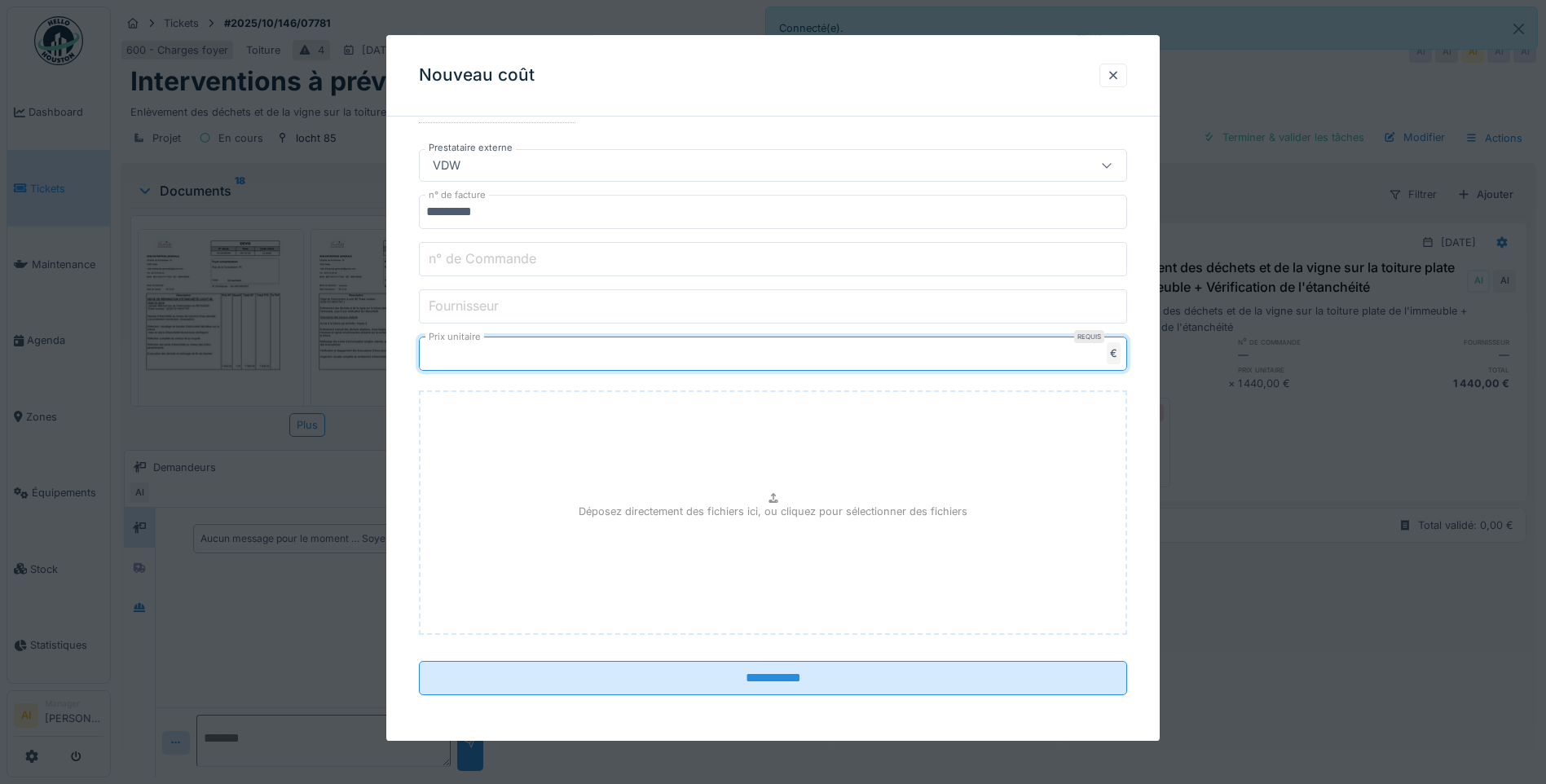
scroll to position [12, 0]
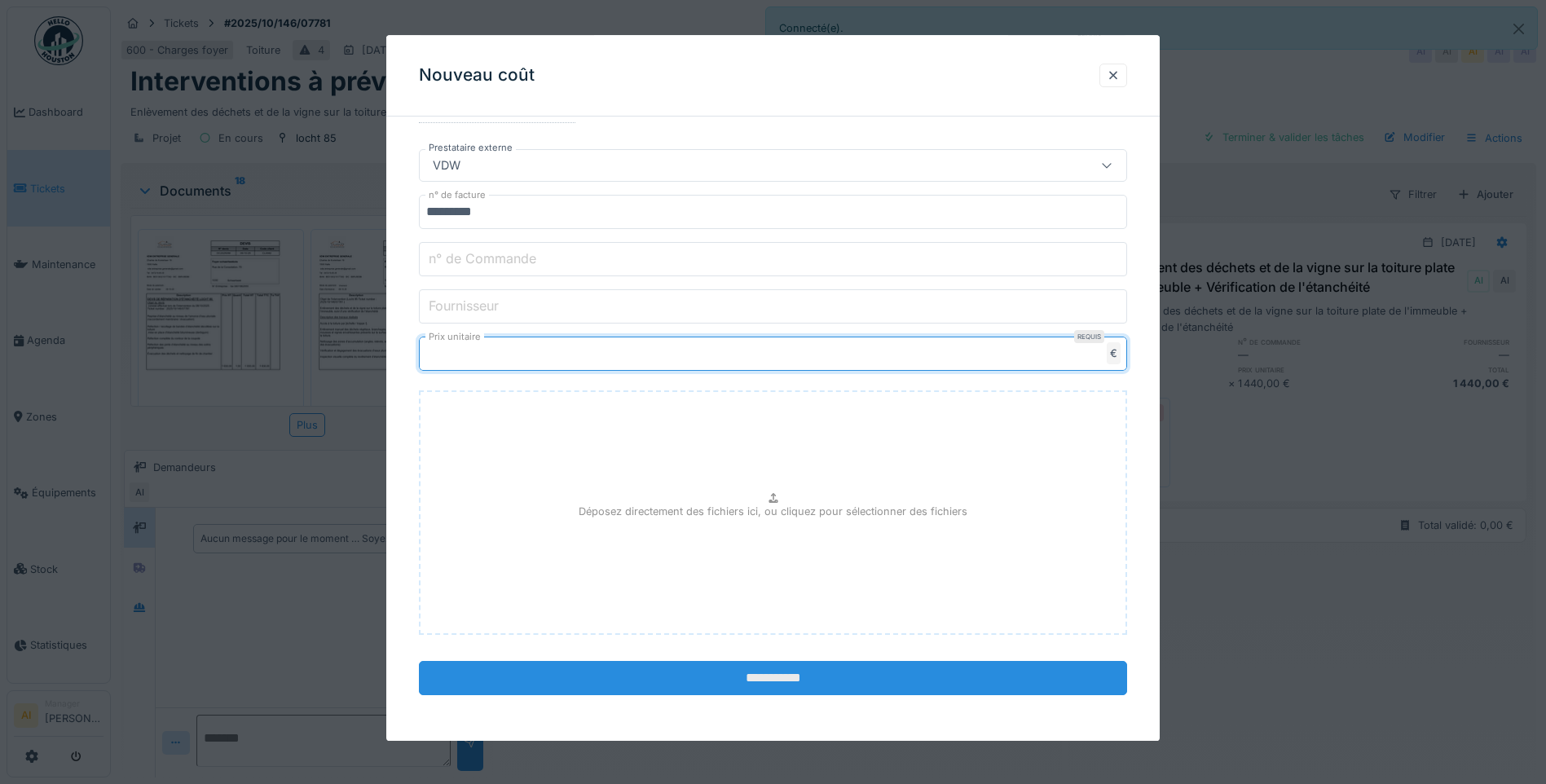
type input "****"
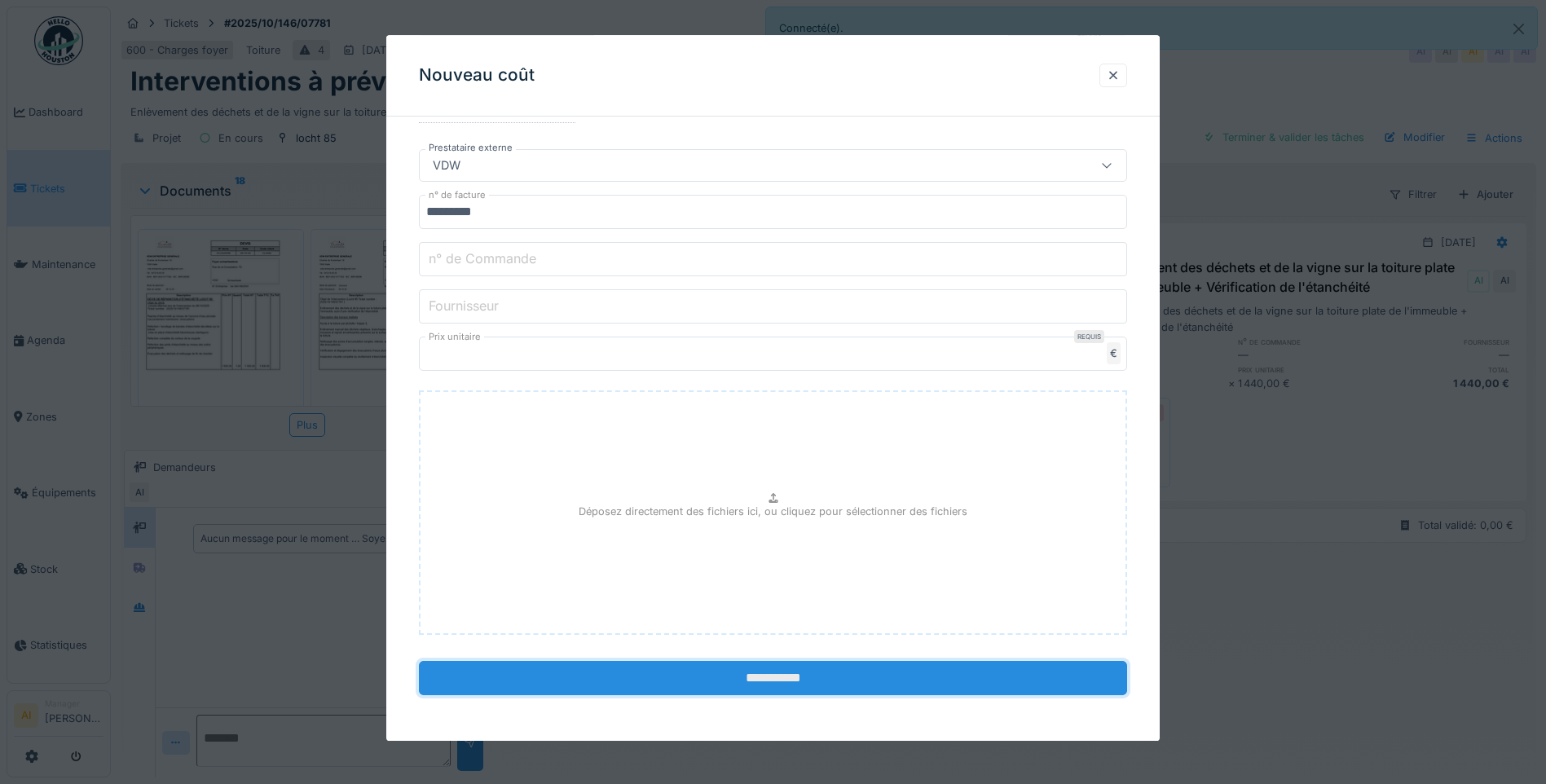
click at [736, 670] on input "**********" at bounding box center [773, 678] width 709 height 34
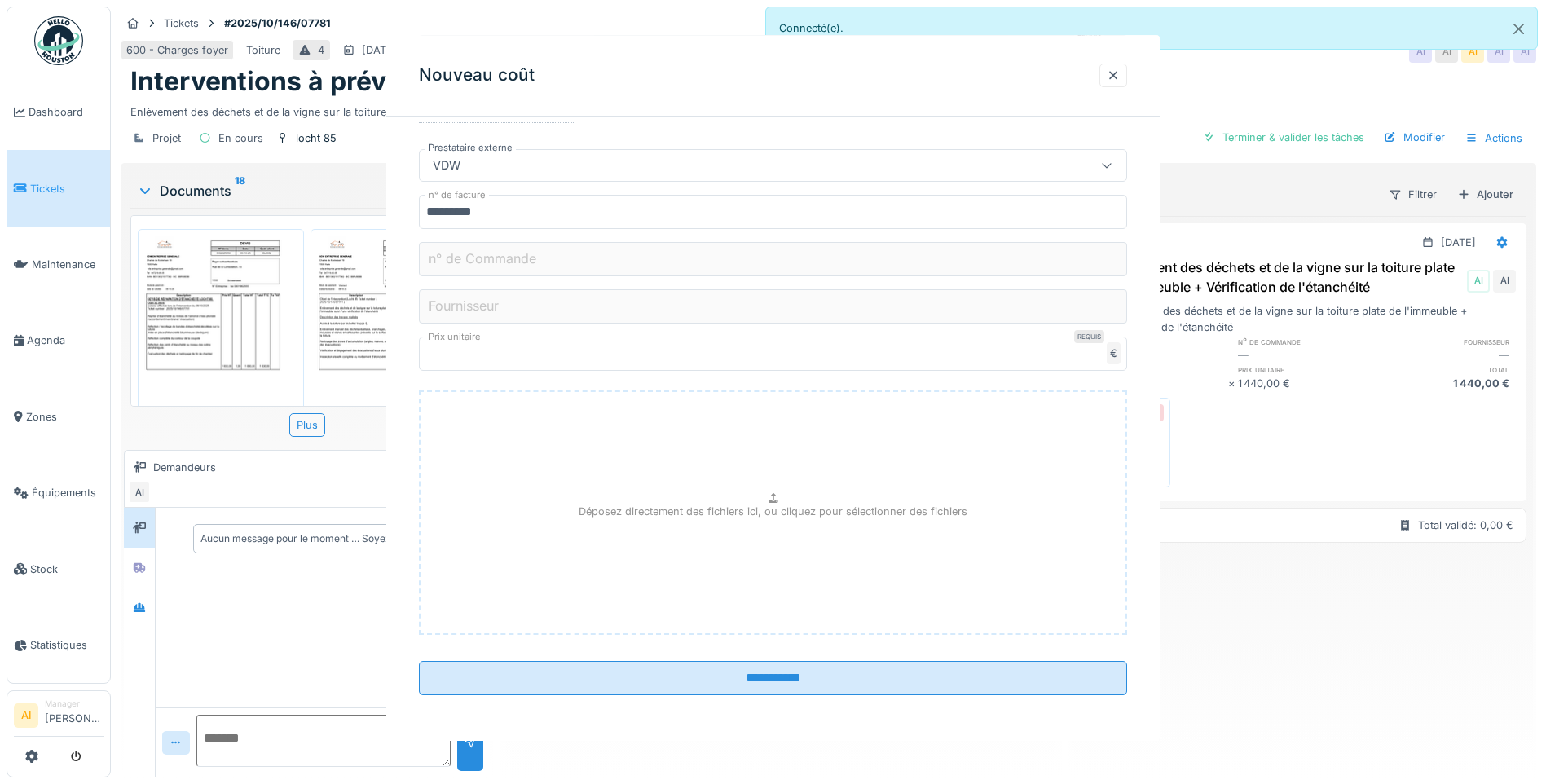
scroll to position [0, 0]
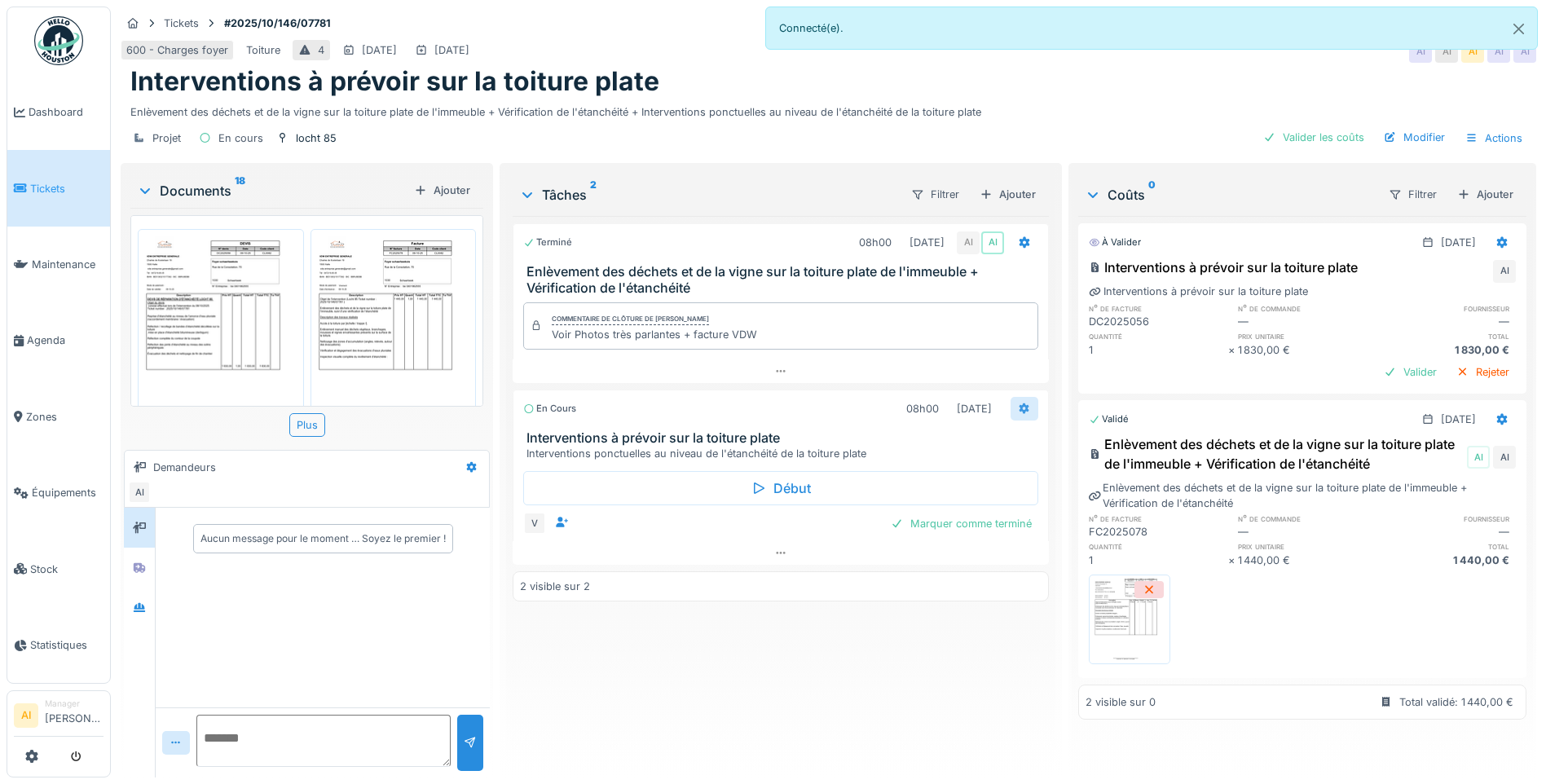
click at [1020, 404] on icon at bounding box center [1025, 408] width 13 height 10
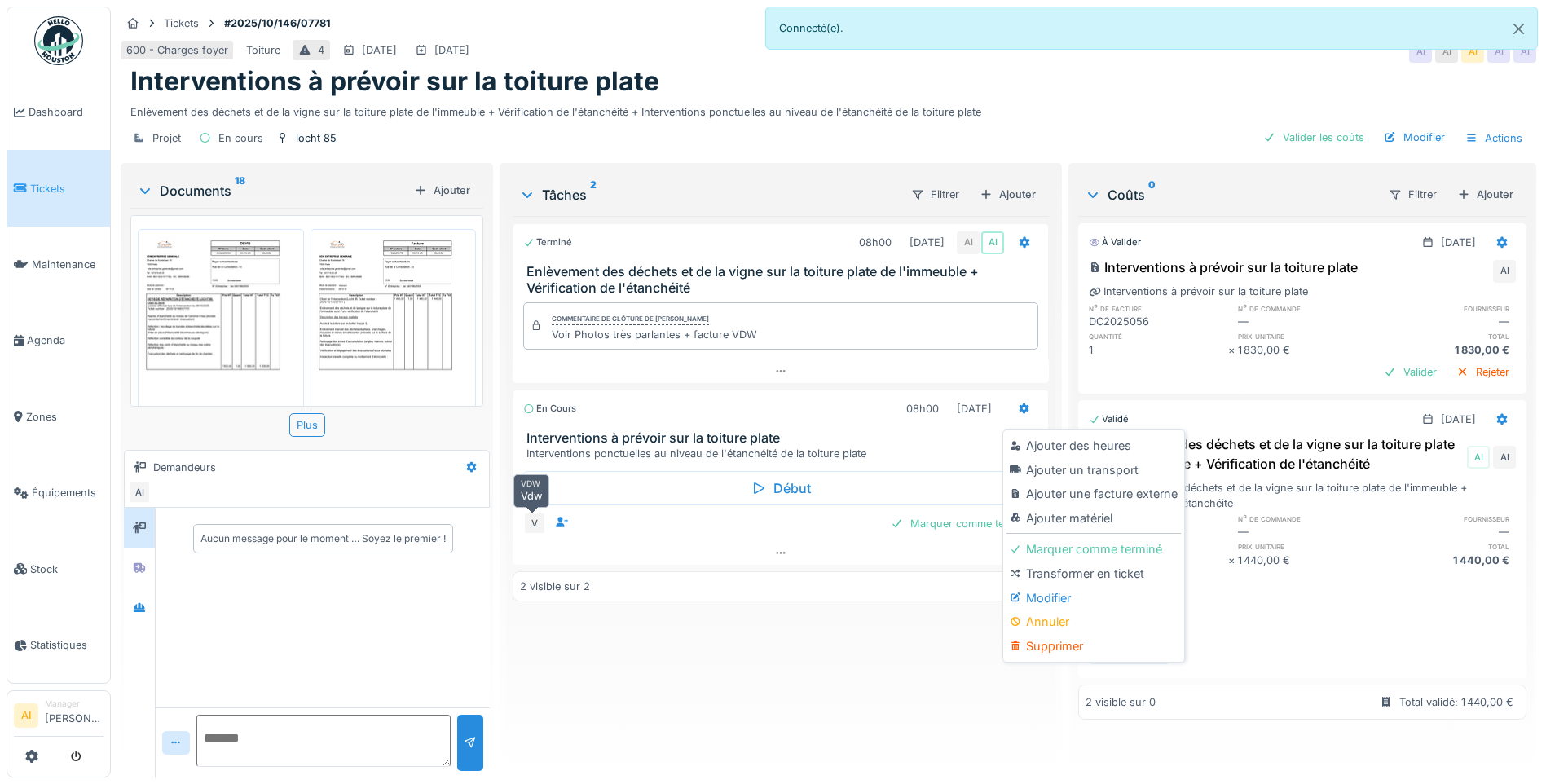
click at [526, 512] on div "V" at bounding box center [535, 523] width 23 height 23
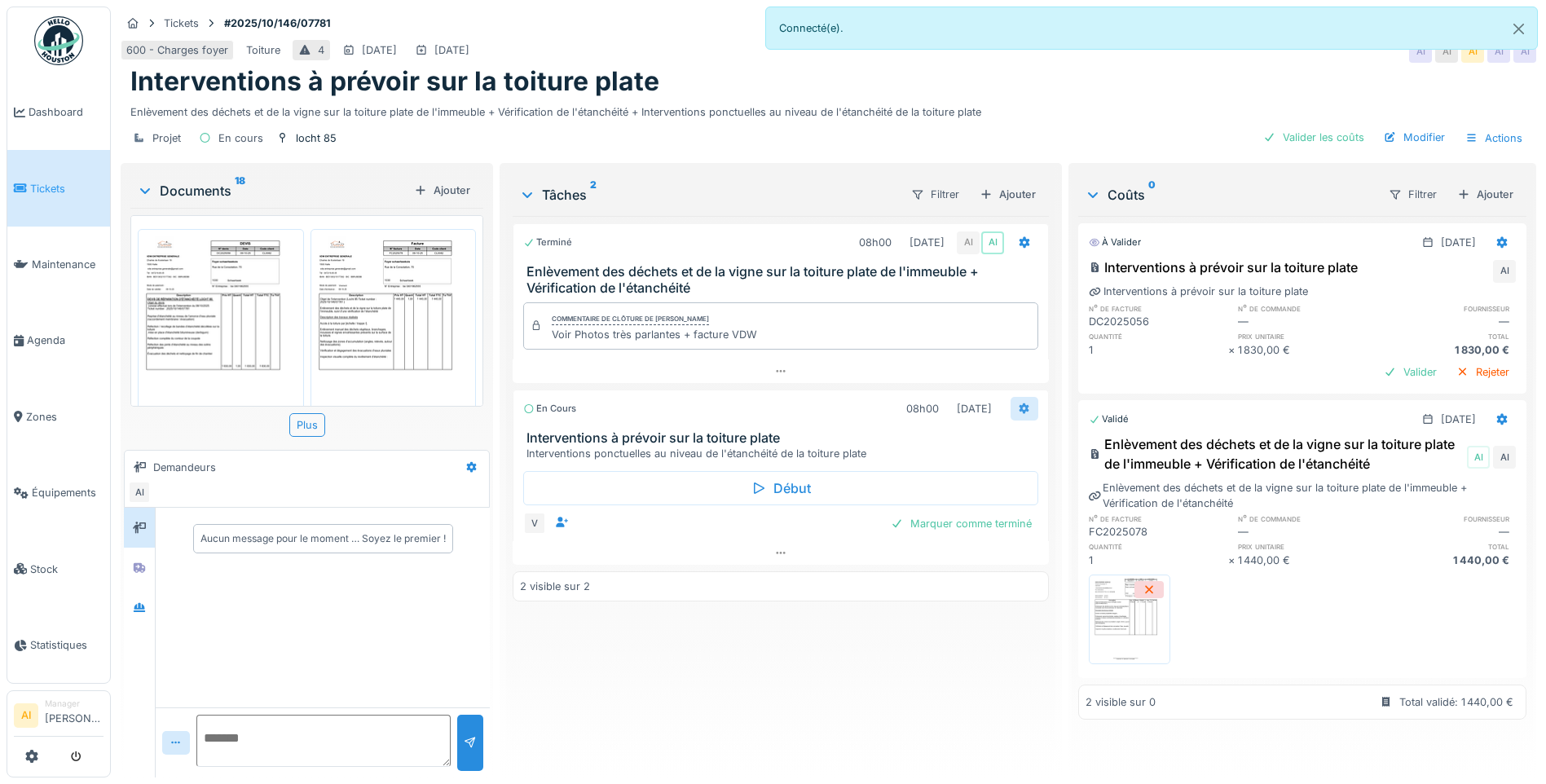
click at [1019, 404] on icon at bounding box center [1025, 408] width 13 height 10
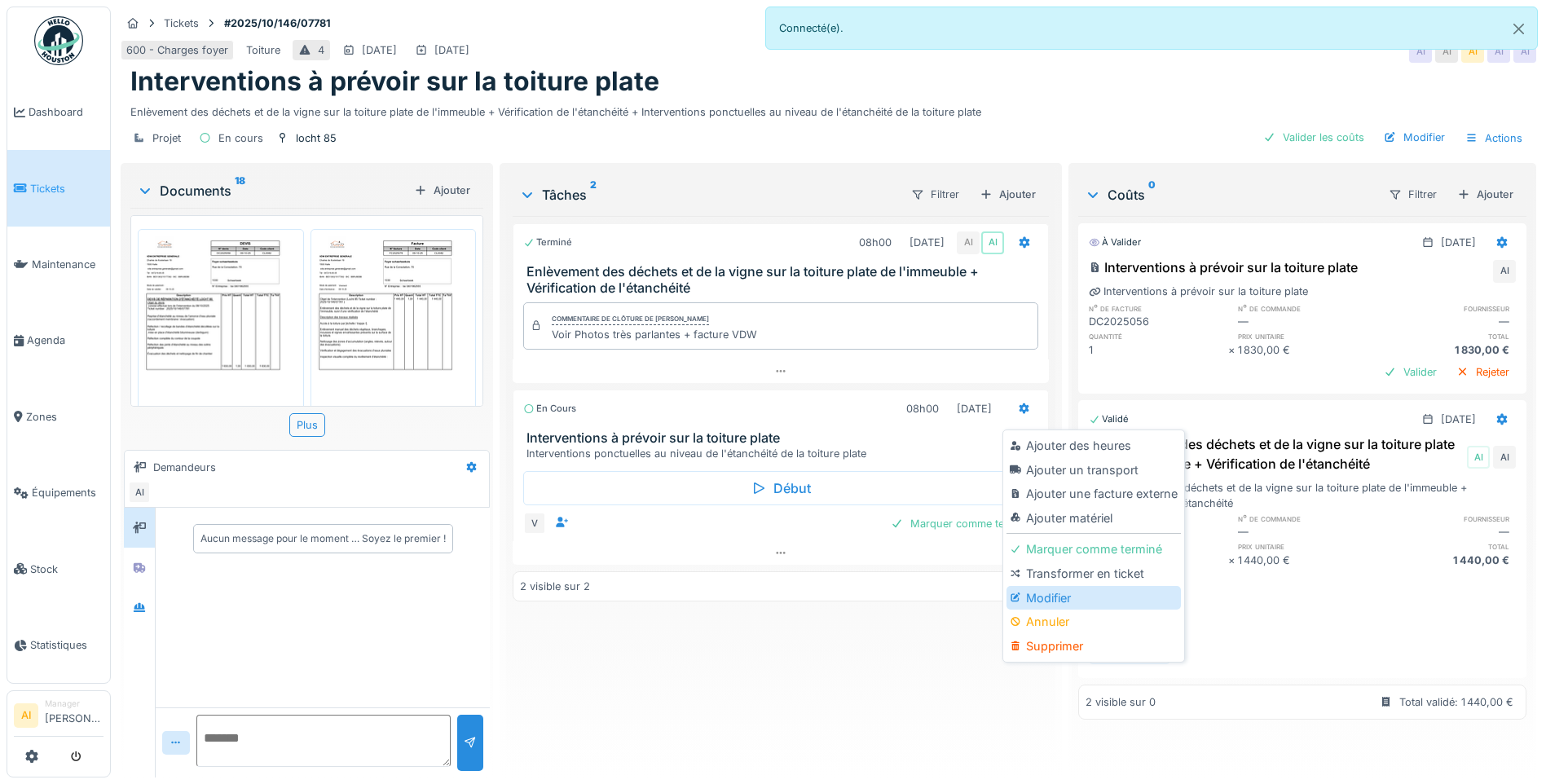
click at [1042, 586] on div "Modifier" at bounding box center [1093, 598] width 174 height 24
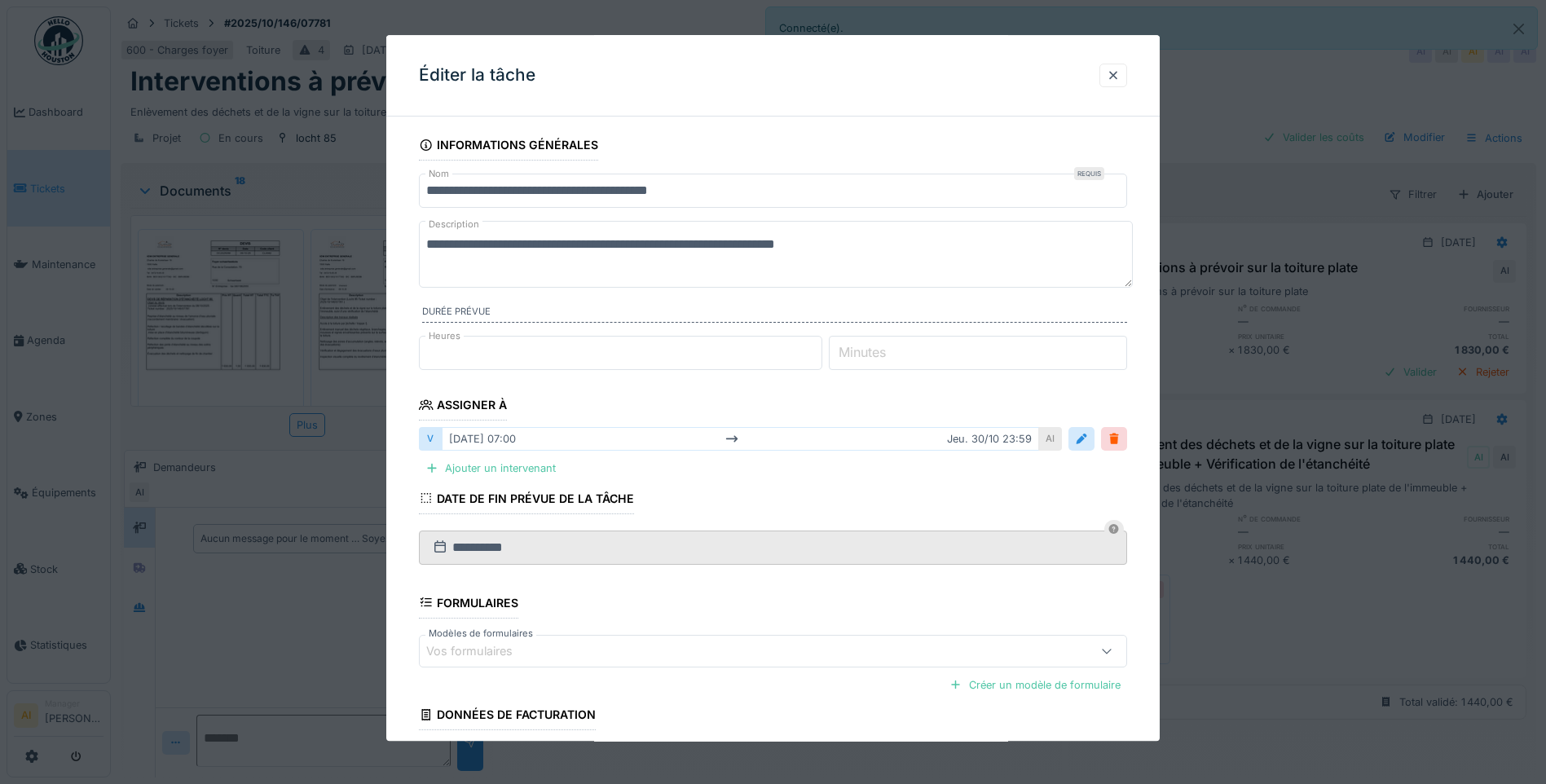
drag, startPoint x: 908, startPoint y: 254, endPoint x: 640, endPoint y: 241, distance: 268.3
click at [640, 241] on textarea "**********" at bounding box center [776, 254] width 714 height 67
click at [639, 262] on textarea "**********" at bounding box center [776, 254] width 714 height 67
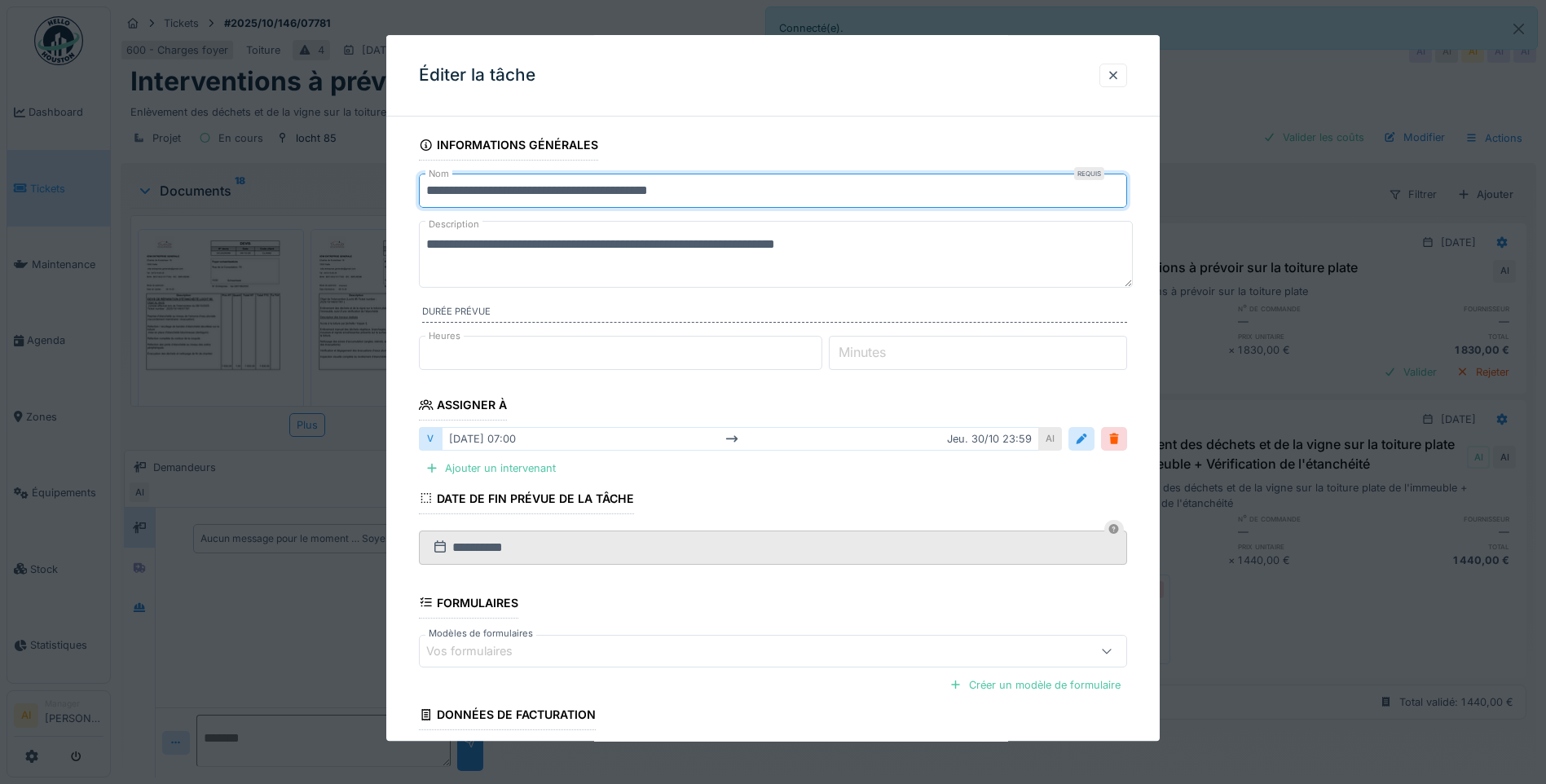
drag, startPoint x: 757, startPoint y: 195, endPoint x: 393, endPoint y: 194, distance: 364.0
click at [393, 194] on div "**********" at bounding box center [773, 500] width 774 height 742
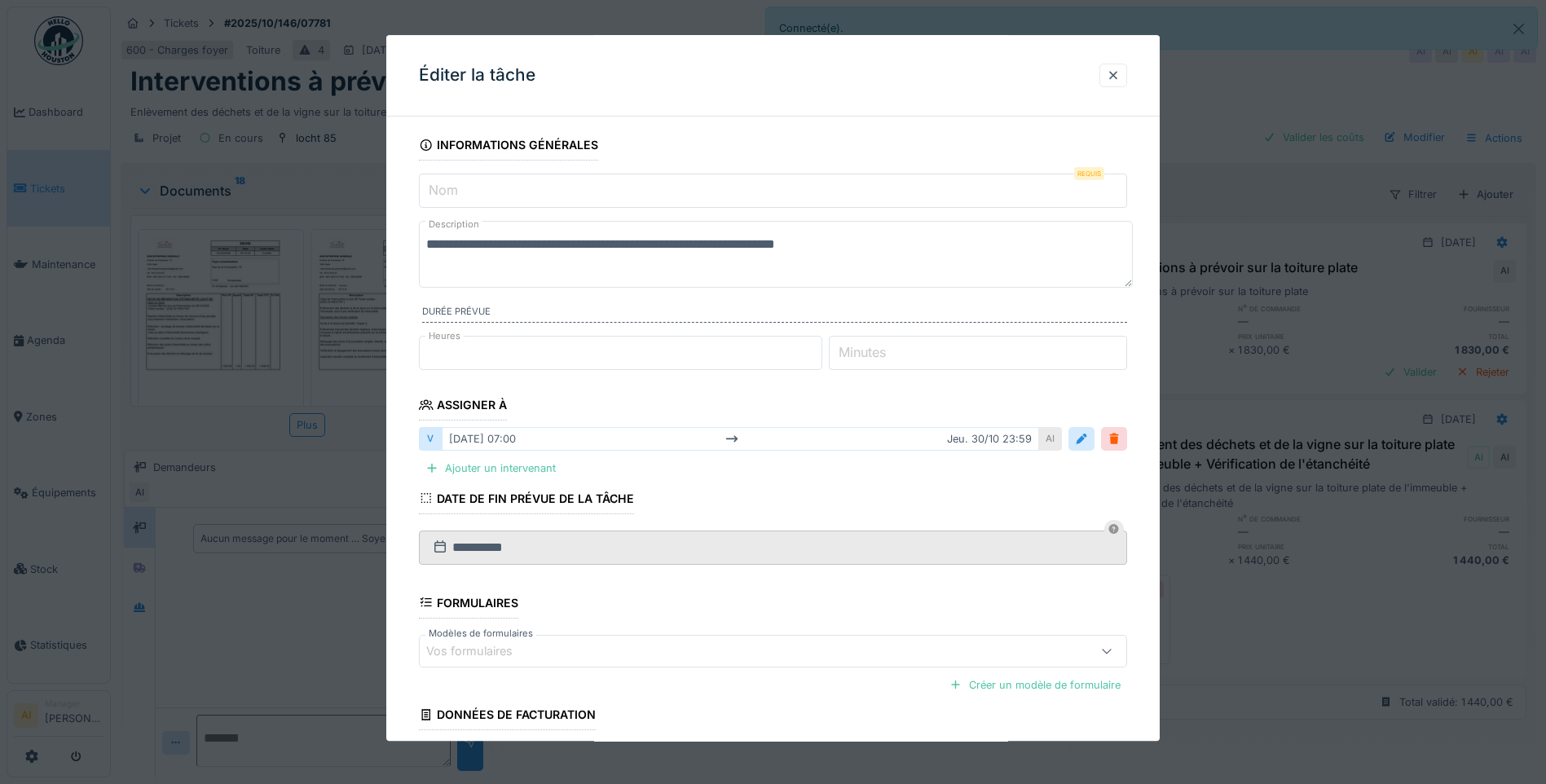
drag, startPoint x: 867, startPoint y: 251, endPoint x: 383, endPoint y: 249, distance: 484.0
click at [383, 249] on div "**********" at bounding box center [828, 392] width 1435 height 784
click at [495, 194] on input "Nom" at bounding box center [773, 191] width 709 height 34
paste input "**********"
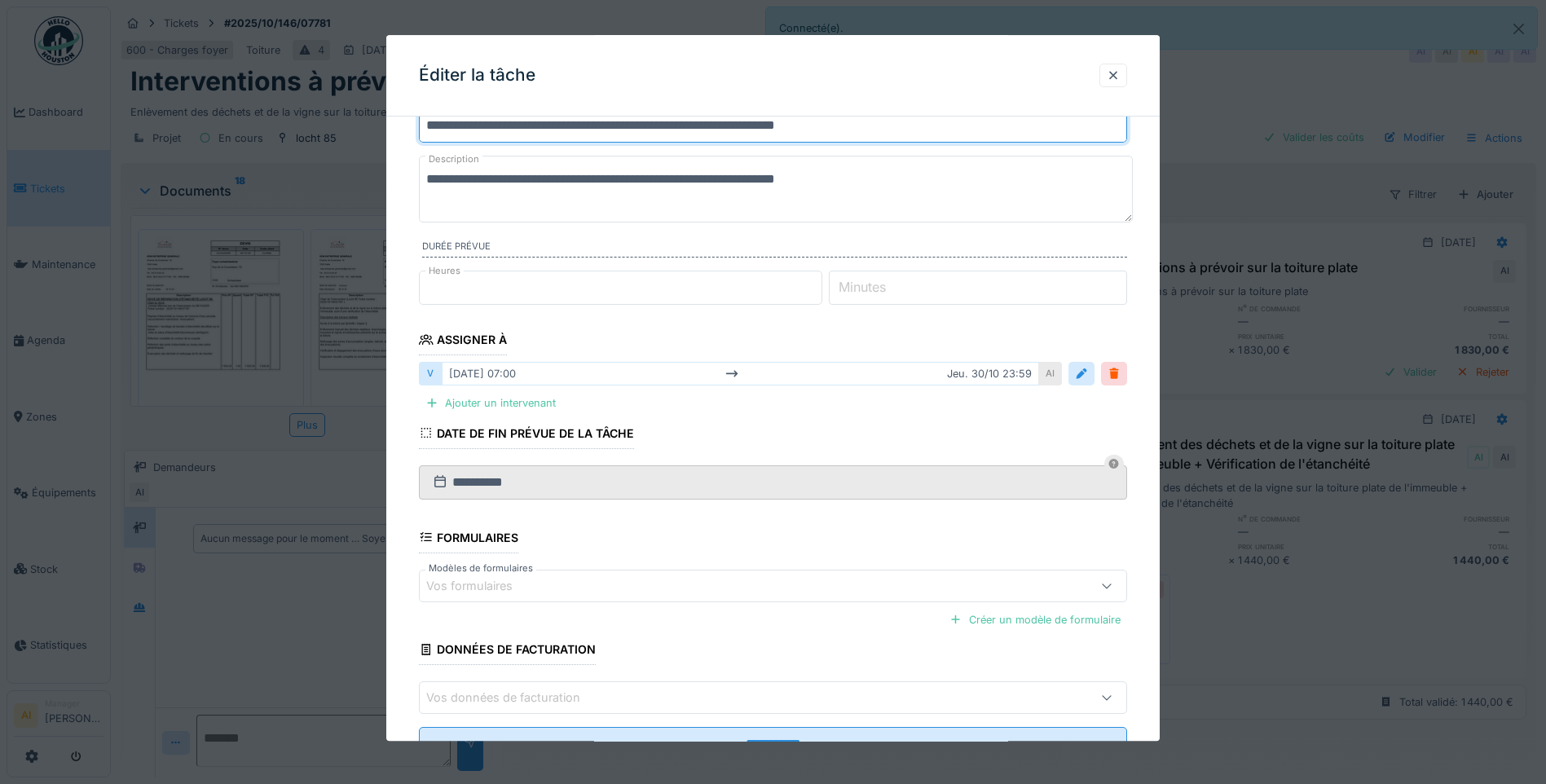
scroll to position [131, 0]
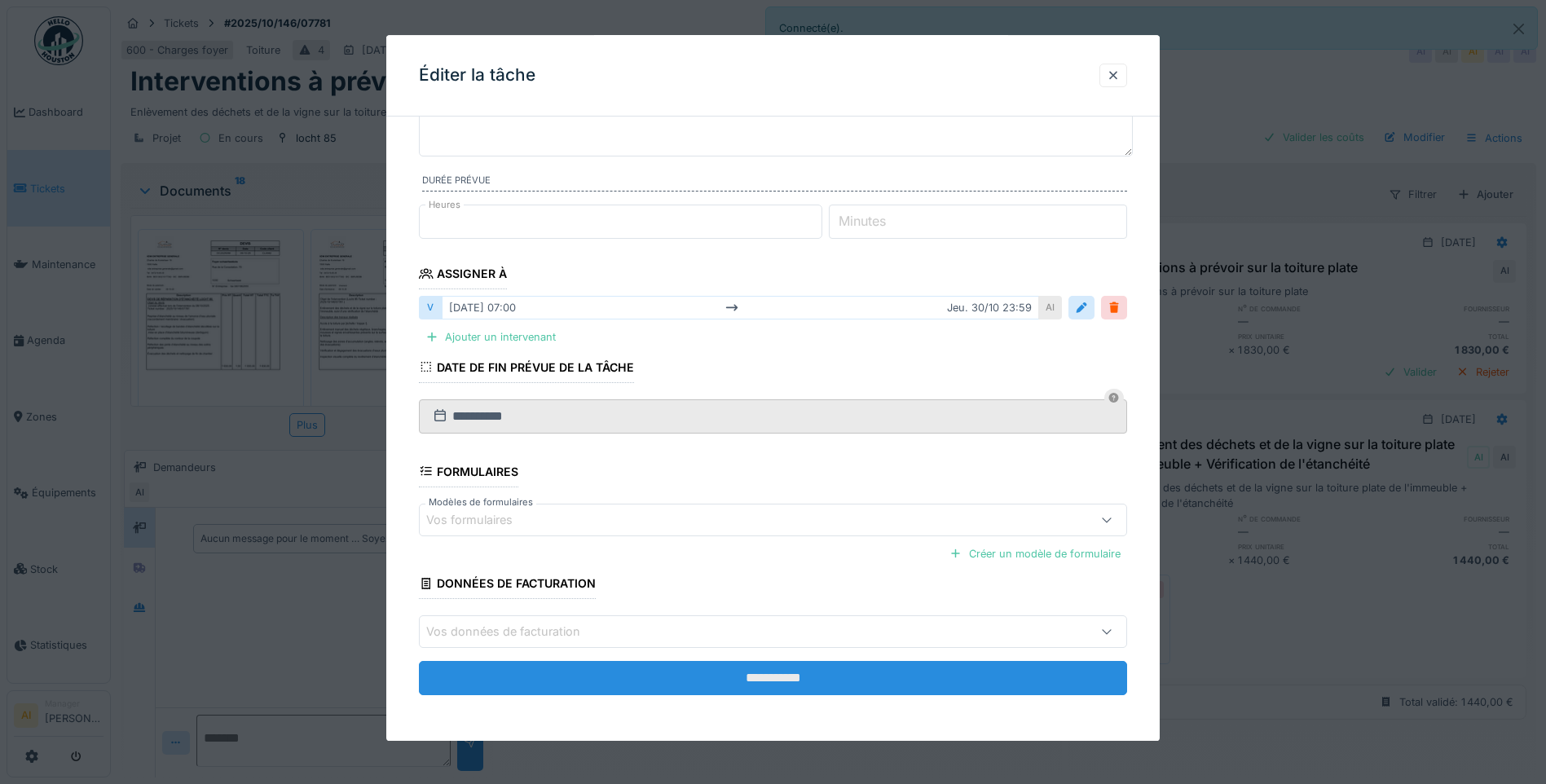
type input "**********"
click at [780, 669] on input "**********" at bounding box center [773, 678] width 709 height 34
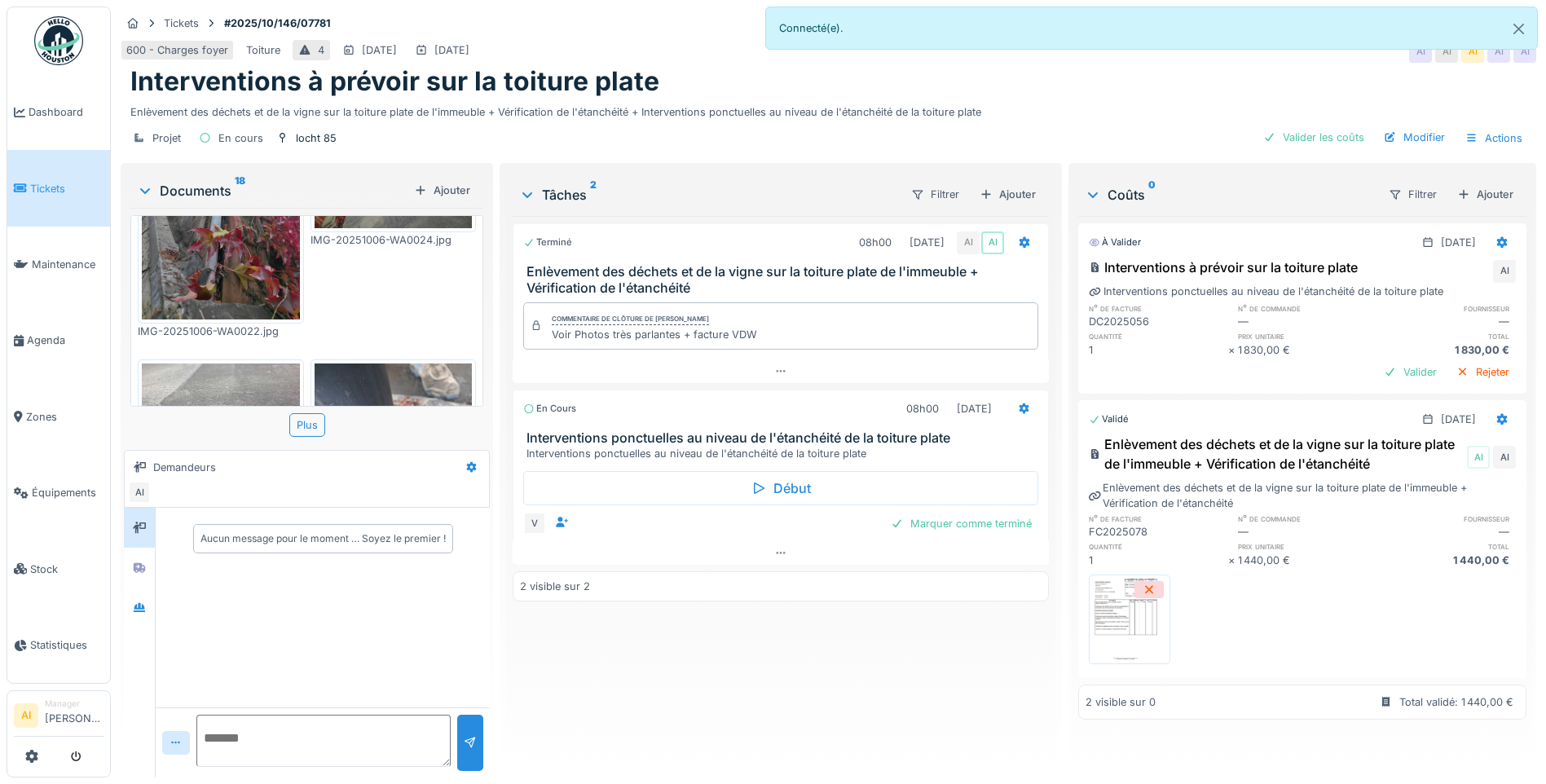
scroll to position [1234, 0]
